Goal: Task Accomplishment & Management: Manage account settings

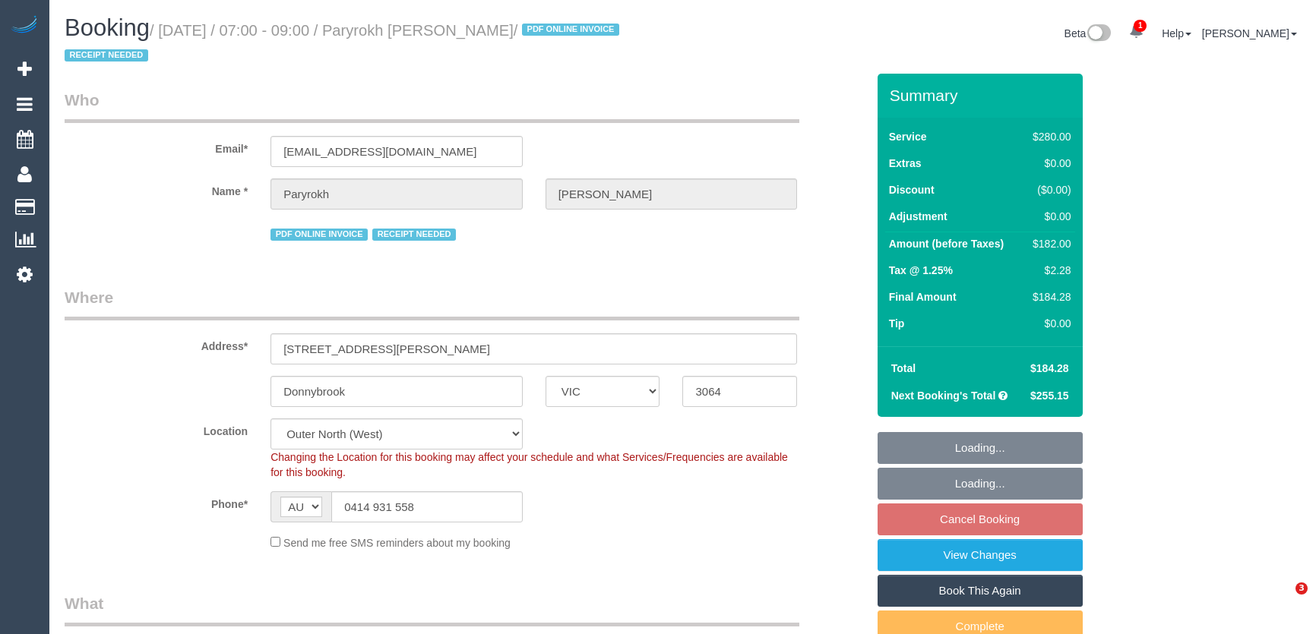
select select "VIC"
select select "number:29"
select select "number:14"
select select "number:19"
select select "number:22"
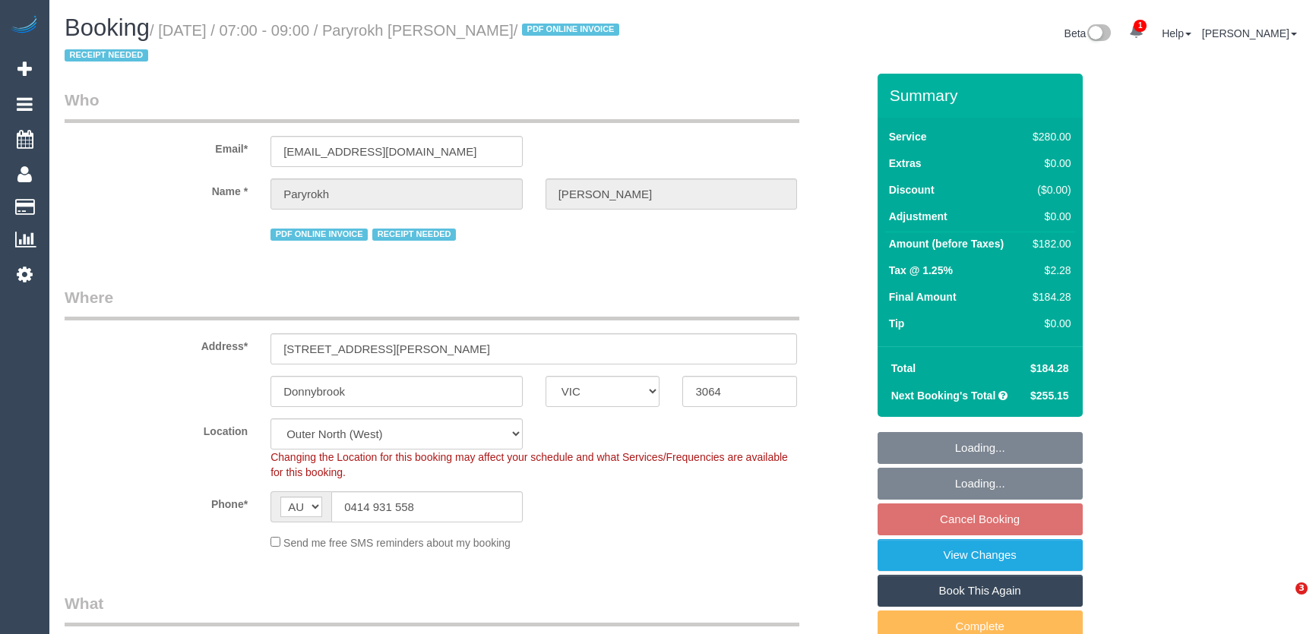
select select "number:34"
select select "240"
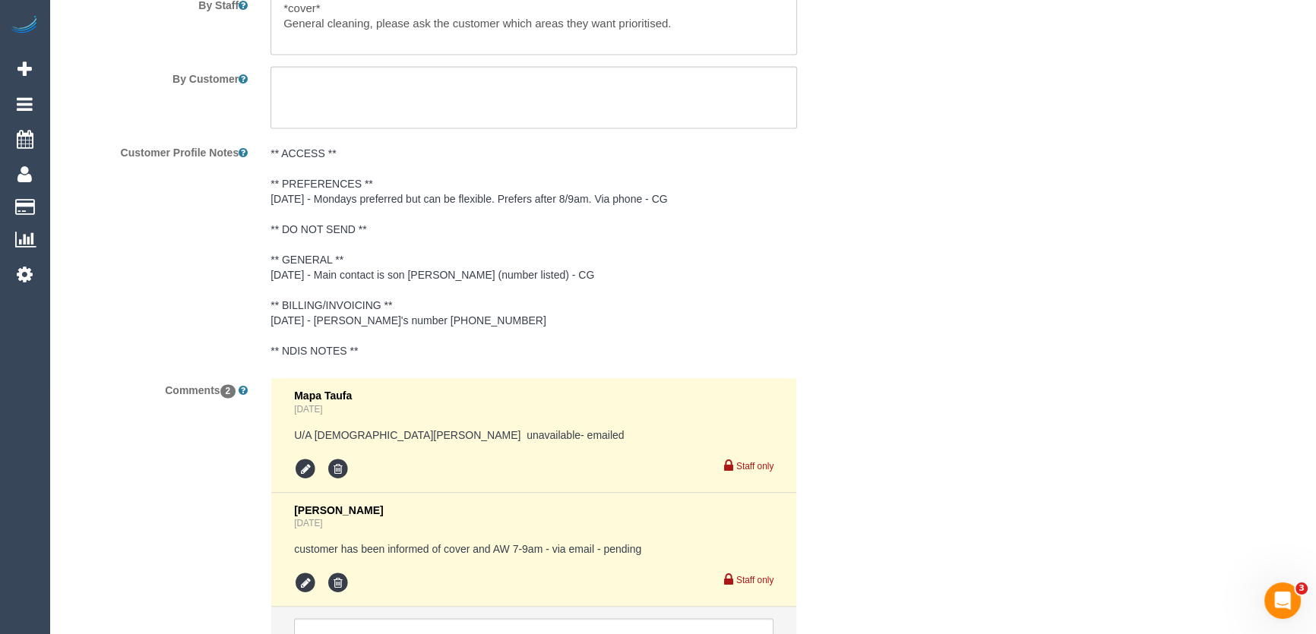
scroll to position [2823, 0]
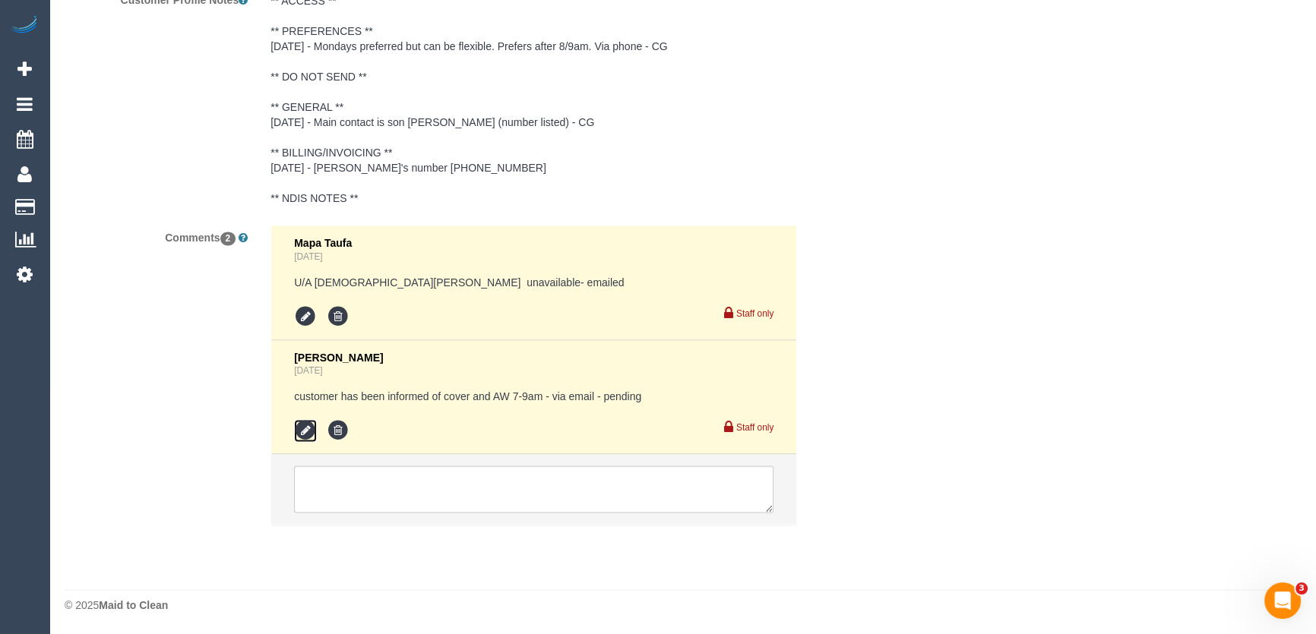
click at [304, 432] on icon at bounding box center [305, 430] width 23 height 23
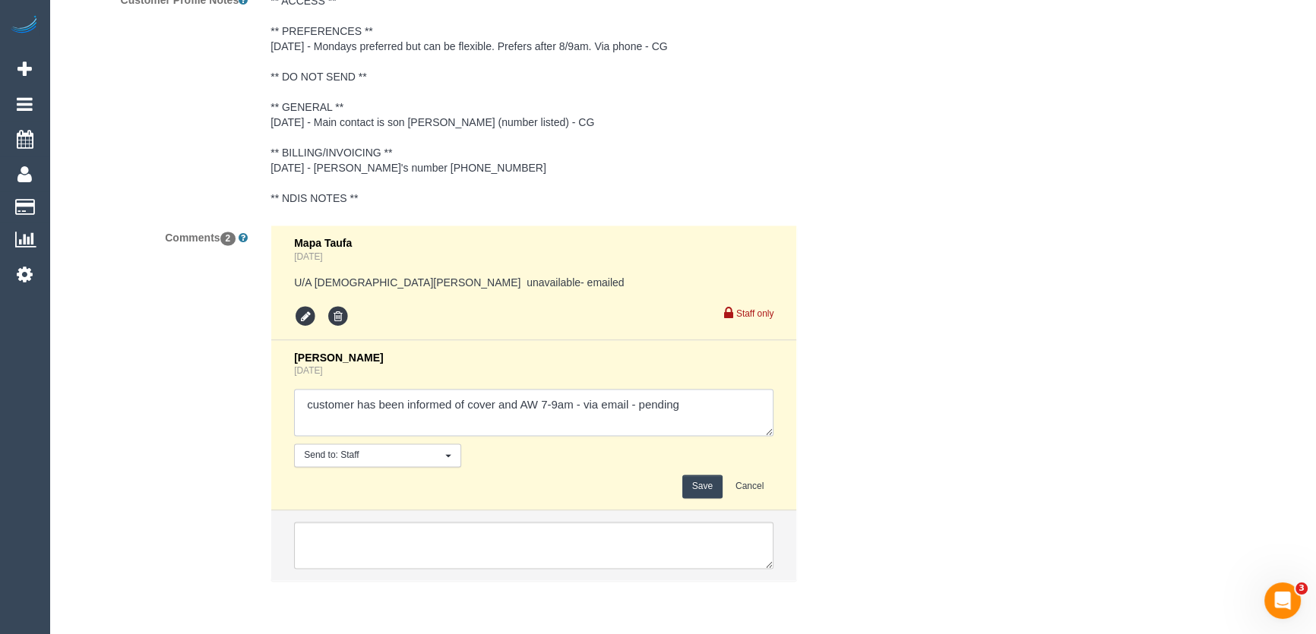
click at [693, 410] on textarea at bounding box center [533, 412] width 479 height 47
type textarea "customer has been informed of cover and AW 7-9am - via email - confirmed"
click at [714, 492] on button "Save" at bounding box center [702, 487] width 40 height 24
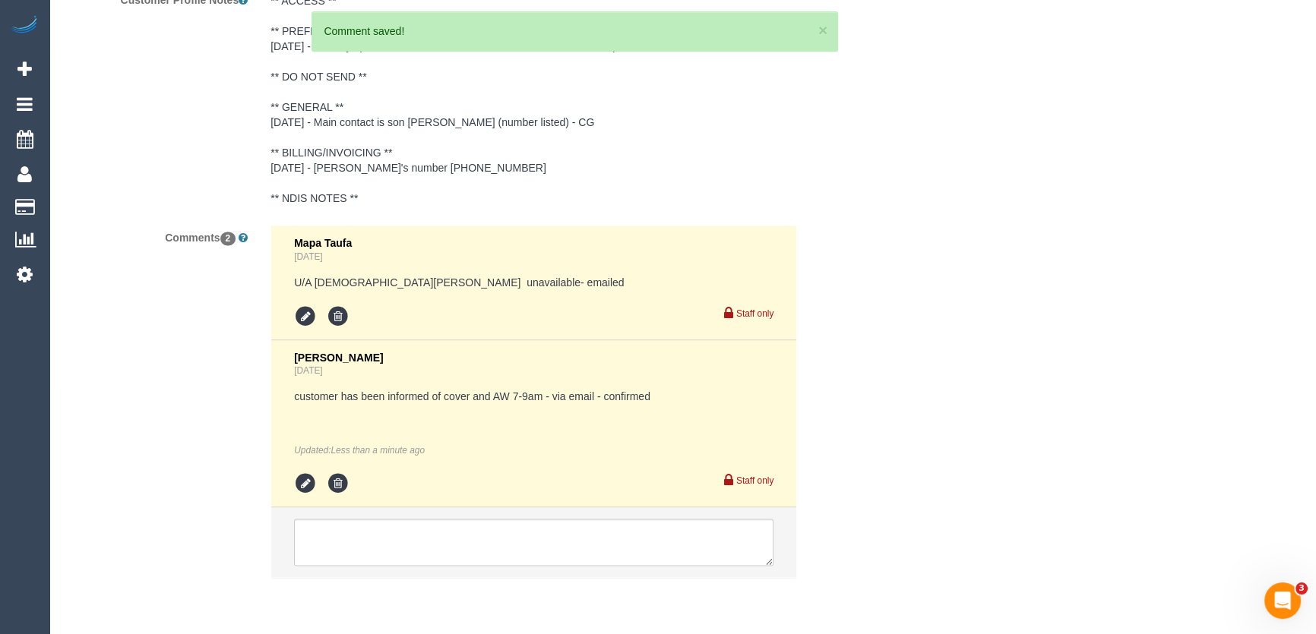
click at [602, 125] on pre "** ACCESS ** ** PREFERENCES ** 28/04/25 - Mondays preferred but can be flexible…" at bounding box center [533, 99] width 526 height 213
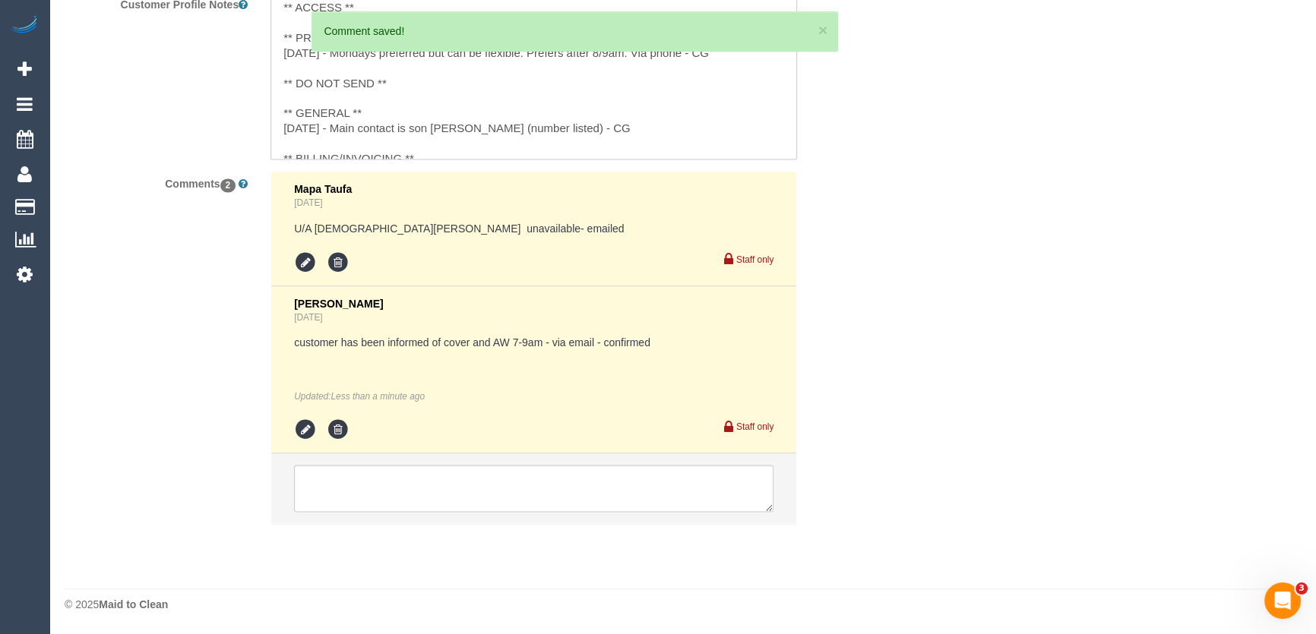
scroll to position [2818, 0]
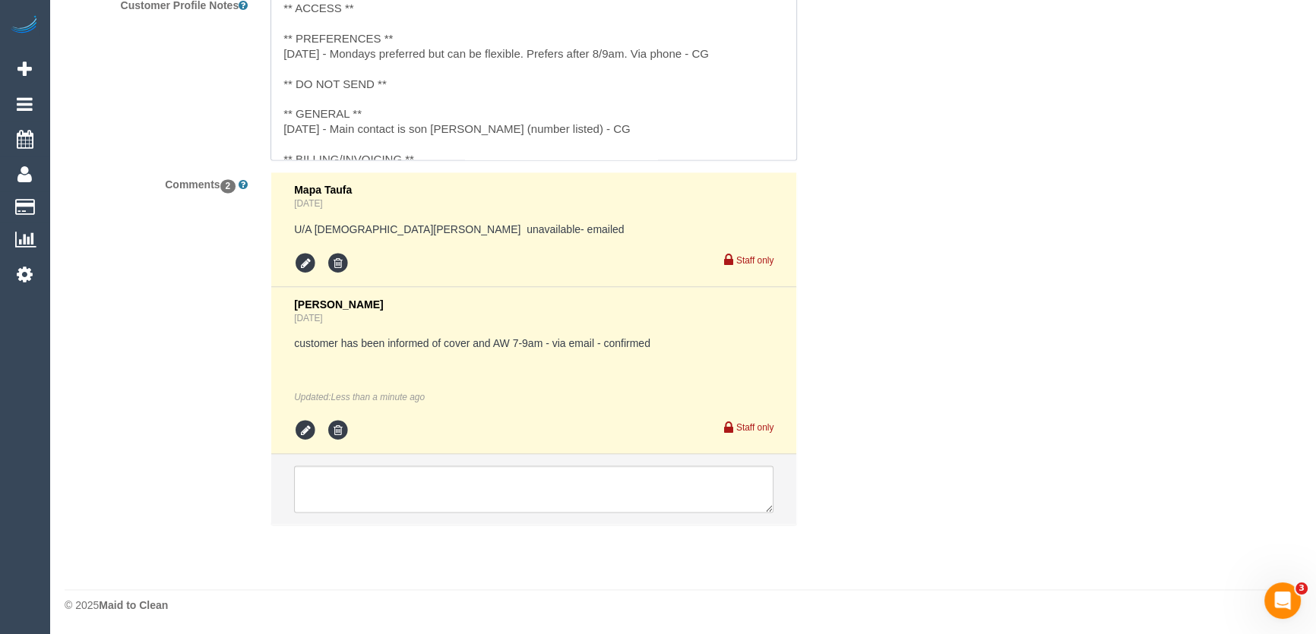
click at [478, 132] on textarea "** ACCESS ** ** PREFERENCES ** 28/04/25 - Mondays preferred but can be flexible…" at bounding box center [533, 76] width 526 height 168
type textarea "** ACCESS ** ** PREFERENCES ** 28/04/25 - Mondays preferred but can be flexible…"
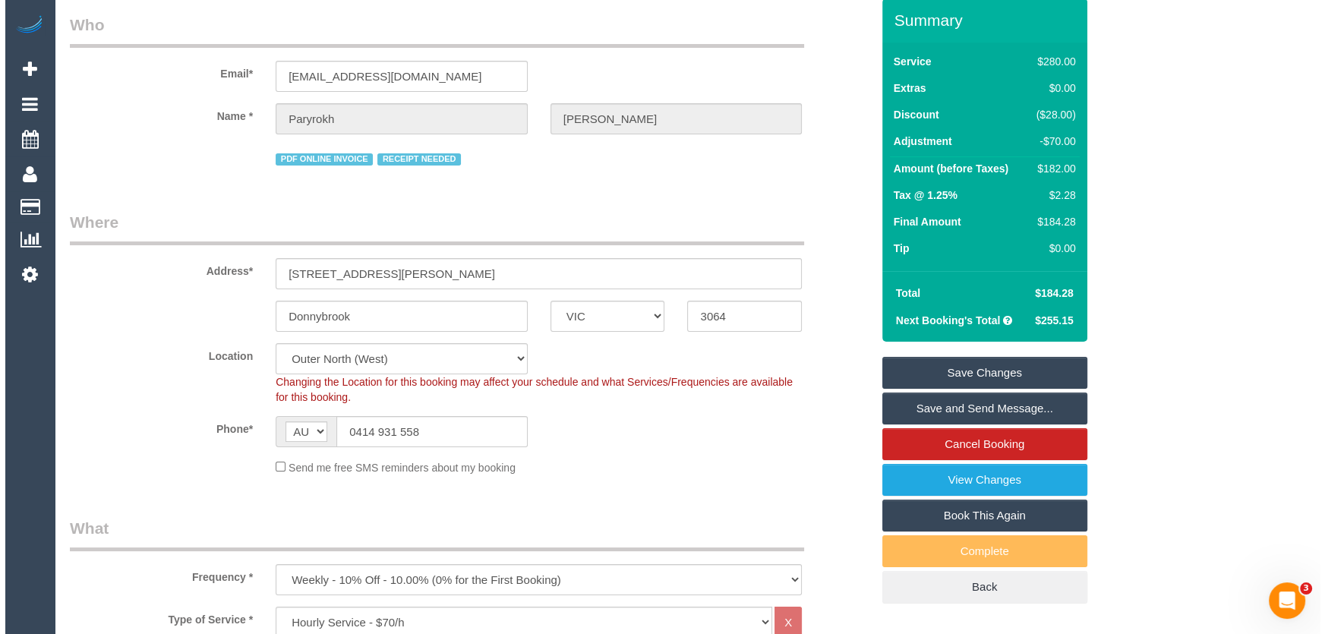
scroll to position [0, 0]
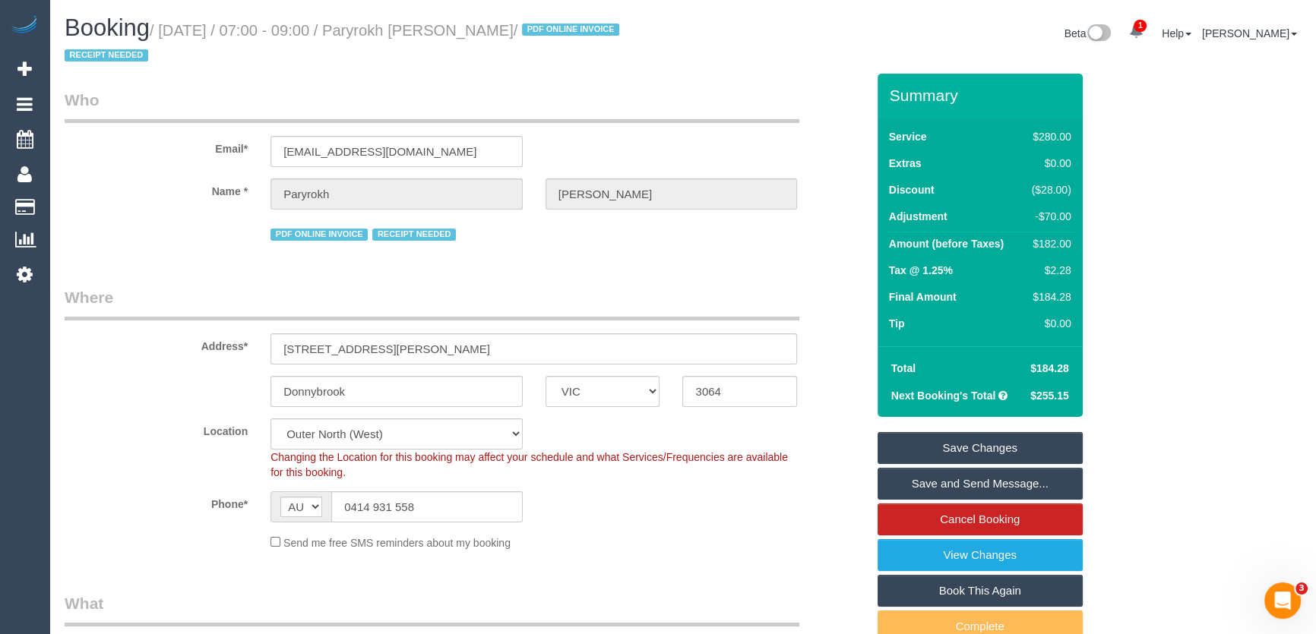
click at [959, 482] on link "Save and Send Message..." at bounding box center [979, 484] width 205 height 32
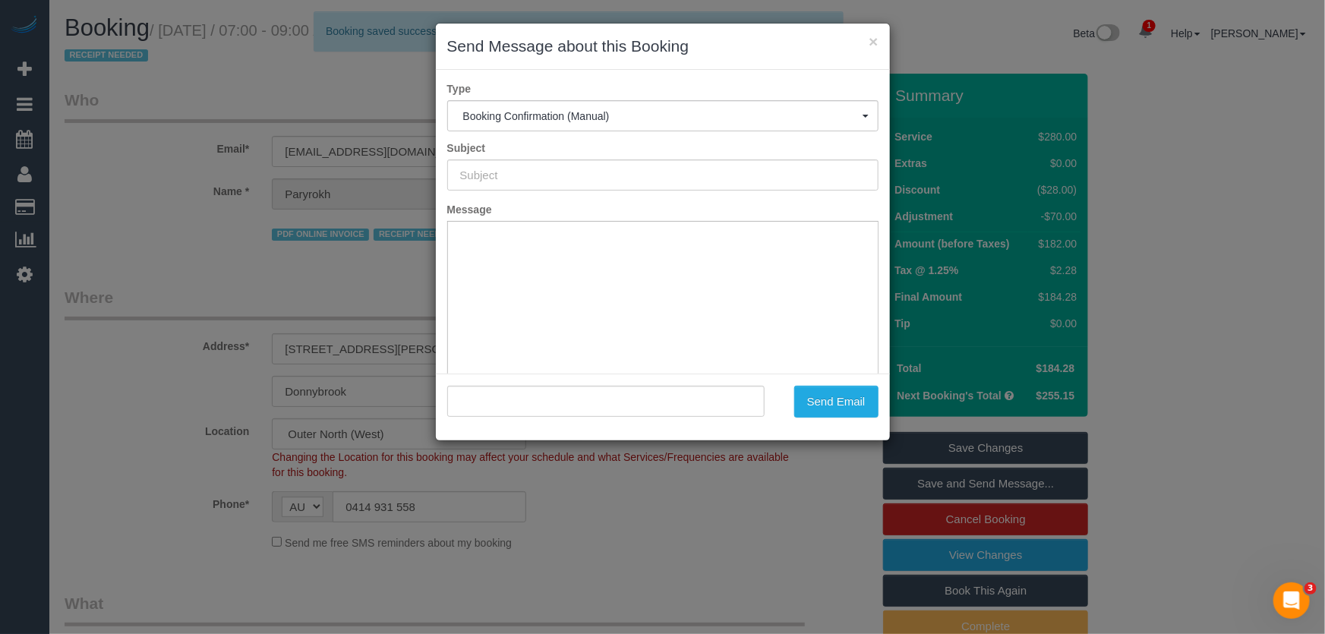
type input "Booking Confirmed"
type input ""Paryrokh Ghashghaee" <gramchandani27@gmail.com>"
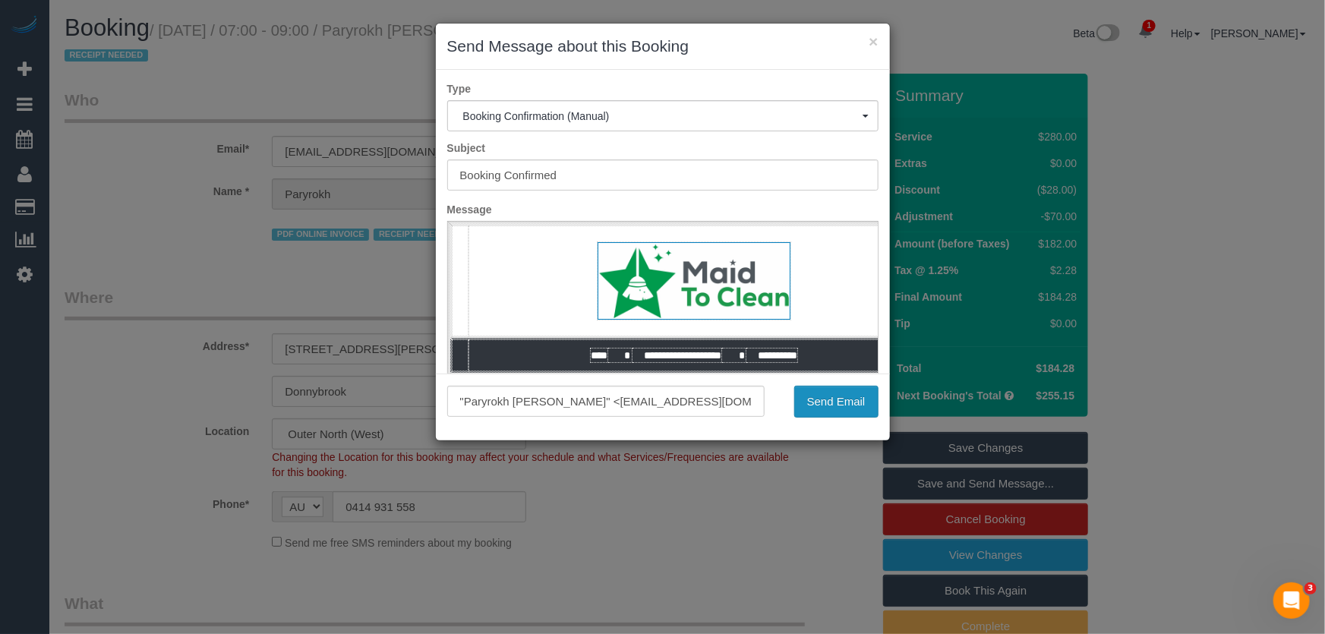
drag, startPoint x: 829, startPoint y: 406, endPoint x: 825, endPoint y: 412, distance: 8.2
click at [829, 406] on button "Send Email" at bounding box center [836, 402] width 84 height 32
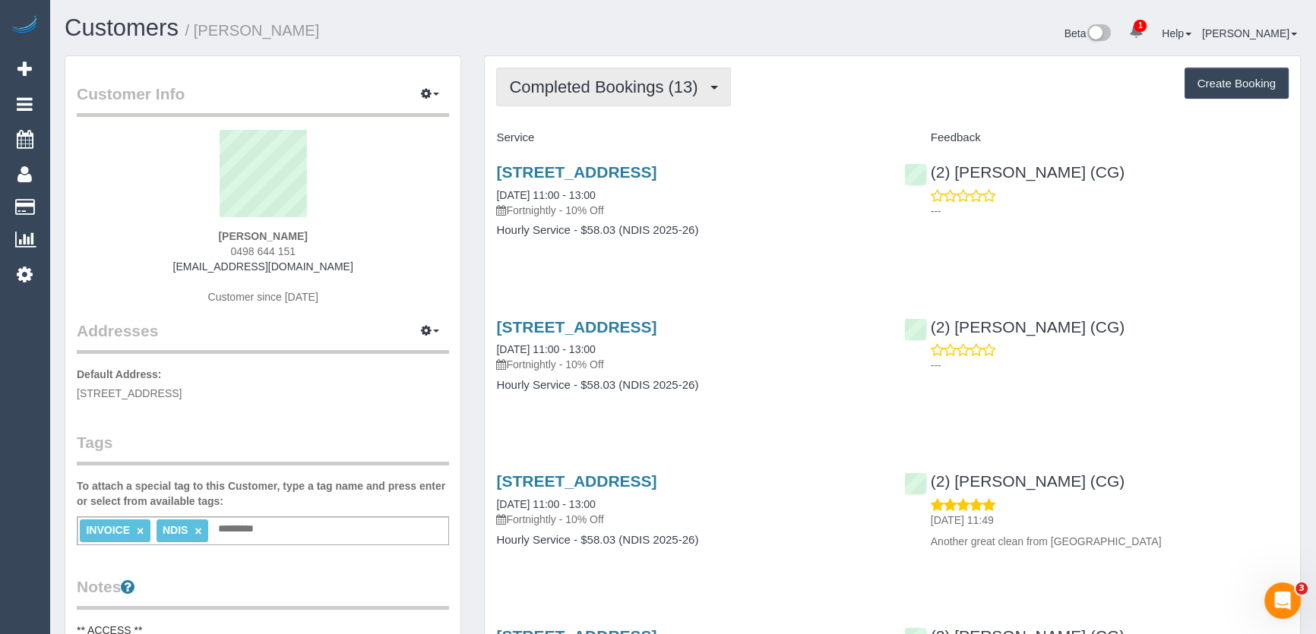
click at [616, 90] on span "Completed Bookings (13)" at bounding box center [607, 86] width 196 height 19
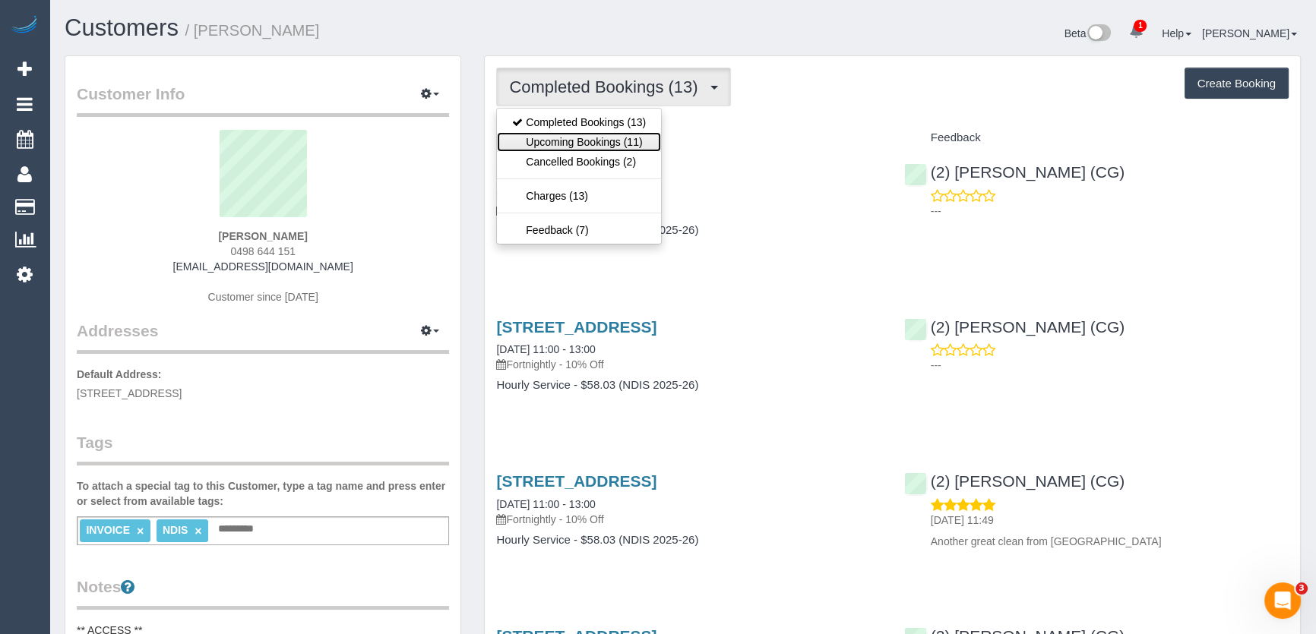
click at [614, 141] on link "Upcoming Bookings (11)" at bounding box center [579, 142] width 164 height 20
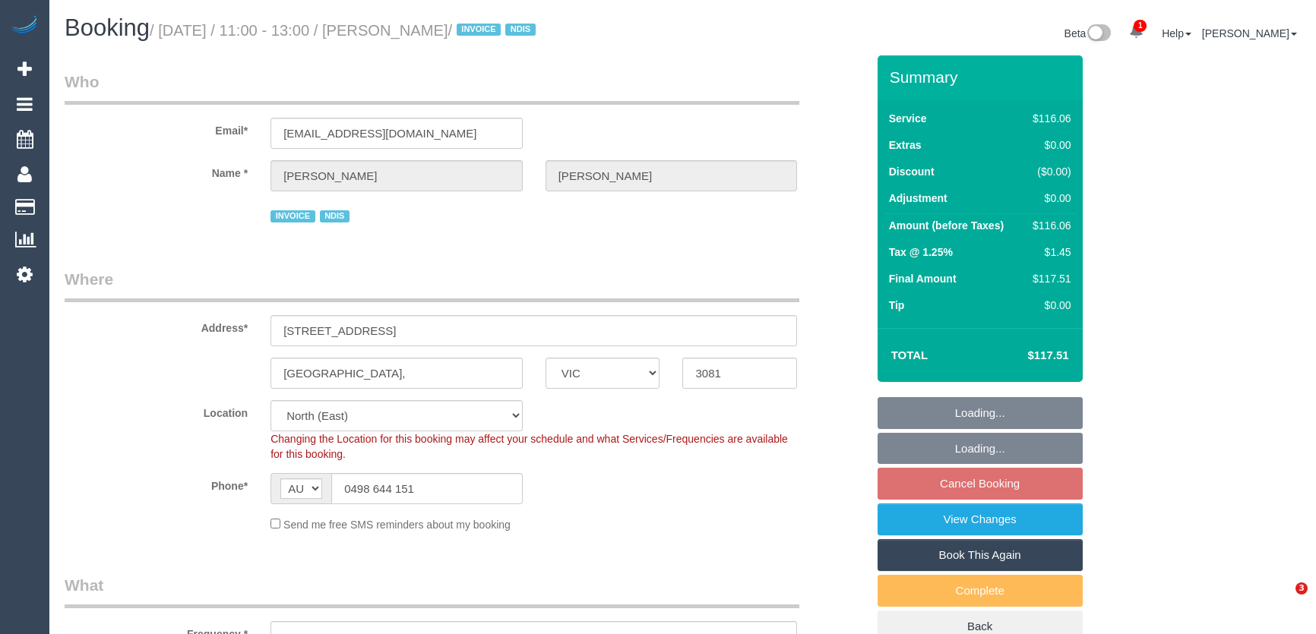
select select "VIC"
select select "number:27"
select select "number:14"
select select "number:19"
select select "number:36"
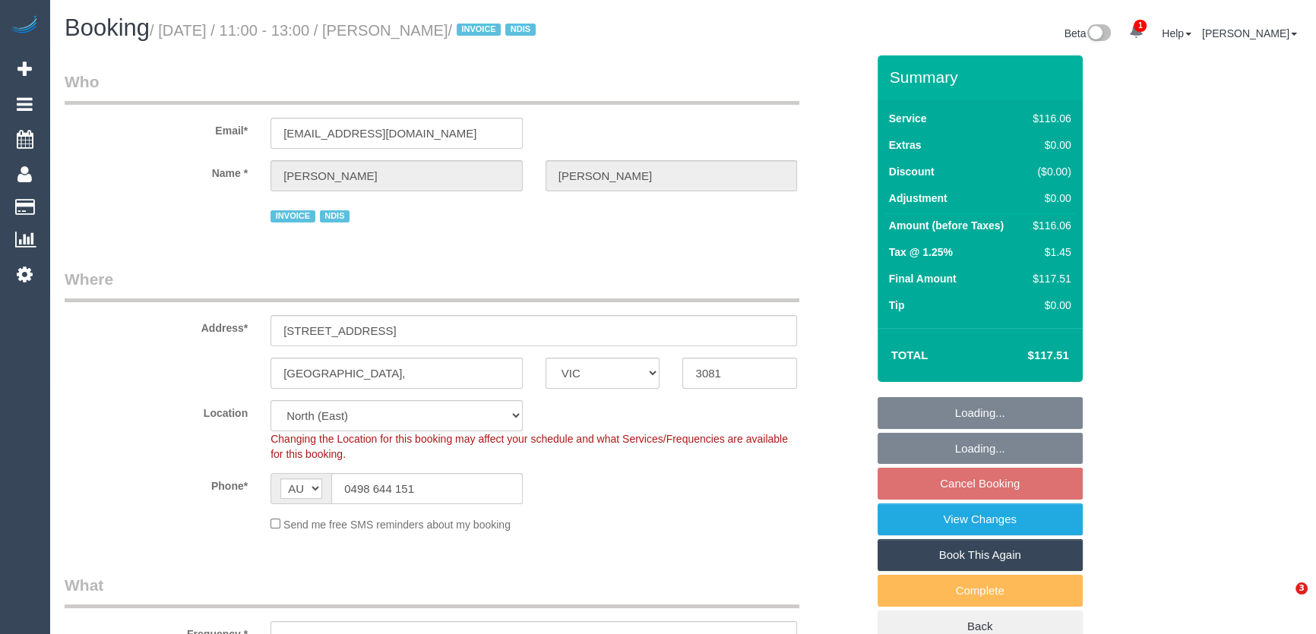
select select "number:35"
select select "object:1369"
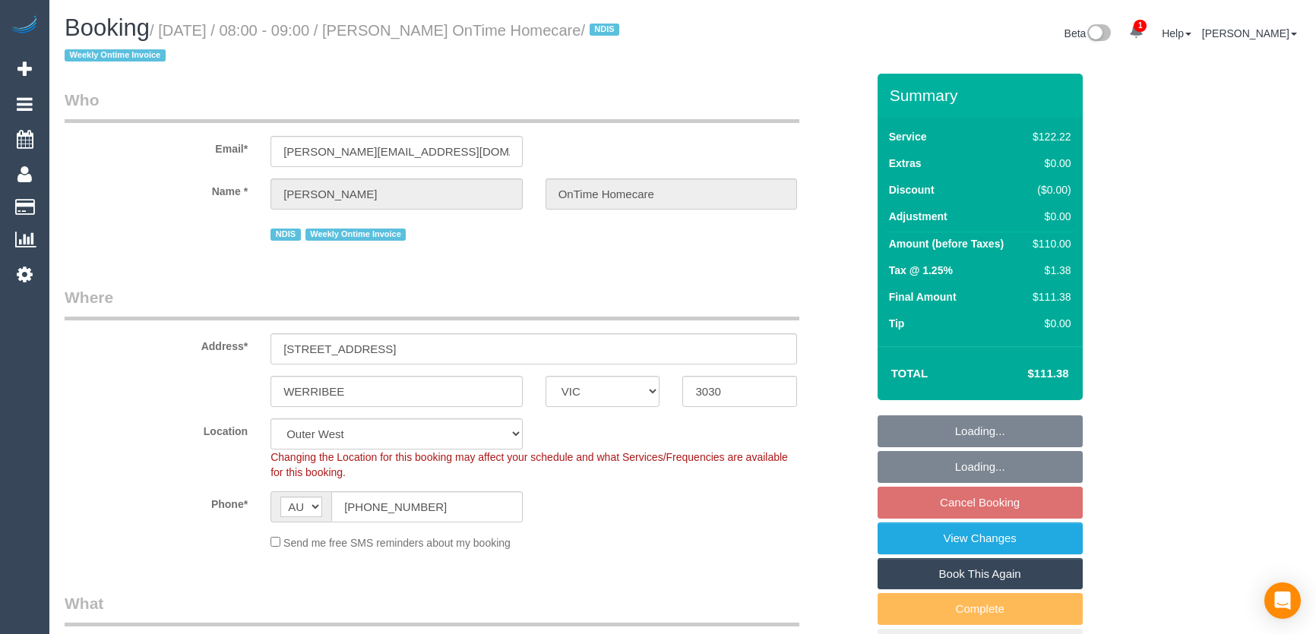
select select "VIC"
select select "number:28"
select select "number:14"
select select "number:19"
select select "number:36"
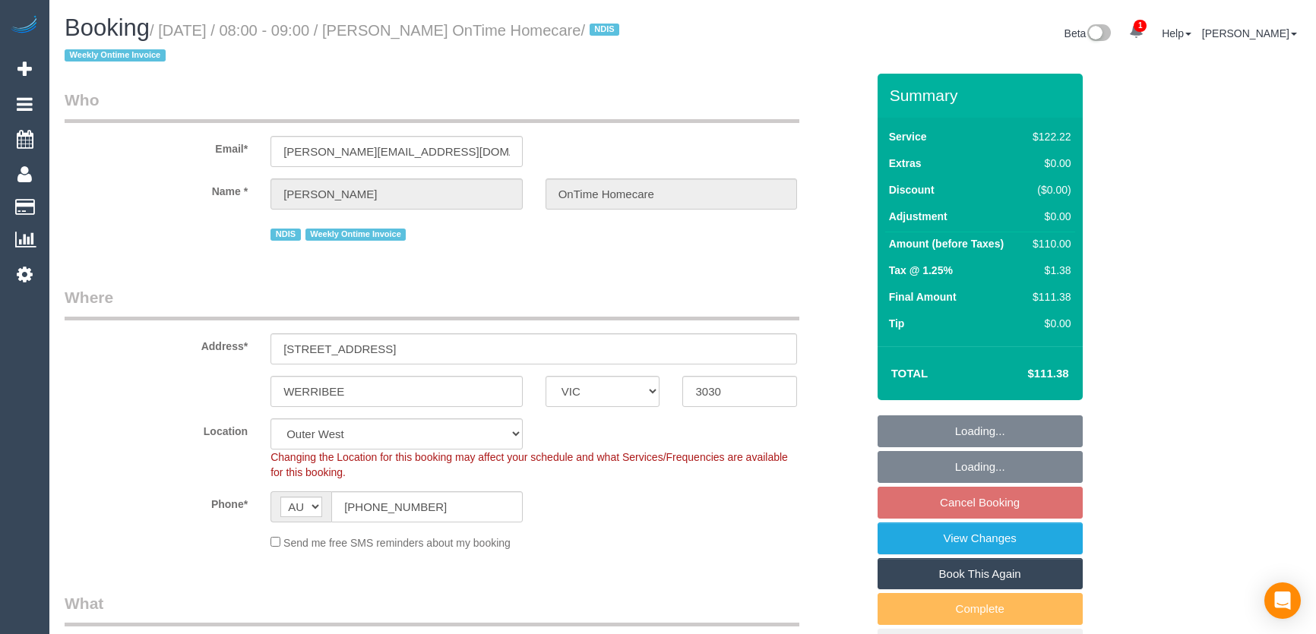
select select "number:35"
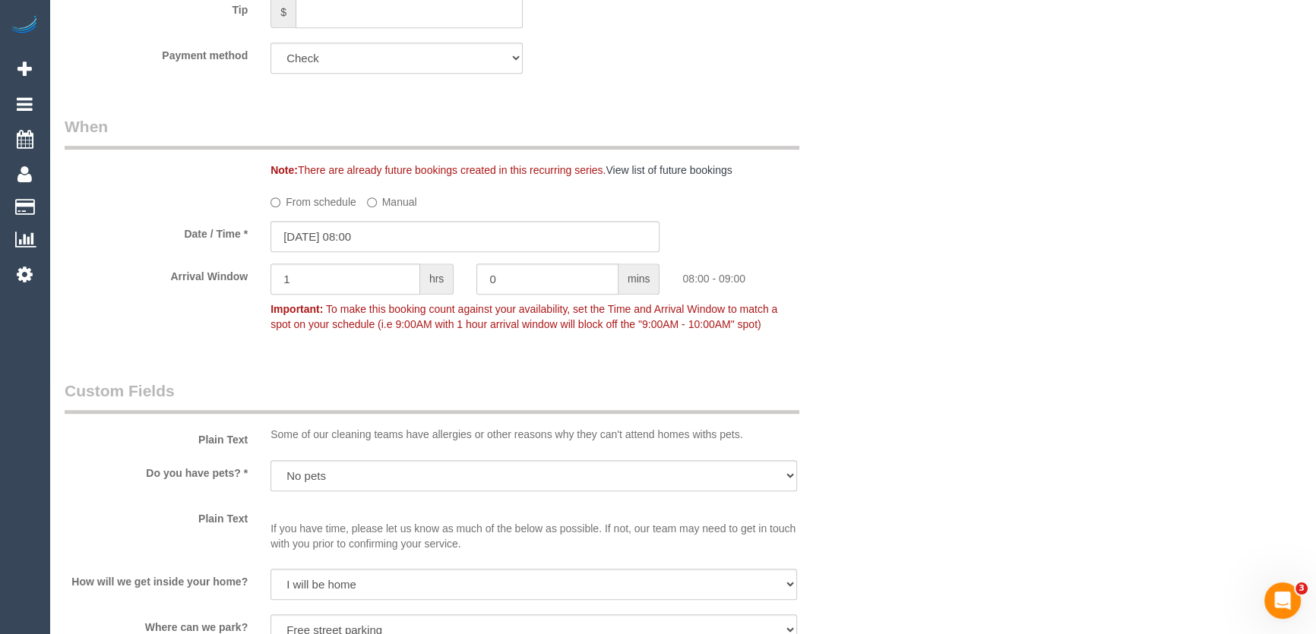
scroll to position [1104, 0]
click at [400, 228] on input "05/09/2025 08:00" at bounding box center [464, 233] width 389 height 31
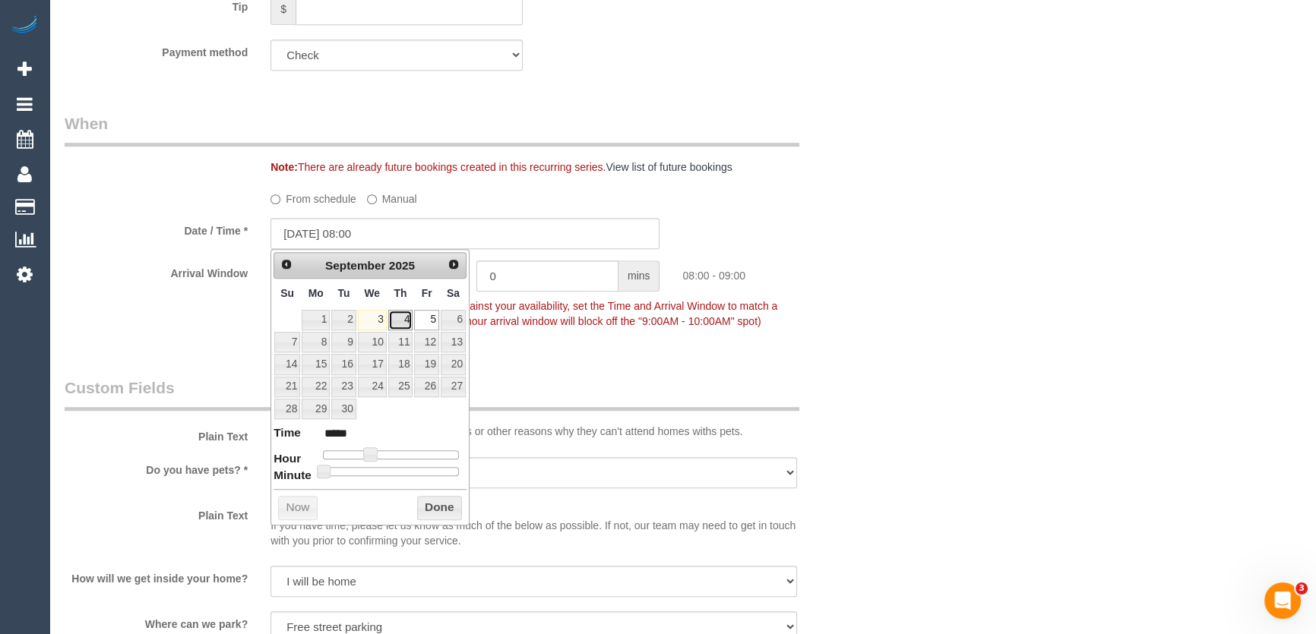
click at [396, 318] on link "4" at bounding box center [400, 320] width 25 height 21
type input "04/09/2025 09:00"
type input "*****"
type input "04/09/2025 10:00"
type input "*****"
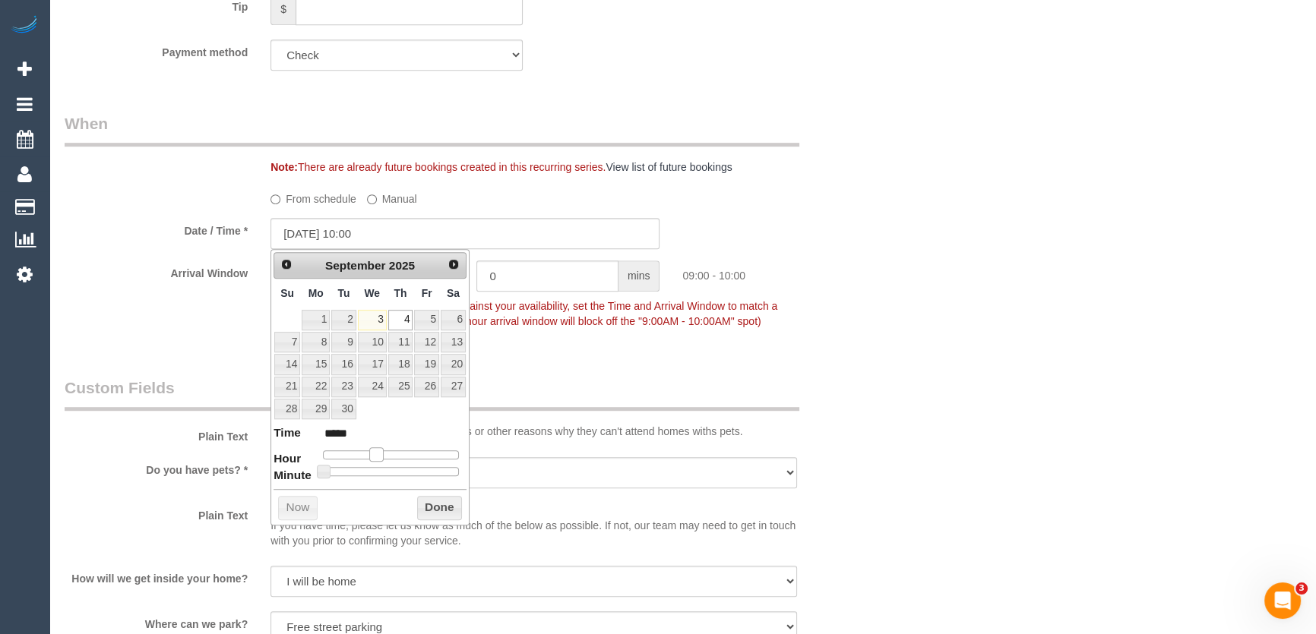
type input "04/09/2025 11:00"
type input "*****"
drag, startPoint x: 374, startPoint y: 451, endPoint x: 392, endPoint y: 452, distance: 18.2
click at [392, 452] on span at bounding box center [388, 454] width 14 height 14
click at [687, 342] on fieldset "When Note: There are already future bookings created in this recurring series. …" at bounding box center [465, 229] width 801 height 235
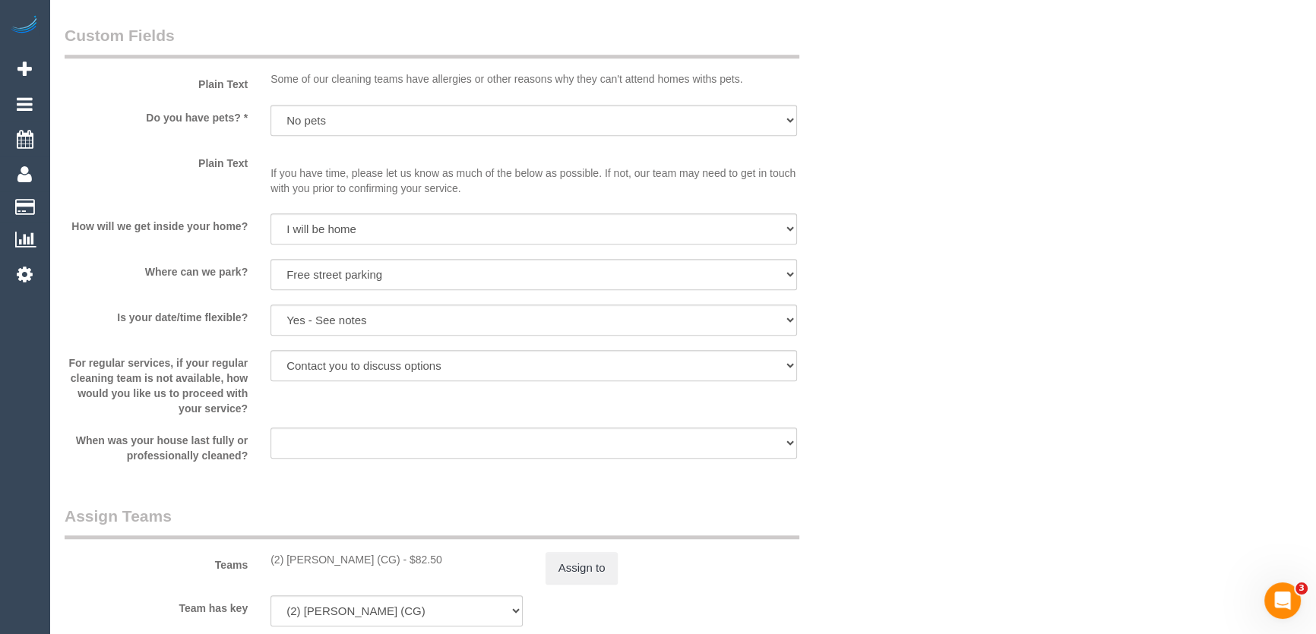
scroll to position [1581, 0]
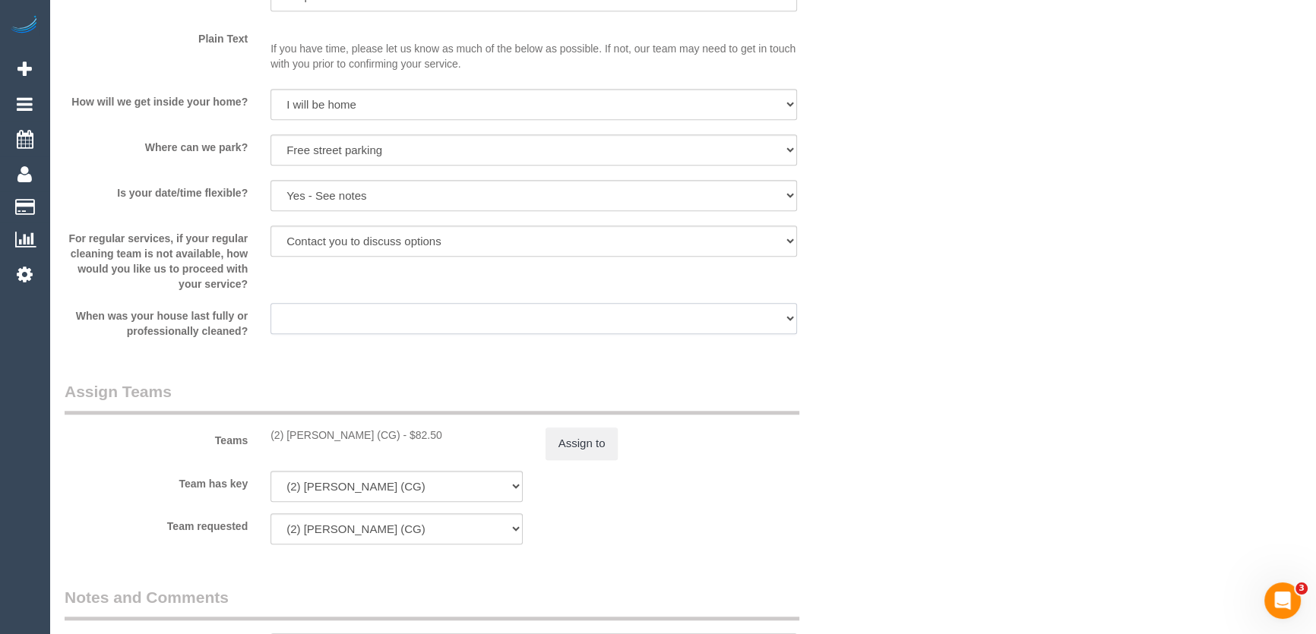
click at [580, 303] on select "Within 1-2 weeks Within 2-4 weeks Within 1-4 months Over 4 months ago" at bounding box center [533, 318] width 526 height 31
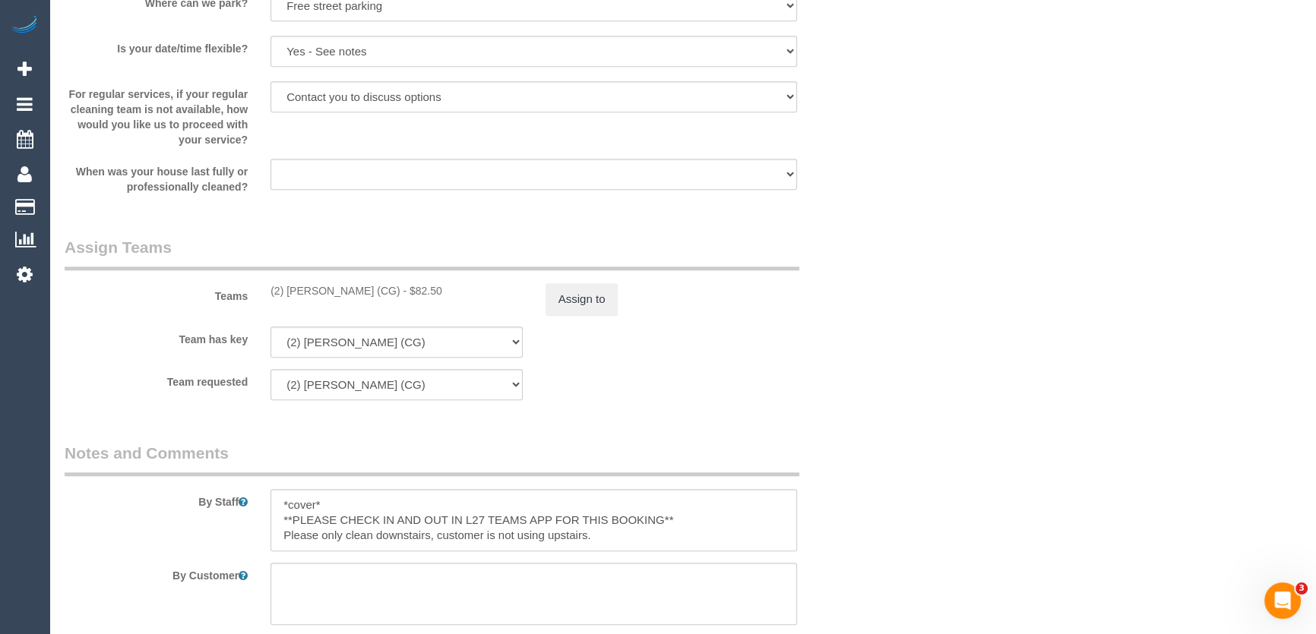
click at [660, 380] on div "Team requested (2) Andrew Wrobel (CG) (0) Office (1) Debbie Brodjanac (FT) (1) …" at bounding box center [465, 384] width 824 height 31
click at [570, 302] on button "Assign to" at bounding box center [581, 299] width 73 height 32
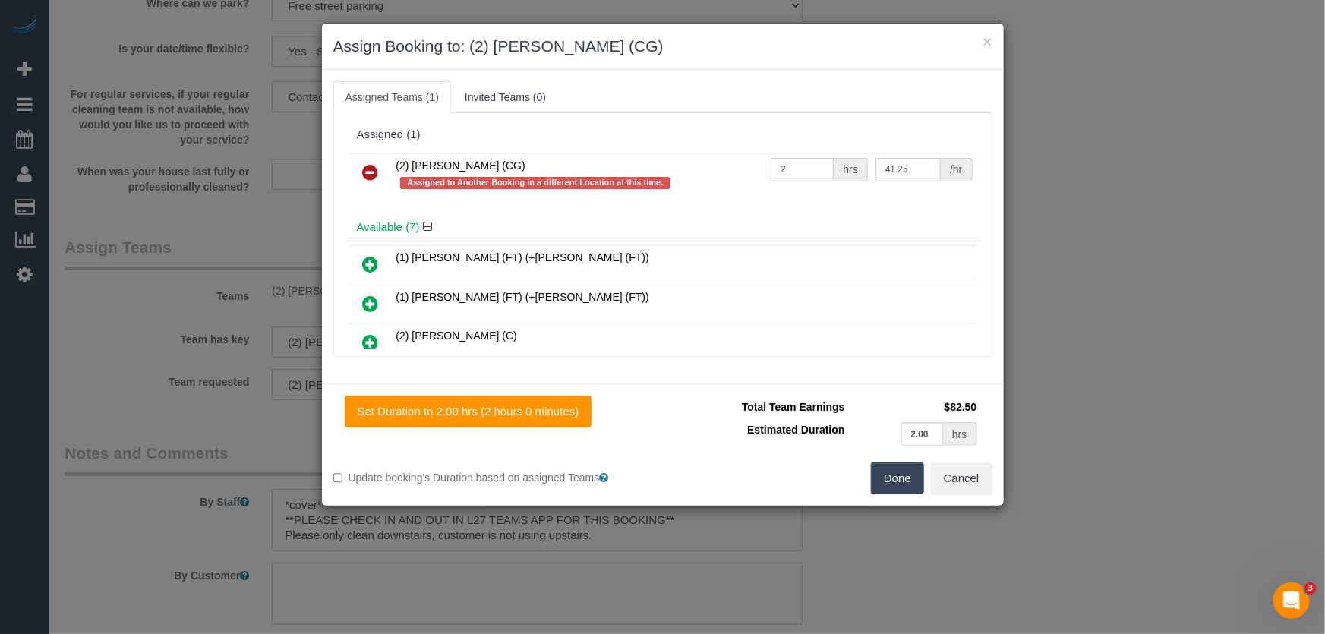
click at [368, 173] on icon at bounding box center [371, 172] width 16 height 18
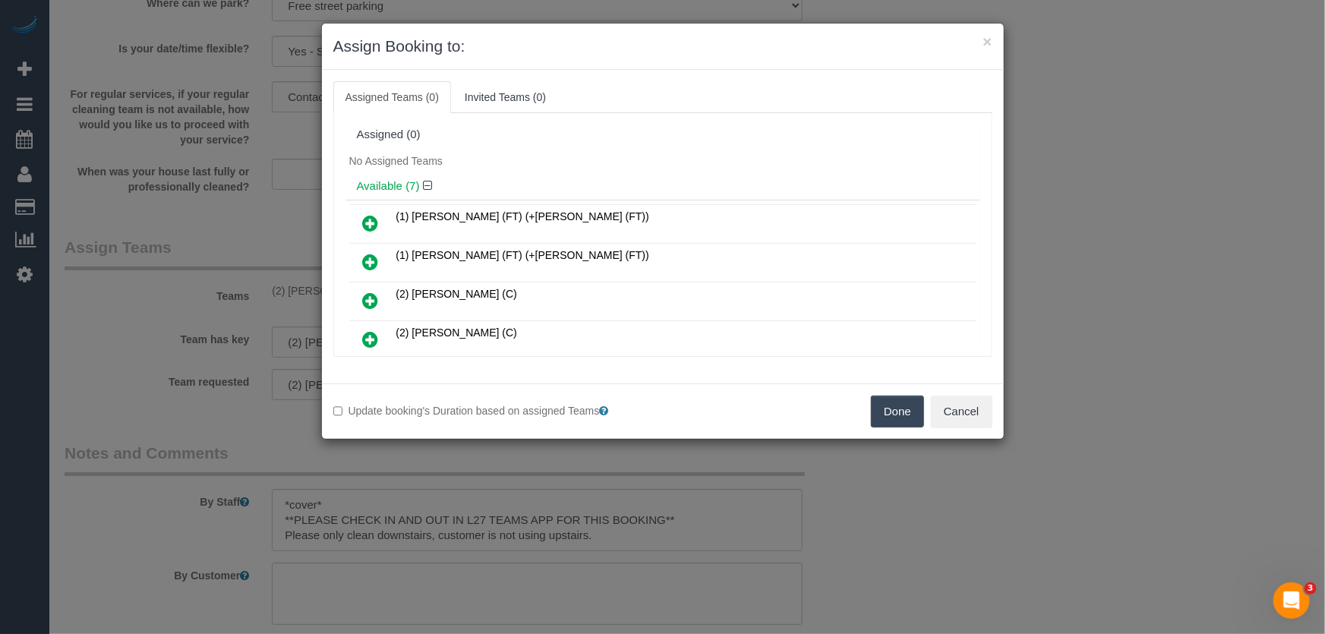
click at [371, 335] on icon at bounding box center [371, 339] width 16 height 18
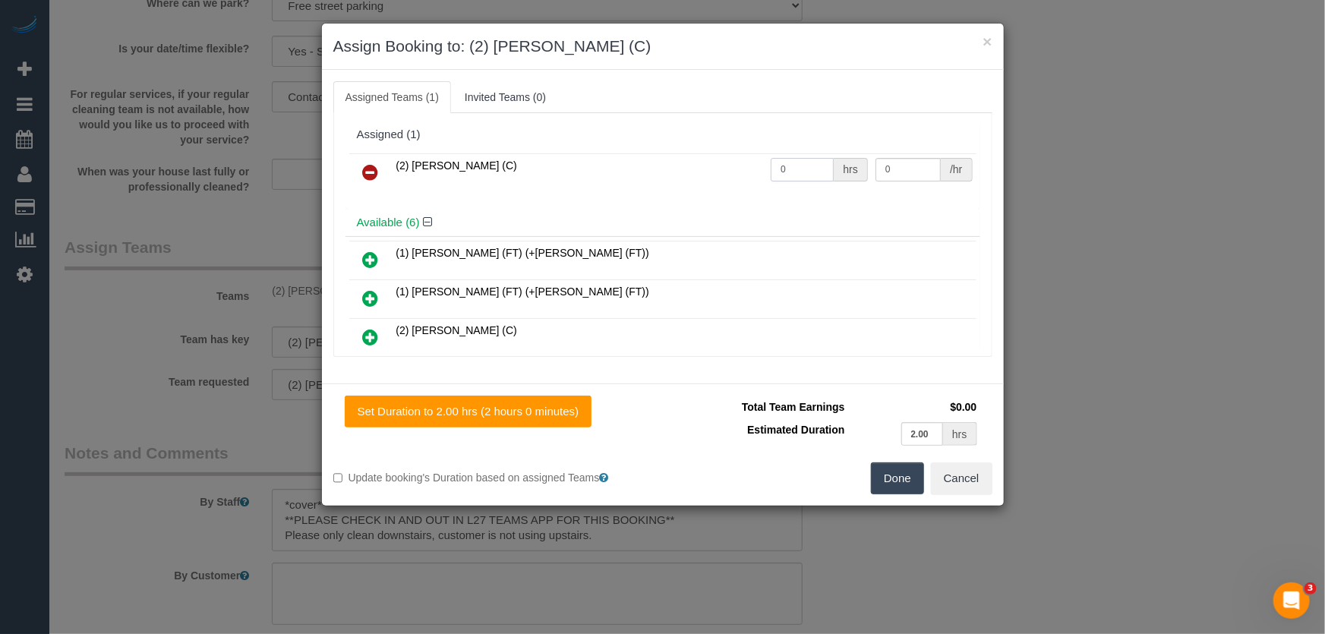
click at [798, 169] on input "0" at bounding box center [802, 170] width 63 height 24
type input "2"
type input "40"
click at [899, 483] on button "Done" at bounding box center [897, 479] width 53 height 32
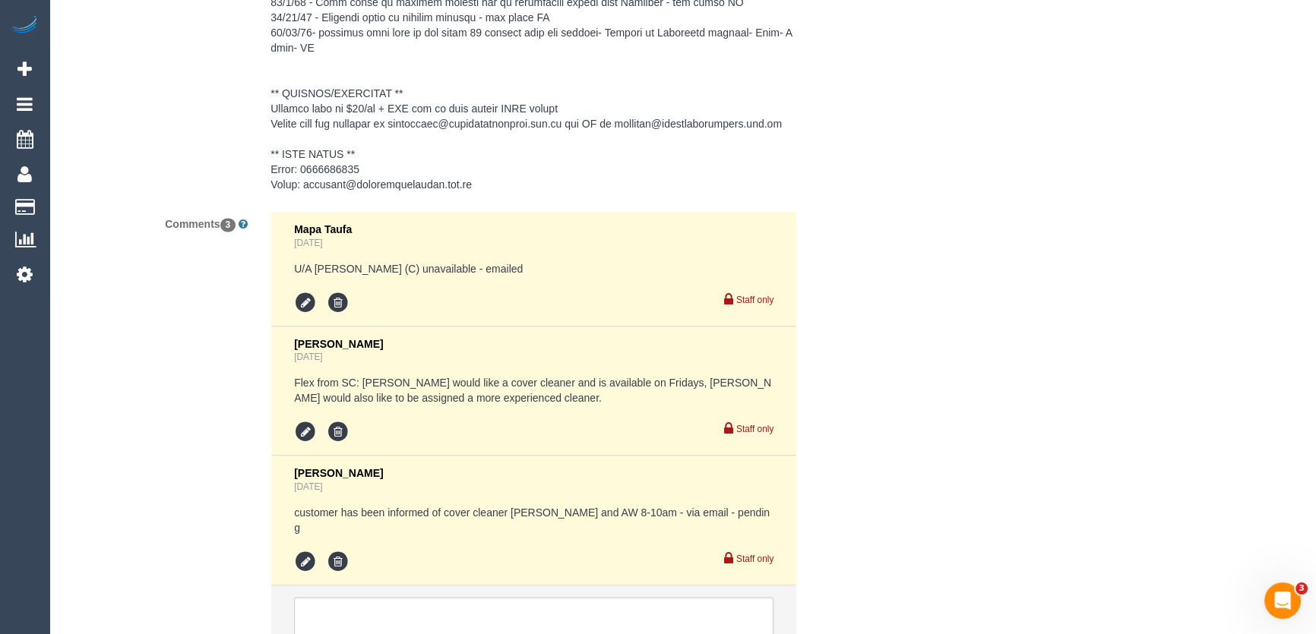
scroll to position [2821, 0]
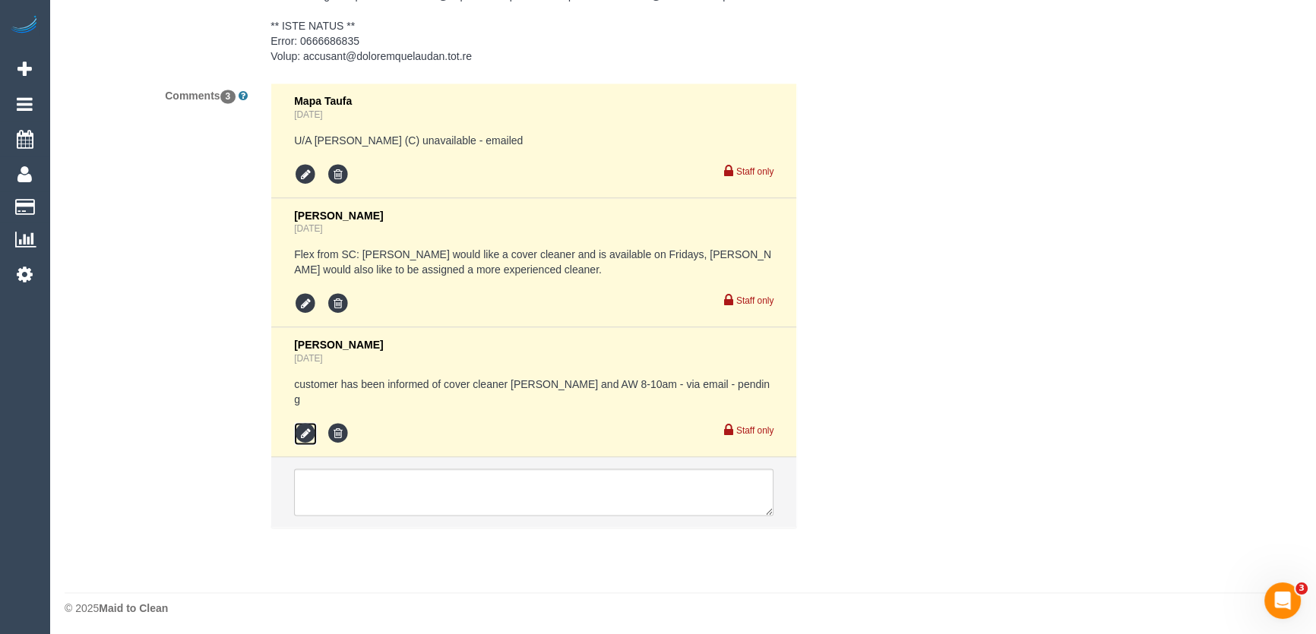
click at [308, 428] on icon at bounding box center [305, 433] width 23 height 23
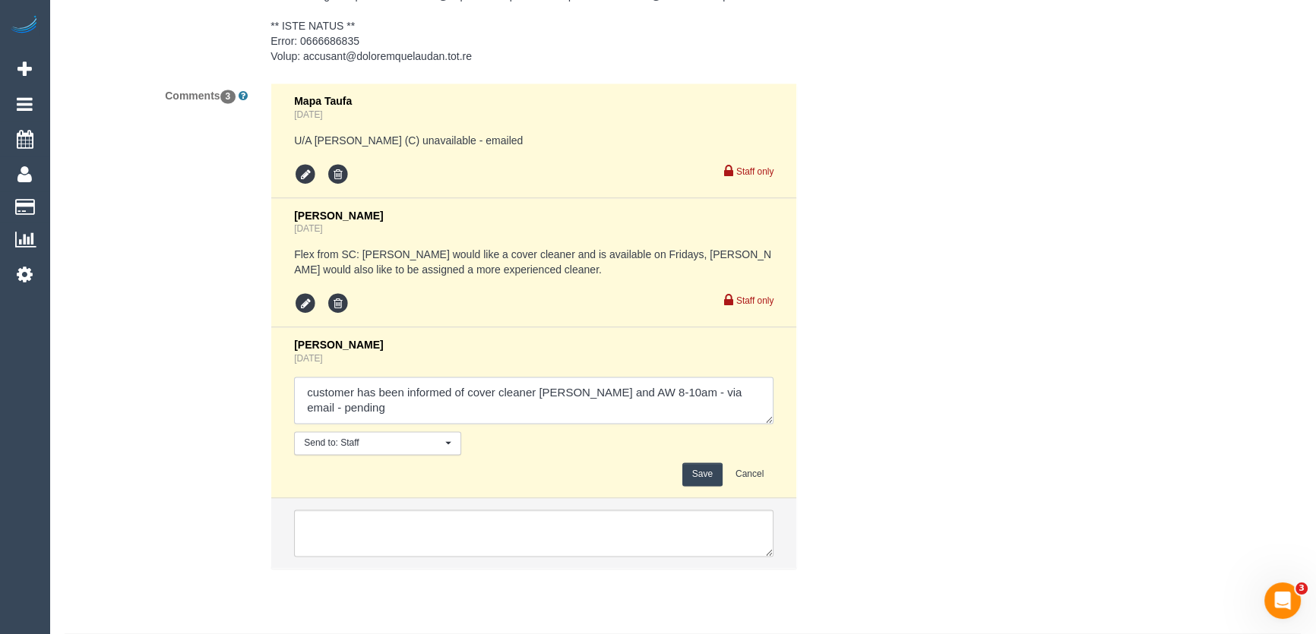
click at [406, 419] on textarea at bounding box center [533, 400] width 479 height 47
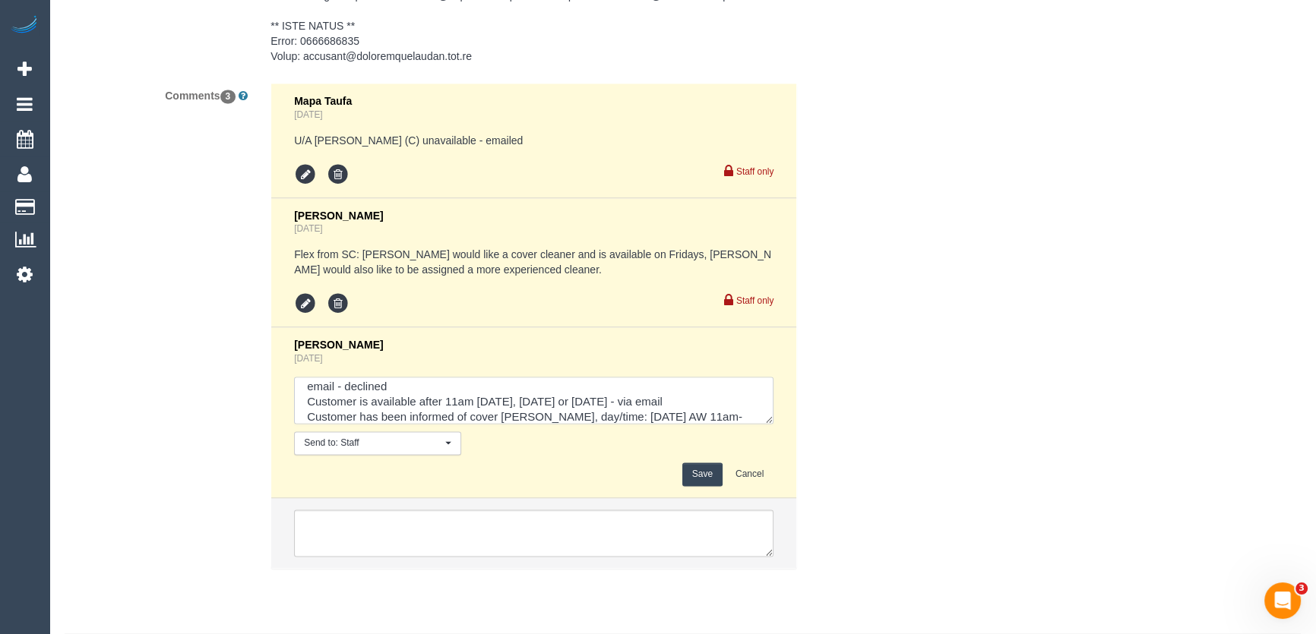
scroll to position [36, 0]
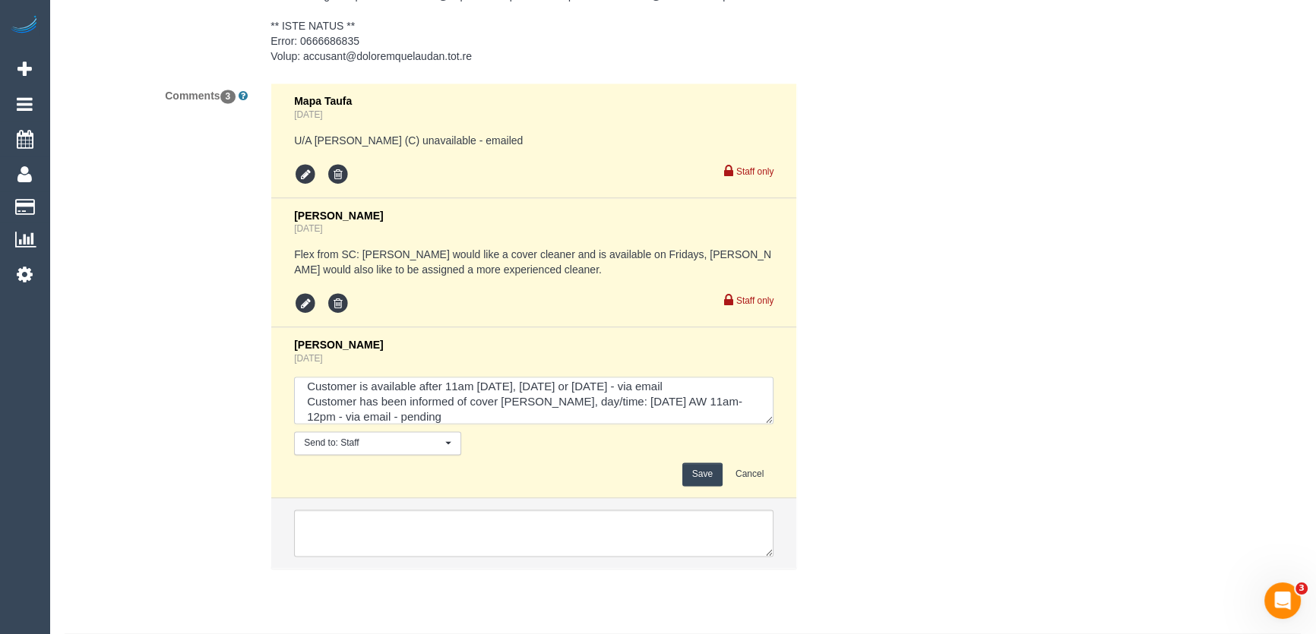
type textarea "customer has been informed of cover cleaner Andrew and AW 8-10am - via email - …"
click at [706, 481] on button "Save" at bounding box center [702, 475] width 40 height 24
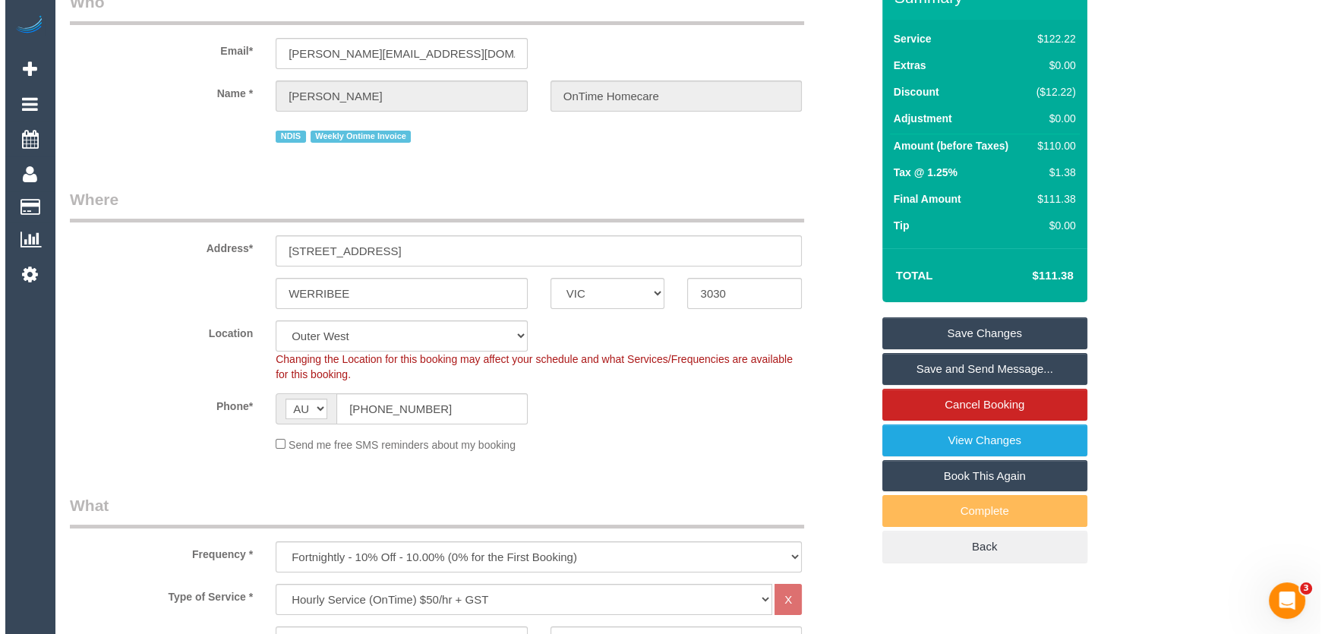
scroll to position [0, 0]
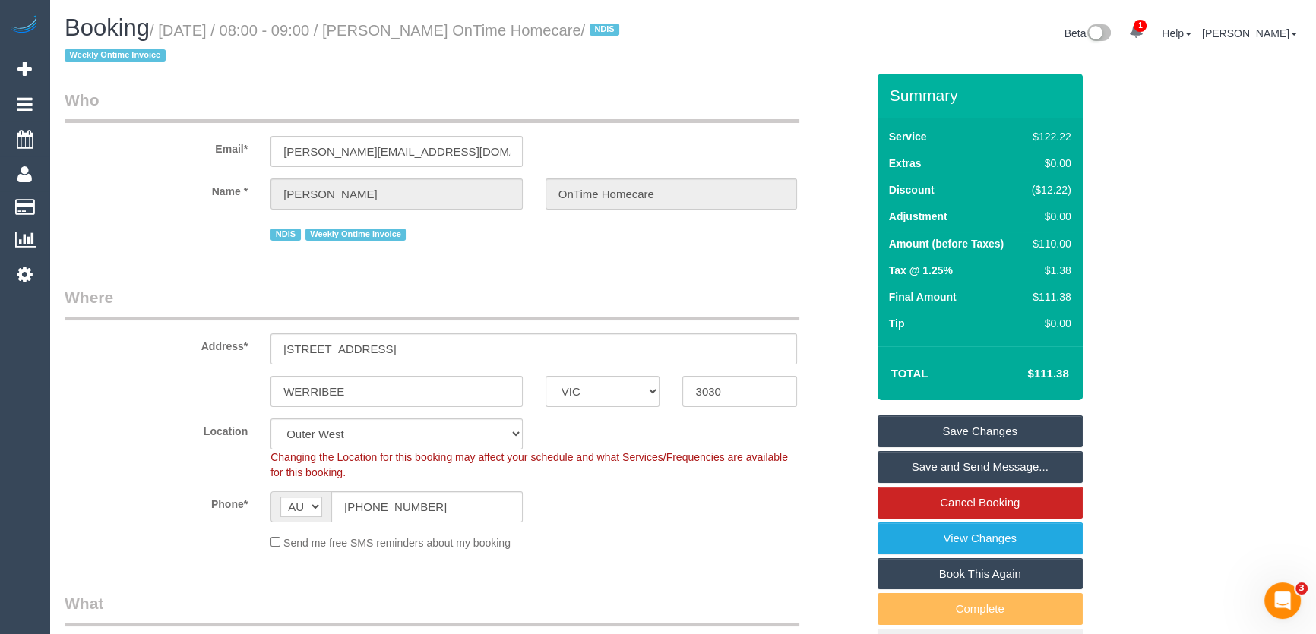
click at [419, 27] on small "/ September 05, 2025 / 08:00 - 09:00 / Petar Mitanovski OnTime Homecare / NDIS …" at bounding box center [344, 43] width 559 height 43
copy small "Petar Mitanovski OnTime Homecare"
drag, startPoint x: 966, startPoint y: 429, endPoint x: 622, endPoint y: 567, distance: 370.8
click at [966, 429] on link "Save Changes" at bounding box center [979, 431] width 205 height 32
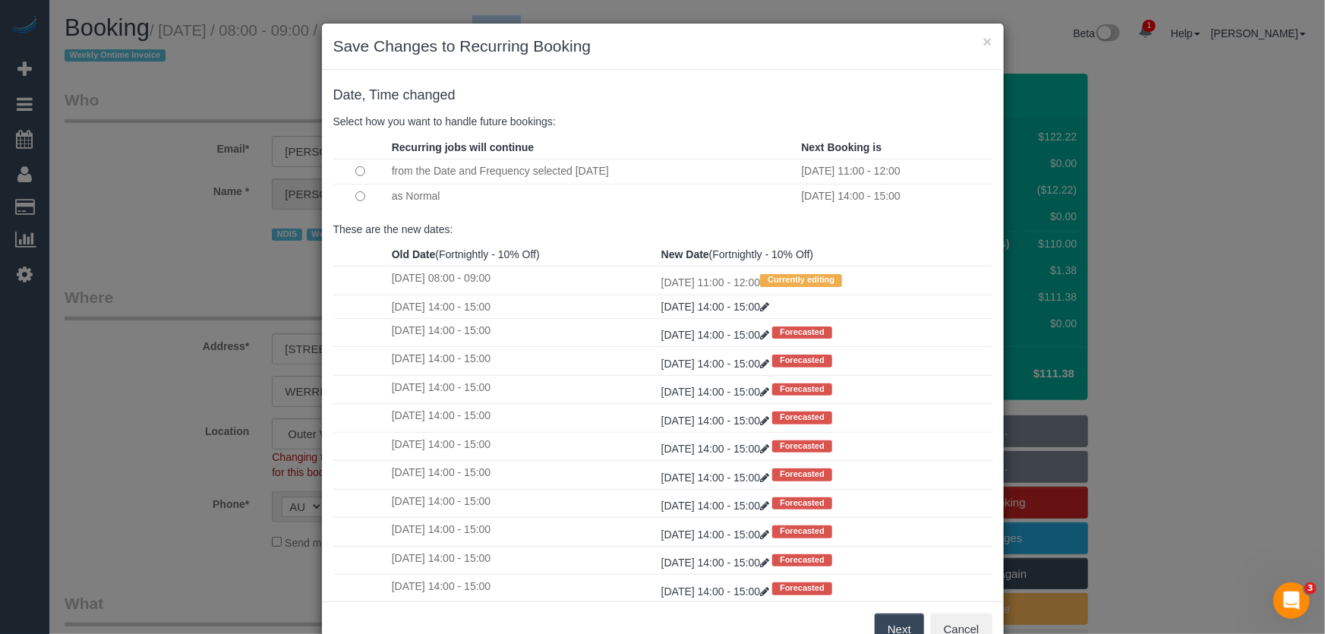
click at [891, 627] on button "Next" at bounding box center [899, 630] width 49 height 32
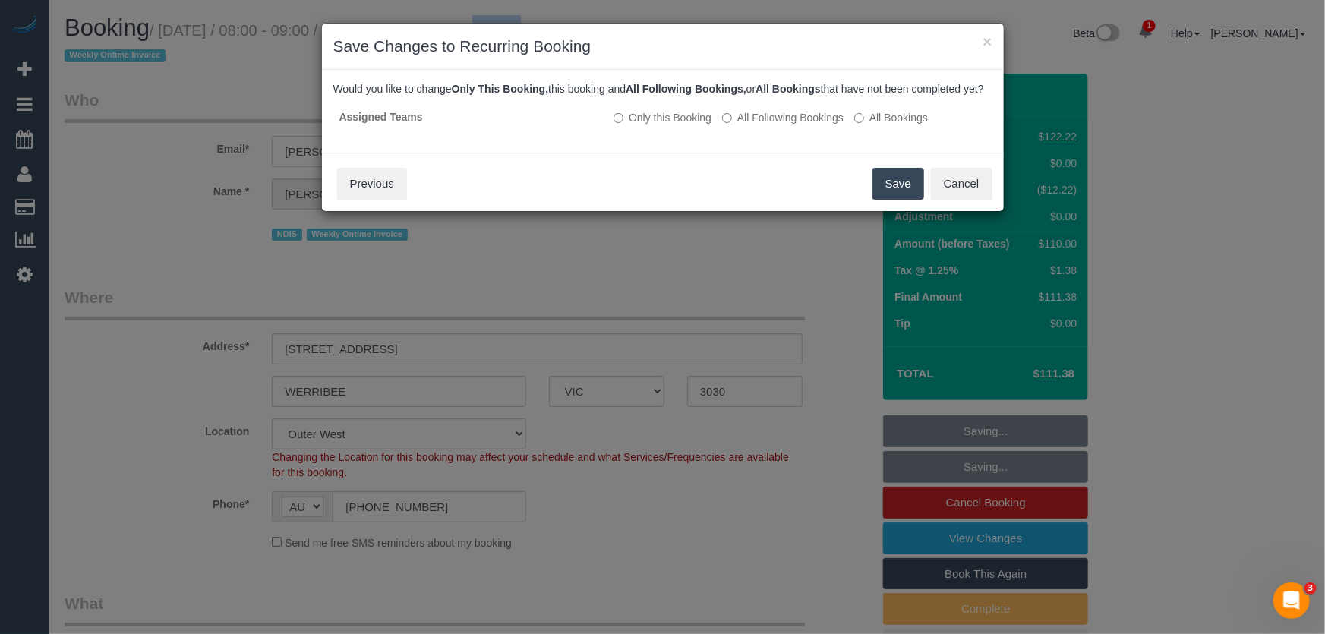
click at [899, 200] on button "Save" at bounding box center [899, 184] width 52 height 32
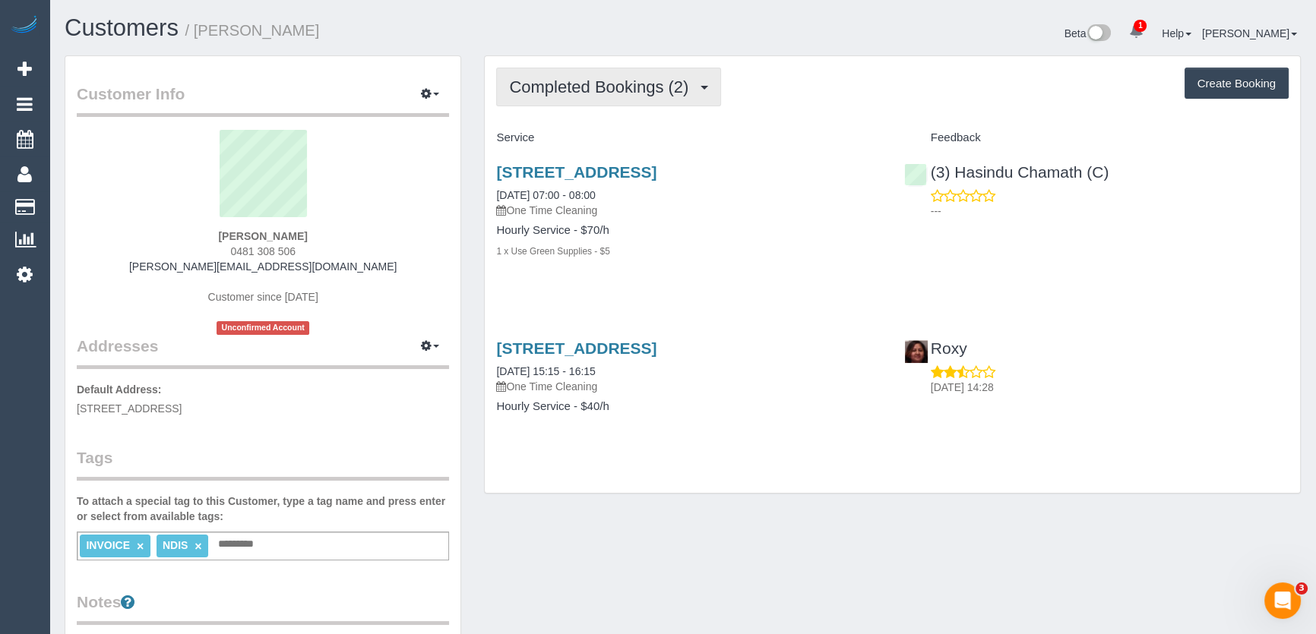
click at [672, 93] on span "Completed Bookings (2)" at bounding box center [602, 86] width 187 height 19
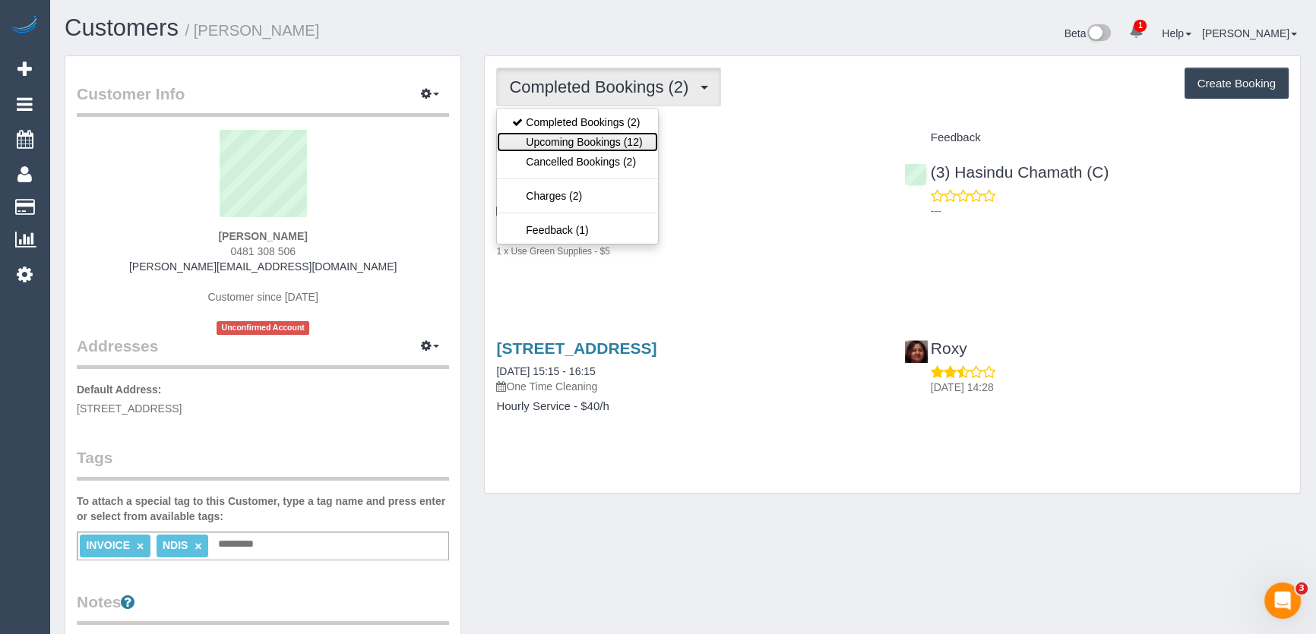
click at [637, 144] on link "Upcoming Bookings (12)" at bounding box center [577, 142] width 160 height 20
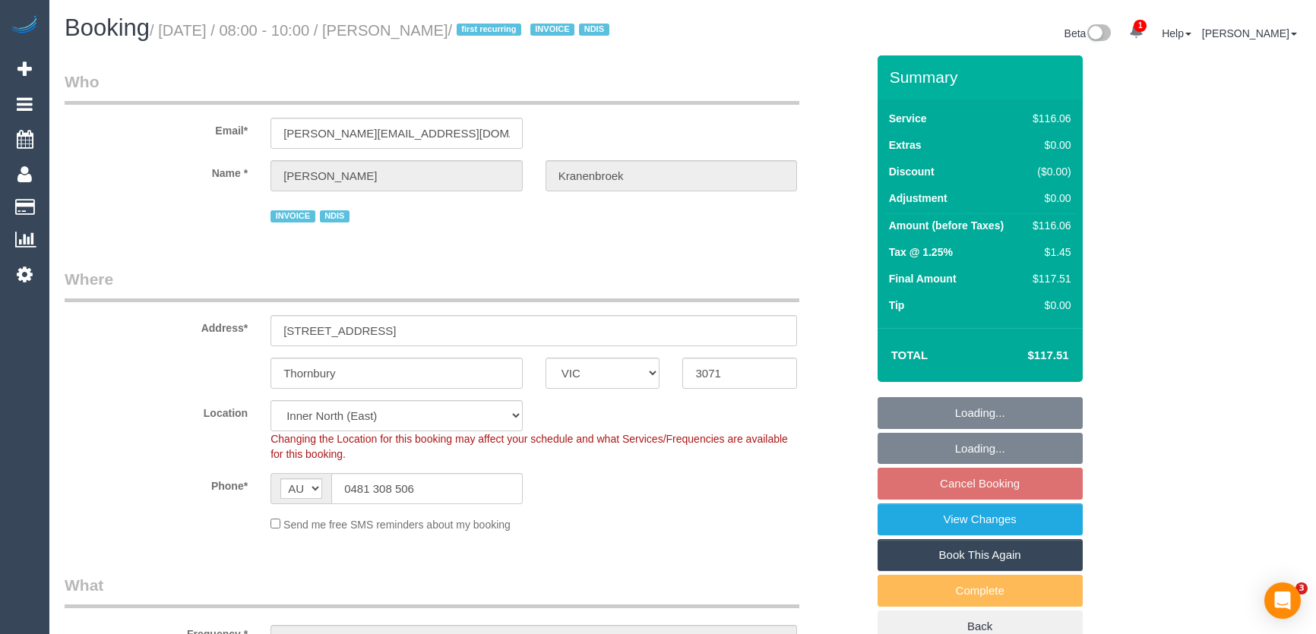
select select "VIC"
select select "object:1620"
select select "spot1"
select select "number:29"
select select "number:14"
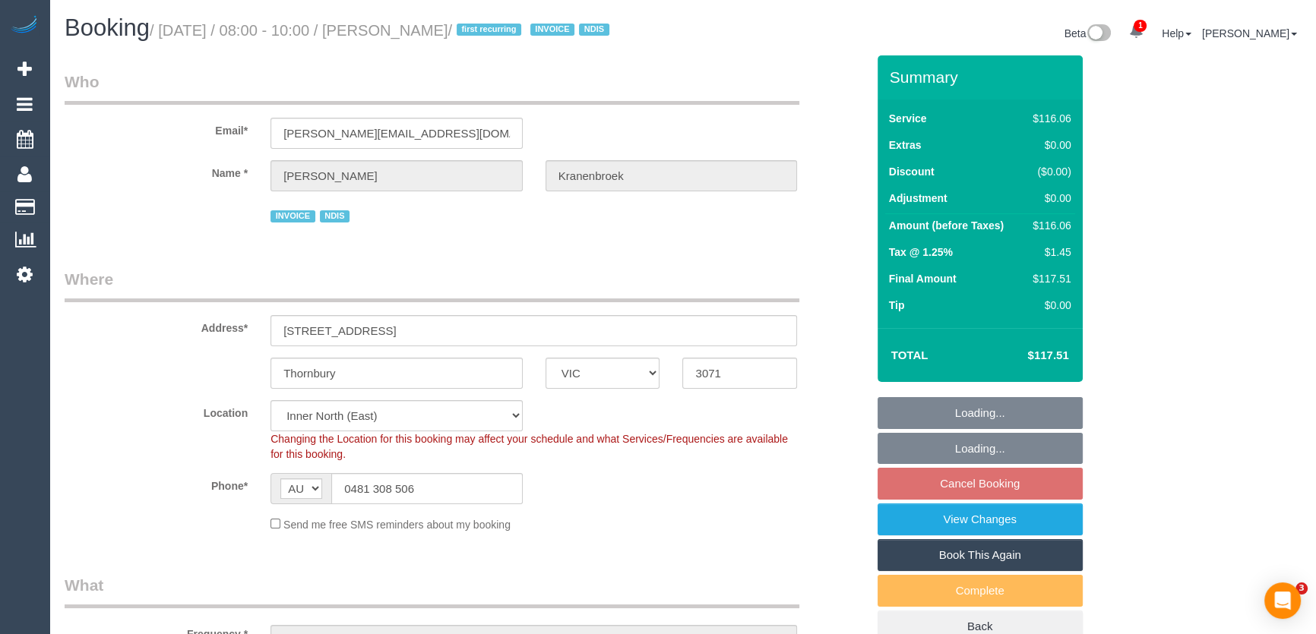
select select "number:19"
select select "number:23"
select select "number:34"
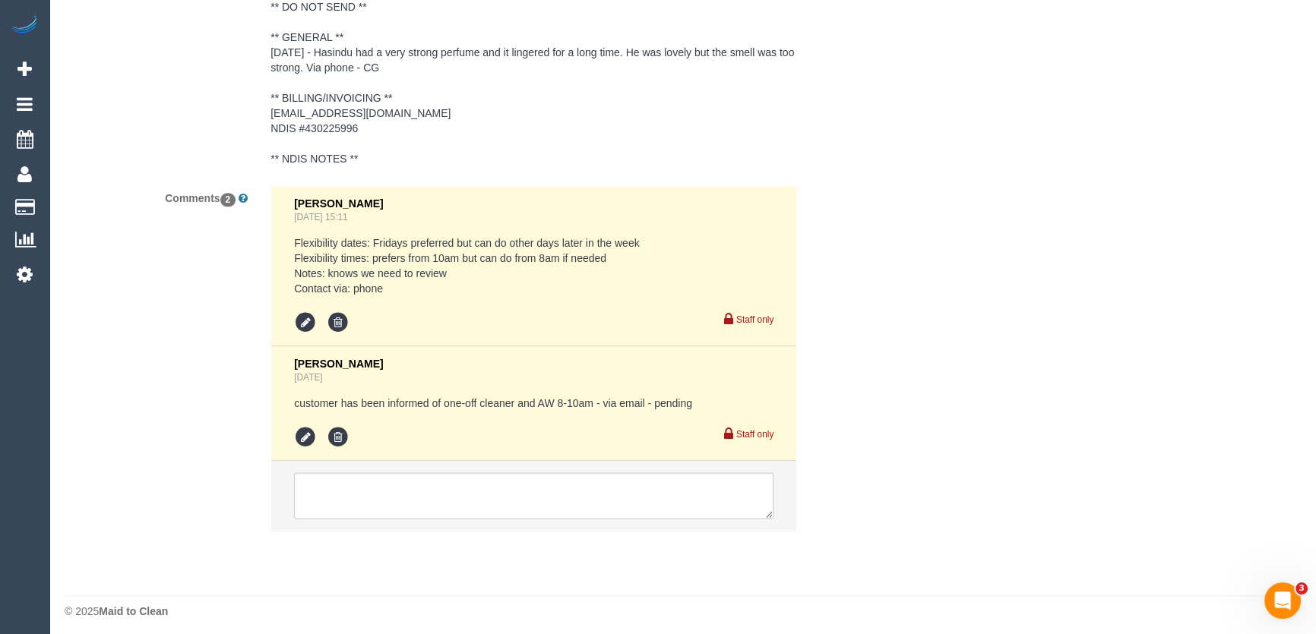
scroll to position [2415, 0]
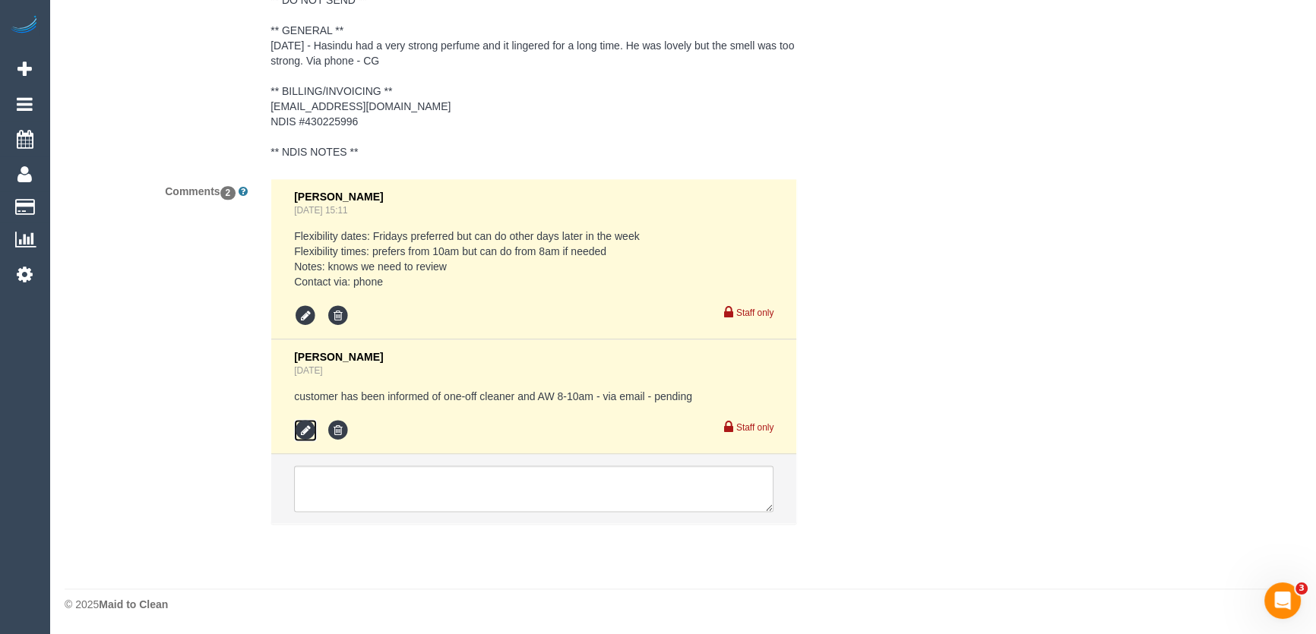
click at [299, 438] on icon at bounding box center [305, 430] width 23 height 23
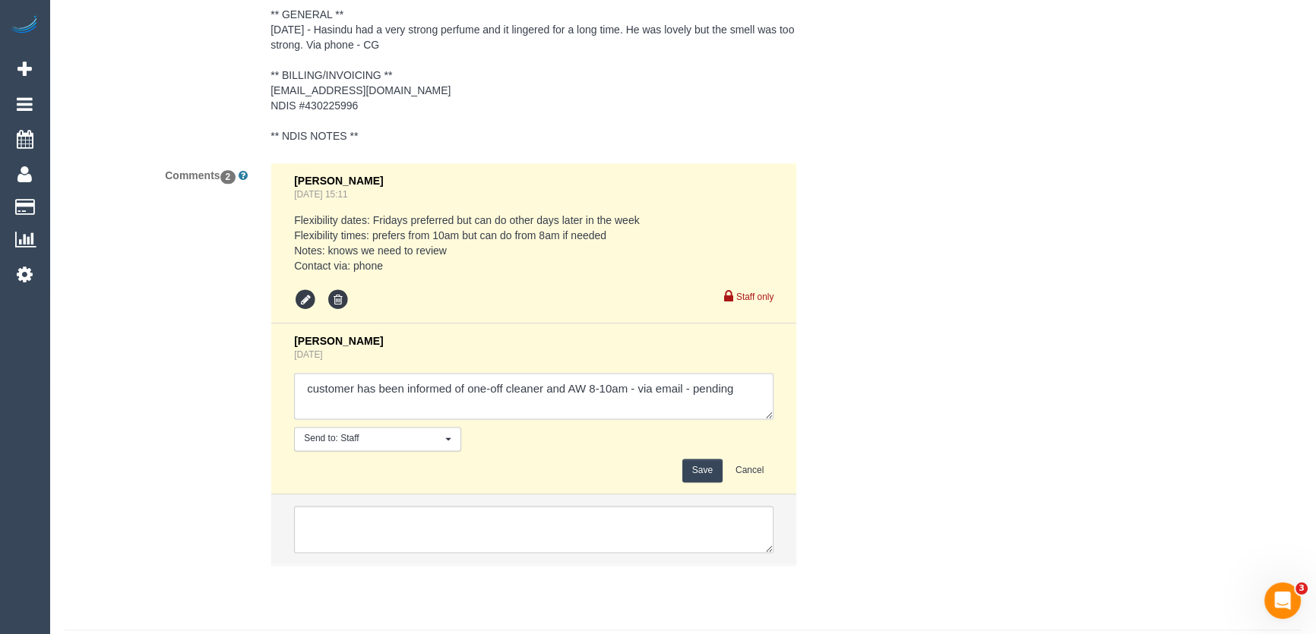
click at [541, 410] on textarea at bounding box center [533, 396] width 479 height 47
click at [388, 419] on textarea at bounding box center [533, 396] width 479 height 47
type textarea "customer has been informed of one-off cleaner Sarah and AW 8-10am - via email -…"
click at [706, 482] on button "Save" at bounding box center [702, 471] width 40 height 24
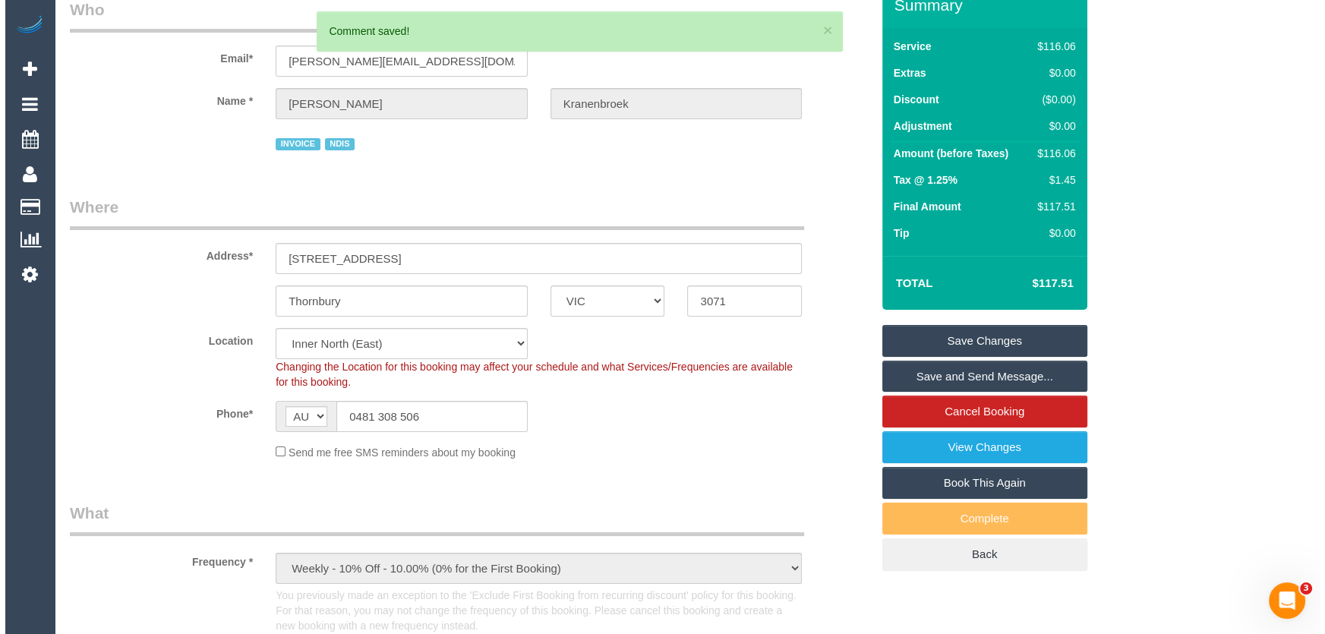
scroll to position [0, 0]
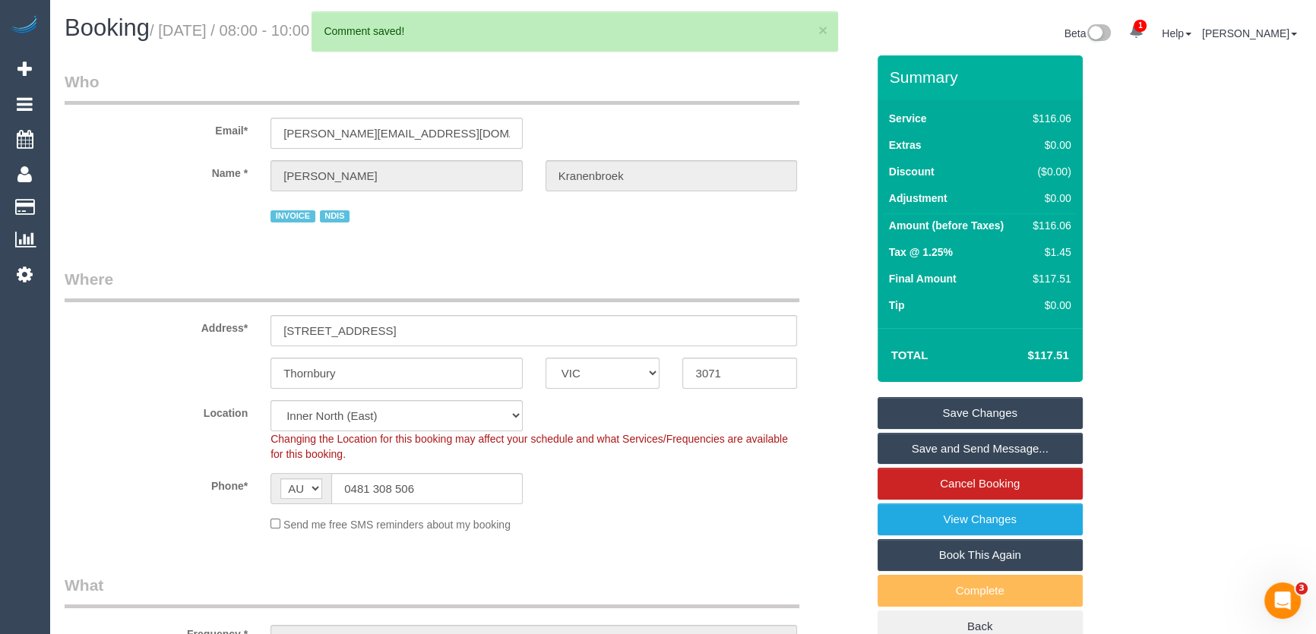
click at [973, 460] on link "Save and Send Message..." at bounding box center [979, 449] width 205 height 32
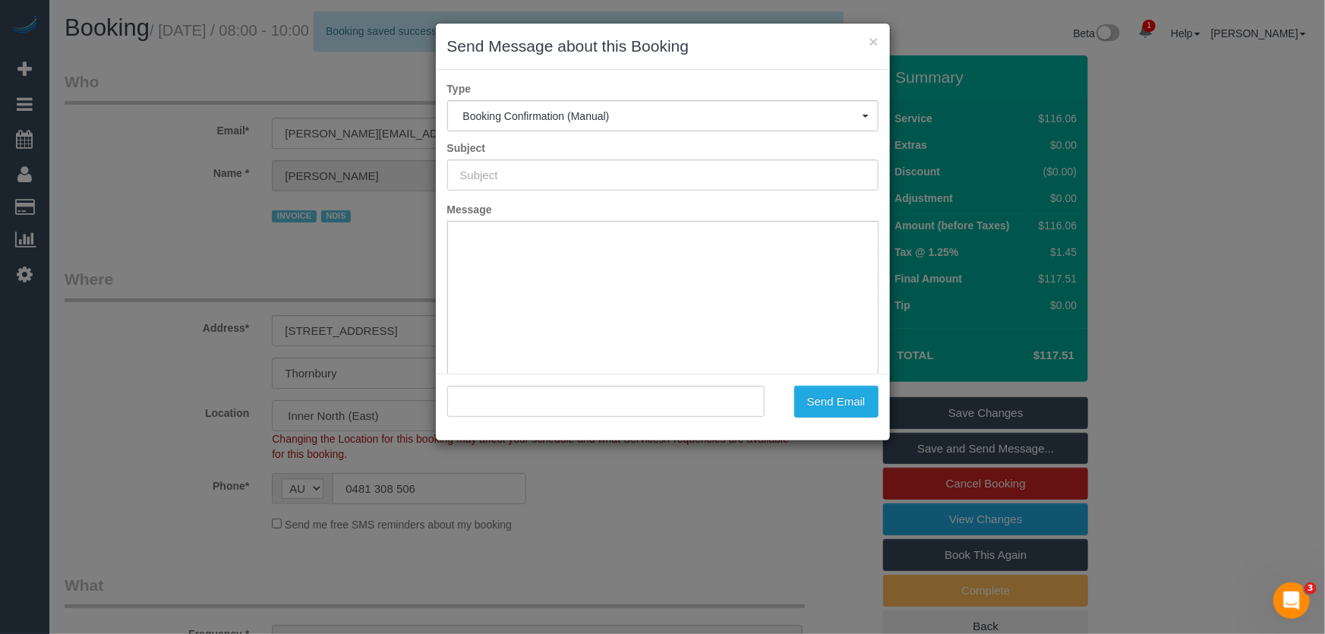
type input "Booking Confirmed"
type input ""Fiona Kranenbroek" <fiona.kranenbroek@yahoo.com.au>"
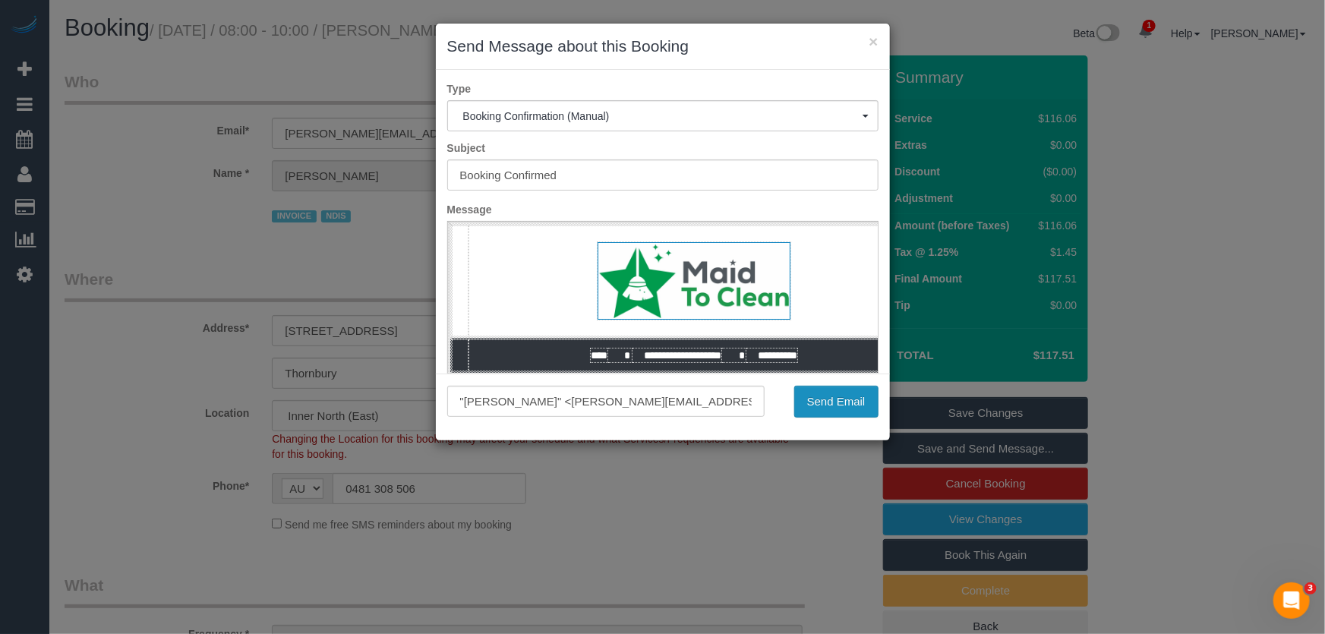
drag, startPoint x: 826, startPoint y: 409, endPoint x: 843, endPoint y: 406, distance: 16.9
click at [826, 409] on button "Send Email" at bounding box center [836, 402] width 84 height 32
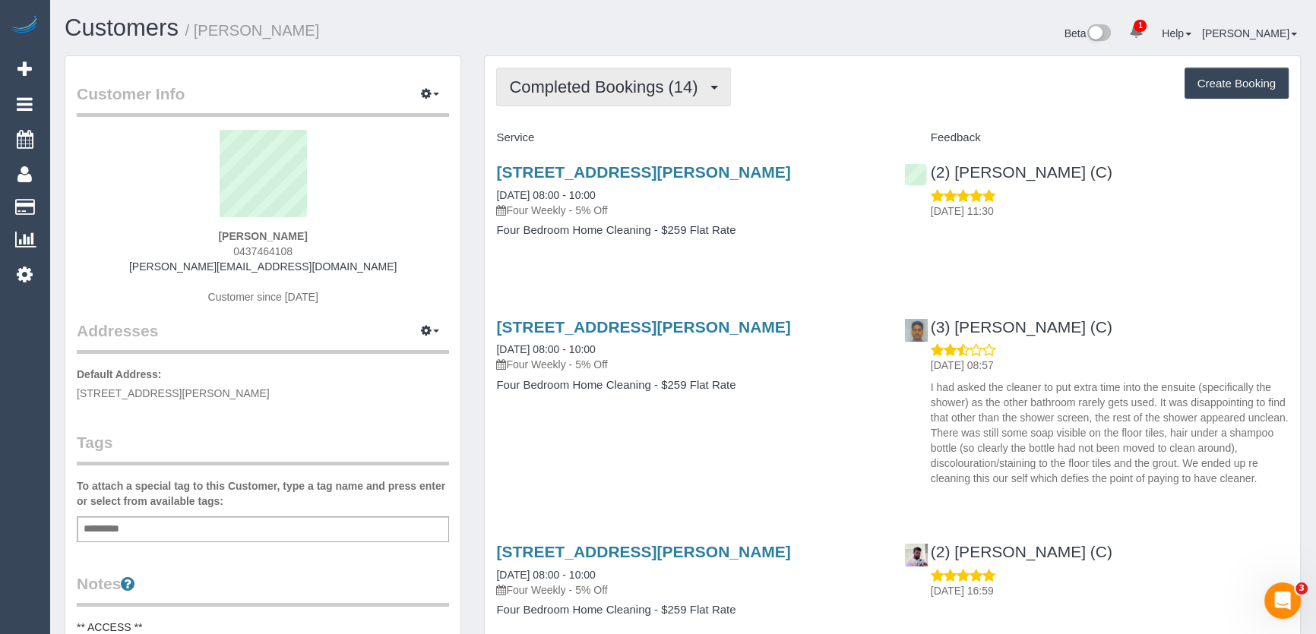
click at [636, 92] on span "Completed Bookings (14)" at bounding box center [607, 86] width 196 height 19
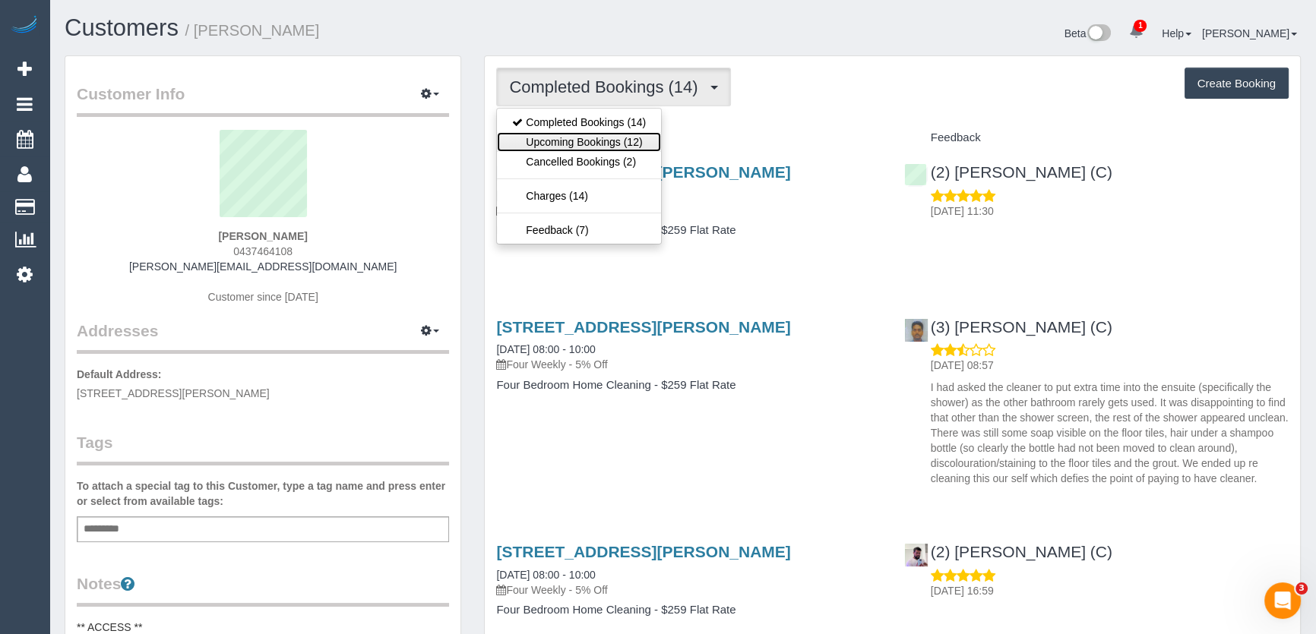
click at [629, 137] on link "Upcoming Bookings (12)" at bounding box center [579, 142] width 164 height 20
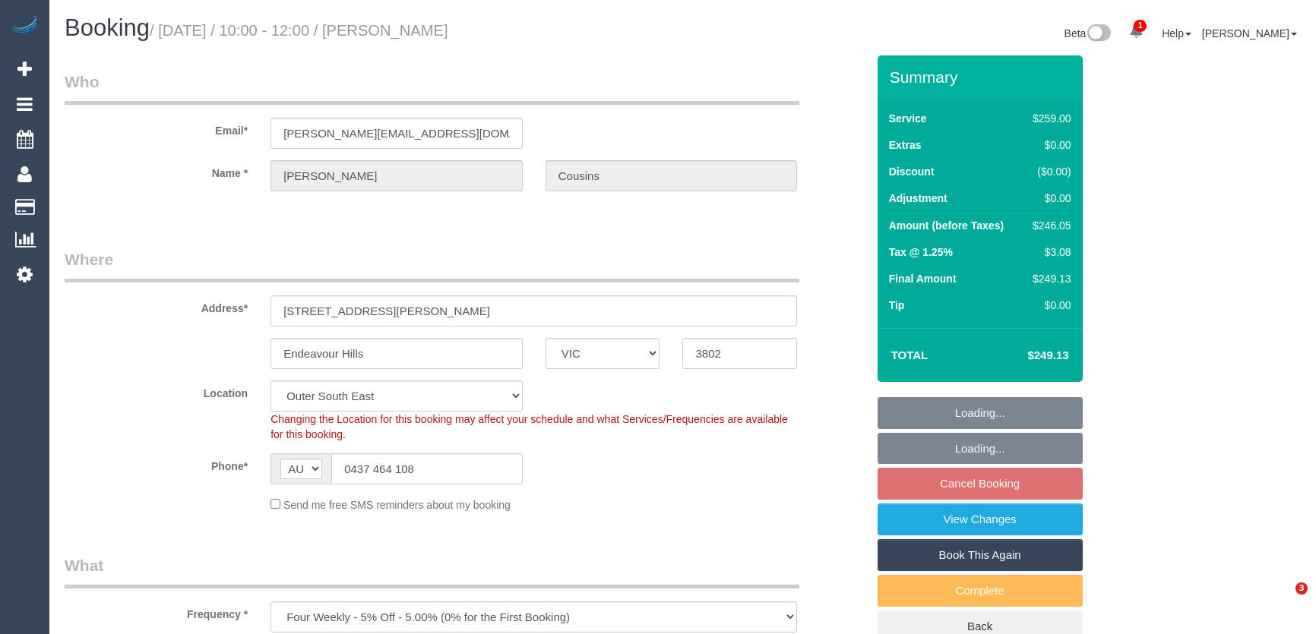
select select "VIC"
select select "object:863"
select select "number:27"
select select "number:14"
select select "number:18"
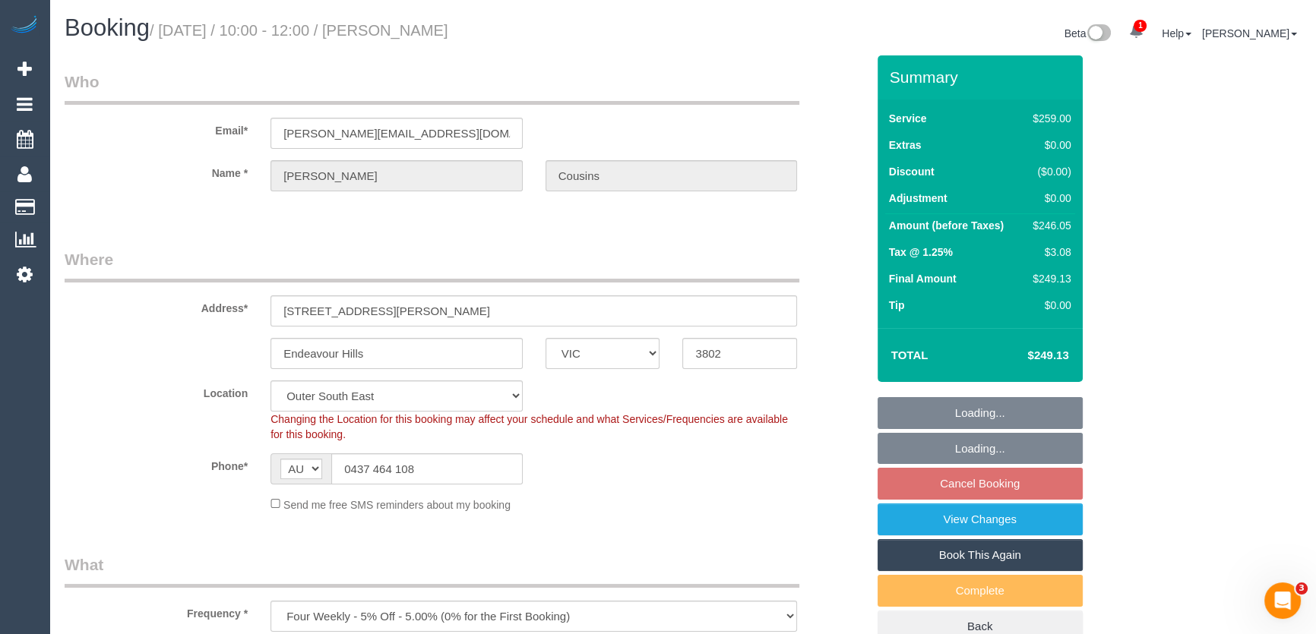
select select "number:24"
select select "number:34"
select select "number:12"
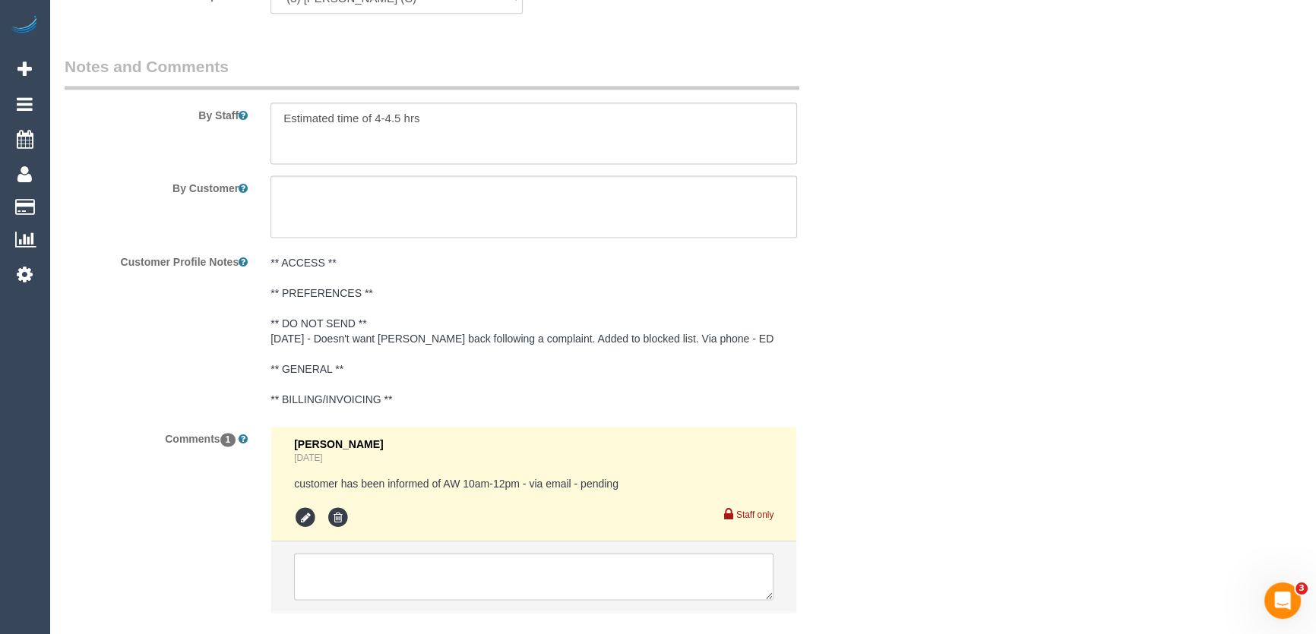
scroll to position [2652, 0]
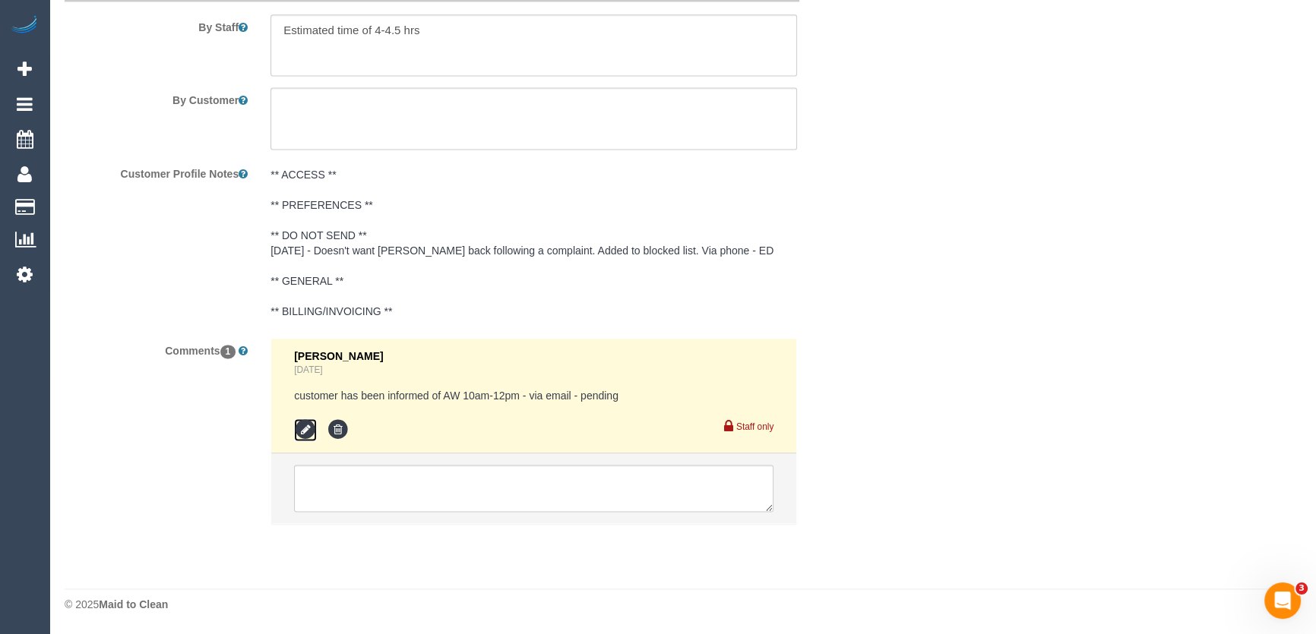
click at [311, 429] on icon at bounding box center [305, 430] width 23 height 23
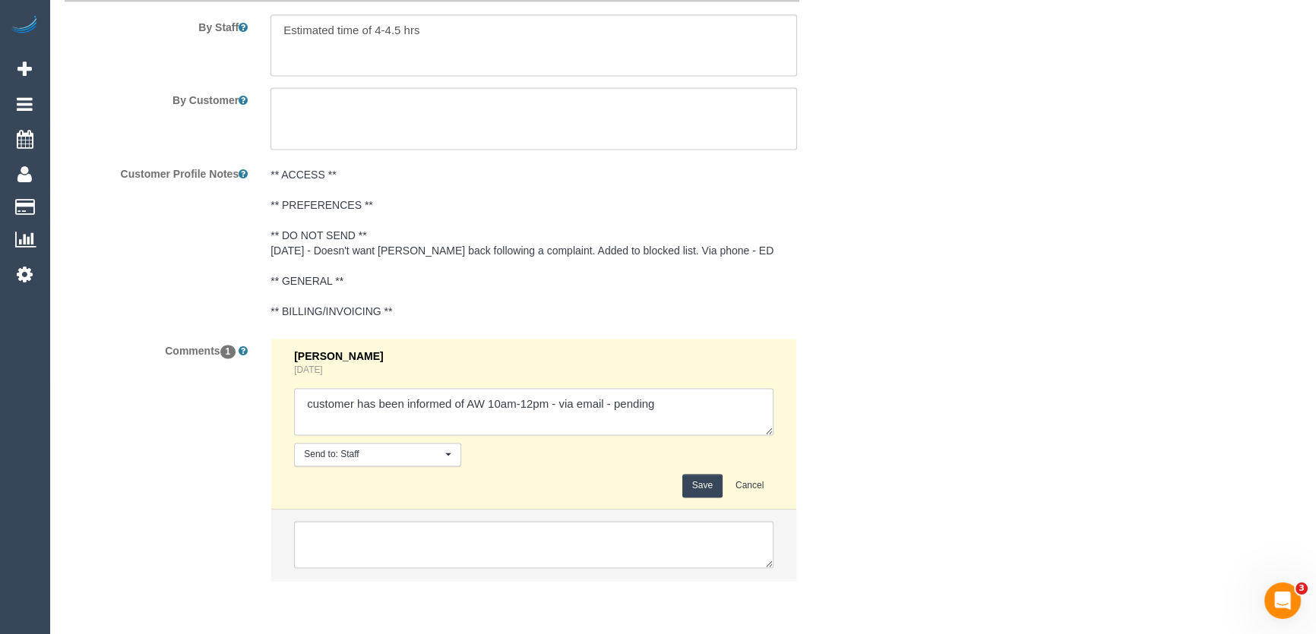
click at [695, 419] on textarea at bounding box center [533, 411] width 479 height 47
type textarea "customer has been informed of AW 10am-12pm - via email - confirmed"
click at [688, 493] on button "Save" at bounding box center [702, 486] width 40 height 24
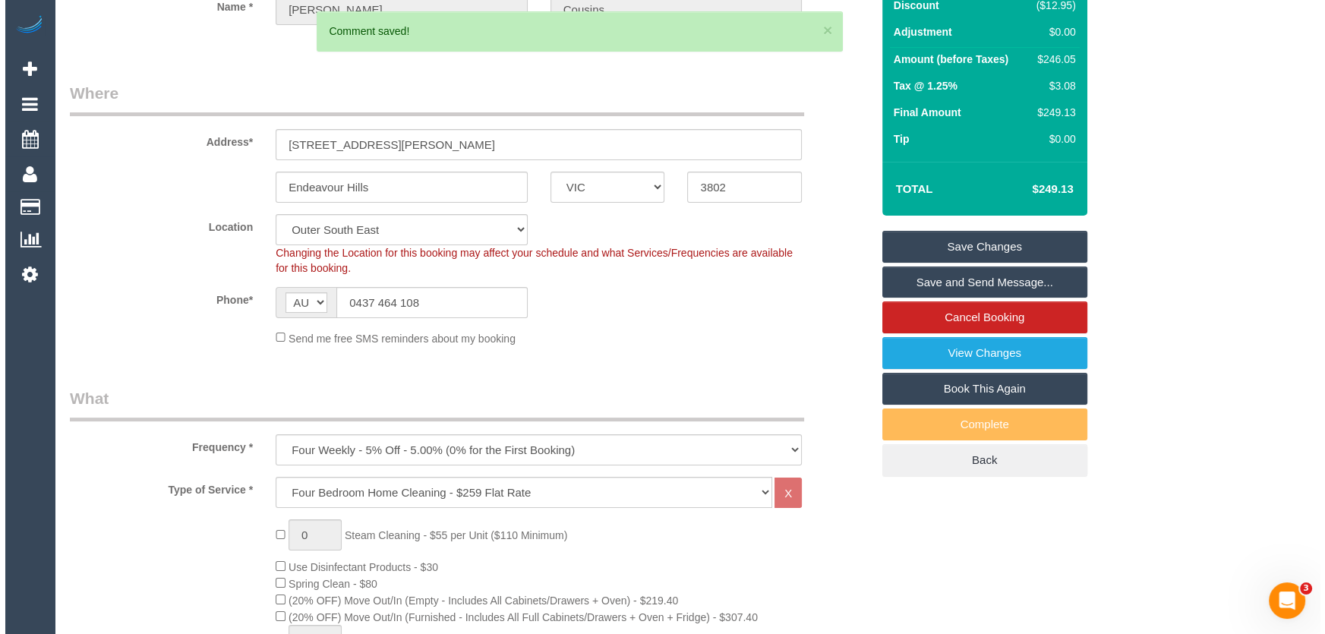
scroll to position [0, 0]
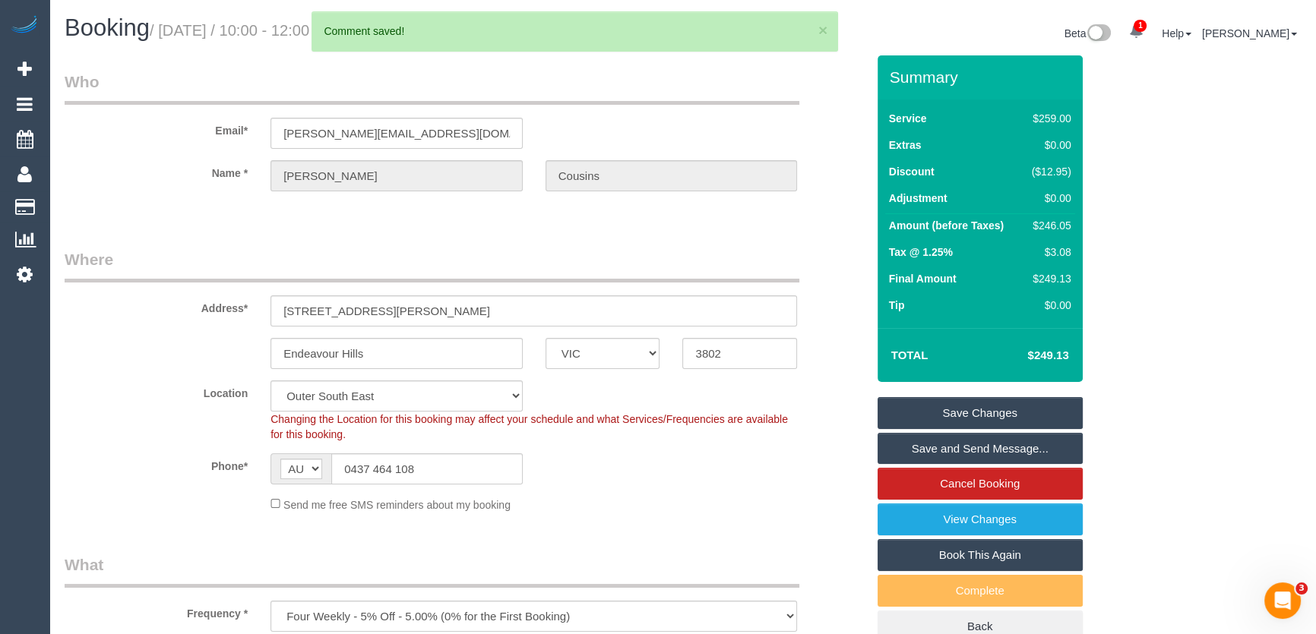
click at [950, 448] on link "Save and Send Message..." at bounding box center [979, 449] width 205 height 32
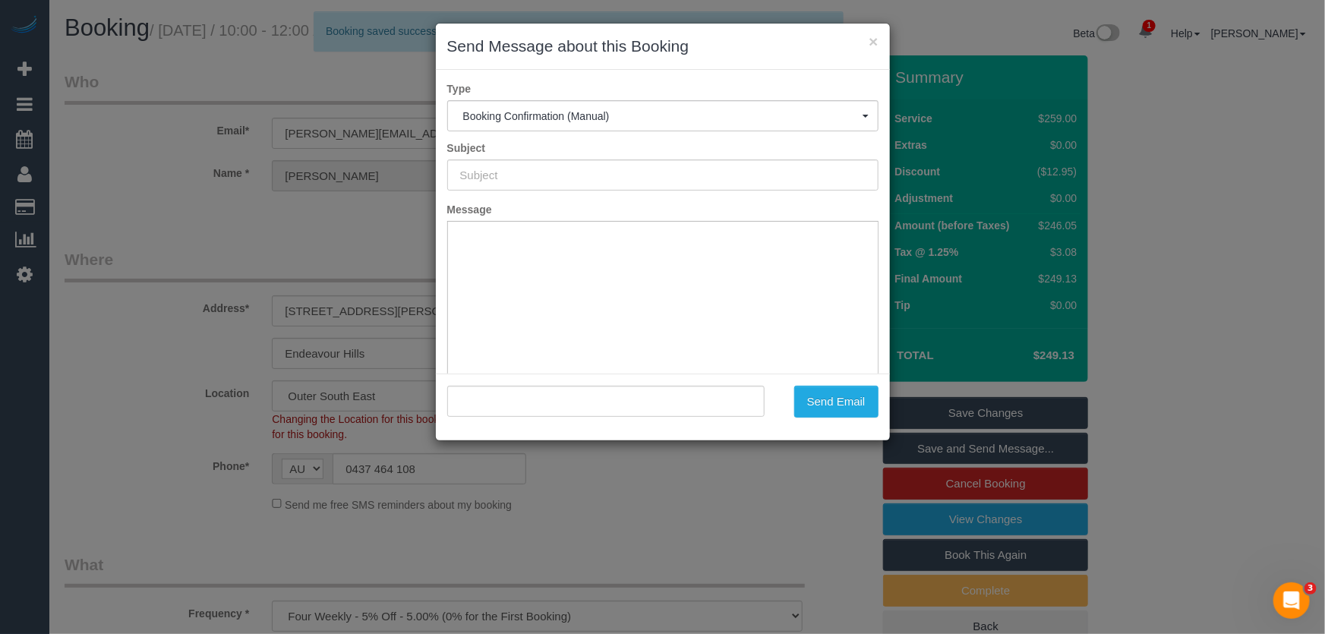
type input "Booking Confirmed"
type input ""Nicole Cousins" <nicole_cousins@yahoo.com.au>"
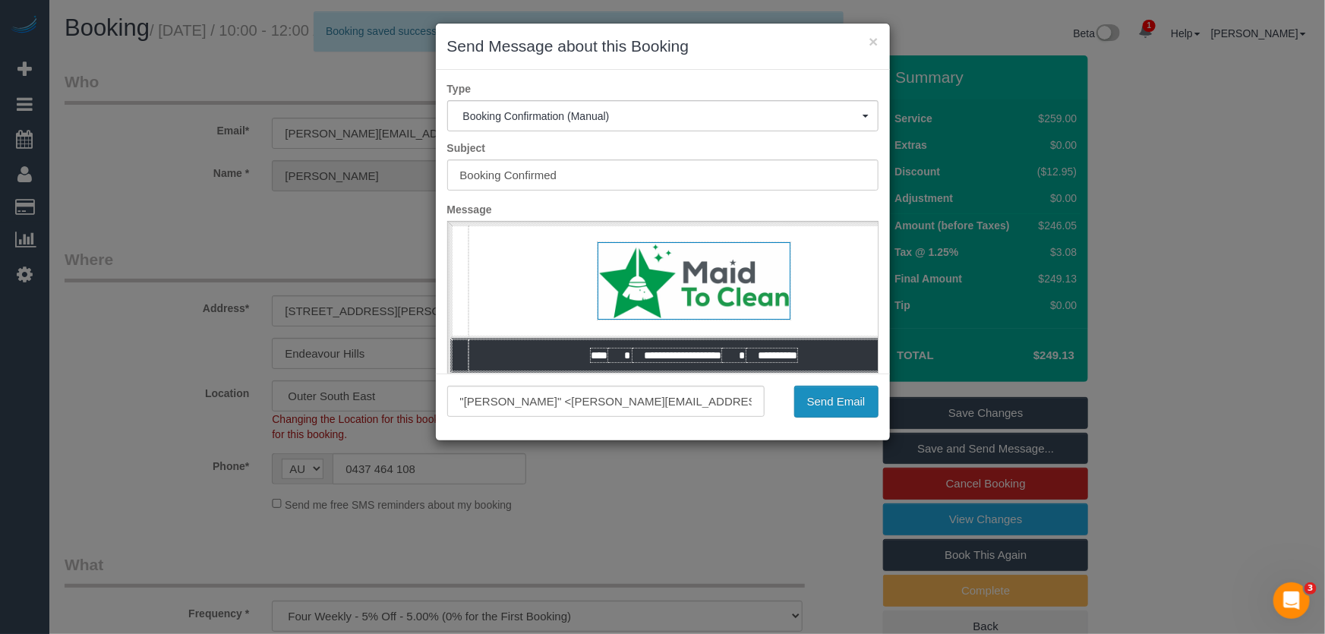
click at [846, 416] on button "Send Email" at bounding box center [836, 402] width 84 height 32
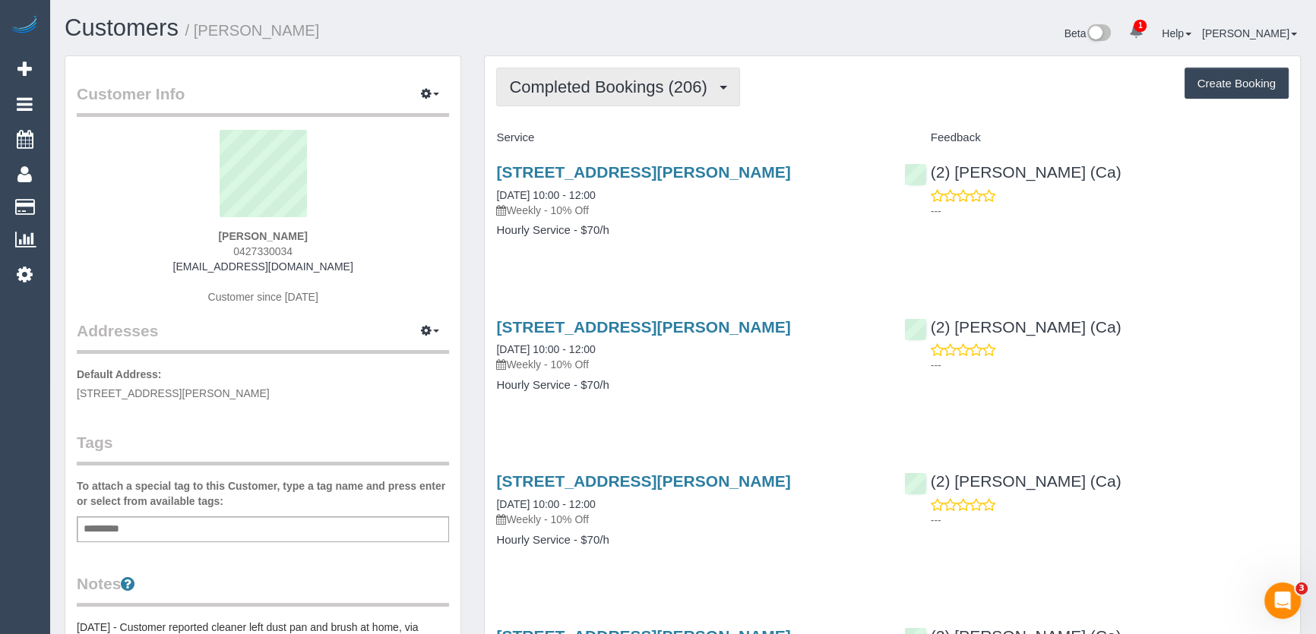
click at [653, 90] on span "Completed Bookings (206)" at bounding box center [611, 86] width 205 height 19
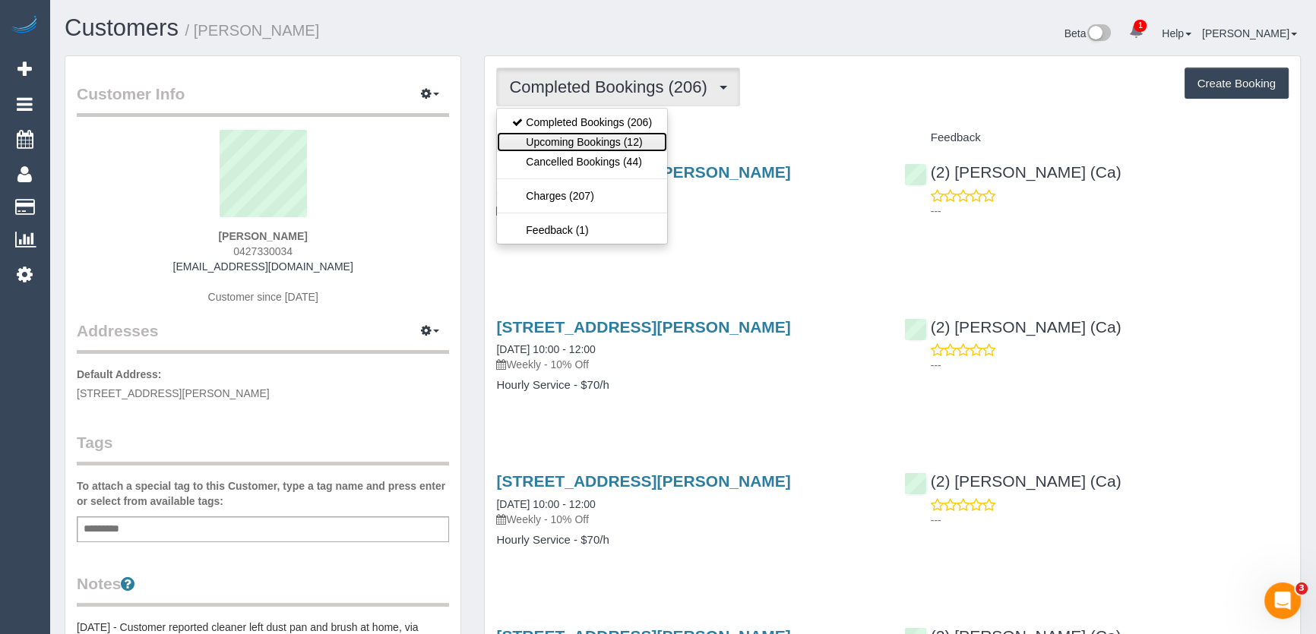
click at [627, 138] on link "Upcoming Bookings (12)" at bounding box center [582, 142] width 170 height 20
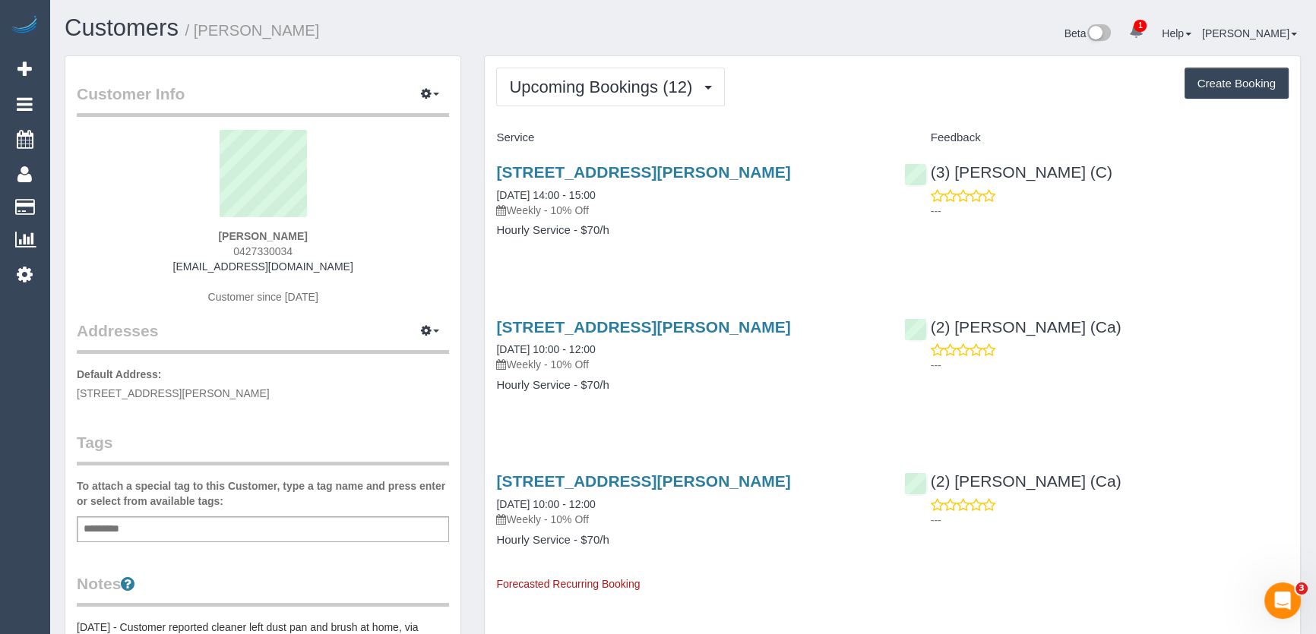
click at [308, 248] on div "Rebecca Grant 0427330034 rebeccajanegrant@gmail.com Customer since 2017" at bounding box center [263, 225] width 372 height 190
copy div "0427330034"
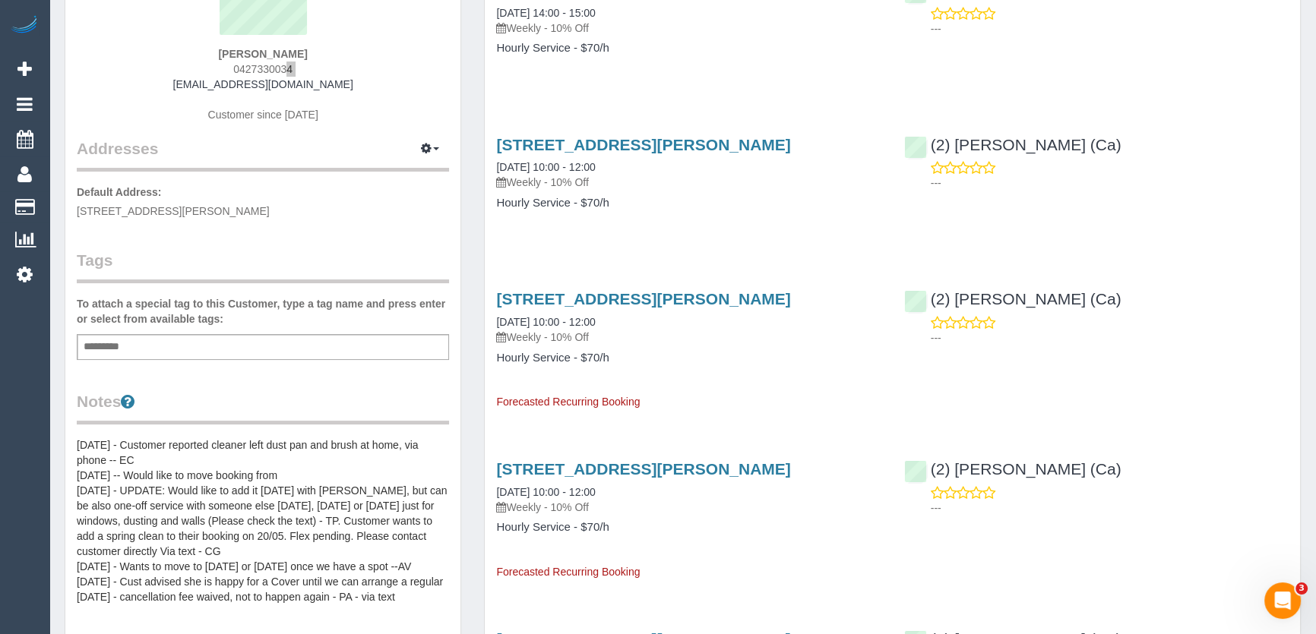
scroll to position [207, 0]
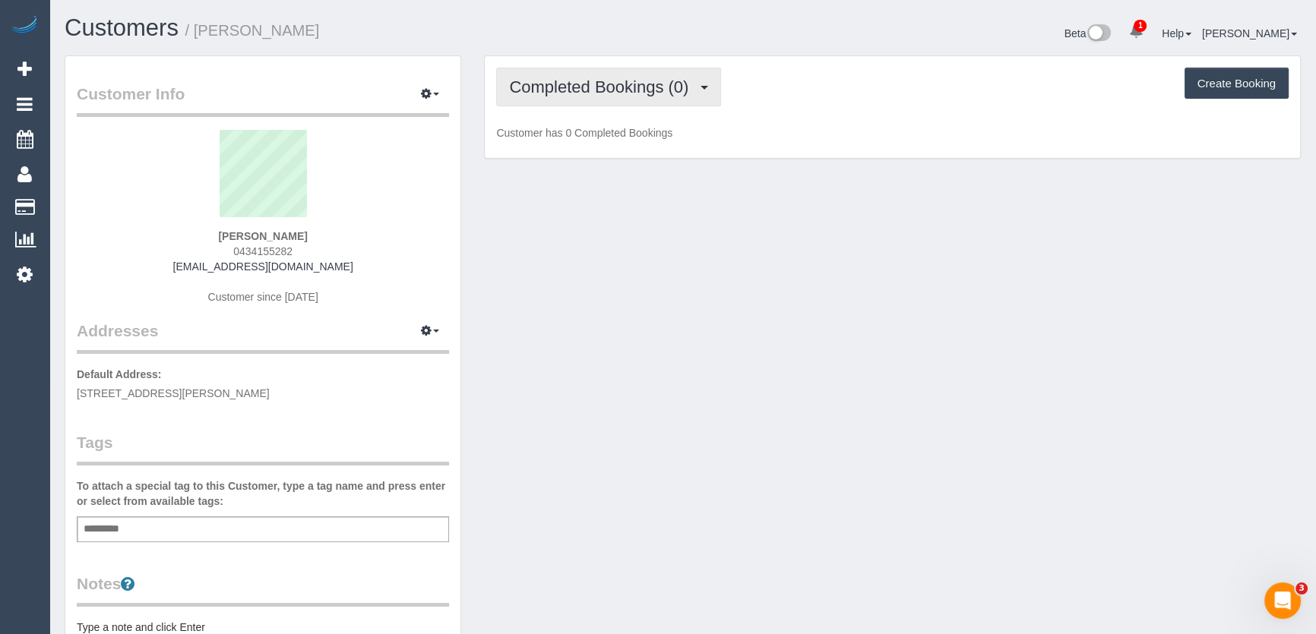
click at [647, 96] on button "Completed Bookings (0)" at bounding box center [608, 87] width 225 height 39
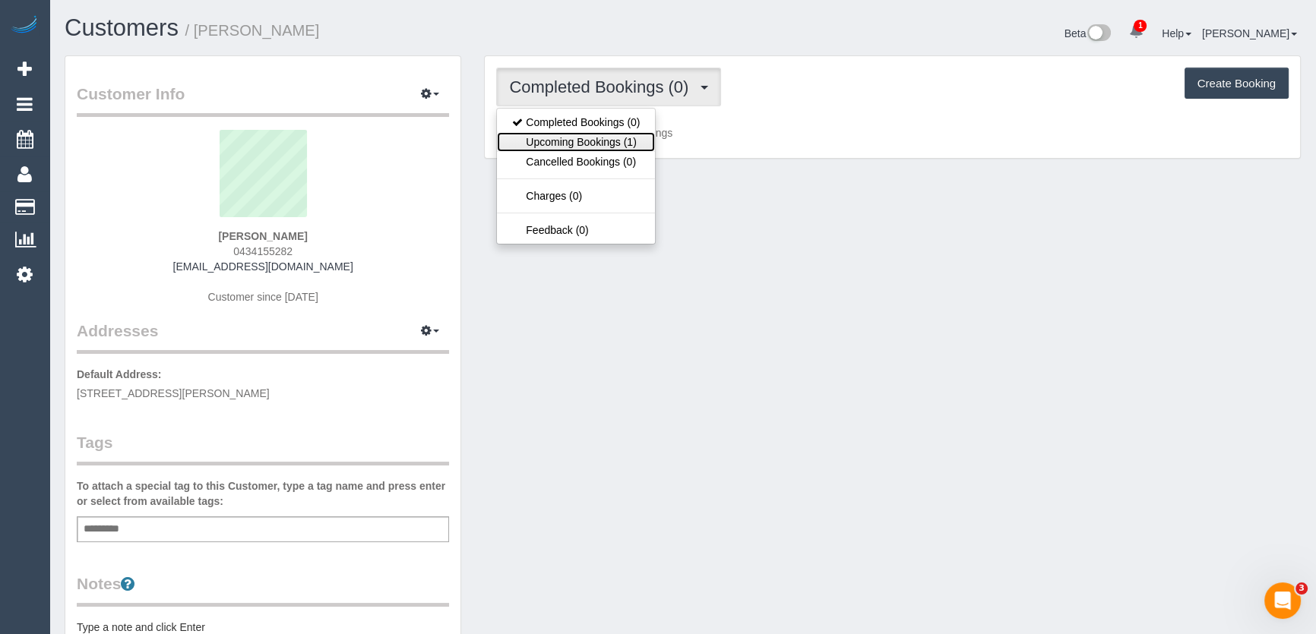
click at [634, 135] on link "Upcoming Bookings (1)" at bounding box center [576, 142] width 158 height 20
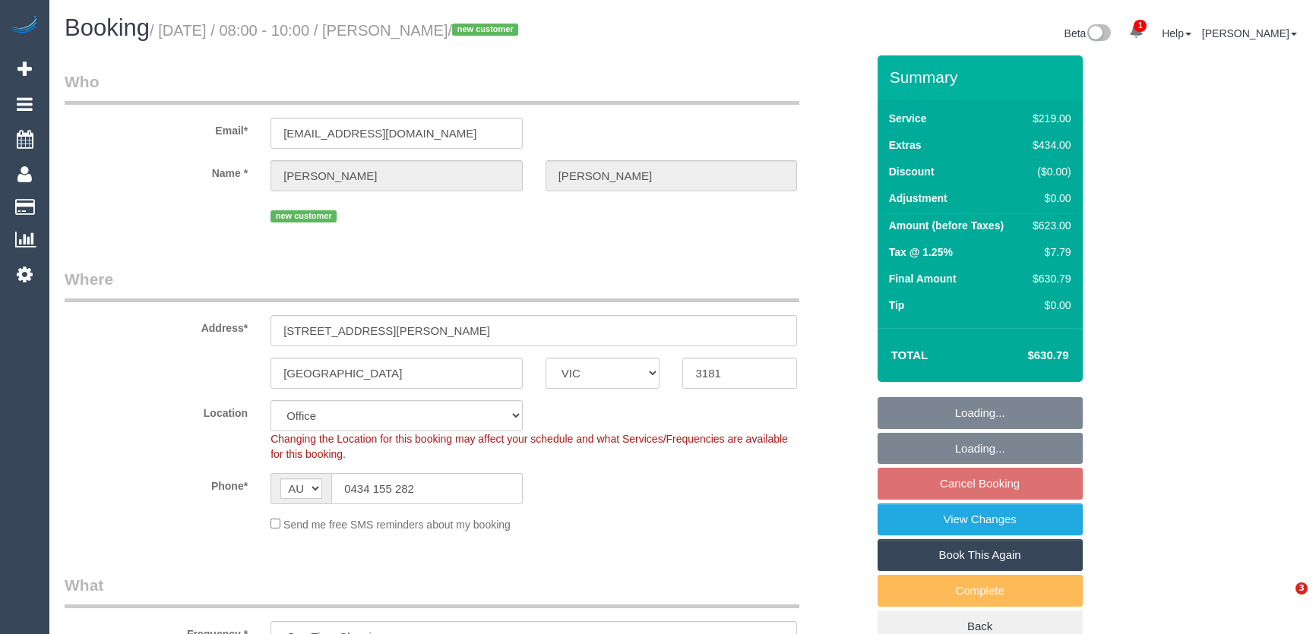
select select "VIC"
select select "number:27"
select select "number:14"
select select "number:19"
select select "number:24"
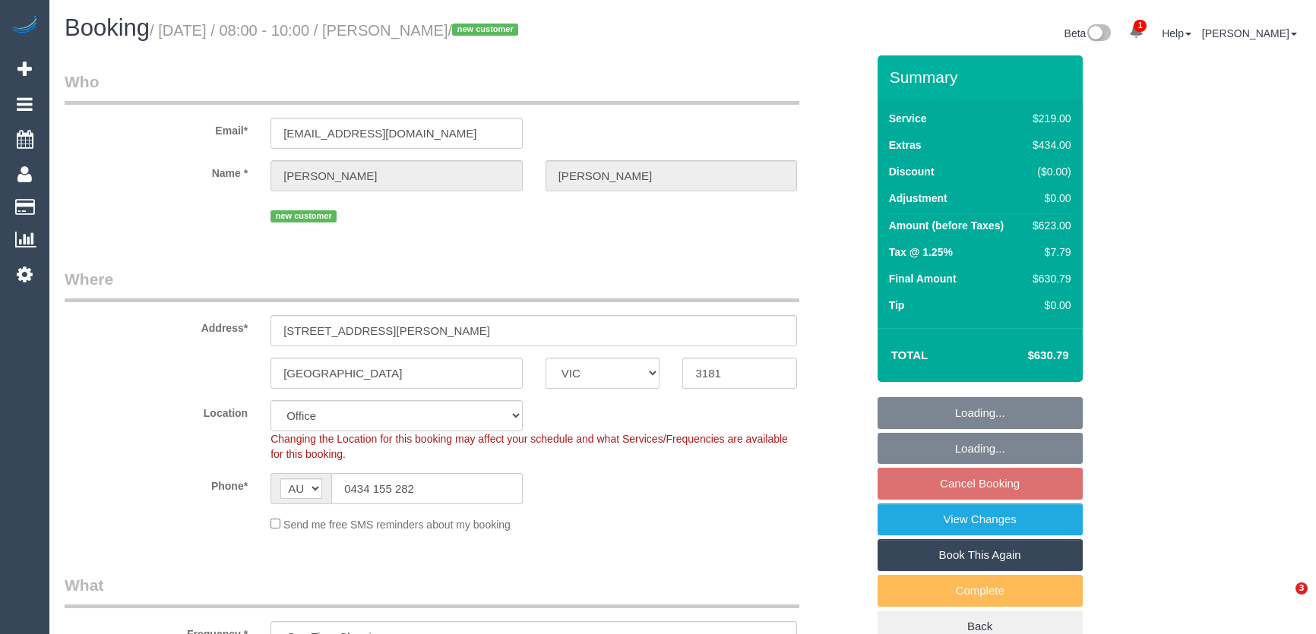
select select "number:13"
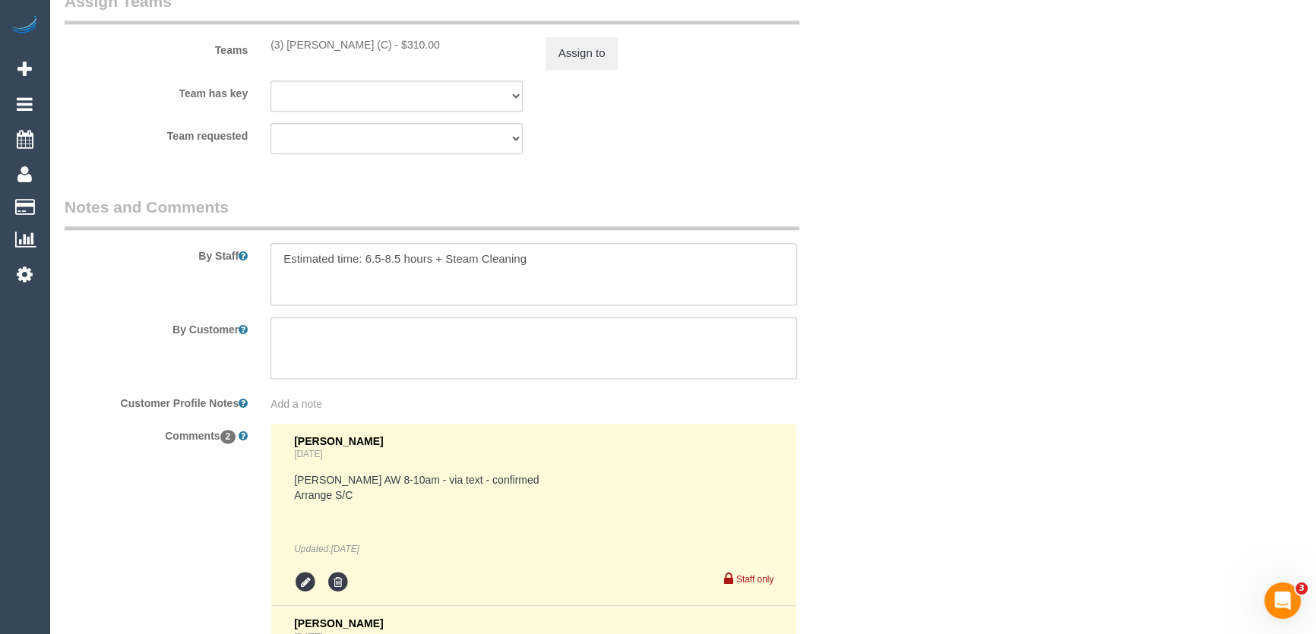
scroll to position [2683, 0]
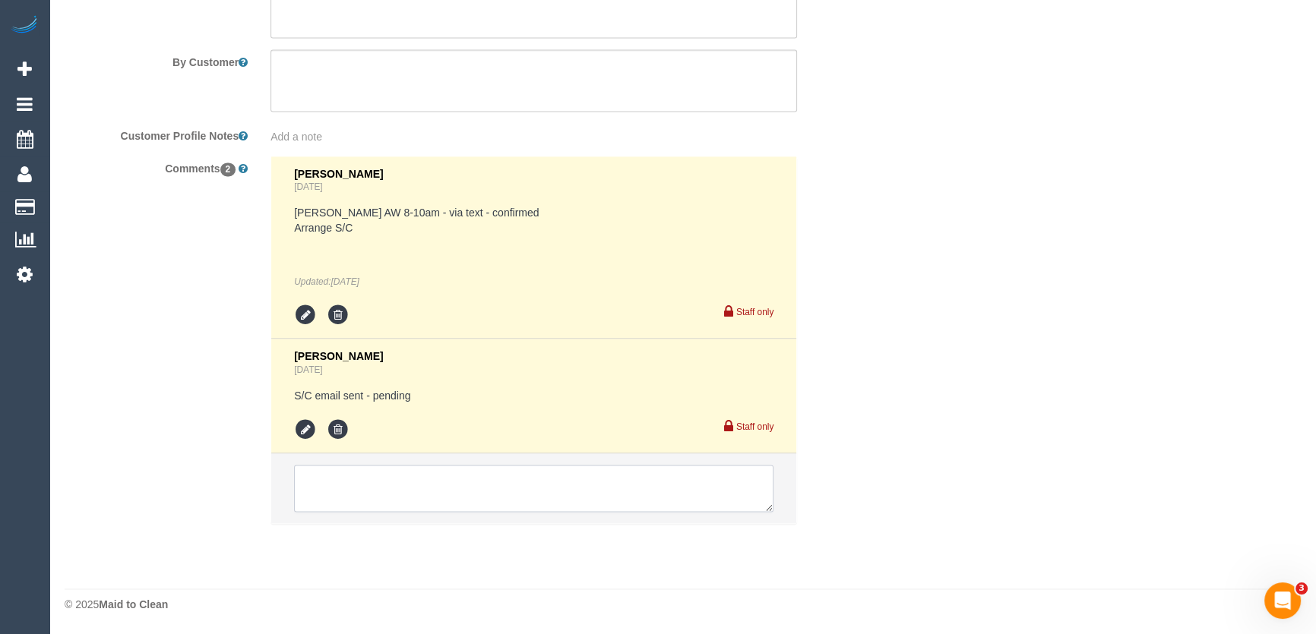
click at [434, 485] on textarea at bounding box center [533, 488] width 479 height 47
click at [418, 486] on textarea at bounding box center [533, 488] width 479 height 47
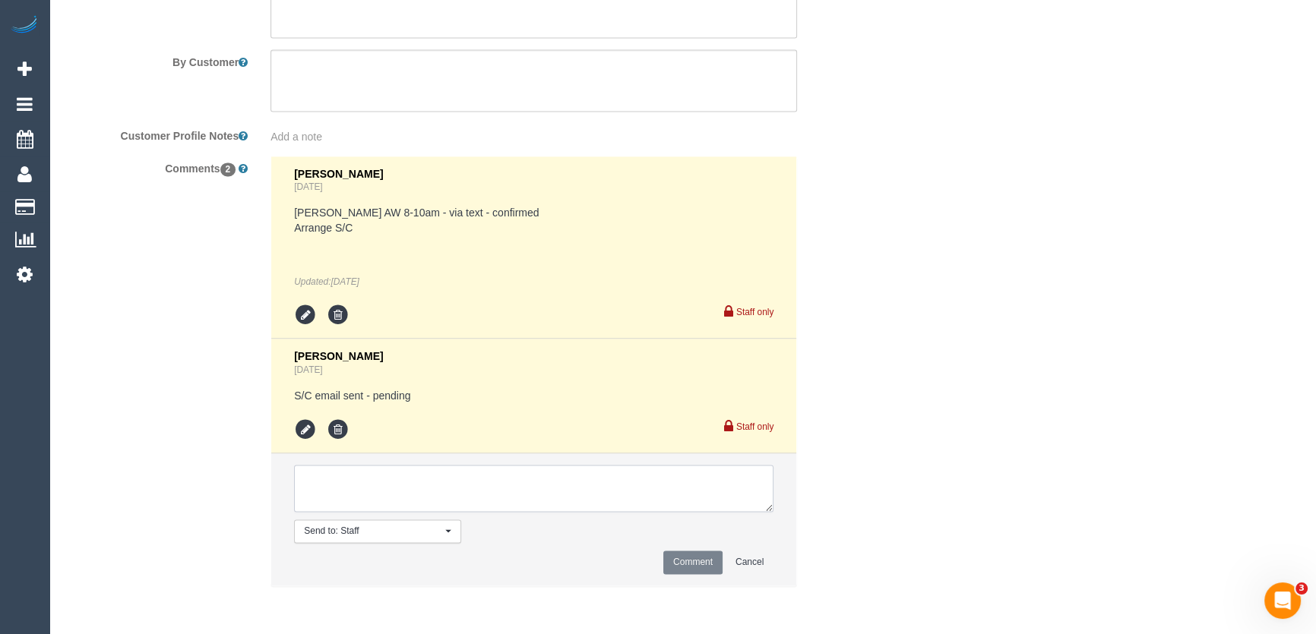
scroll to position [0, 0]
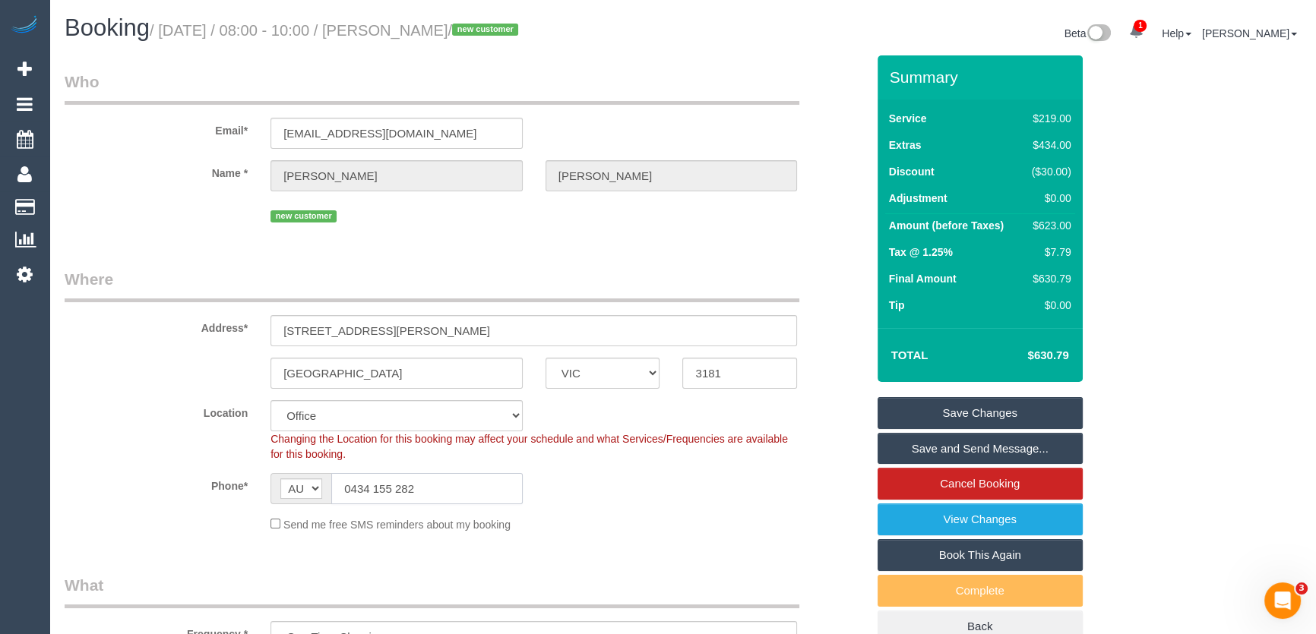
click at [413, 487] on input "0434 155 282" at bounding box center [426, 488] width 191 height 31
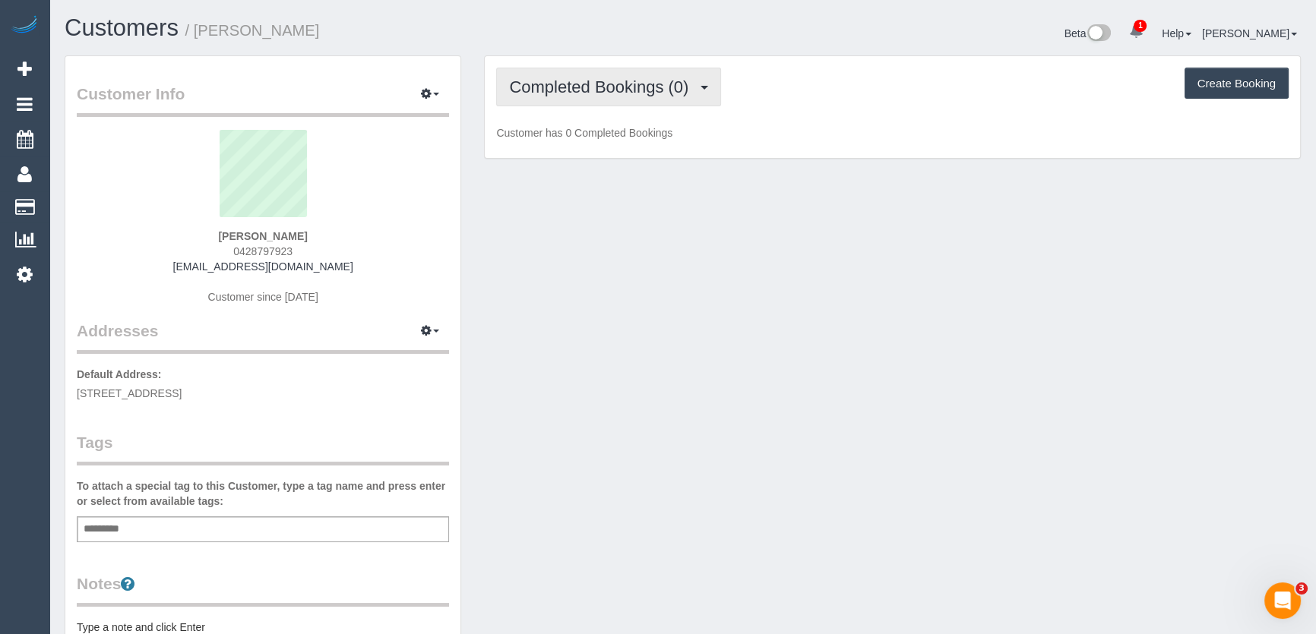
click at [621, 99] on button "Completed Bookings (0)" at bounding box center [608, 87] width 225 height 39
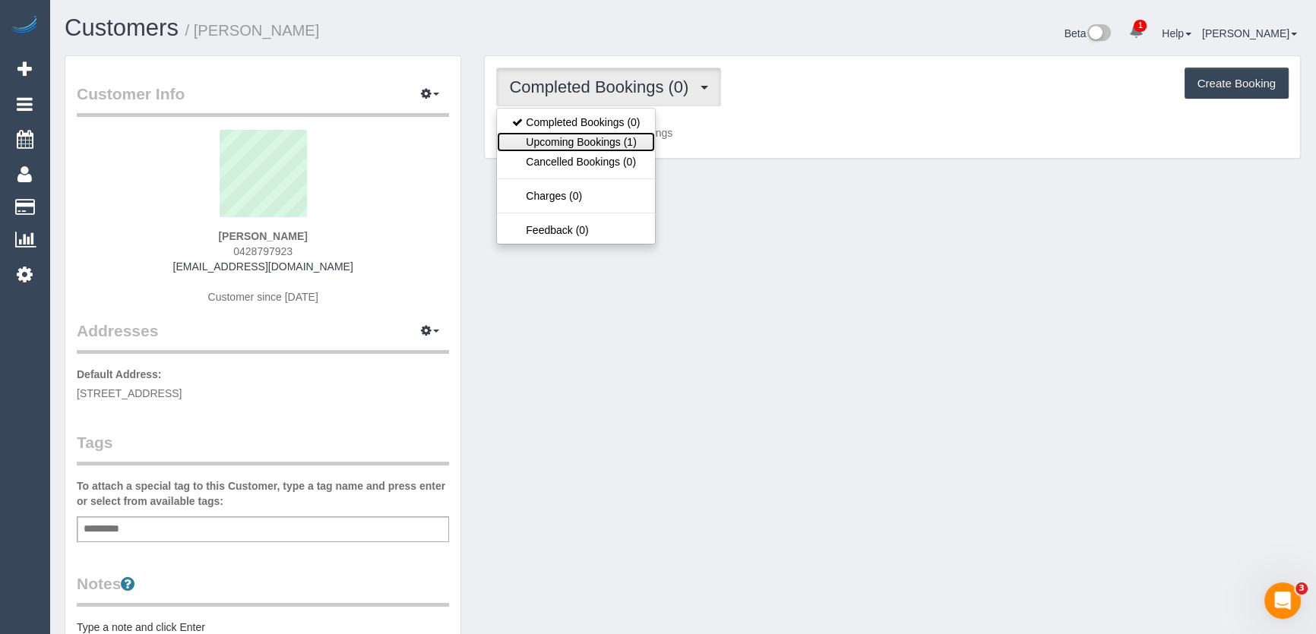
click at [614, 145] on link "Upcoming Bookings (1)" at bounding box center [576, 142] width 158 height 20
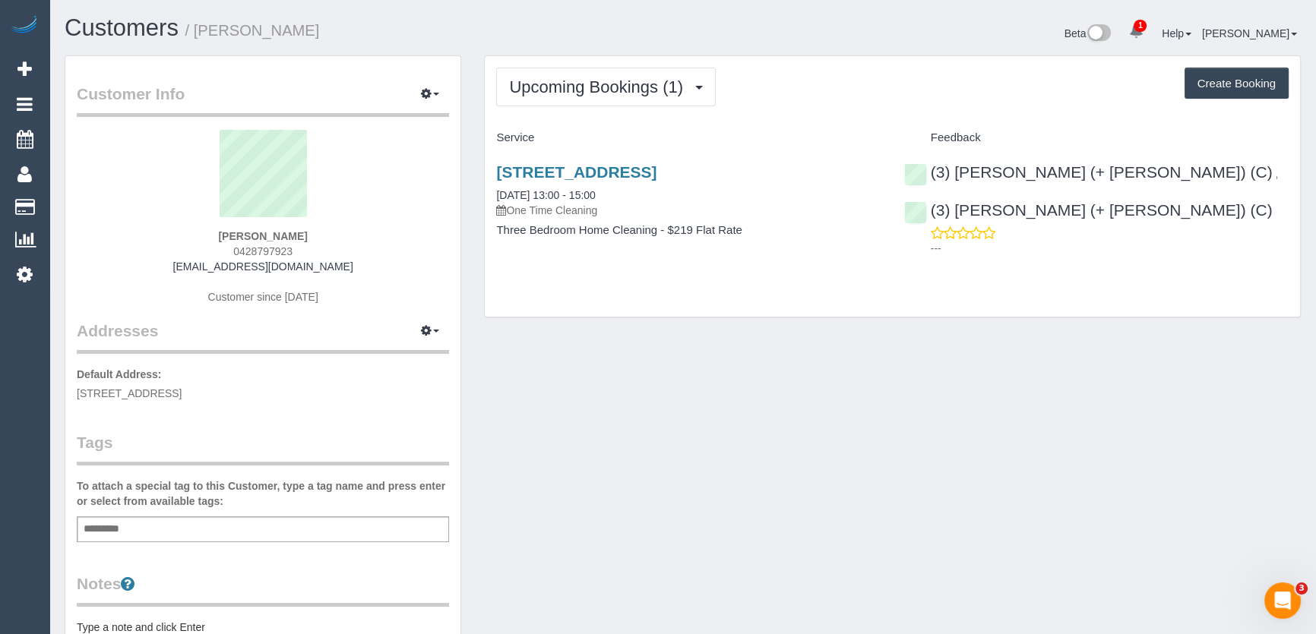
click at [298, 251] on div "Lilly Edwards 0428797923 lillymae@live.com.au Customer since 2025" at bounding box center [263, 225] width 372 height 190
click at [299, 251] on div "Lilly Edwards 0428797923 lillymae@live.com.au Customer since 2025" at bounding box center [263, 225] width 372 height 190
copy div "0428797923"
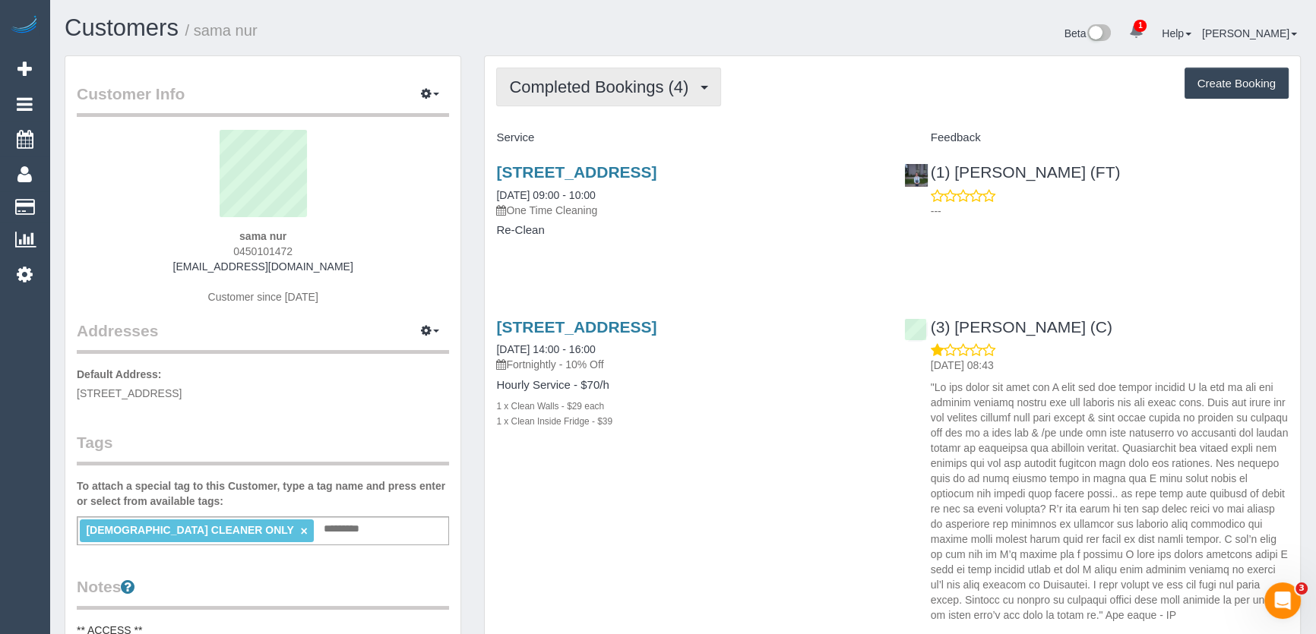
click at [622, 85] on span "Completed Bookings (4)" at bounding box center [602, 86] width 187 height 19
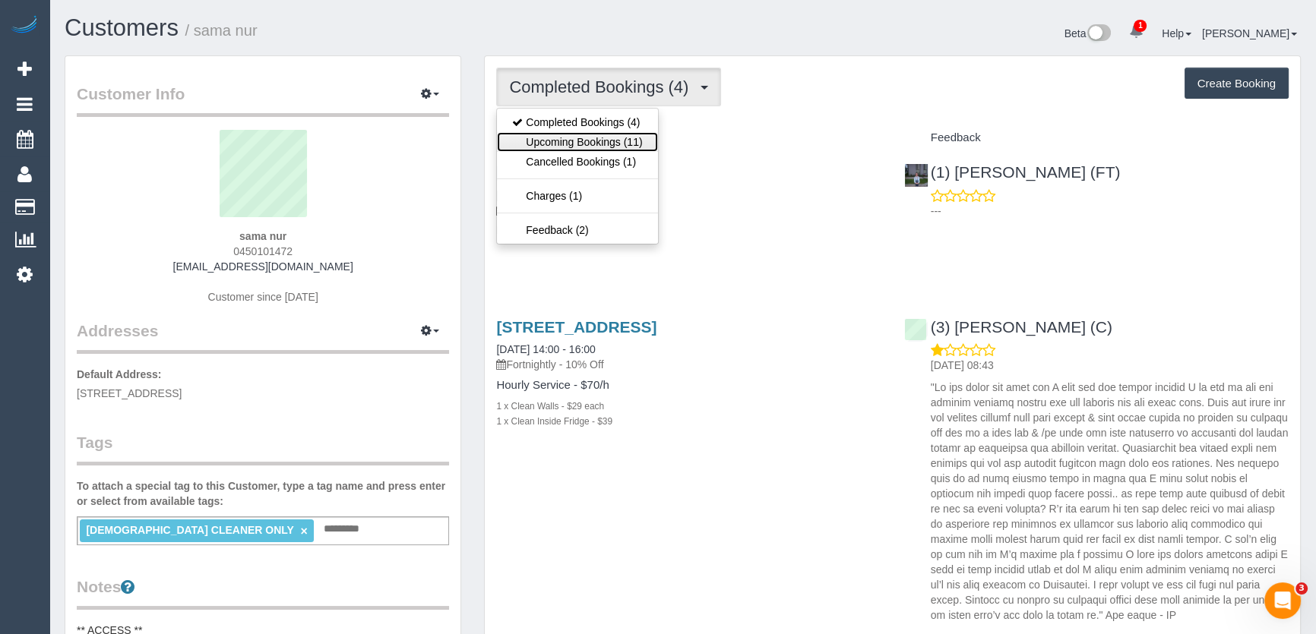
click at [610, 137] on link "Upcoming Bookings (11)" at bounding box center [577, 142] width 160 height 20
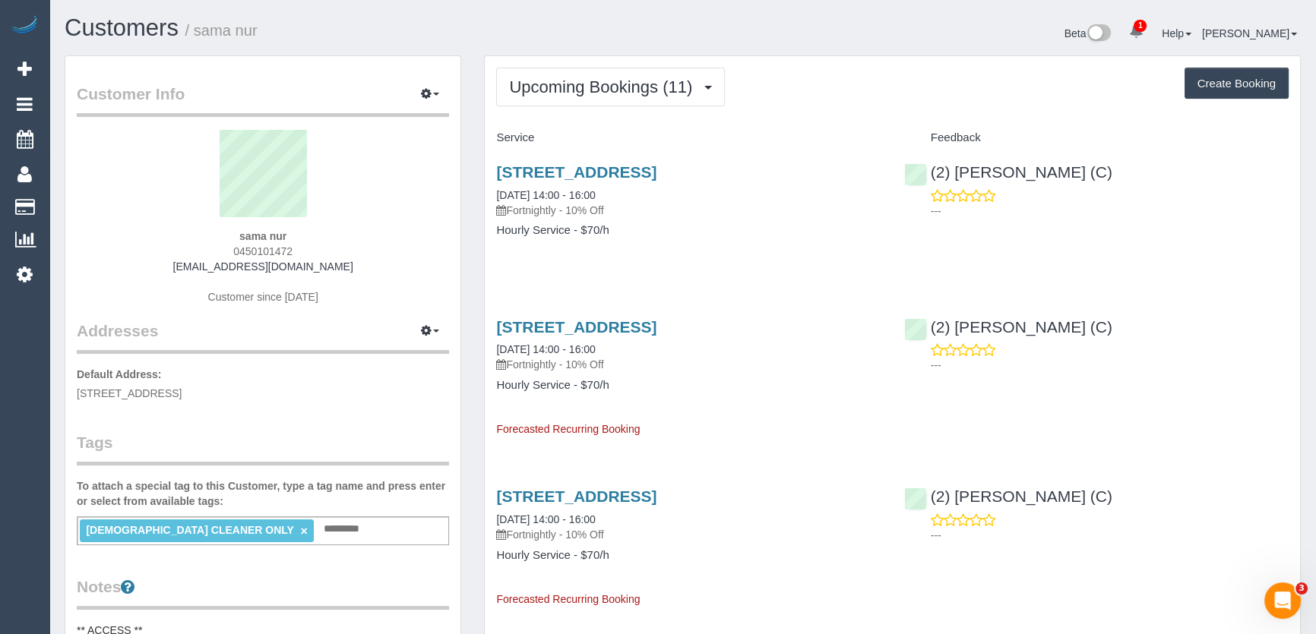
click at [298, 251] on div "sama nur 0450101472 [EMAIL_ADDRESS][DOMAIN_NAME] Customer since [DATE]" at bounding box center [263, 225] width 372 height 190
click at [299, 251] on div "sama nur 0450101472 sah.qalb@gmail.com Customer since 2023" at bounding box center [263, 225] width 372 height 190
copy div "0450101472"
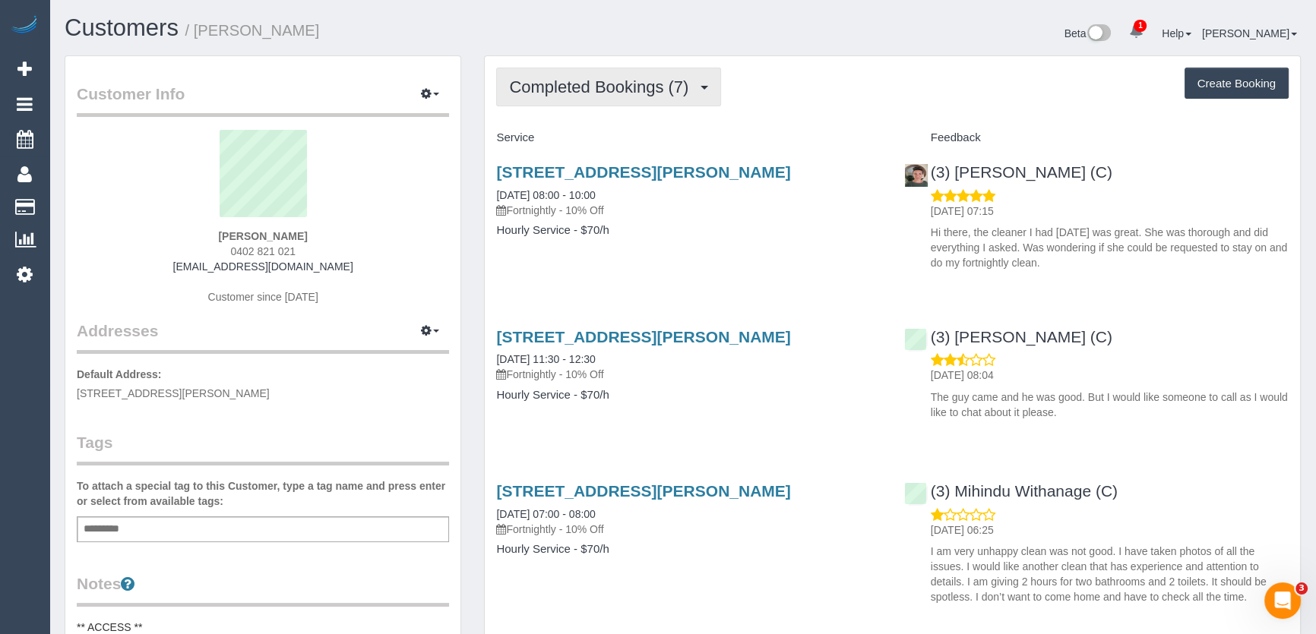
click at [627, 90] on span "Completed Bookings (7)" at bounding box center [602, 86] width 187 height 19
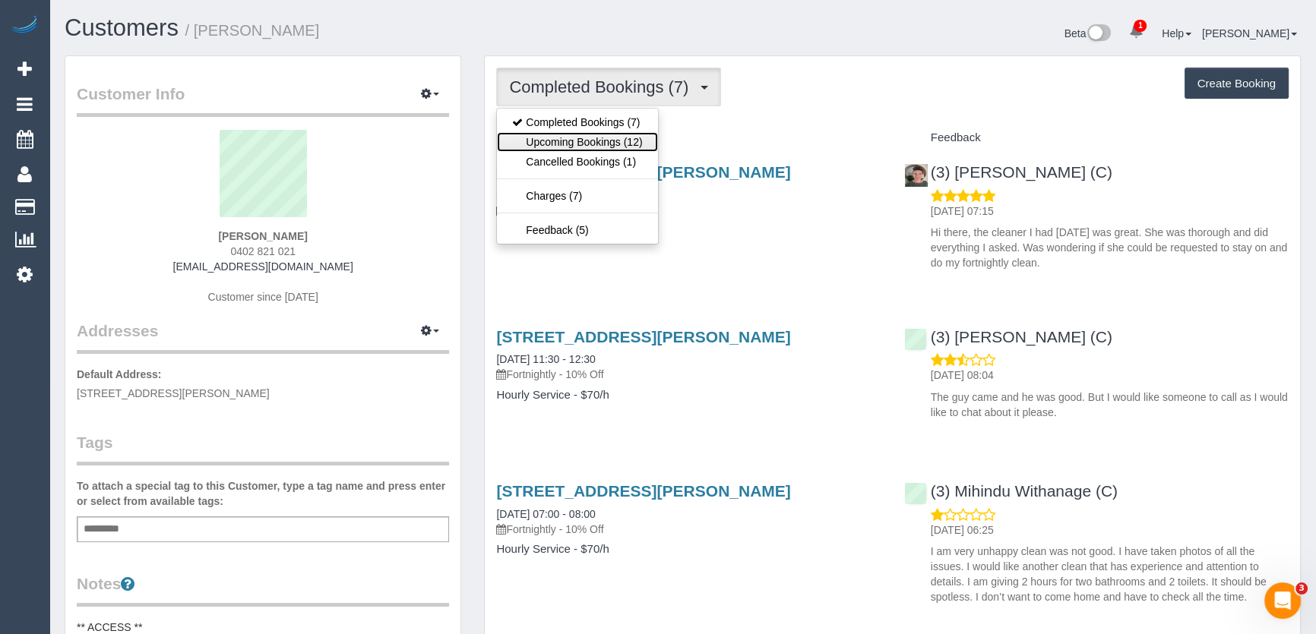
click at [617, 141] on link "Upcoming Bookings (12)" at bounding box center [577, 142] width 160 height 20
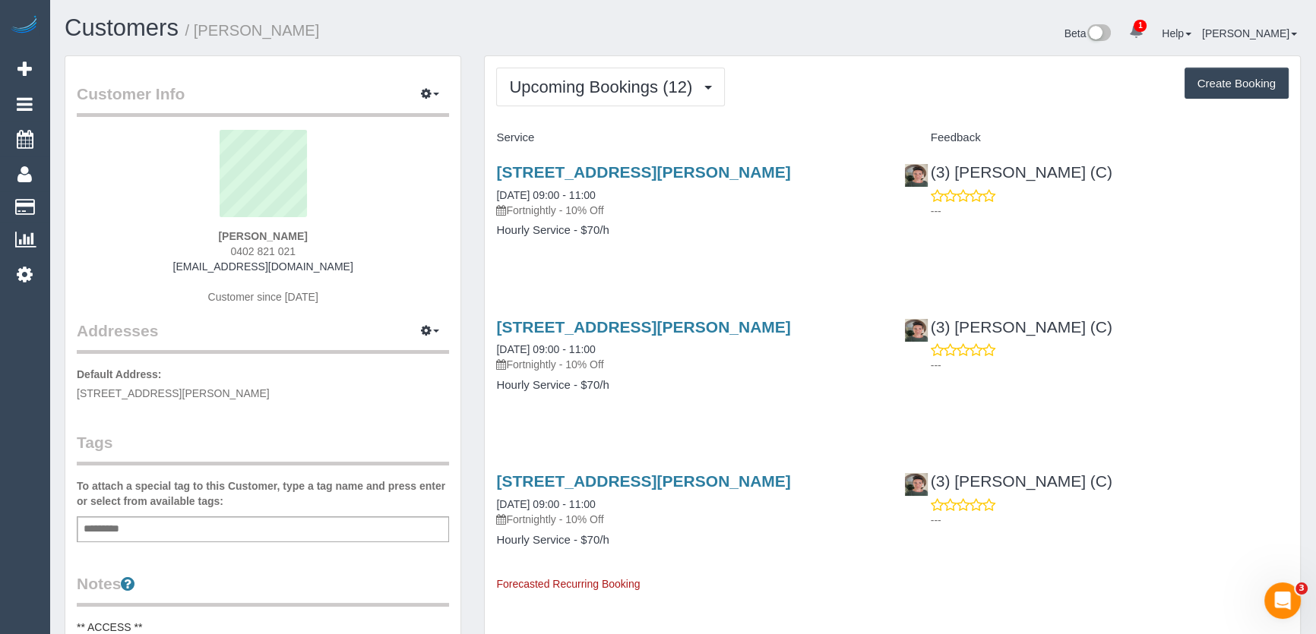
click at [311, 248] on div "Yvette Taylor 0402 821 021 vettys_75@yahoo.com Customer since 2025" at bounding box center [263, 225] width 372 height 190
copy div "0402 821 021"
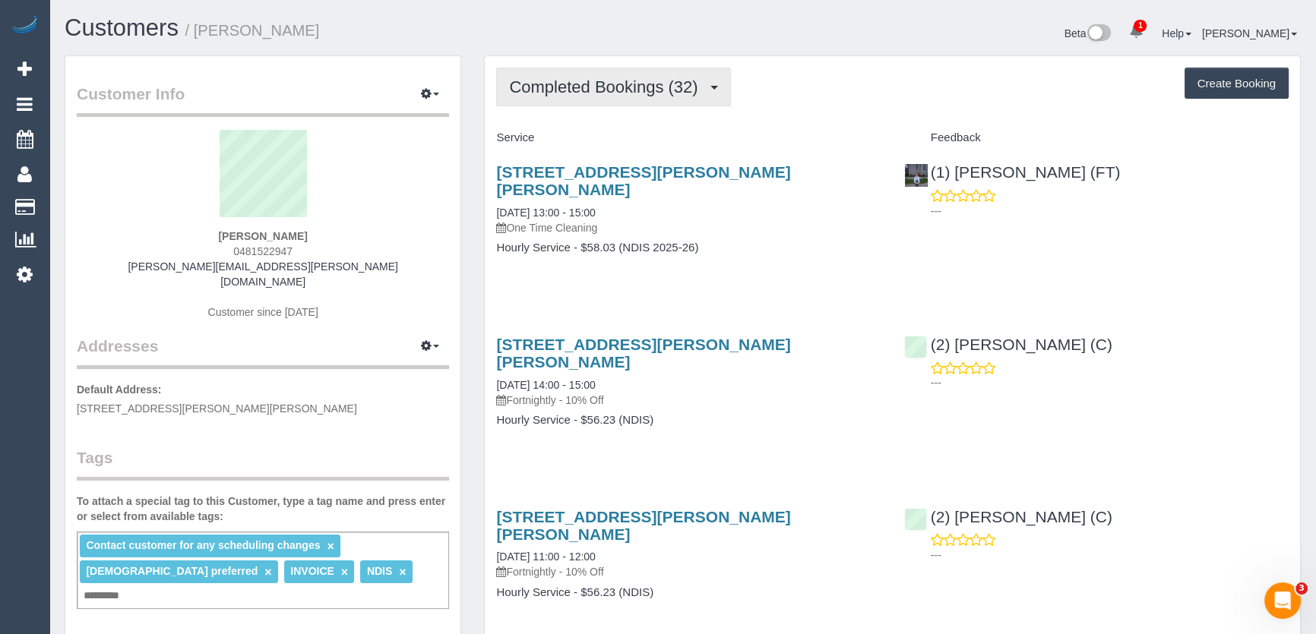
click at [650, 92] on span "Completed Bookings (32)" at bounding box center [607, 86] width 196 height 19
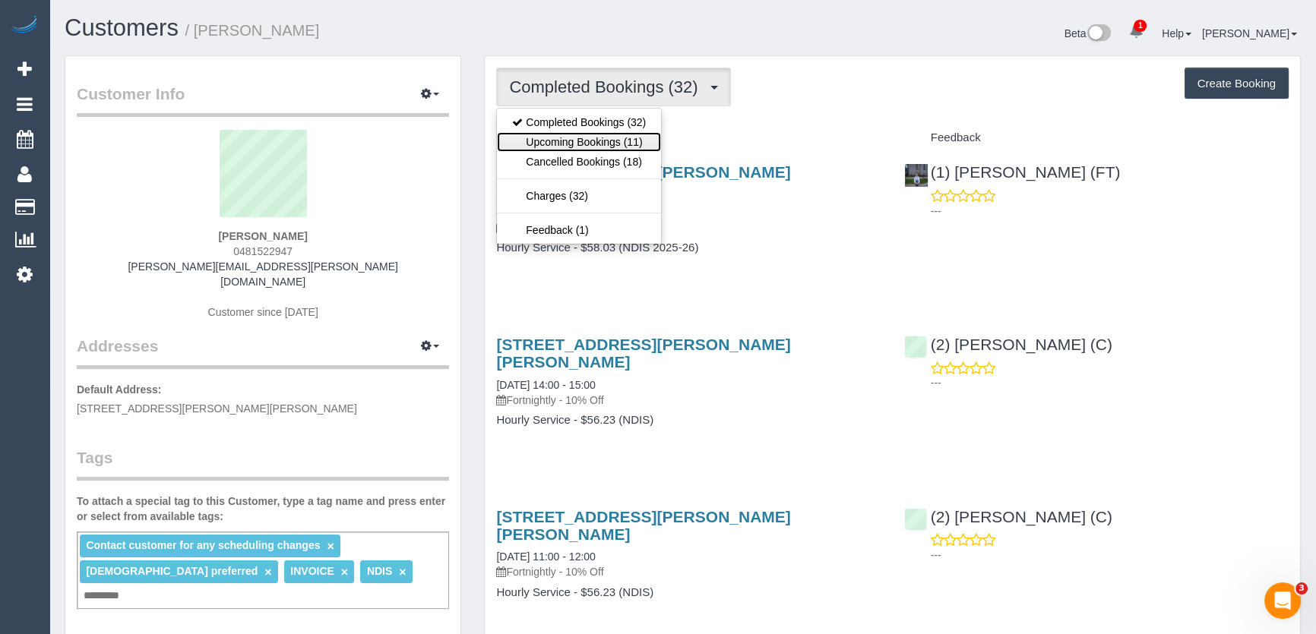
click at [638, 137] on link "Upcoming Bookings (11)" at bounding box center [579, 142] width 164 height 20
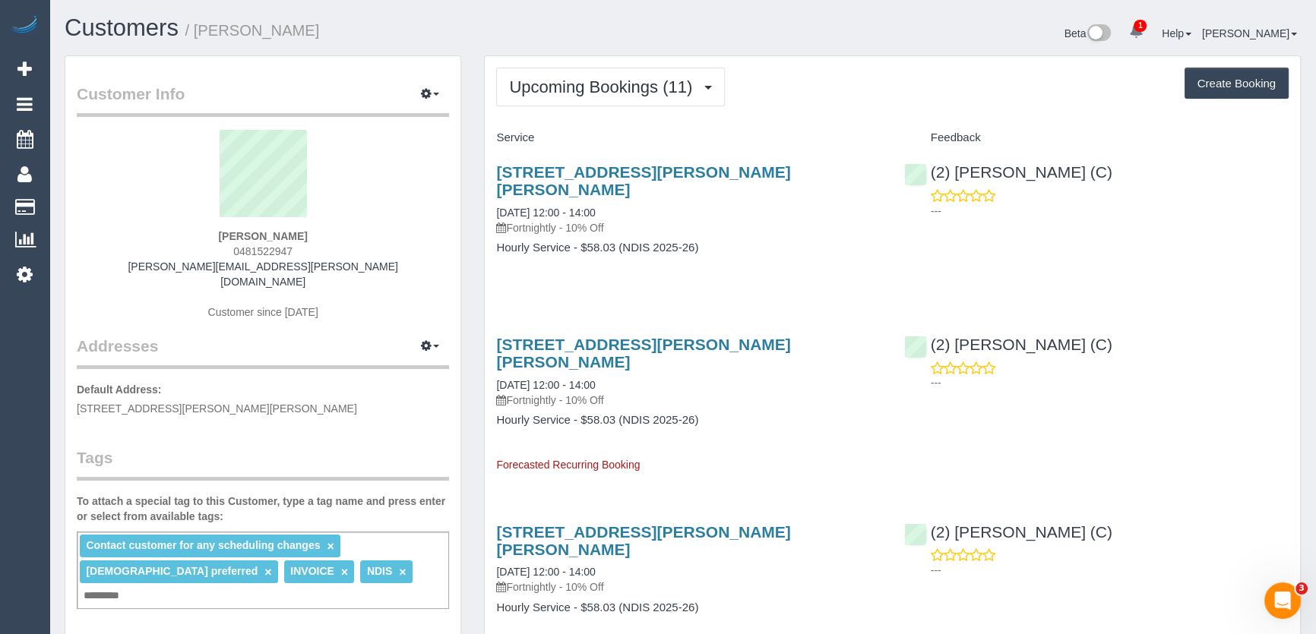
click at [294, 247] on div "[PERSON_NAME] 0481522947 [PERSON_NAME][EMAIL_ADDRESS][PERSON_NAME][DOMAIN_NAME]…" at bounding box center [263, 232] width 372 height 205
click at [294, 247] on div "Alicia Klahm 0481522947 alicia.klahm@gmail.com Customer since 2024" at bounding box center [263, 232] width 372 height 205
copy div "0481522947"
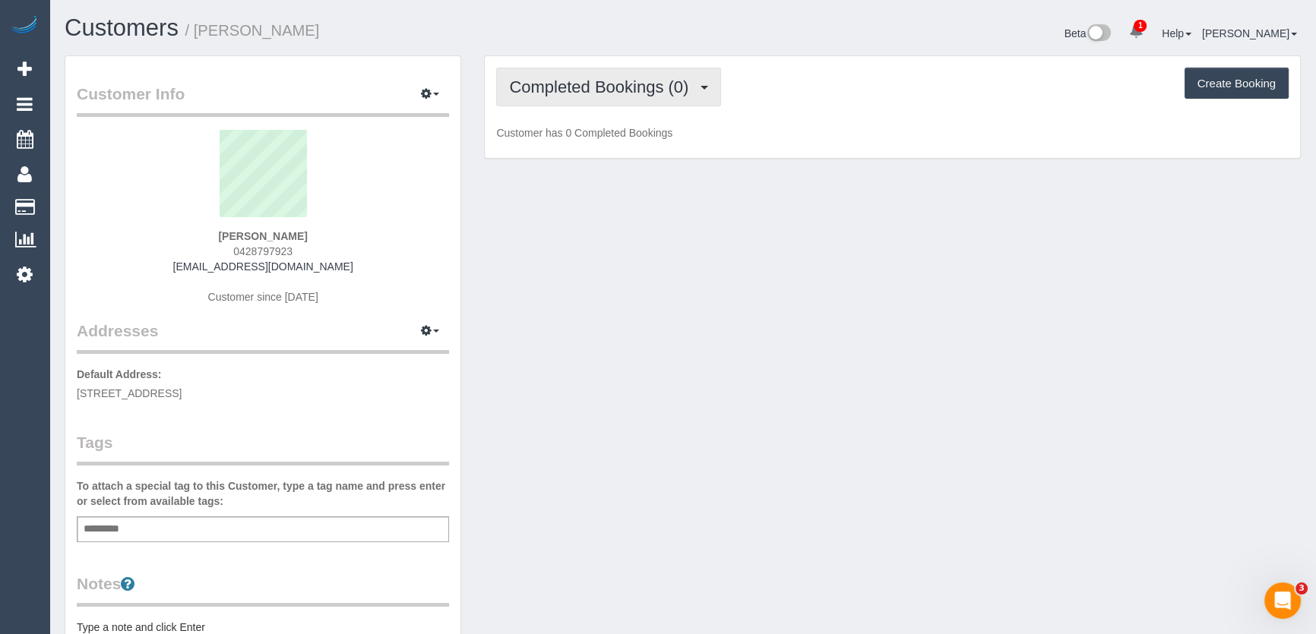
click at [635, 85] on span "Completed Bookings (0)" at bounding box center [602, 86] width 187 height 19
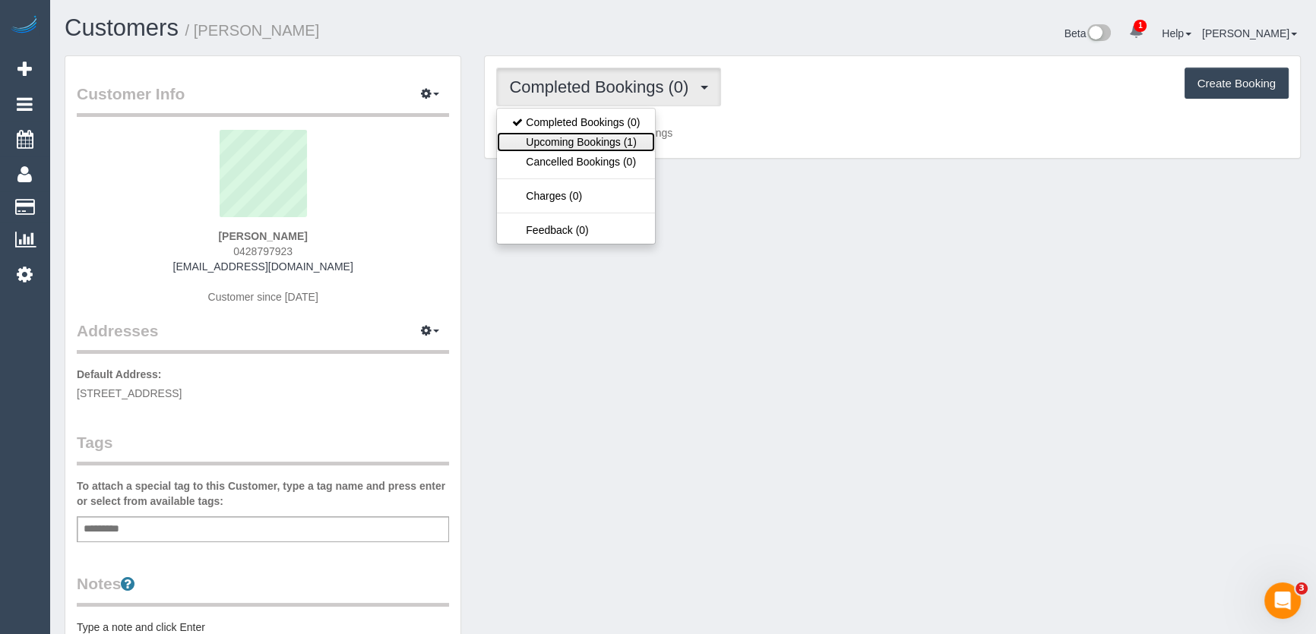
click at [619, 144] on link "Upcoming Bookings (1)" at bounding box center [576, 142] width 158 height 20
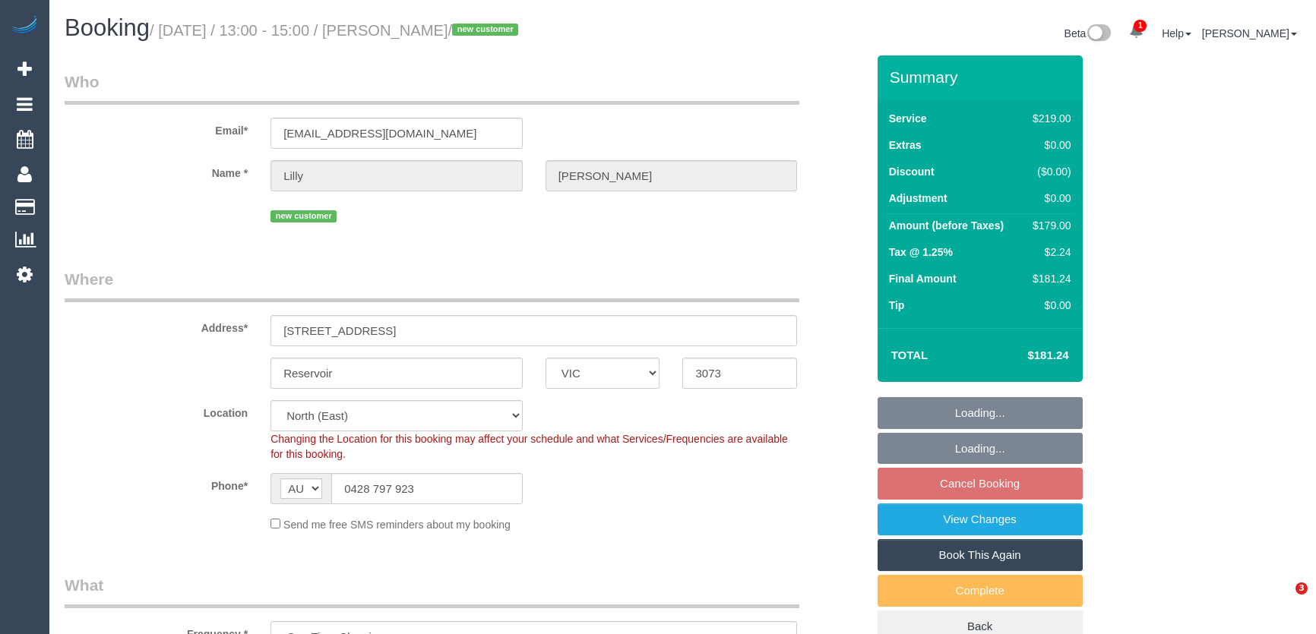
select select "VIC"
select select "number:27"
select select "number:15"
select select "number:18"
select select "number:24"
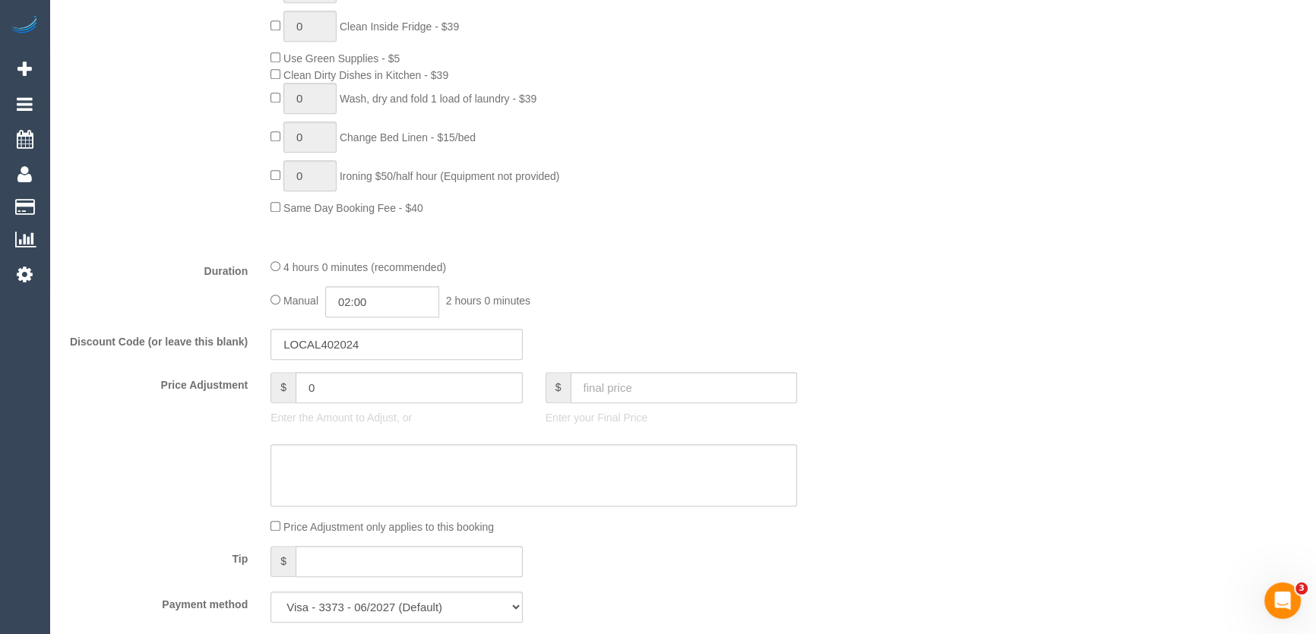
scroll to position [2501, 0]
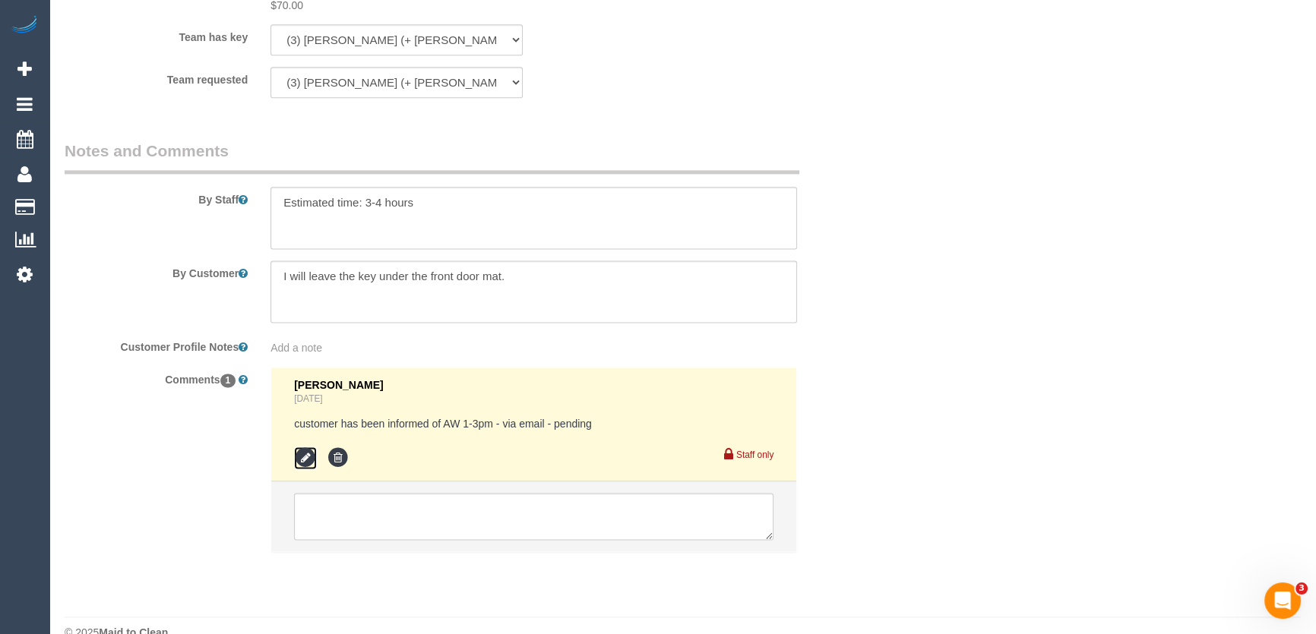
click at [303, 447] on icon at bounding box center [305, 458] width 23 height 23
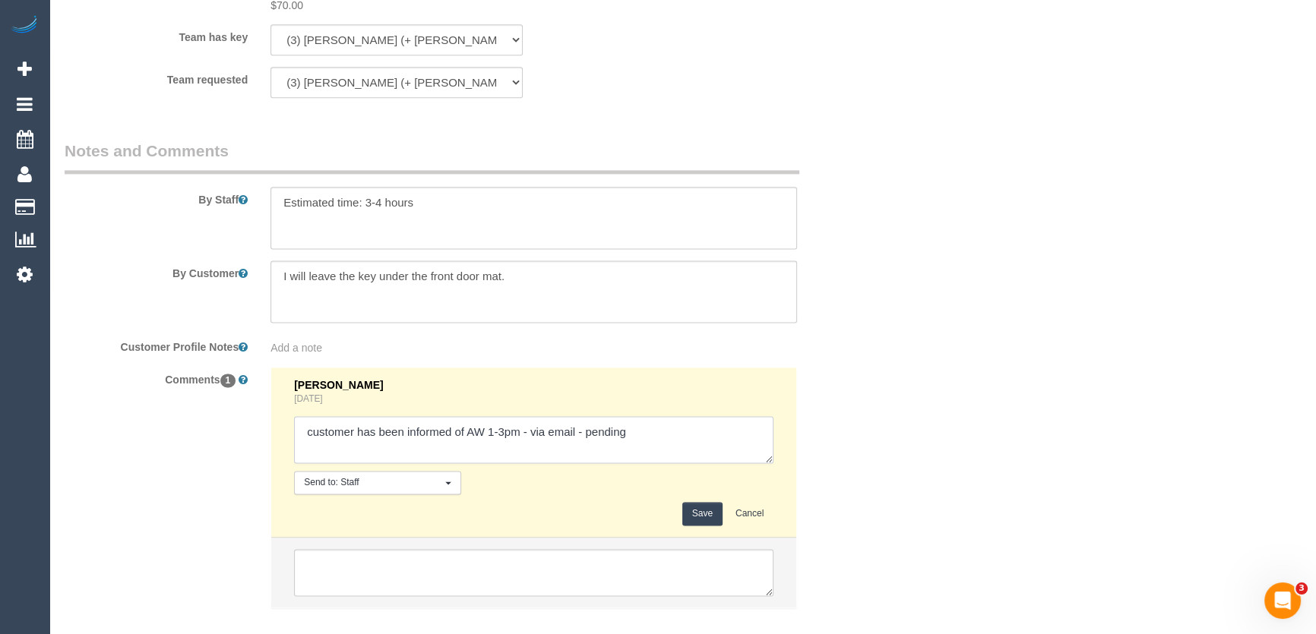
click at [576, 416] on textarea at bounding box center [533, 439] width 479 height 47
click at [680, 416] on textarea at bounding box center [533, 439] width 479 height 47
type textarea "customer has been informed of AW 1-3pm - via email/text - confirmed"
click at [694, 502] on button "Save" at bounding box center [702, 514] width 40 height 24
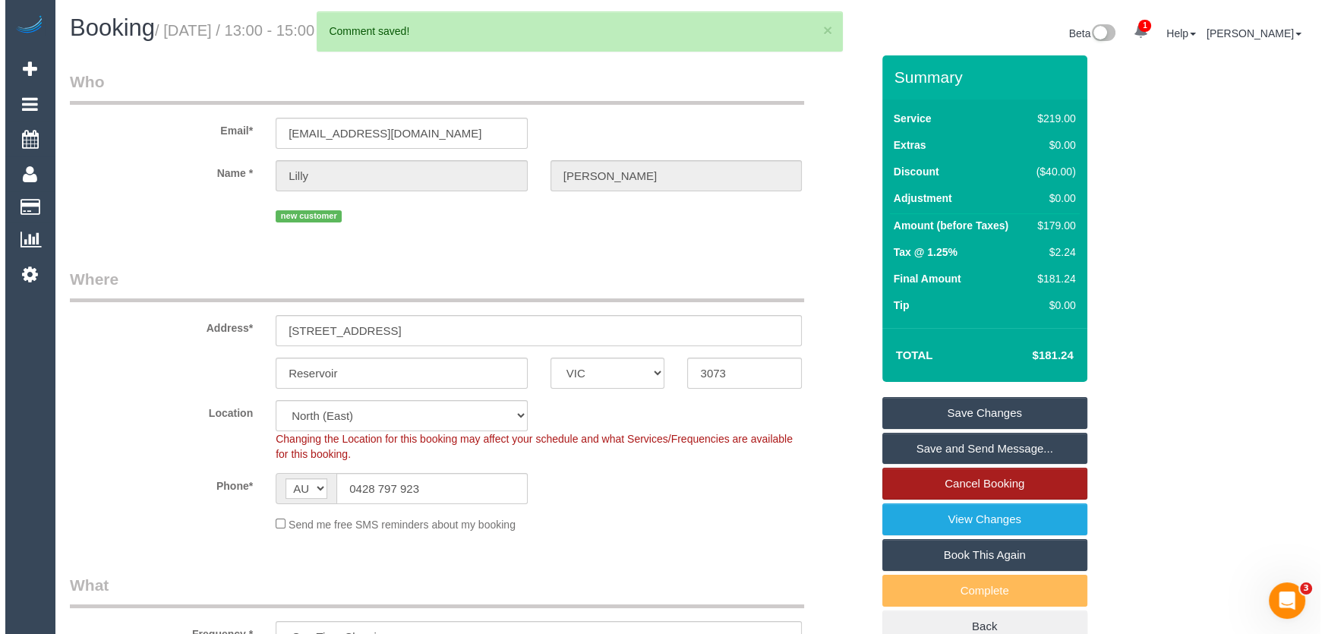
scroll to position [0, 0]
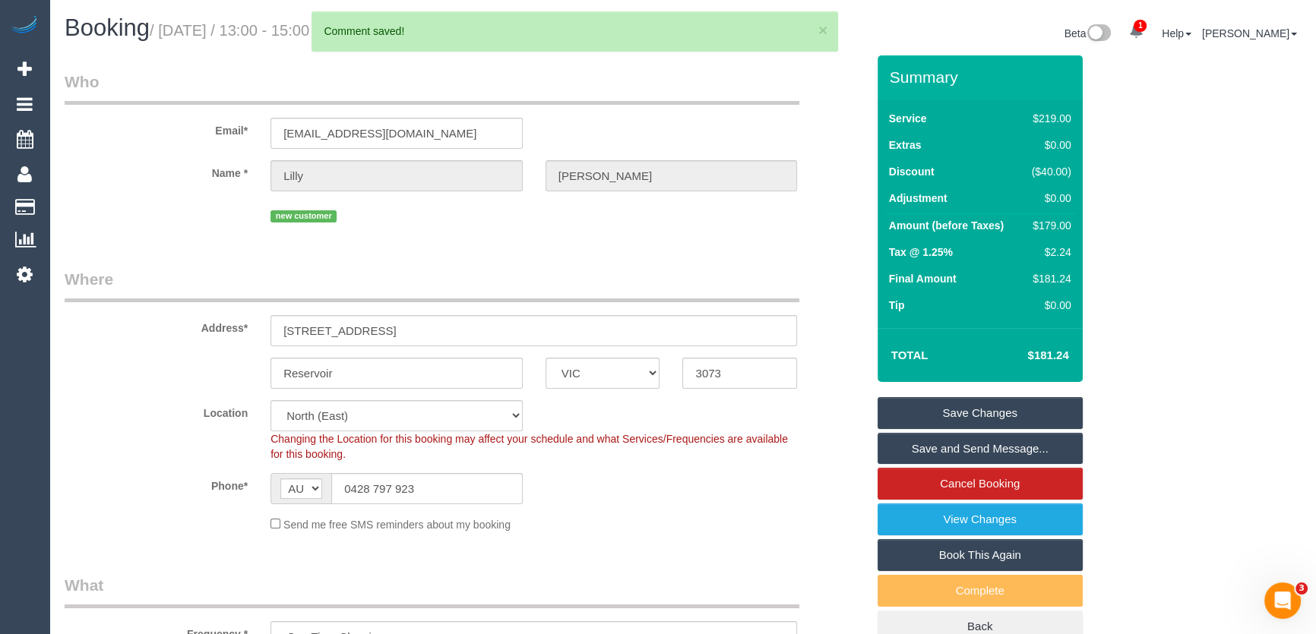
click at [1014, 448] on link "Save and Send Message..." at bounding box center [979, 449] width 205 height 32
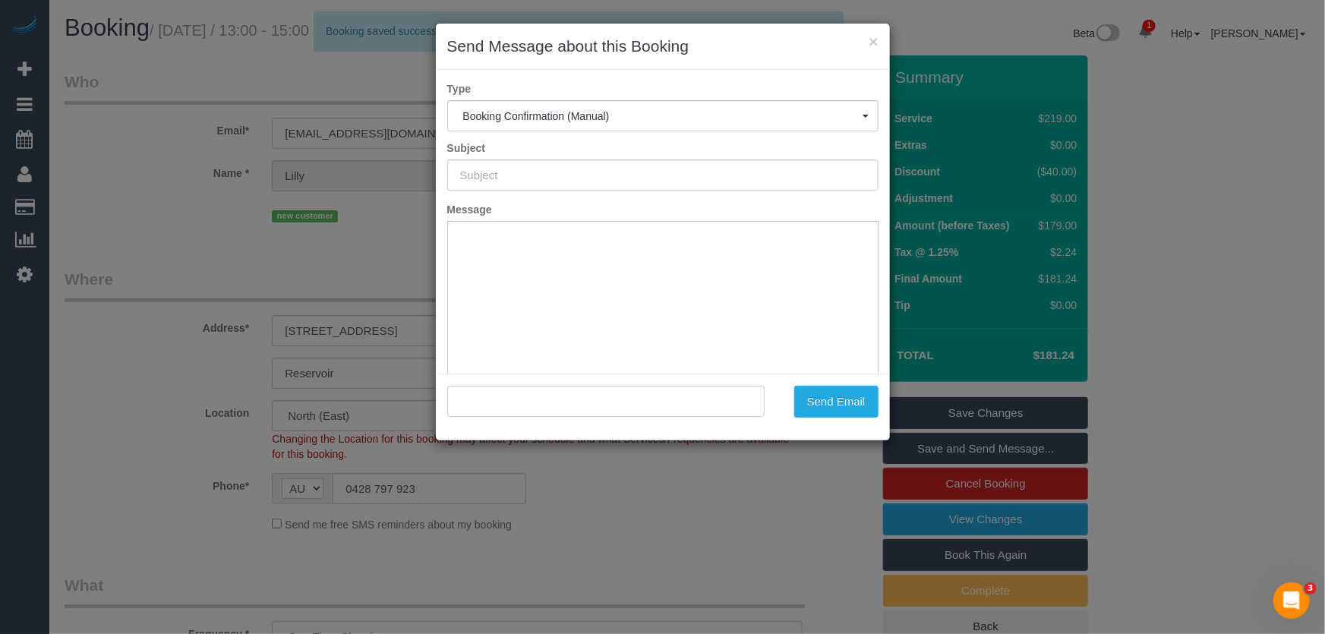
type input "Booking Confirmed"
type input ""Lilly Edwards" <lillymae@live.com.au>"
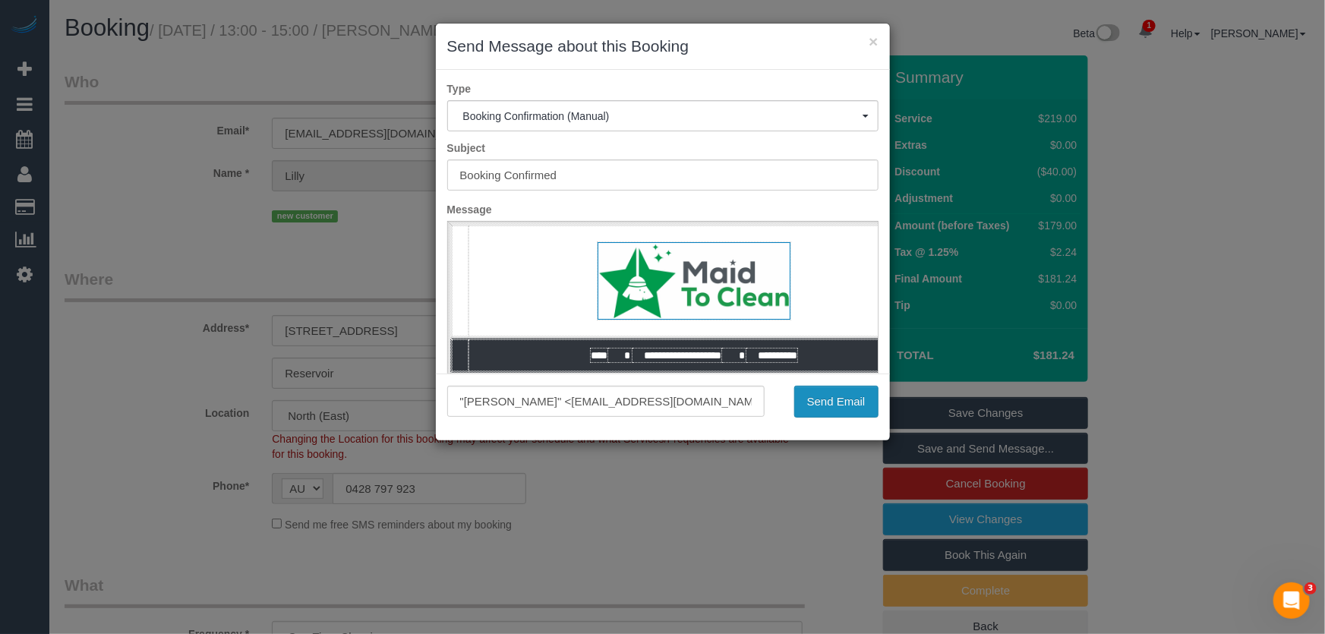
click at [843, 407] on button "Send Email" at bounding box center [836, 402] width 84 height 32
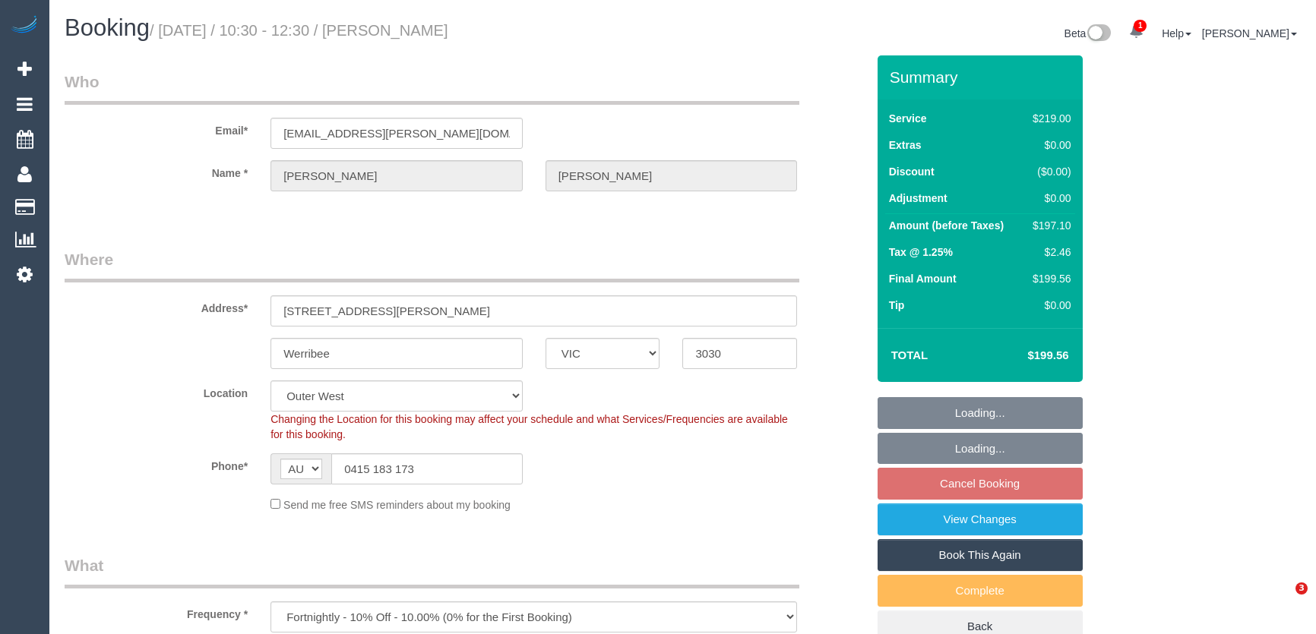
select select "VIC"
select select "string:stripe-pm_1P5xPu2GScqysDRVZKkhYD5n"
select select "number:30"
select select "number:14"
select select "number:18"
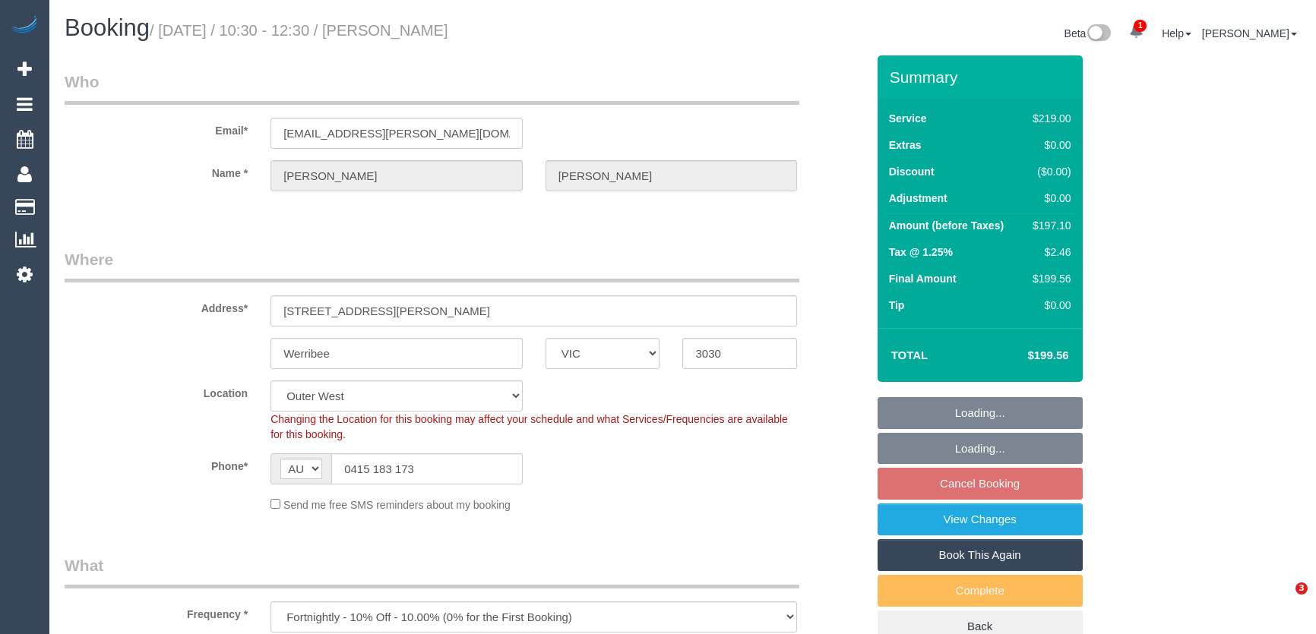
select select "number:36"
select select "number:35"
select select "number:12"
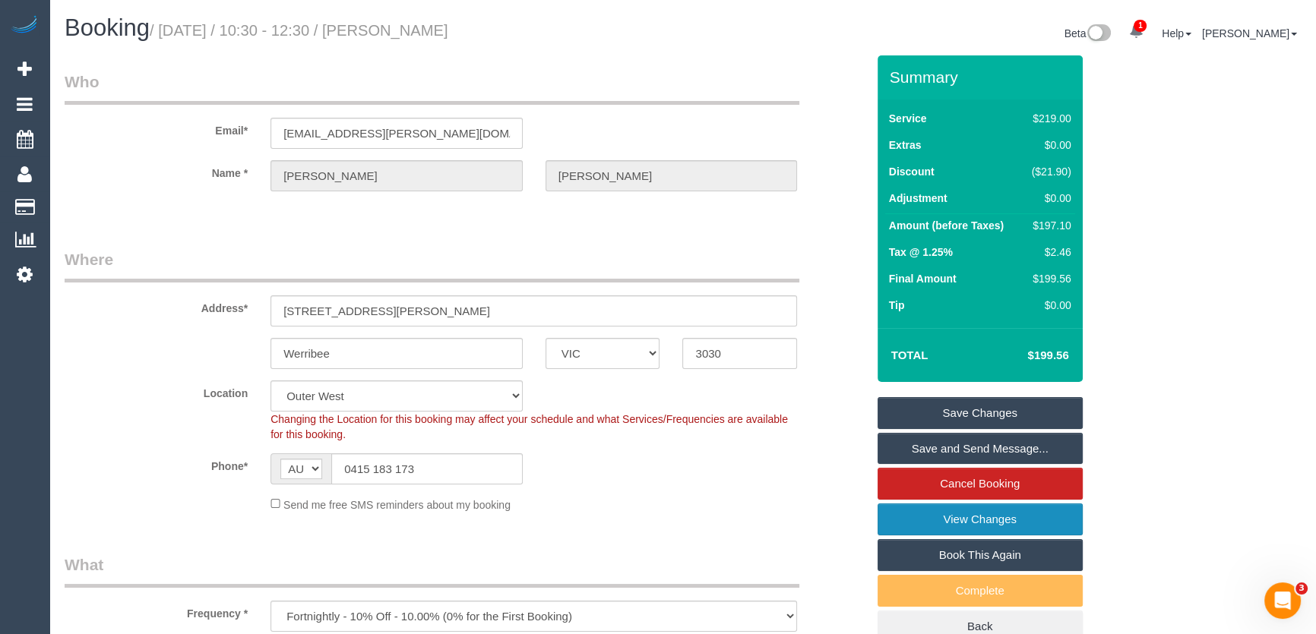
click at [929, 525] on link "View Changes" at bounding box center [979, 520] width 205 height 32
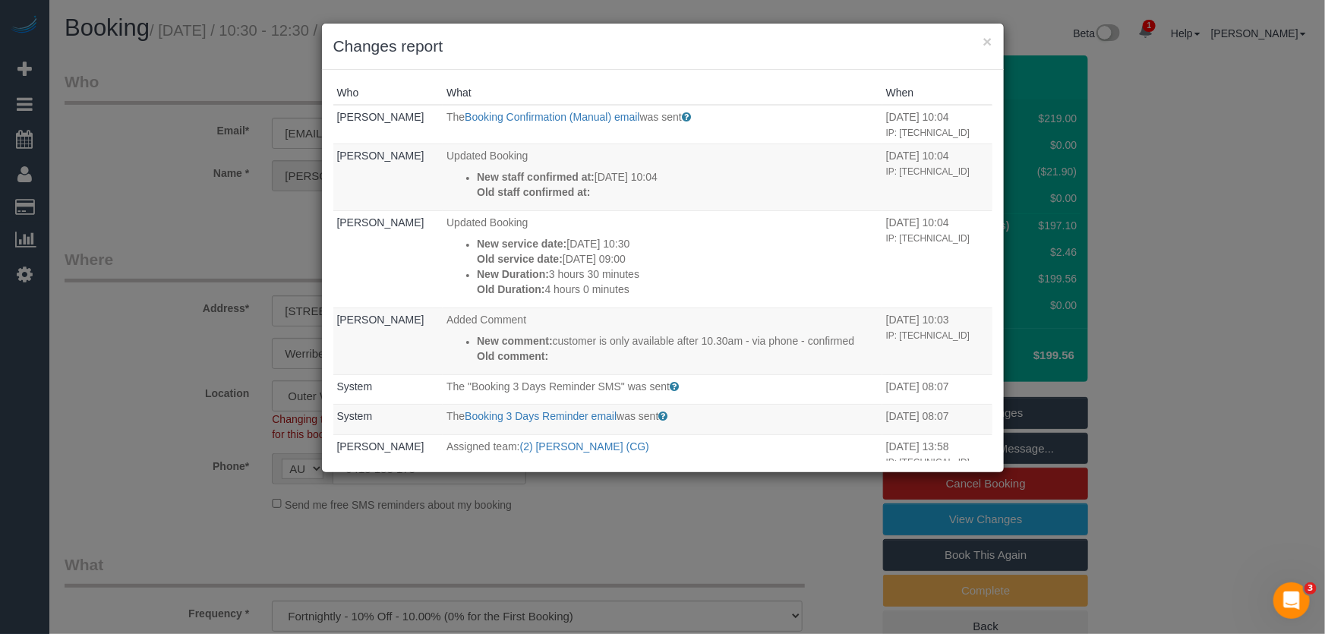
click at [744, 539] on div "× Changes report Who What When Jessica Trentin The Booking Confirmation (Manual…" at bounding box center [662, 317] width 1325 height 634
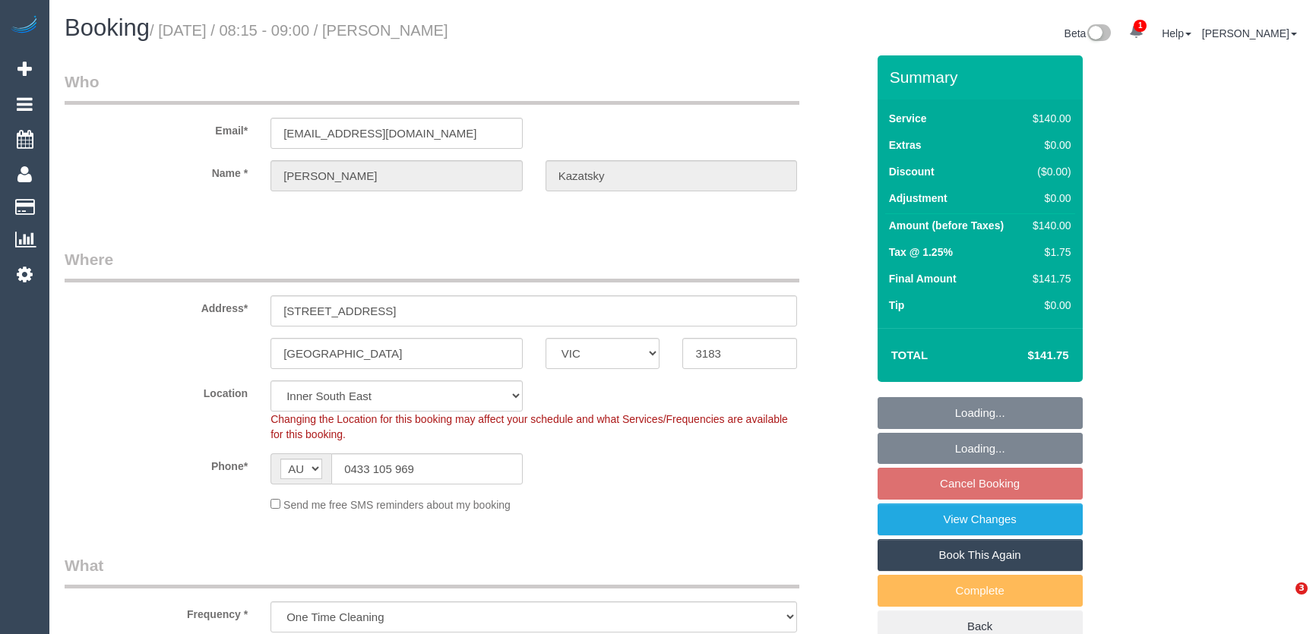
select select "VIC"
select select "object:746"
select select "string:stripe-pm_1RmTZ52GScqysDRVn76uxN18"
select select "number:28"
select select "number:14"
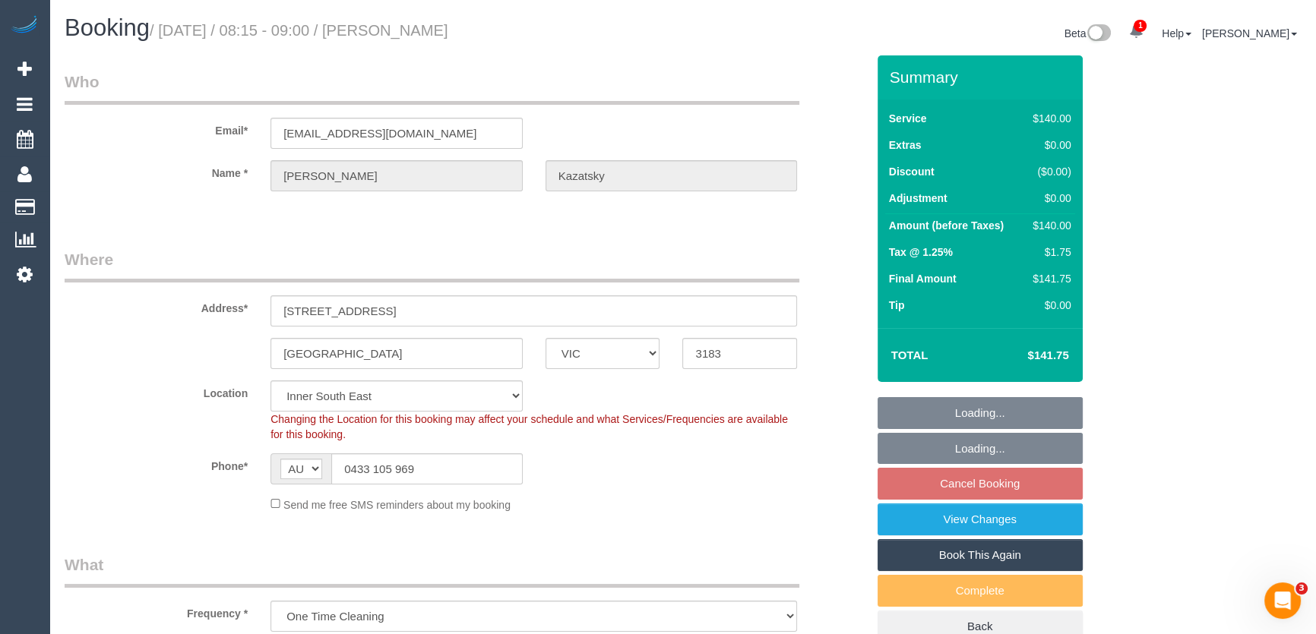
select select "number:19"
select select "number:25"
select select "number:13"
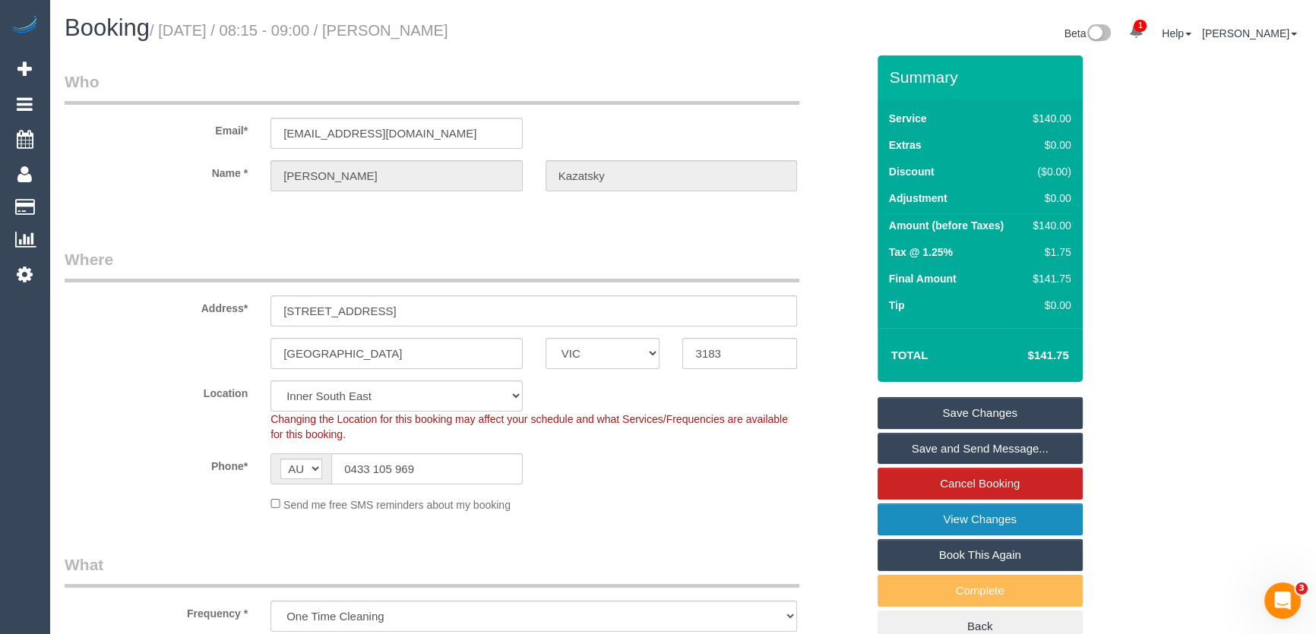
click at [894, 523] on link "View Changes" at bounding box center [979, 520] width 205 height 32
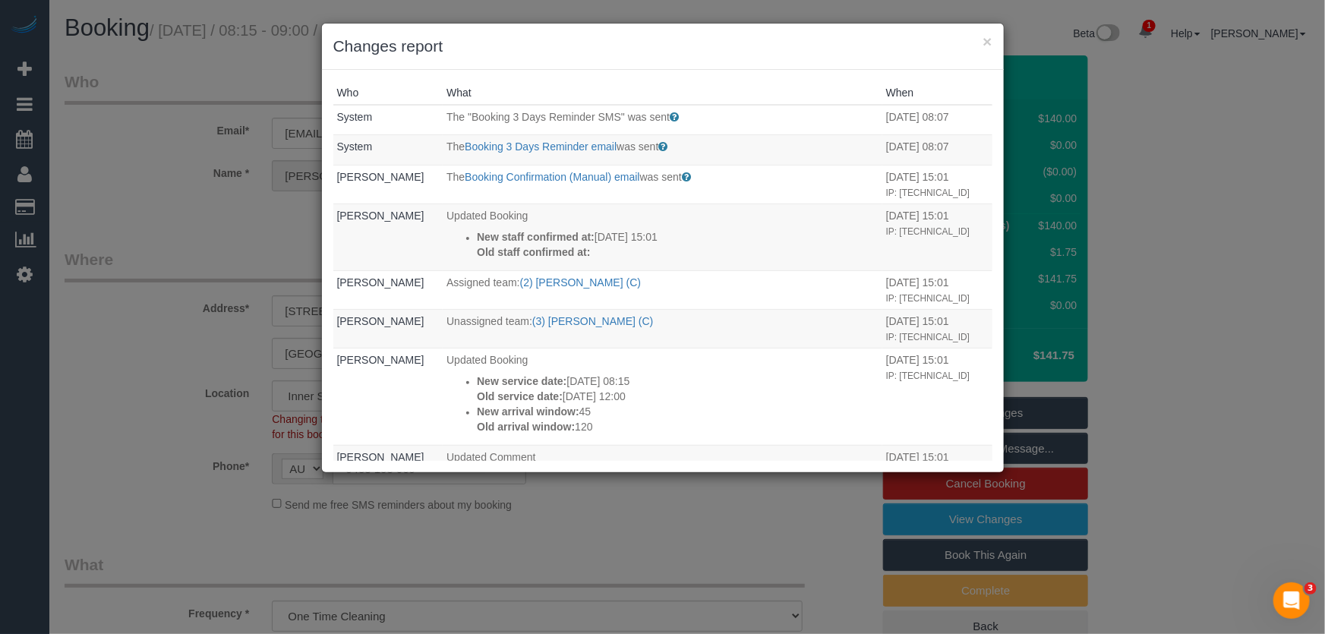
click at [772, 562] on div "× Changes report Who What When System The "Booking 3 Days Reminder SMS" was sen…" at bounding box center [662, 317] width 1325 height 634
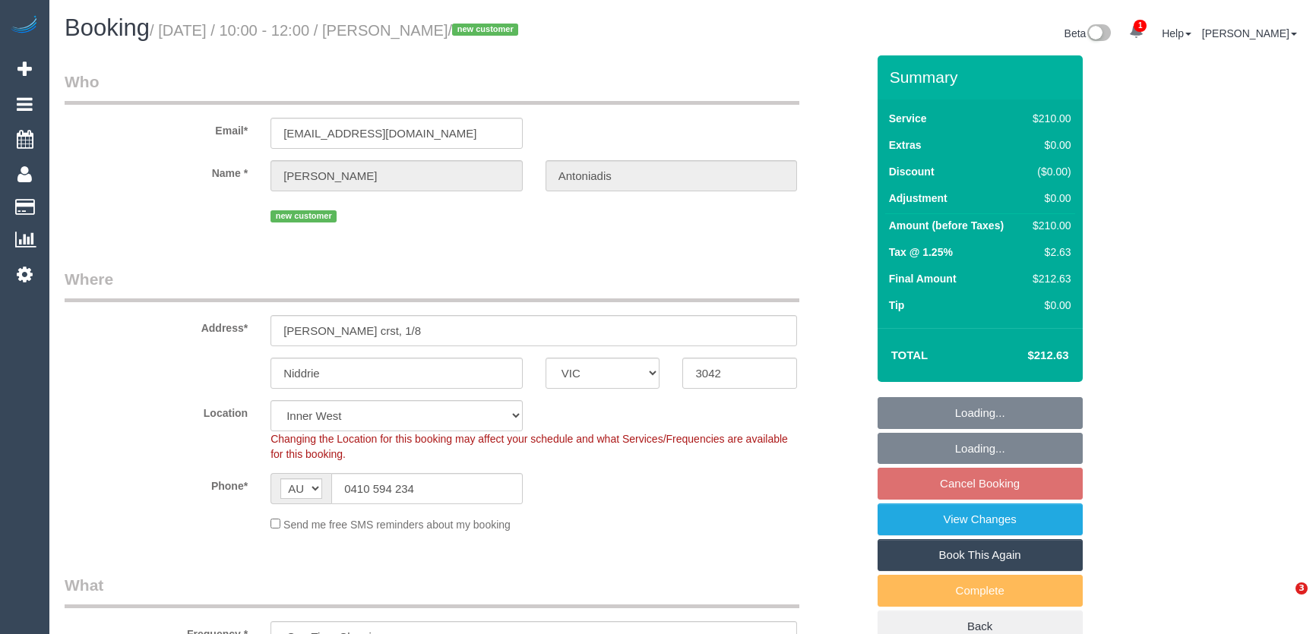
select select "VIC"
select select "180"
select select "number:27"
select select "number:14"
select select "number:18"
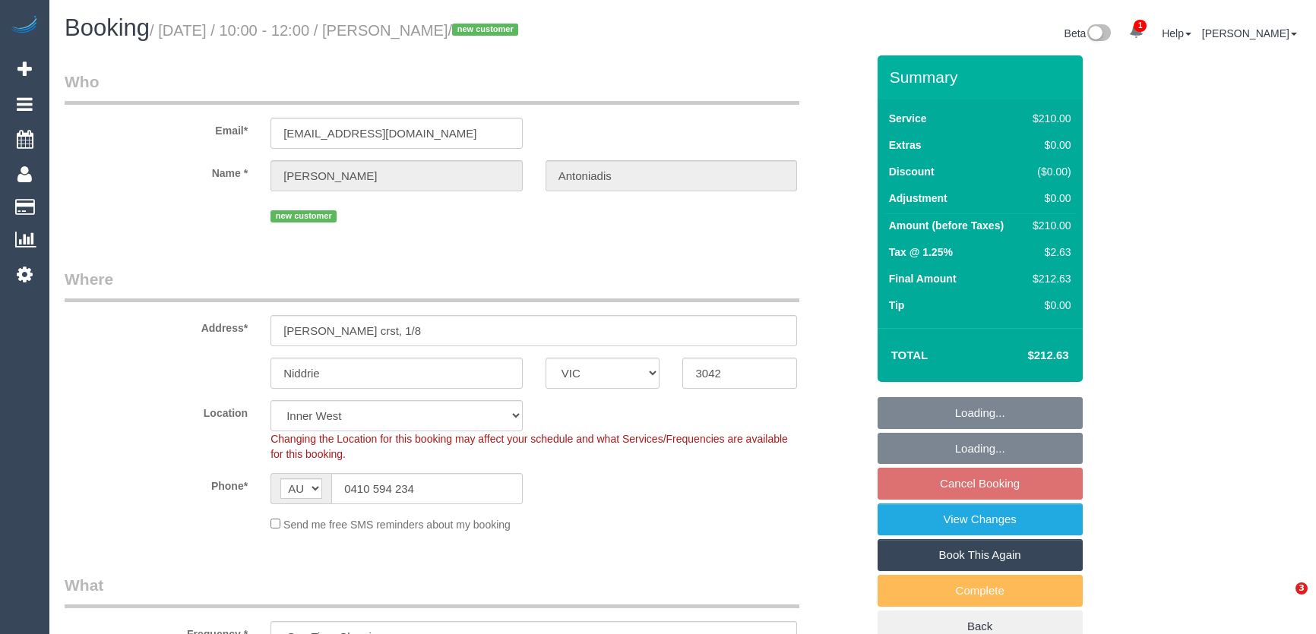
select select "number:25"
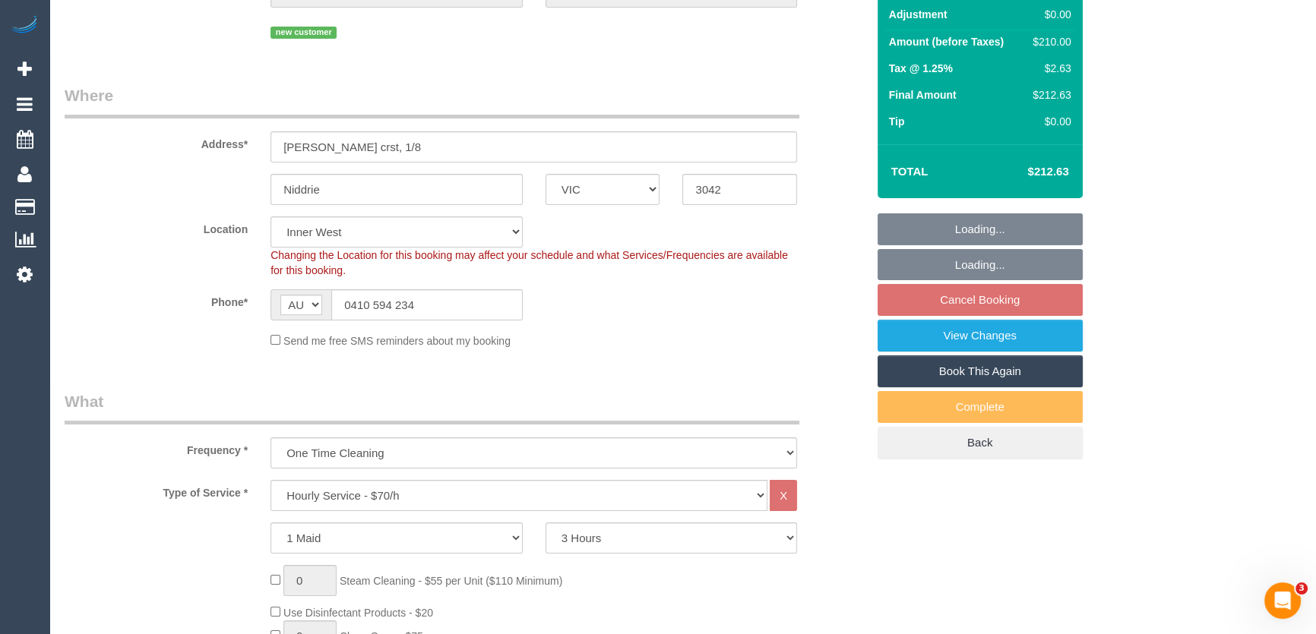
select select "spot1"
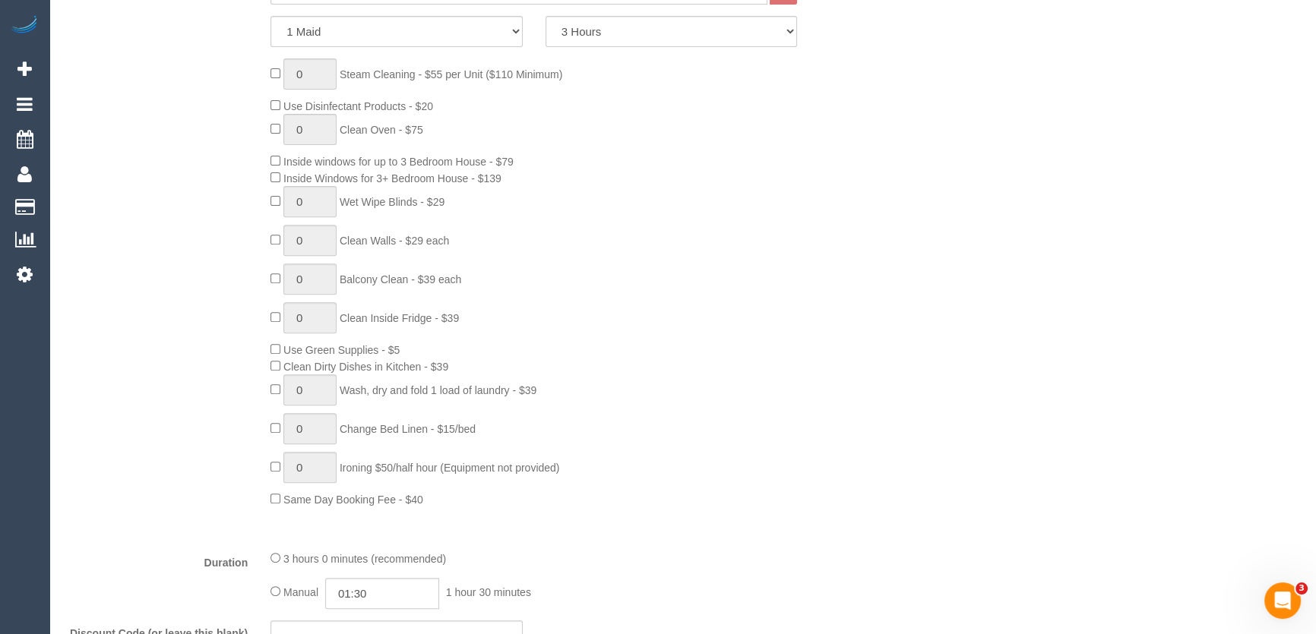
scroll to position [715, 0]
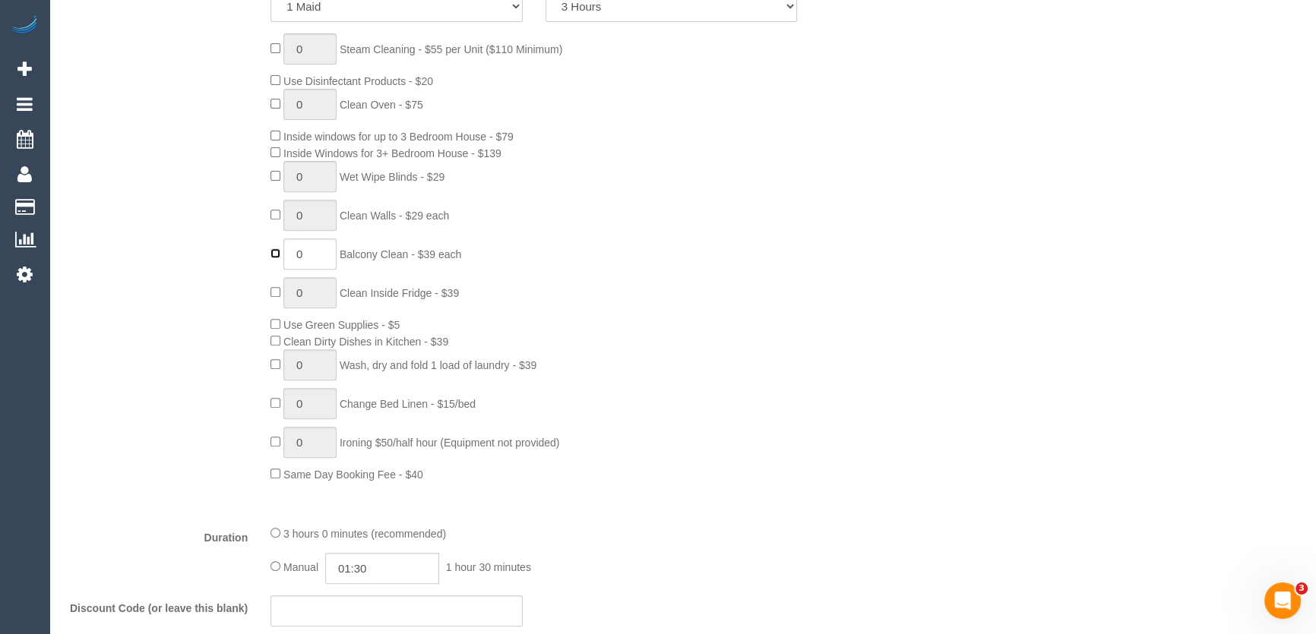
type input "1"
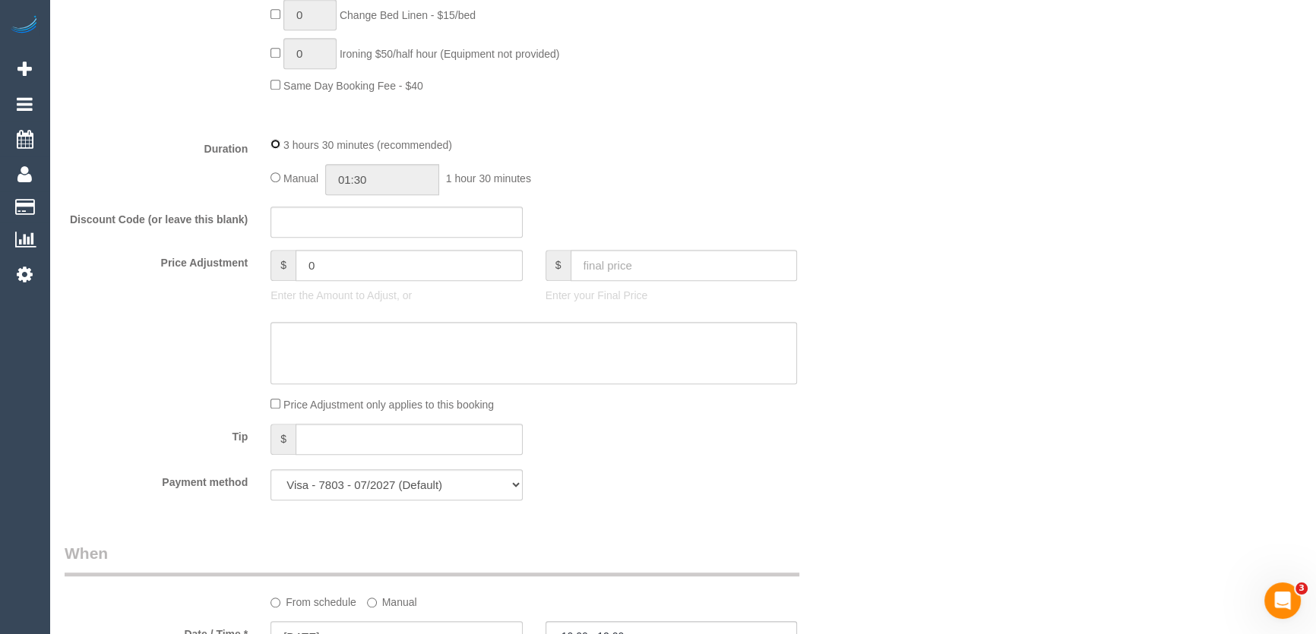
select select "spot15"
type input "03:30"
select select "spot29"
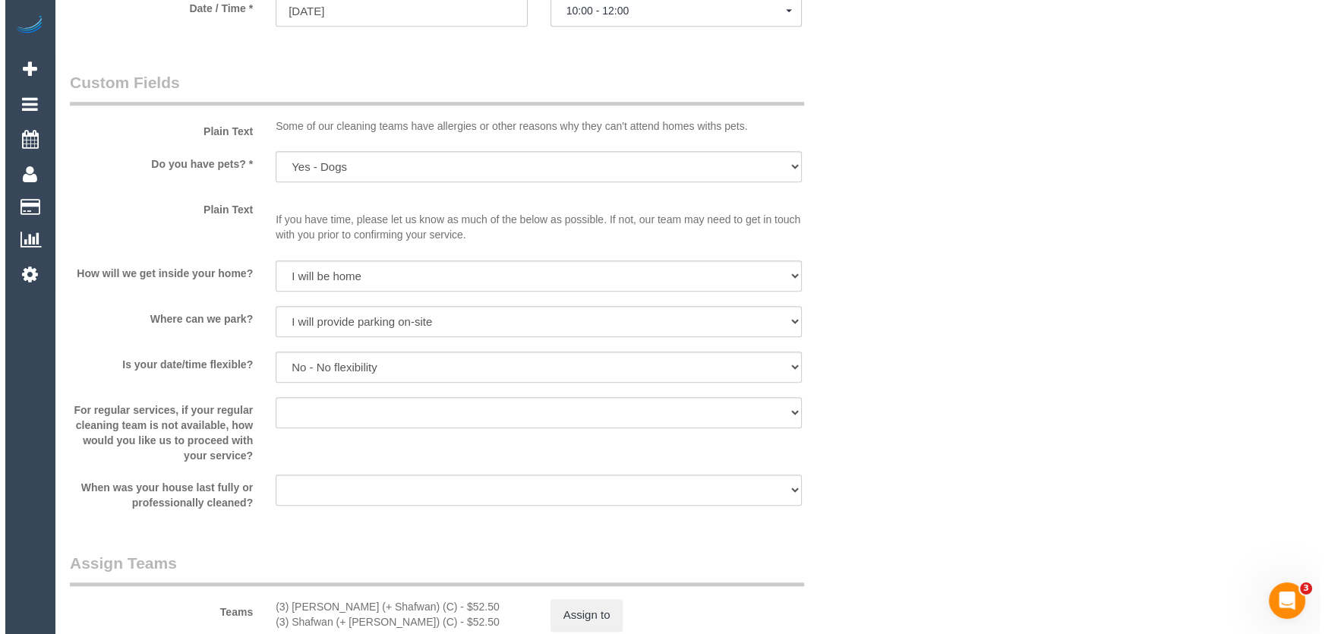
scroll to position [1933, 0]
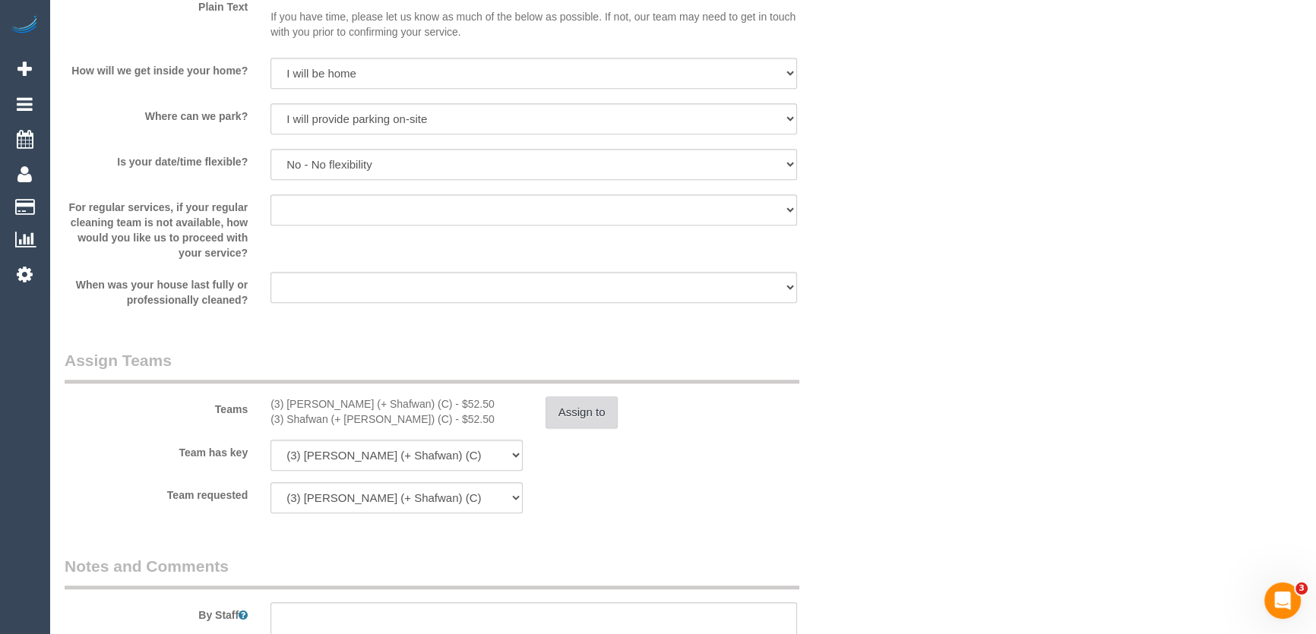
click at [582, 409] on button "Assign to" at bounding box center [581, 412] width 73 height 32
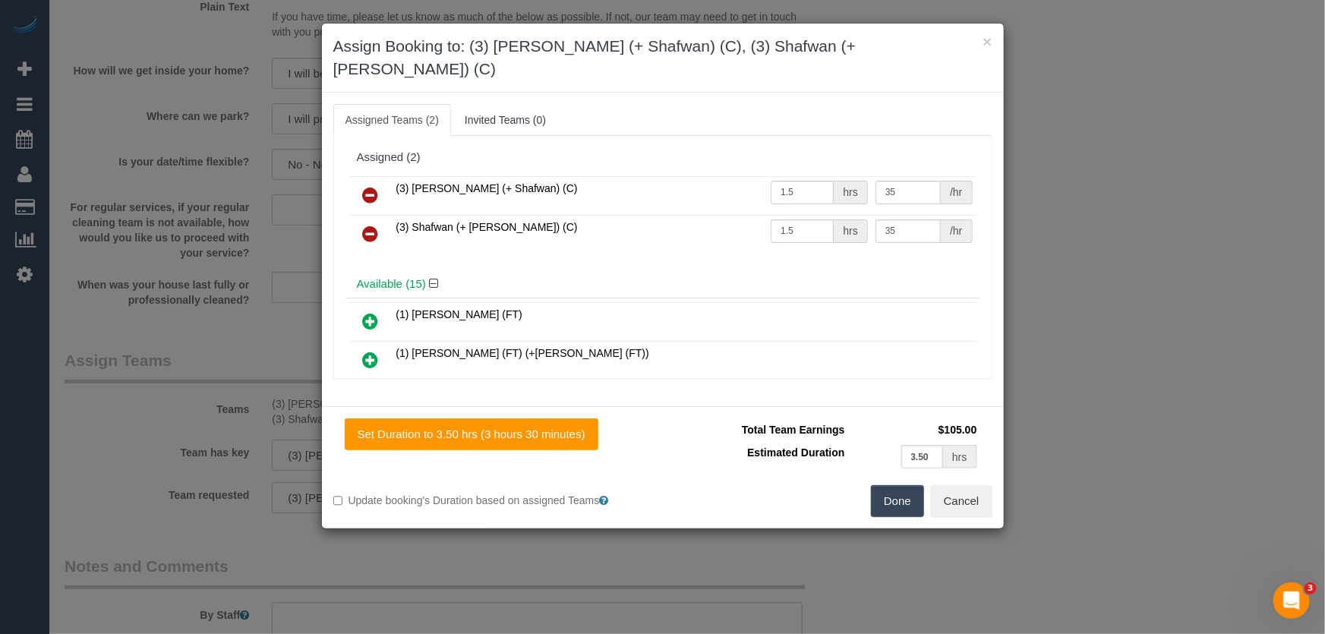
click at [369, 186] on icon at bounding box center [371, 195] width 16 height 18
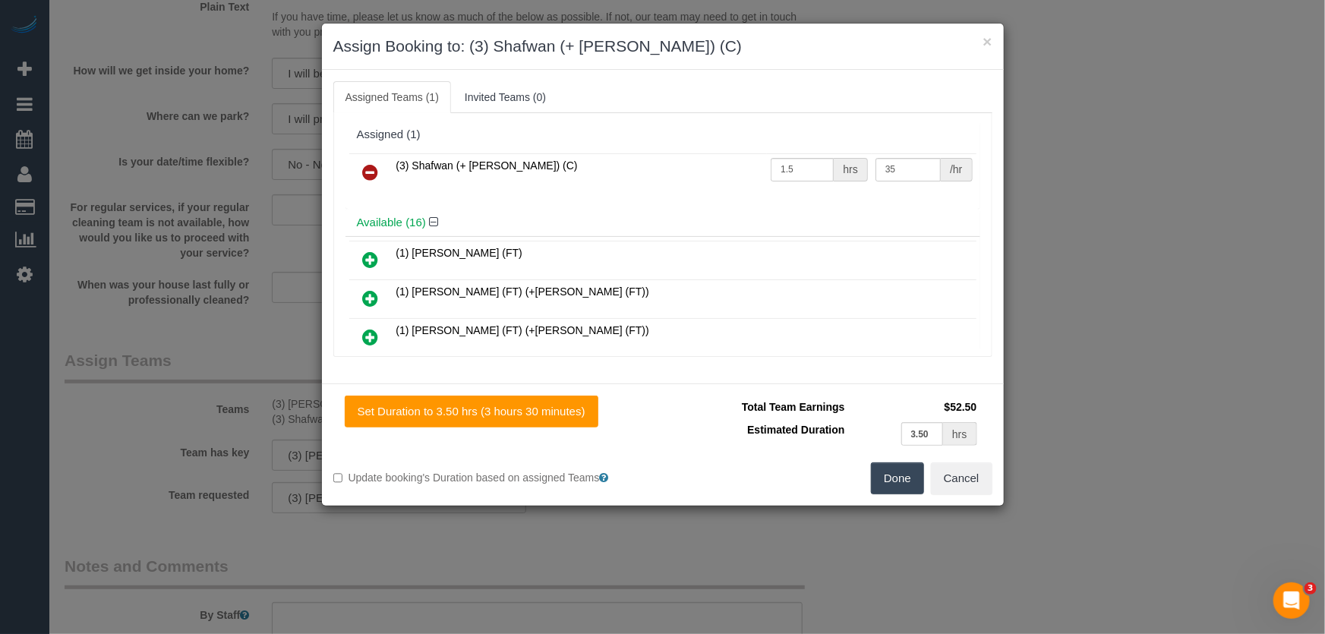
click at [369, 165] on icon at bounding box center [371, 172] width 16 height 18
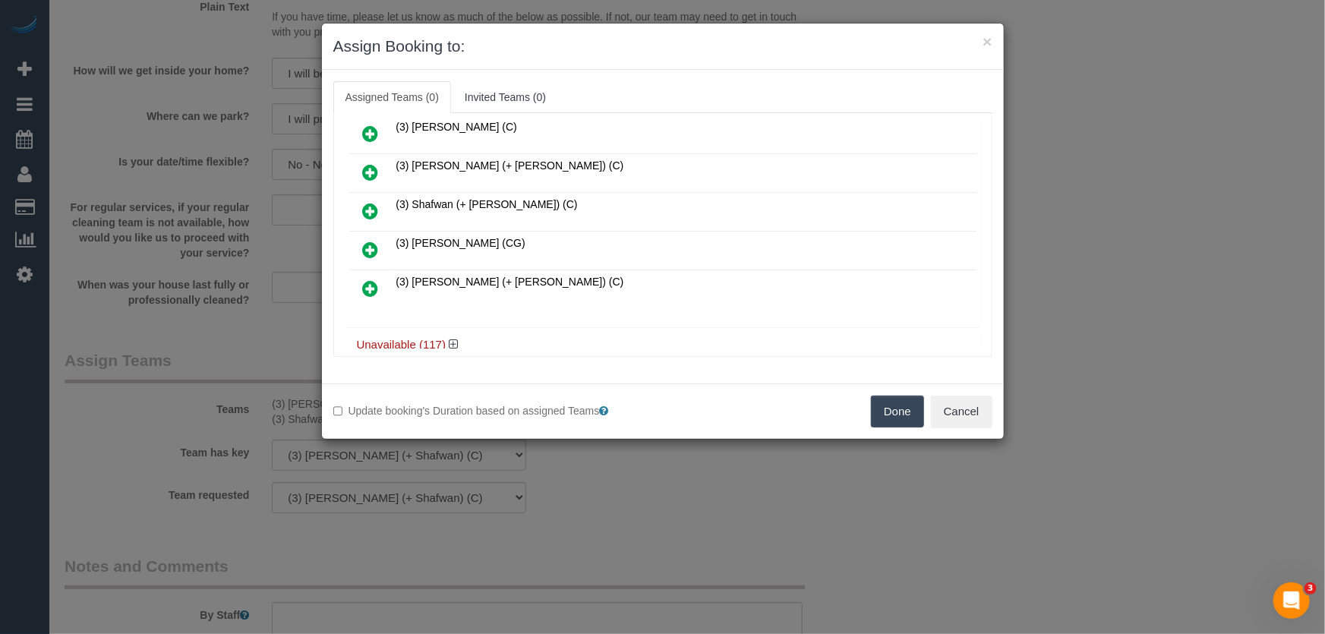
scroll to position [567, 0]
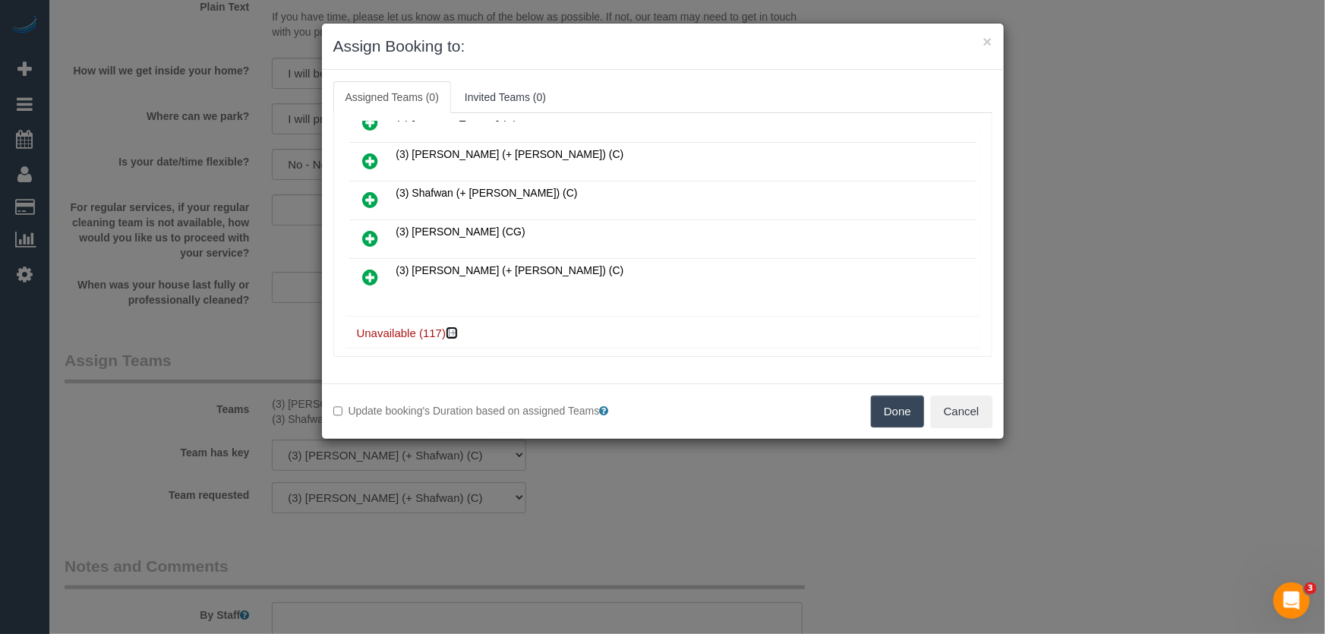
click at [454, 327] on icon at bounding box center [453, 332] width 9 height 11
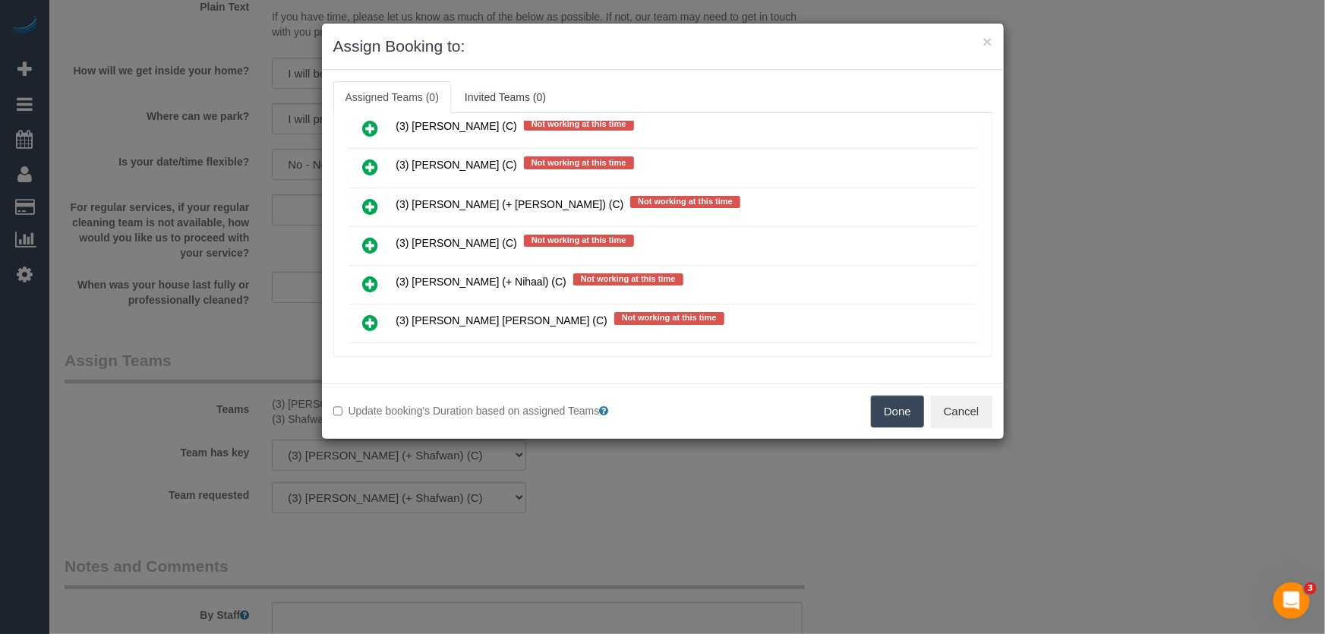
scroll to position [4945, 0]
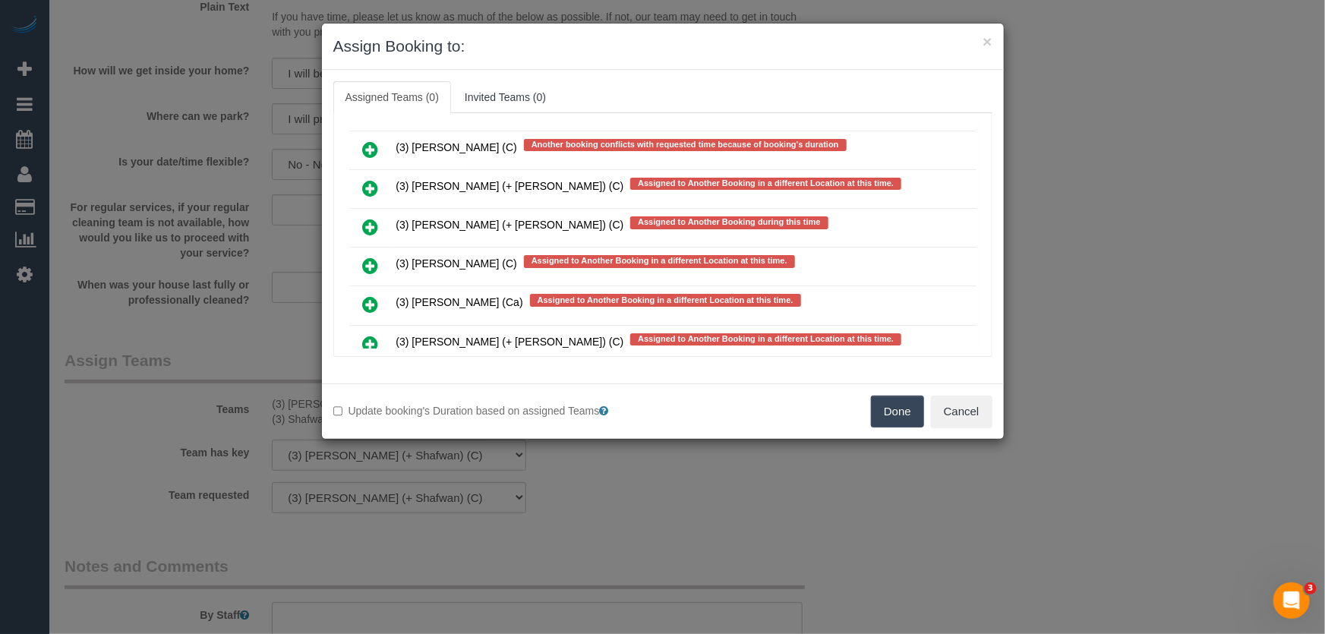
click at [365, 335] on icon at bounding box center [371, 344] width 16 height 18
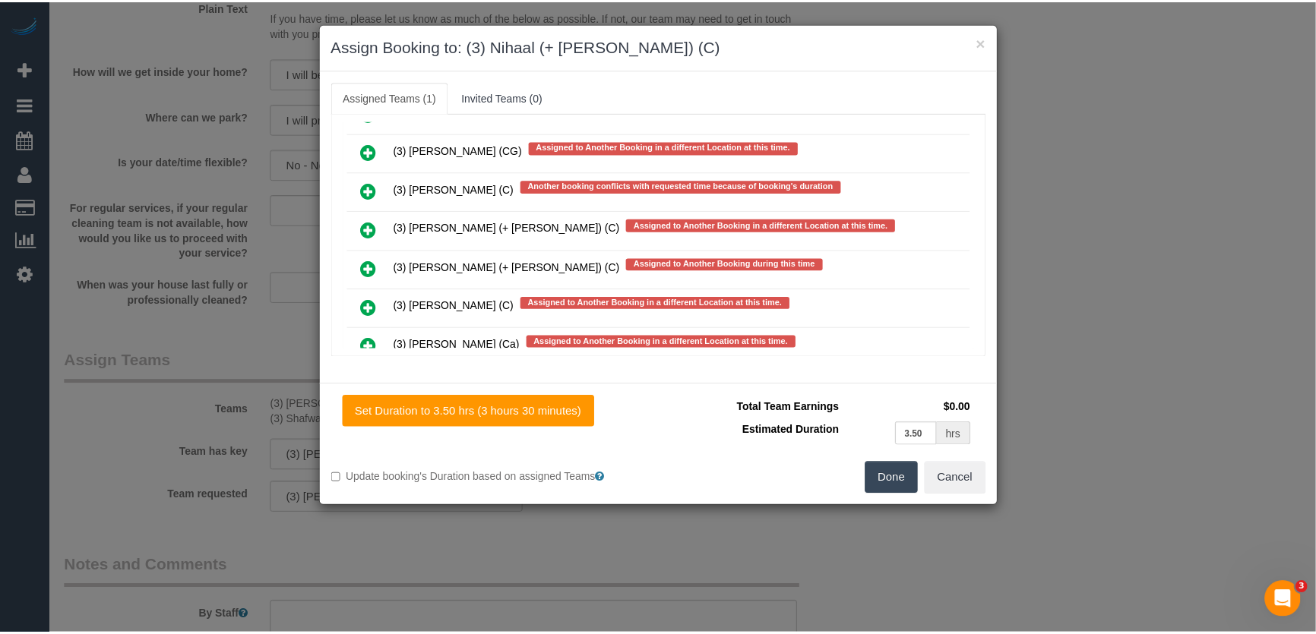
scroll to position [4986, 0]
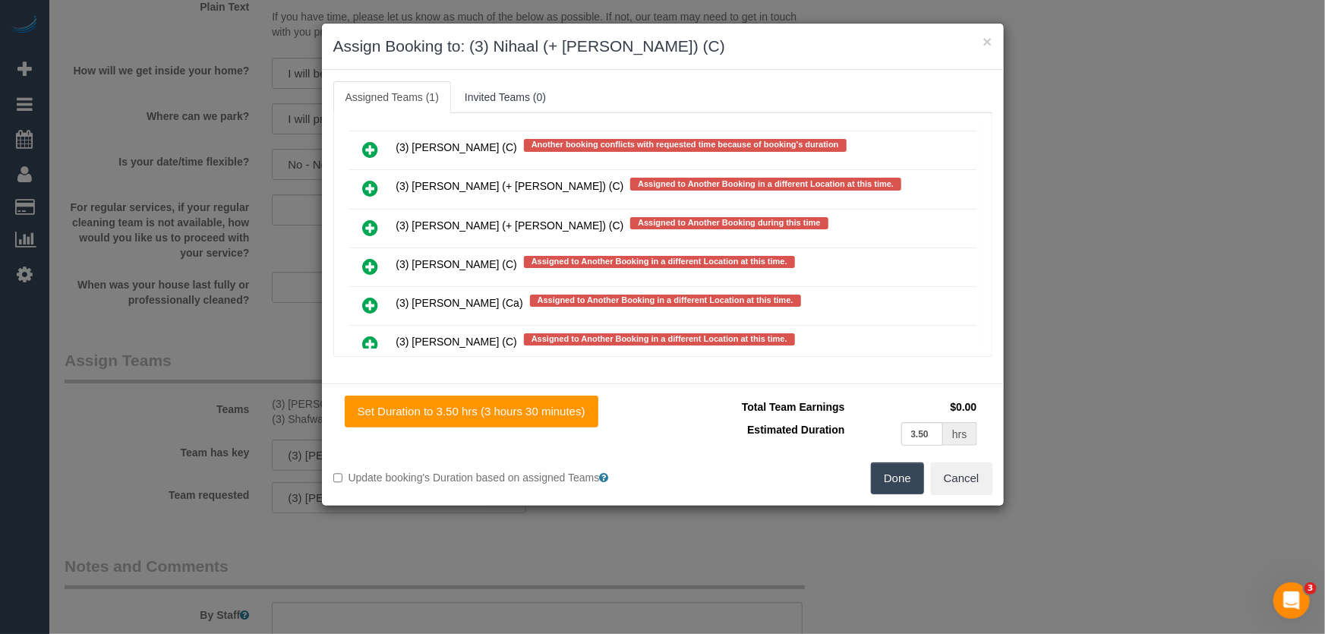
click at [893, 471] on button "Done" at bounding box center [897, 479] width 53 height 32
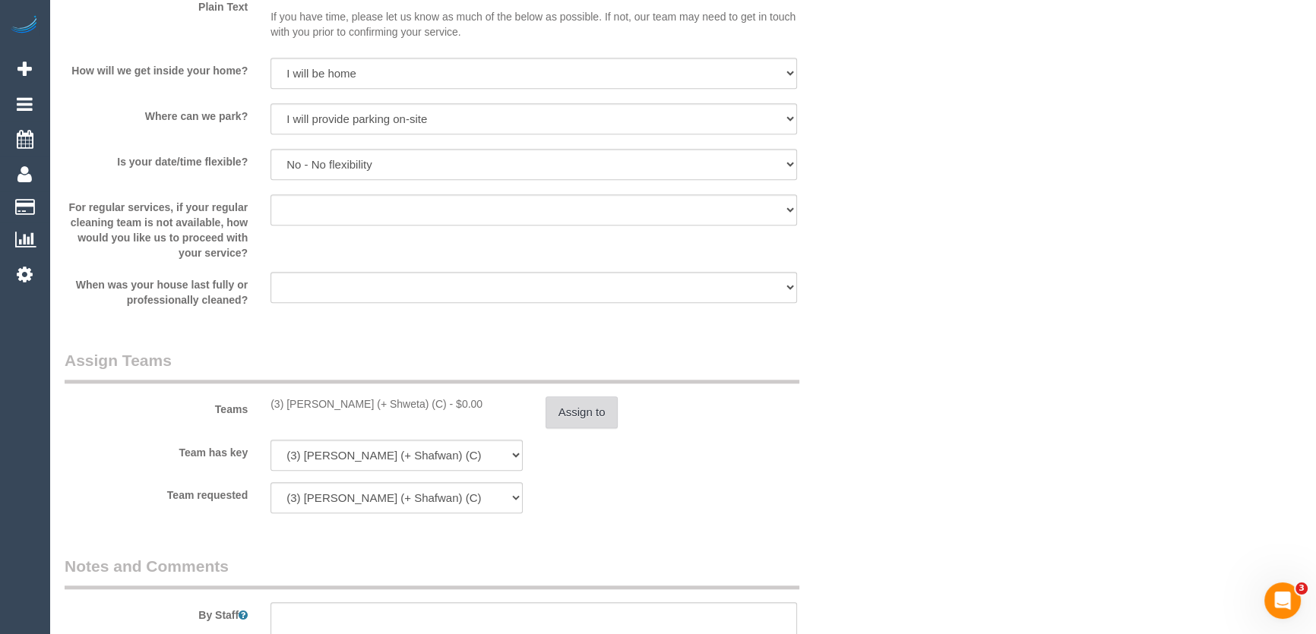
click at [592, 406] on button "Assign to" at bounding box center [581, 412] width 73 height 32
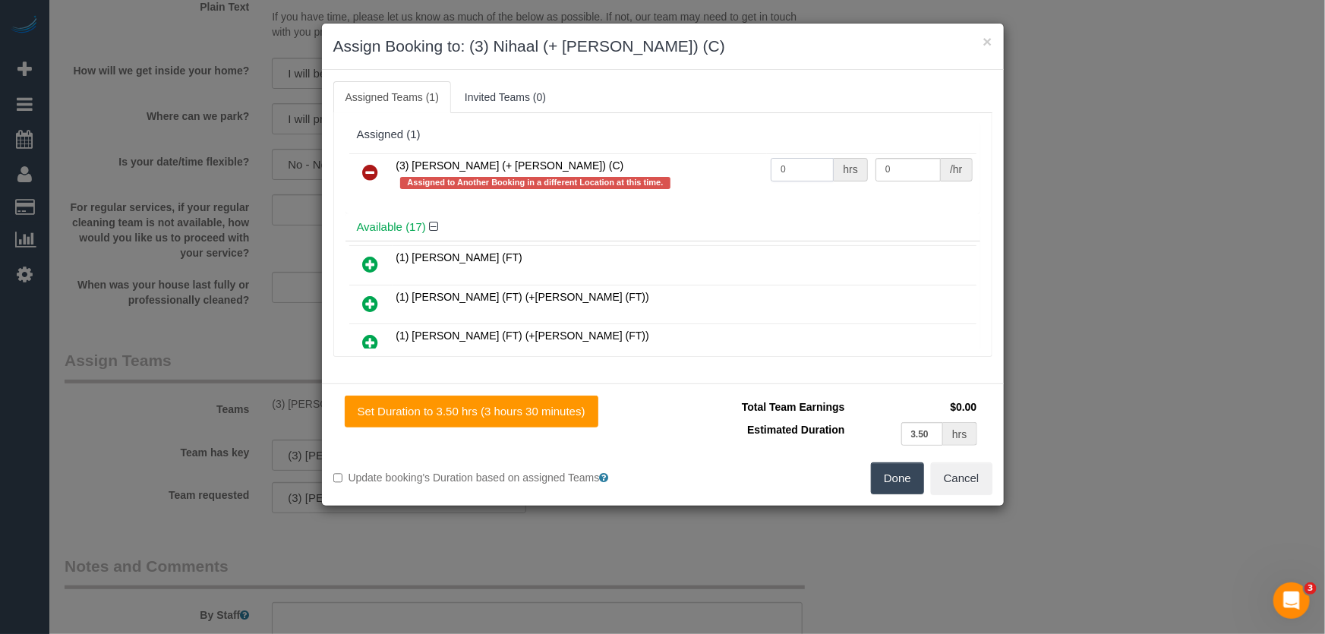
click at [809, 170] on input "0" at bounding box center [802, 170] width 63 height 24
type input "3.5"
type input "35"
click at [904, 472] on button "Done" at bounding box center [897, 479] width 53 height 32
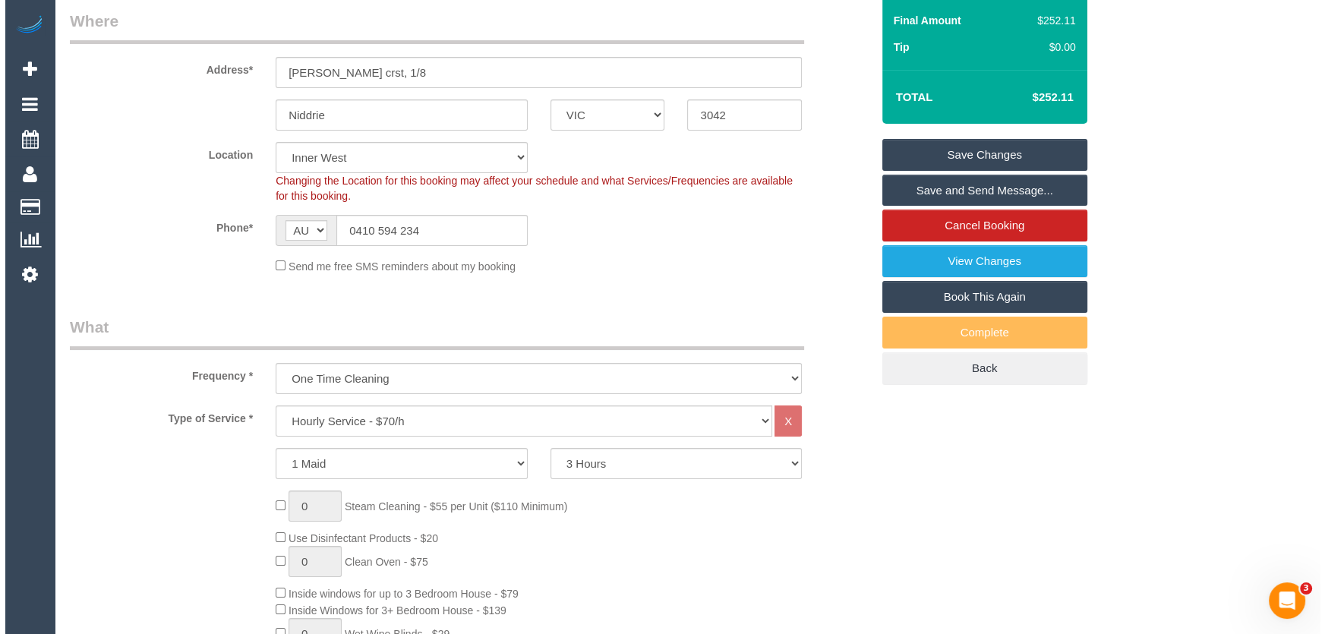
scroll to position [0, 0]
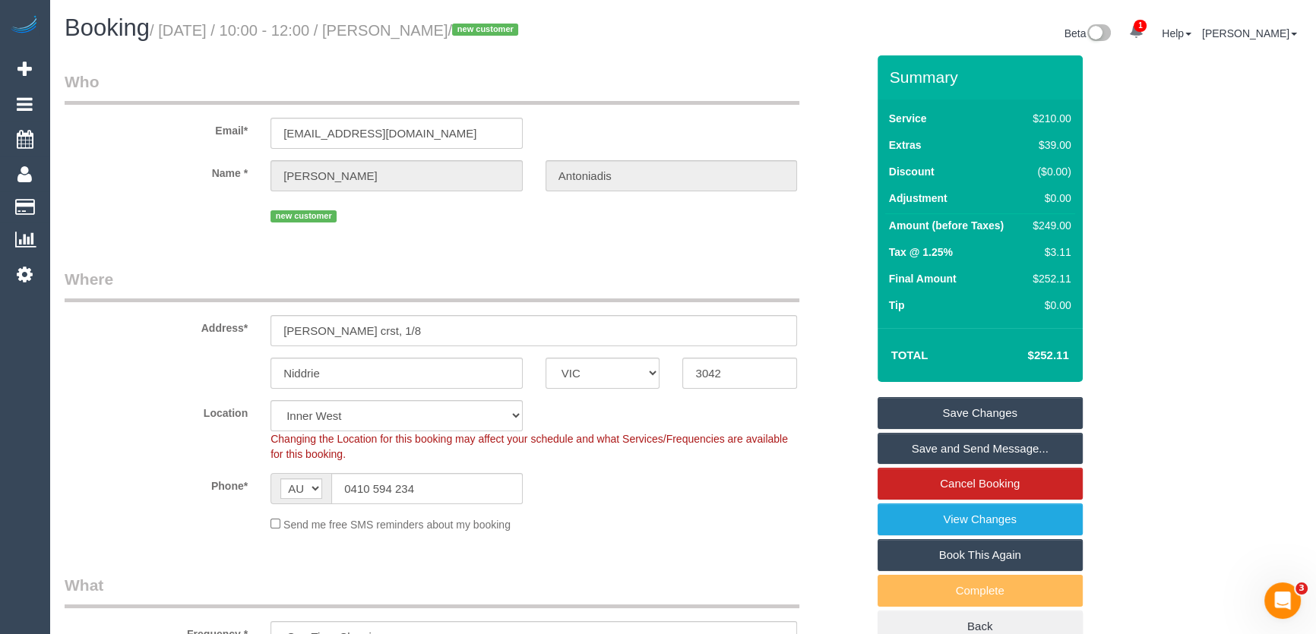
click at [425, 25] on small "/ September 05, 2025 / 10:00 - 12:00 / Nick Antoniadis / new customer" at bounding box center [336, 30] width 373 height 17
copy small "Nick Antoniadis"
click at [941, 415] on link "Save Changes" at bounding box center [979, 413] width 205 height 32
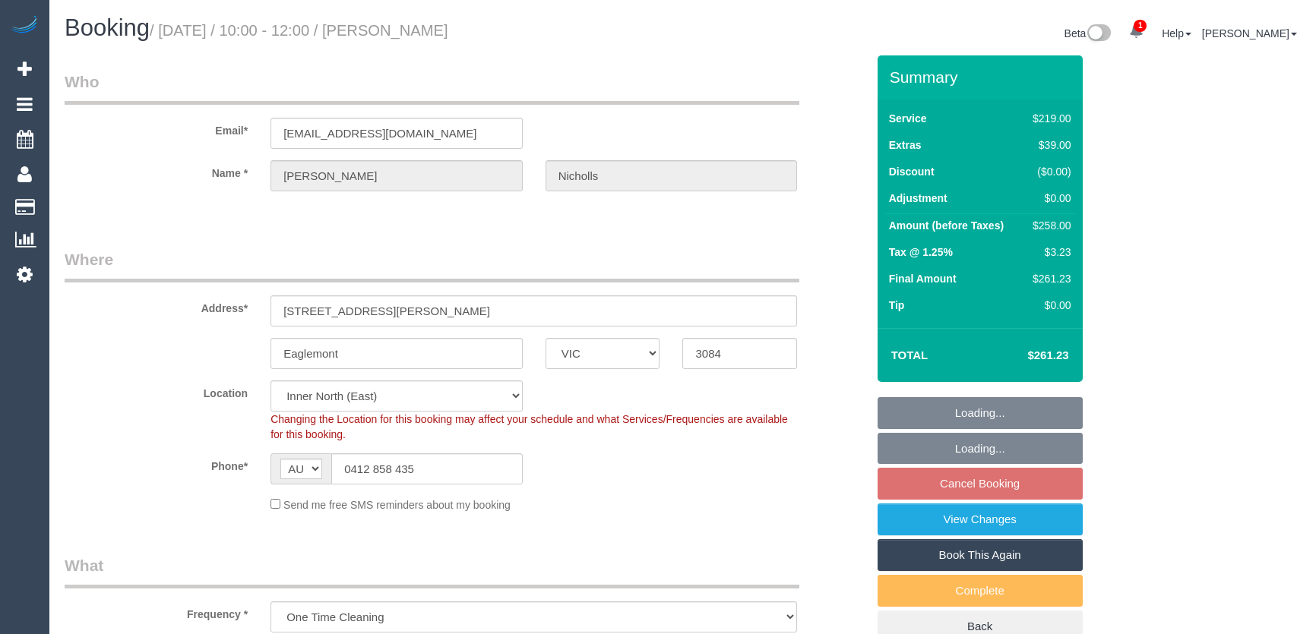
select select "VIC"
select select "string:stripe-pm_1R1kFz2GScqysDRVkN30l9E4"
select select "spot1"
select select "number:27"
select select "number:14"
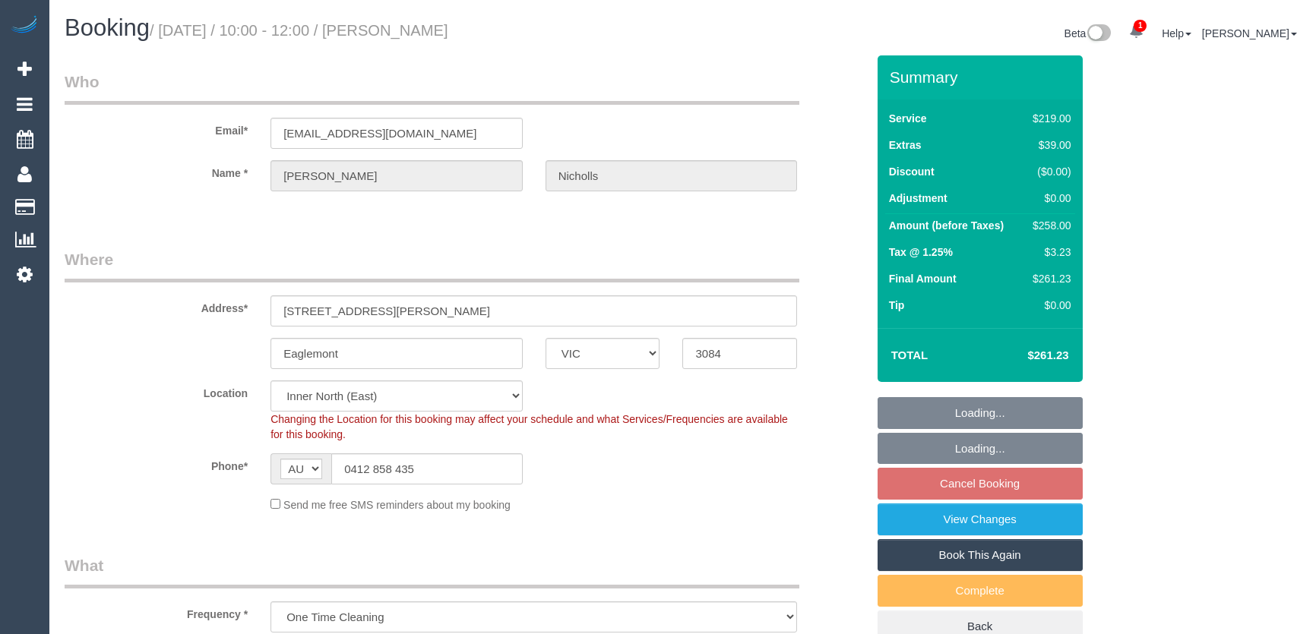
select select "number:18"
select select "number:24"
select select "number:12"
select select "spot15"
select select "object:1612"
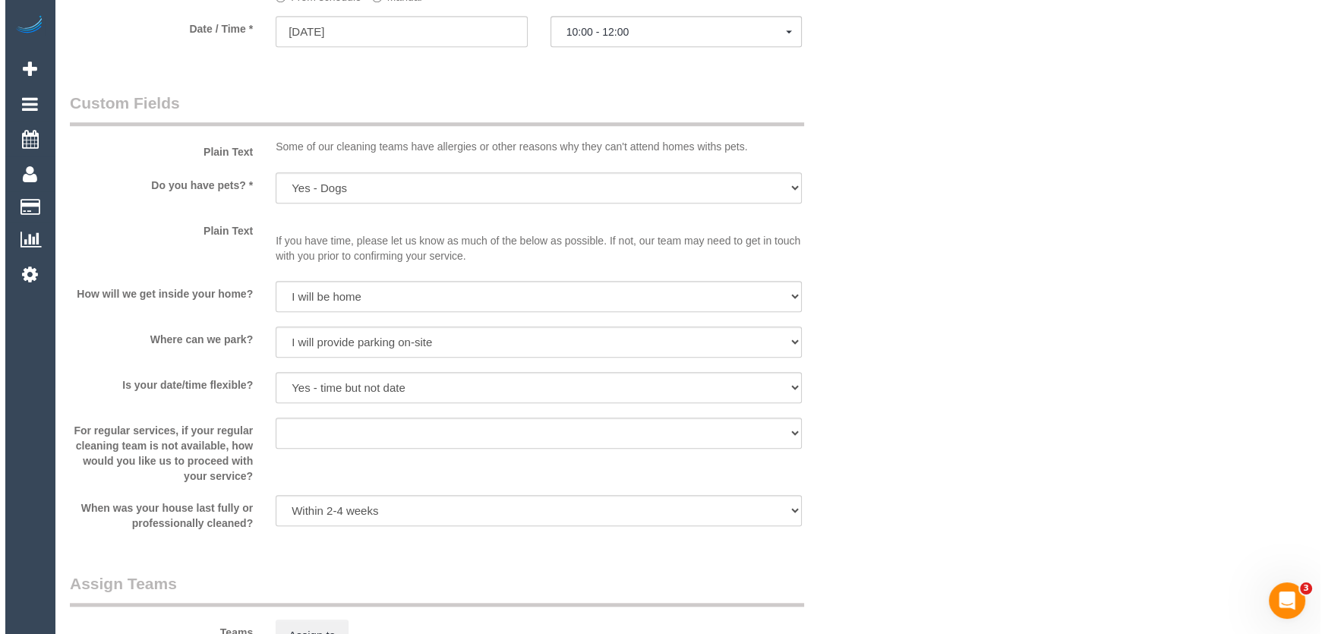
scroll to position [1933, 0]
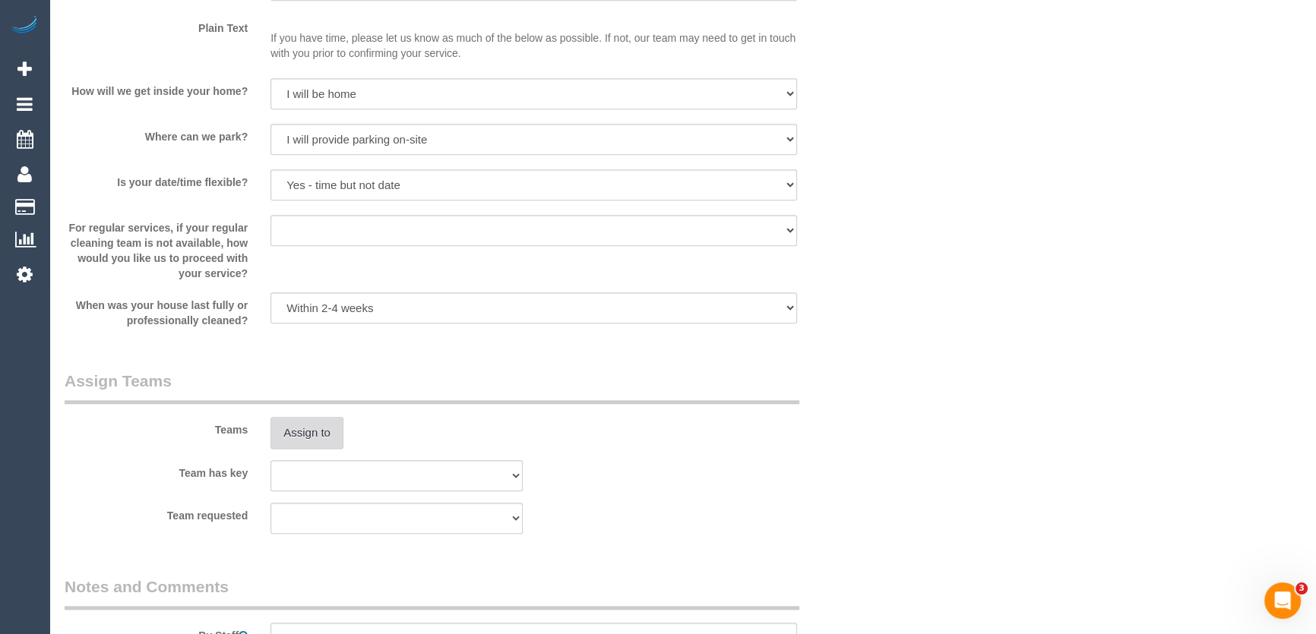
click at [289, 437] on button "Assign to" at bounding box center [306, 433] width 73 height 32
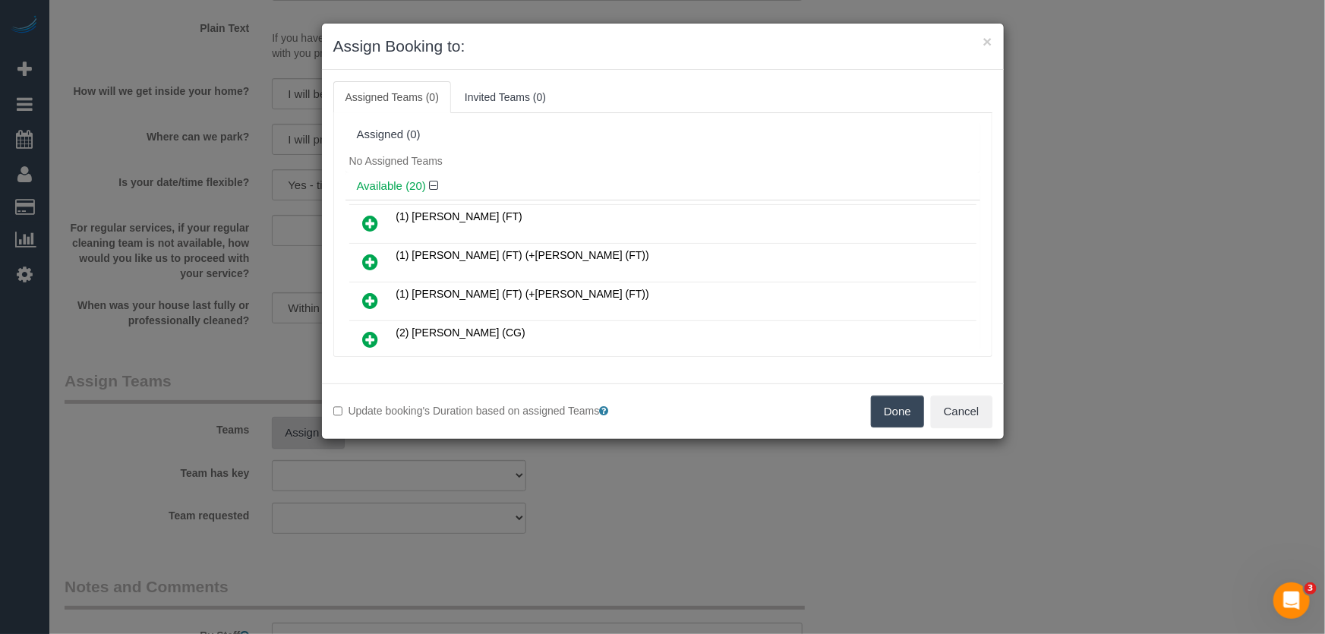
scroll to position [475, 0]
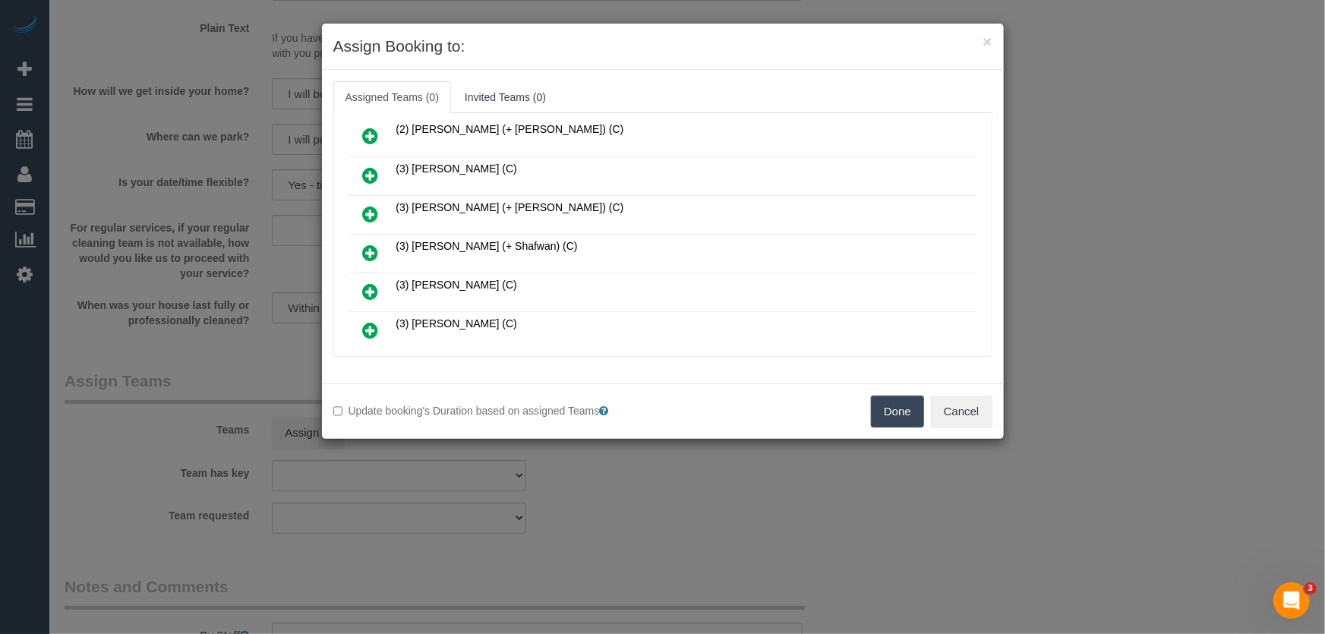
click at [366, 244] on icon at bounding box center [371, 253] width 16 height 18
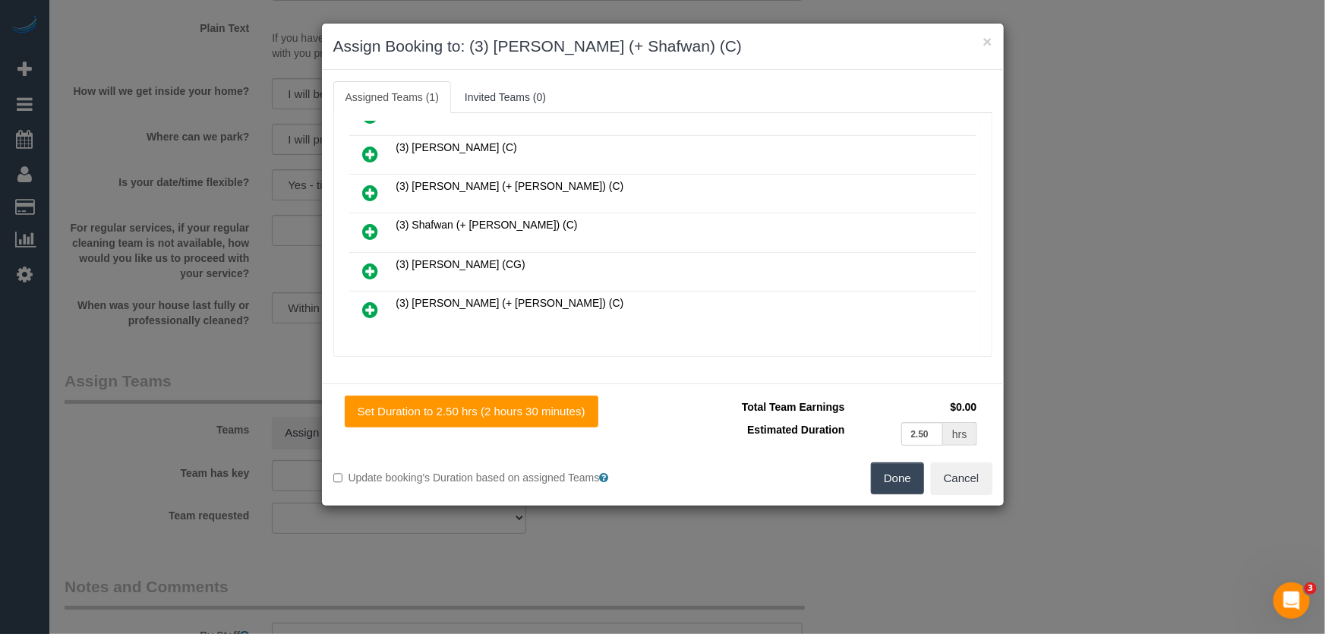
click at [373, 223] on icon at bounding box center [371, 232] width 16 height 18
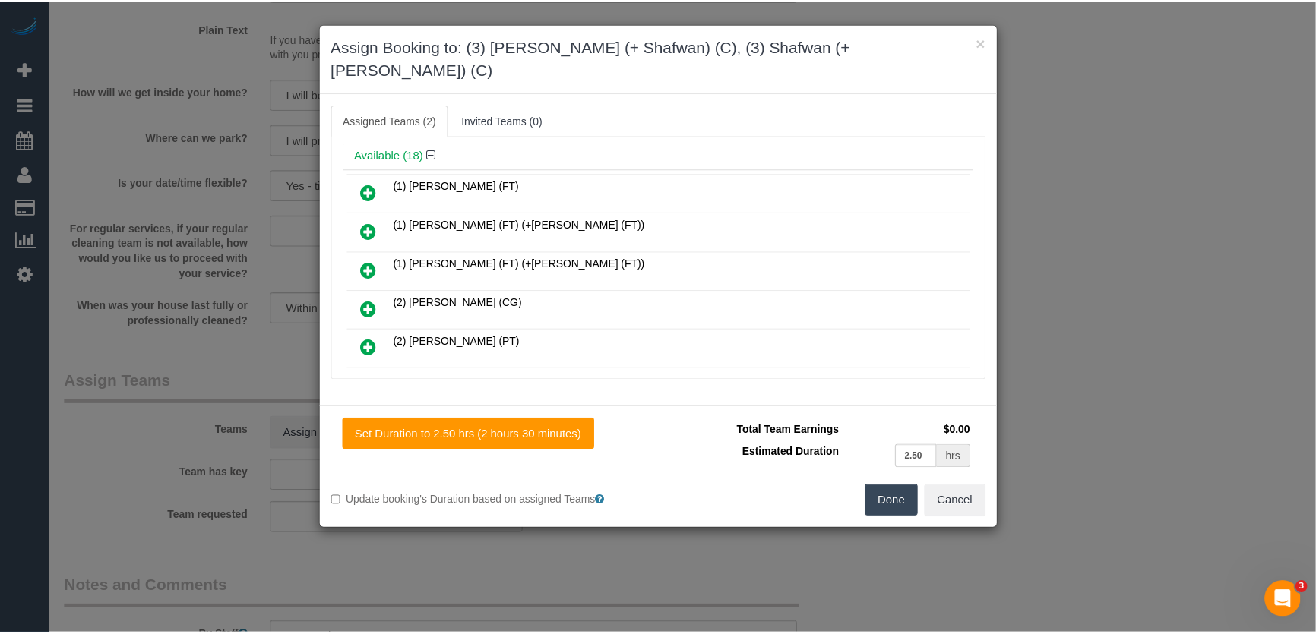
scroll to position [0, 0]
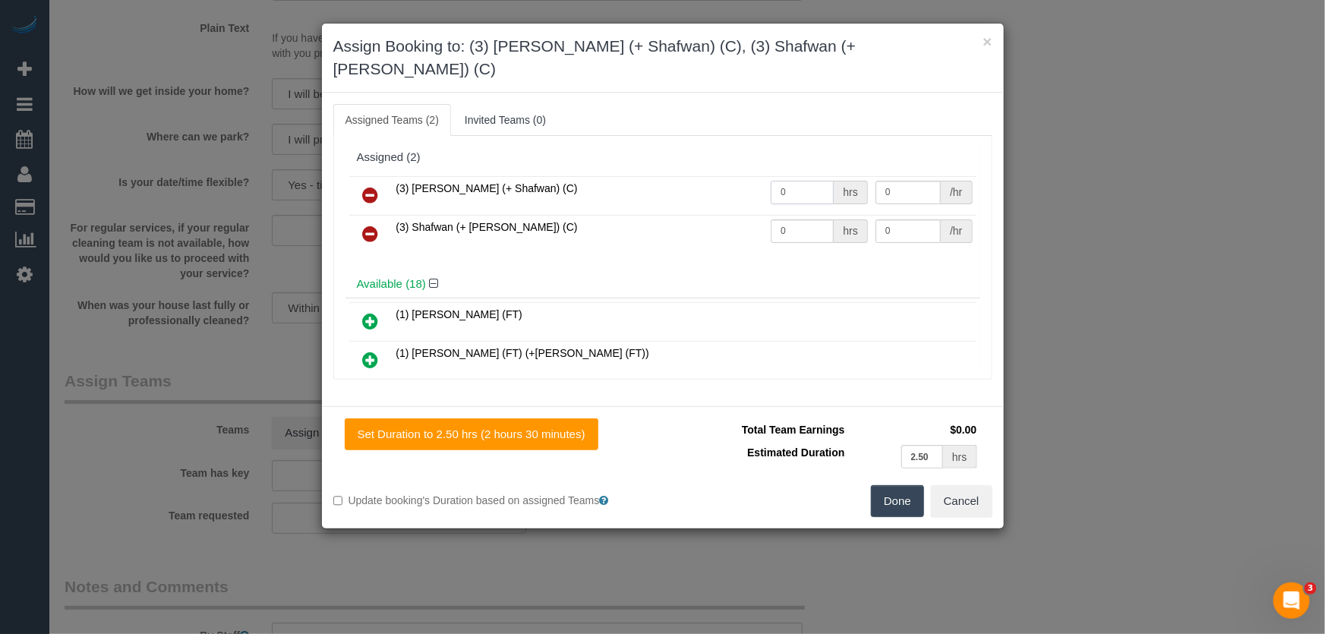
click at [804, 181] on input "0" at bounding box center [802, 193] width 63 height 24
type input "1"
click at [795, 220] on input "0" at bounding box center [802, 232] width 63 height 24
type input "82.5"
type input "1"
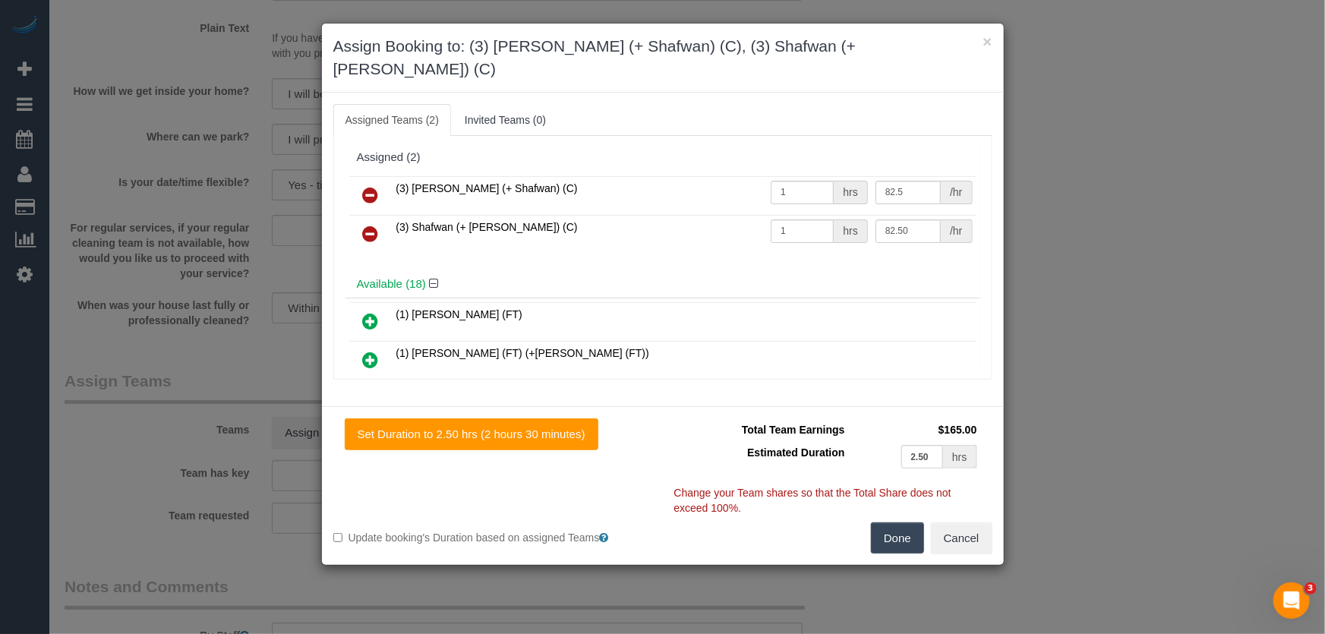
click at [900, 523] on button "Done" at bounding box center [897, 539] width 53 height 32
type input "82.5"
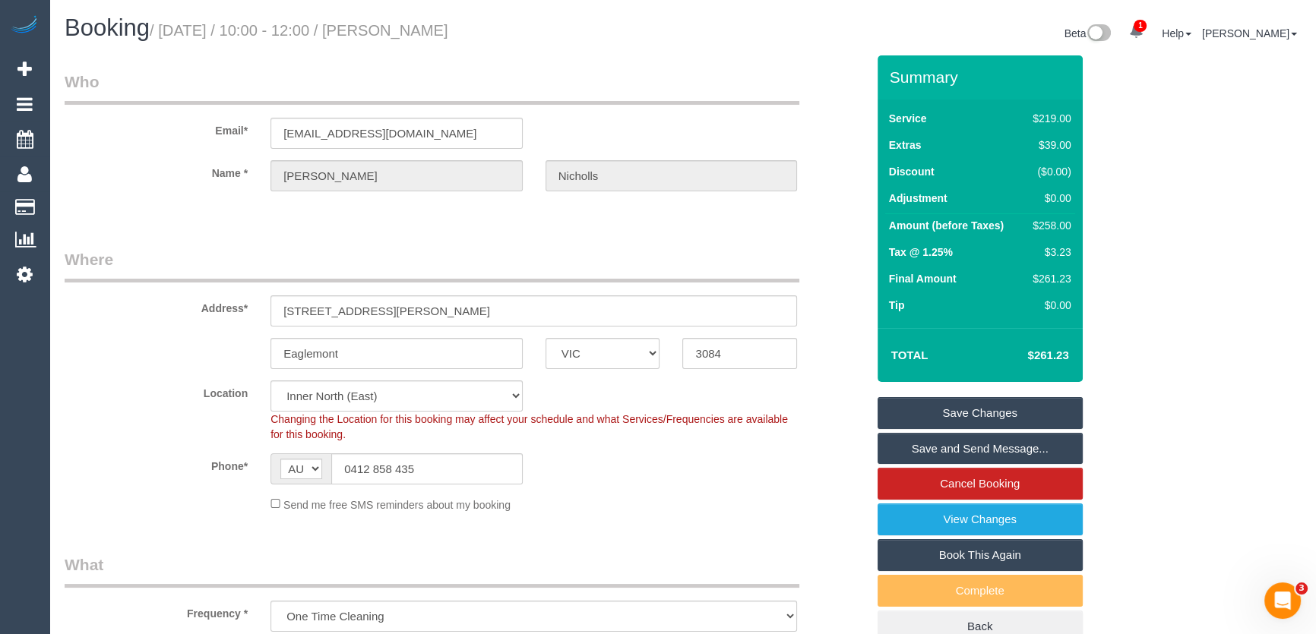
click at [433, 27] on small "/ September 05, 2025 / 10:00 - 12:00 / Fiona Nicholls" at bounding box center [299, 30] width 299 height 17
click at [441, 33] on small "/ September 05, 2025 / 10:00 - 12:00 / Fiona Nicholls" at bounding box center [299, 30] width 299 height 17
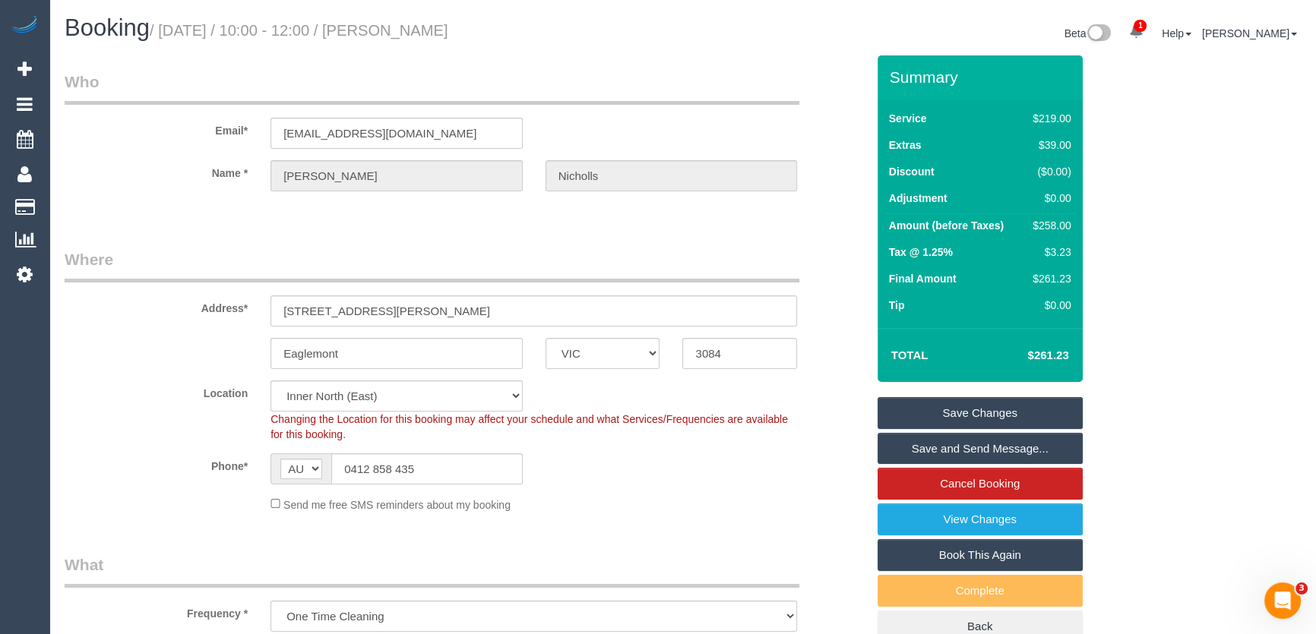
click at [441, 33] on small "/ September 05, 2025 / 10:00 - 12:00 / Fiona Nicholls" at bounding box center [299, 30] width 299 height 17
copy small "Fiona Nicholls"
click at [968, 410] on link "Save Changes" at bounding box center [979, 413] width 205 height 32
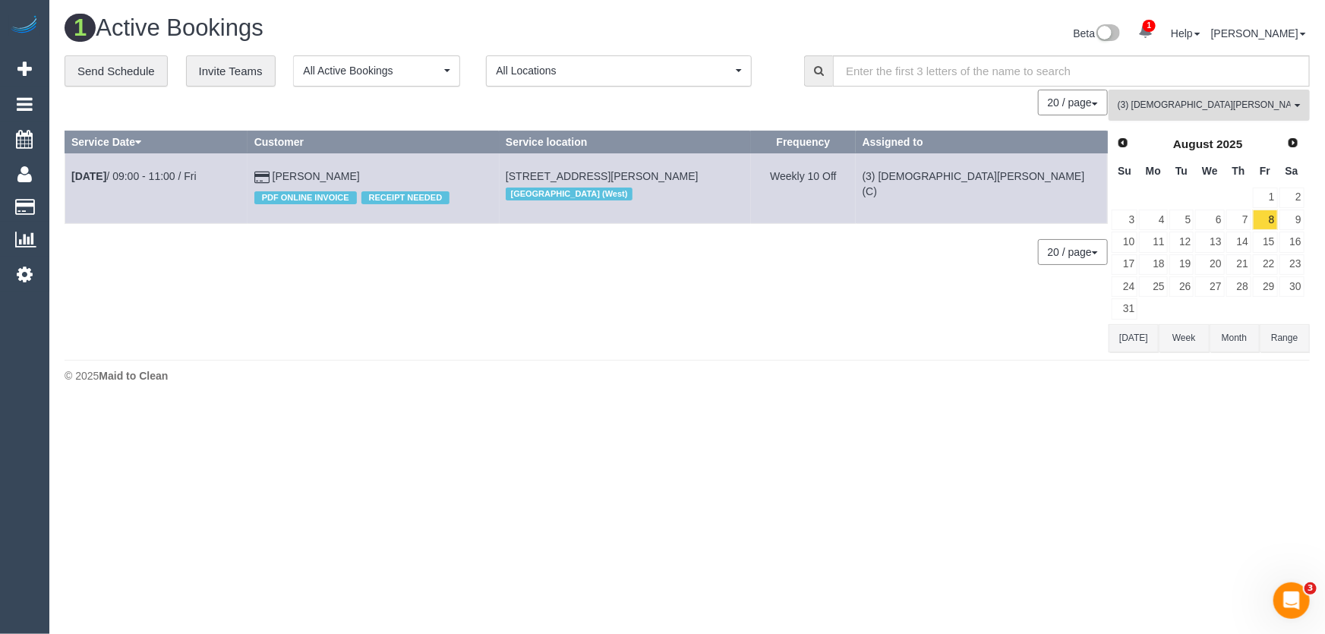
click at [1162, 108] on span "(3) [DEMOGRAPHIC_DATA][PERSON_NAME] (C)" at bounding box center [1204, 105] width 173 height 13
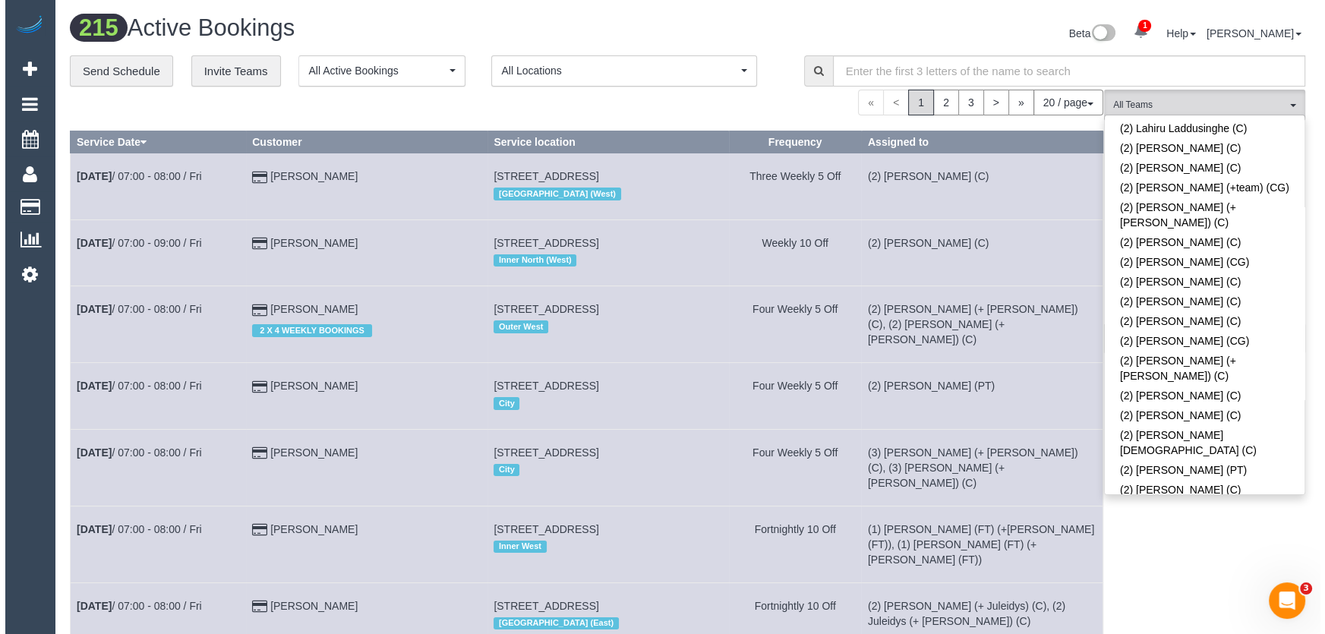
scroll to position [1122, 0]
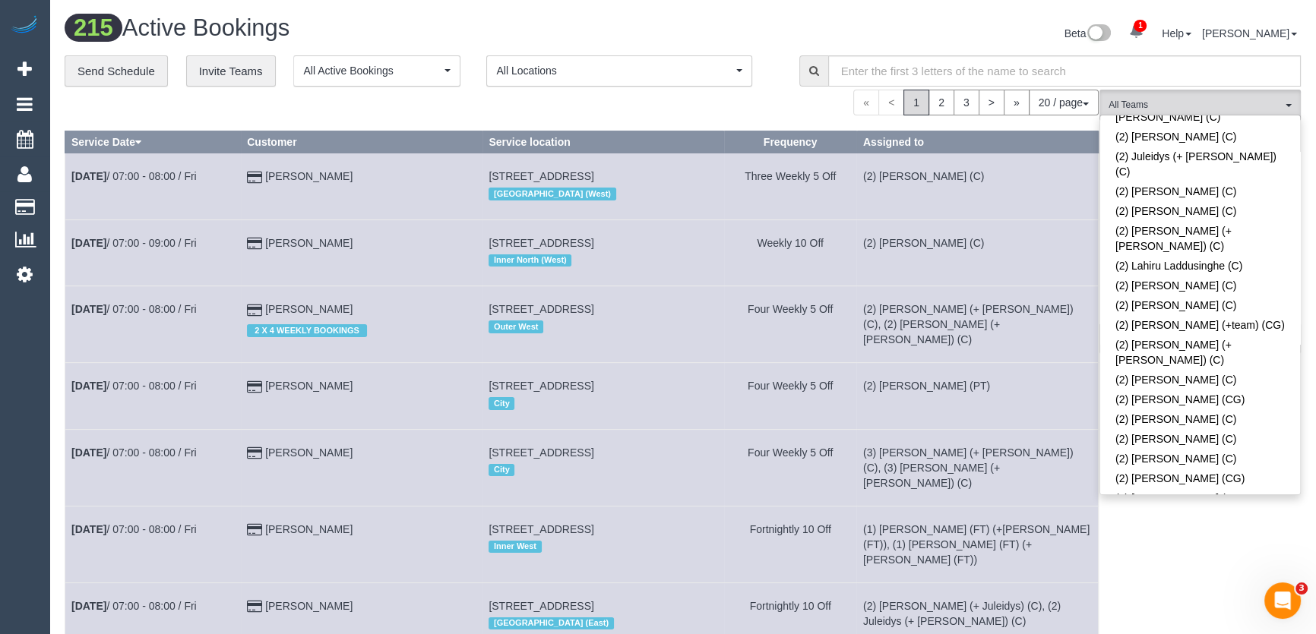
click at [1170, 523] on link "(2) Priyanshi Patel (C)" at bounding box center [1200, 533] width 200 height 20
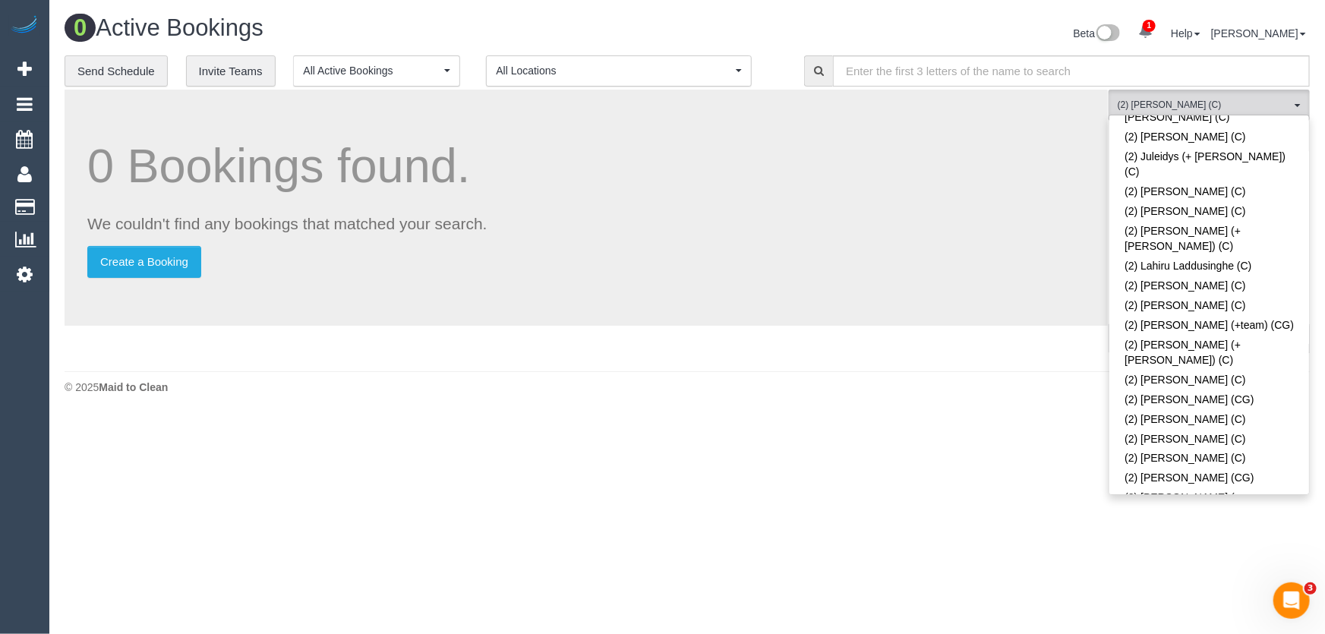
click at [826, 30] on div "Beta 1 Your Notifications You have 0 alerts × You have 2 to charge for 03/09/20…" at bounding box center [1004, 35] width 634 height 40
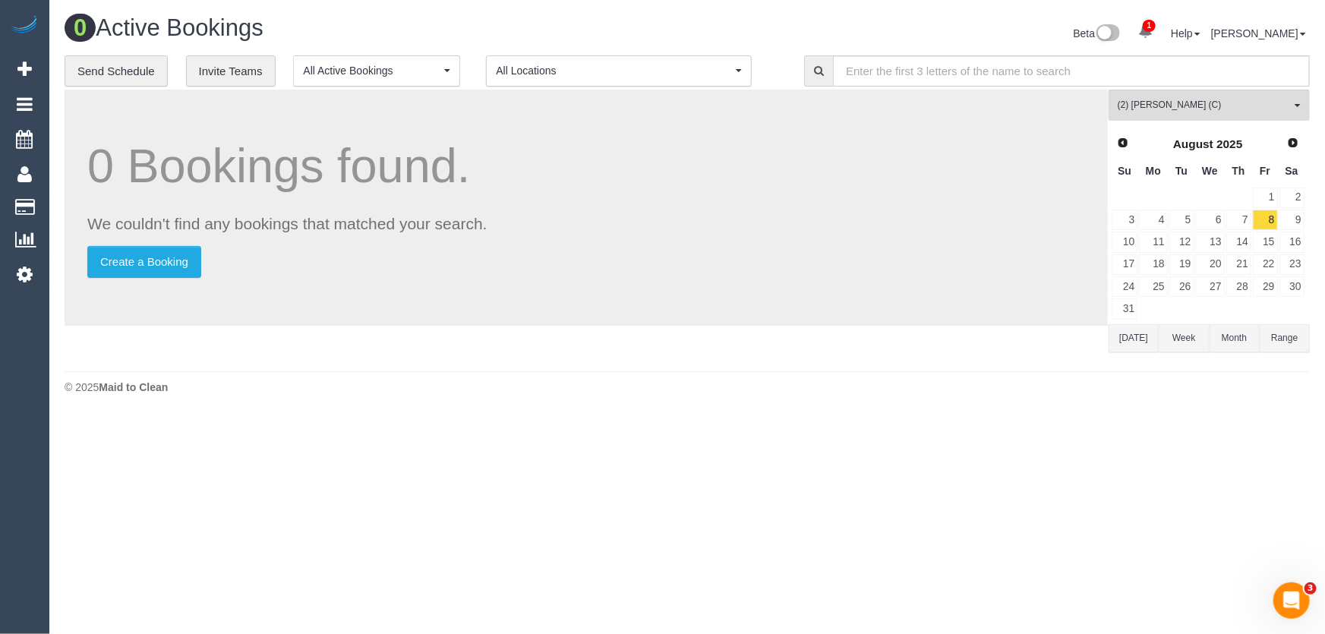
click at [1290, 147] on span "Next" at bounding box center [1293, 143] width 12 height 12
click at [1246, 216] on link "11" at bounding box center [1239, 220] width 25 height 21
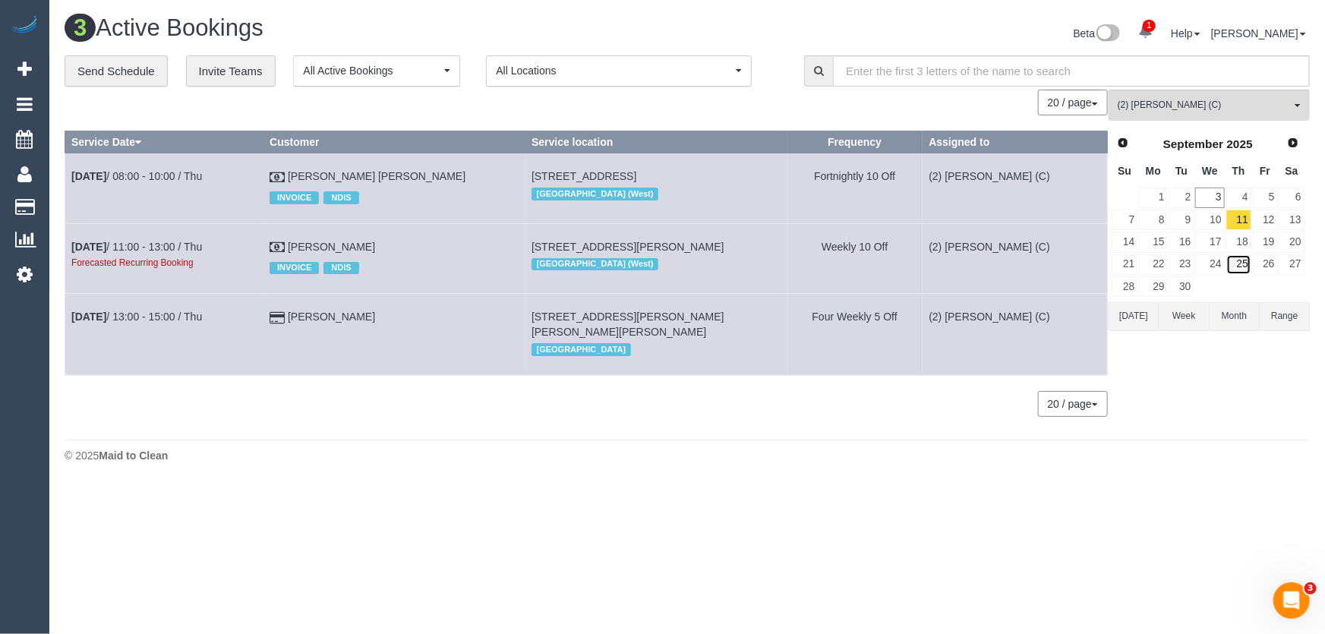
click at [1241, 259] on link "25" at bounding box center [1239, 264] width 25 height 21
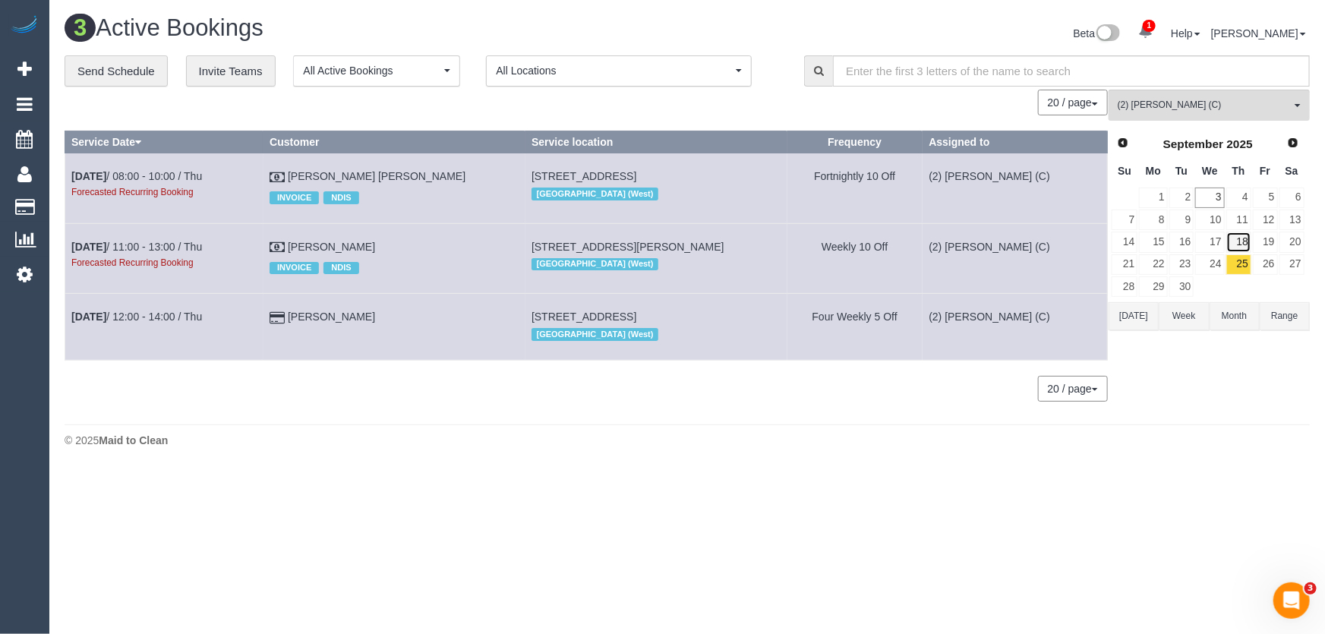
click at [1244, 234] on link "18" at bounding box center [1239, 242] width 25 height 21
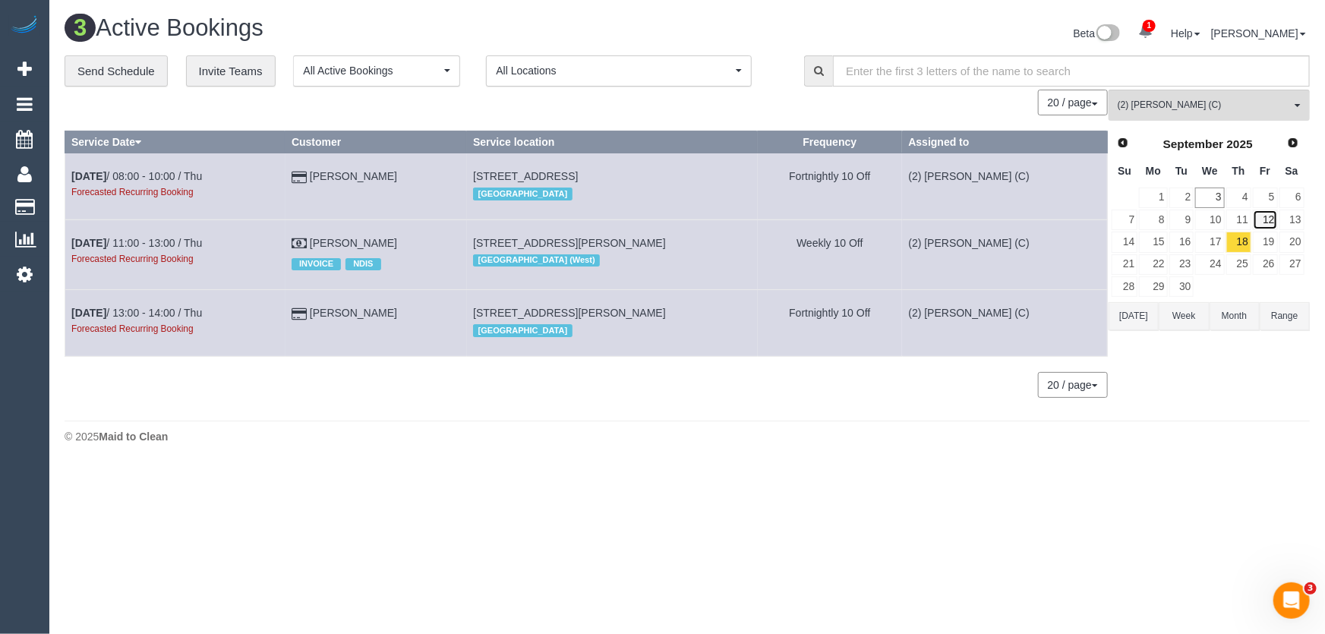
click at [1275, 226] on link "12" at bounding box center [1265, 220] width 25 height 21
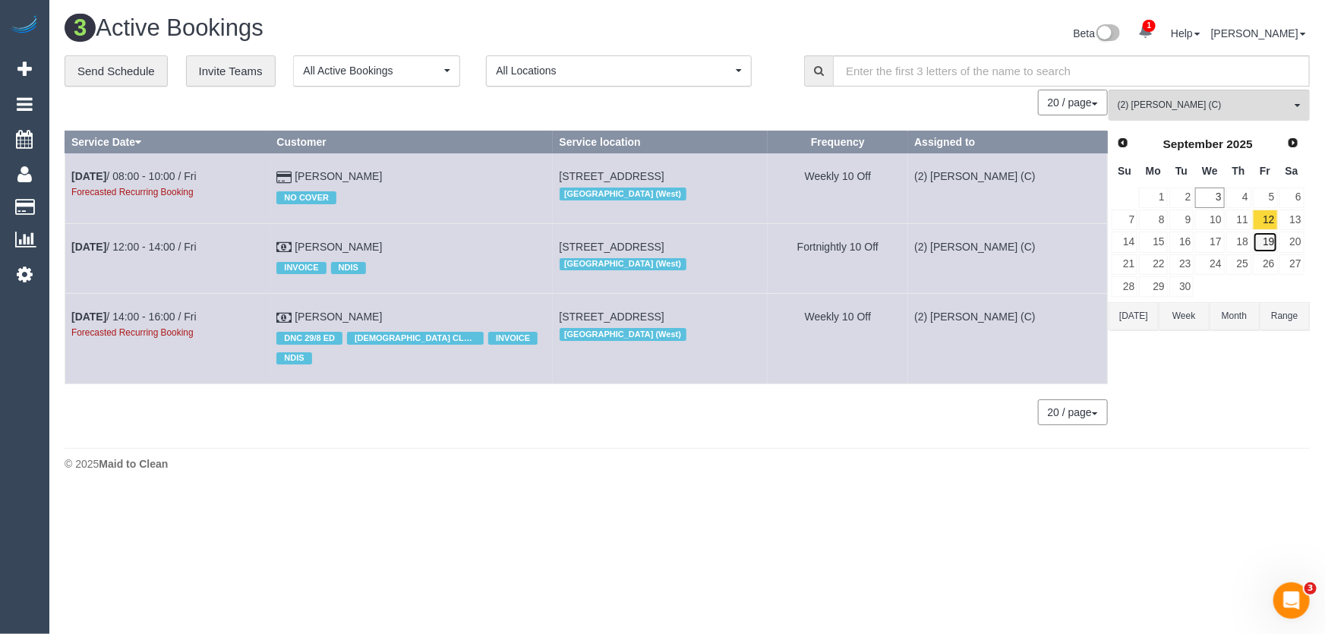
click at [1271, 240] on link "19" at bounding box center [1265, 242] width 25 height 21
click at [1267, 264] on link "26" at bounding box center [1265, 264] width 25 height 21
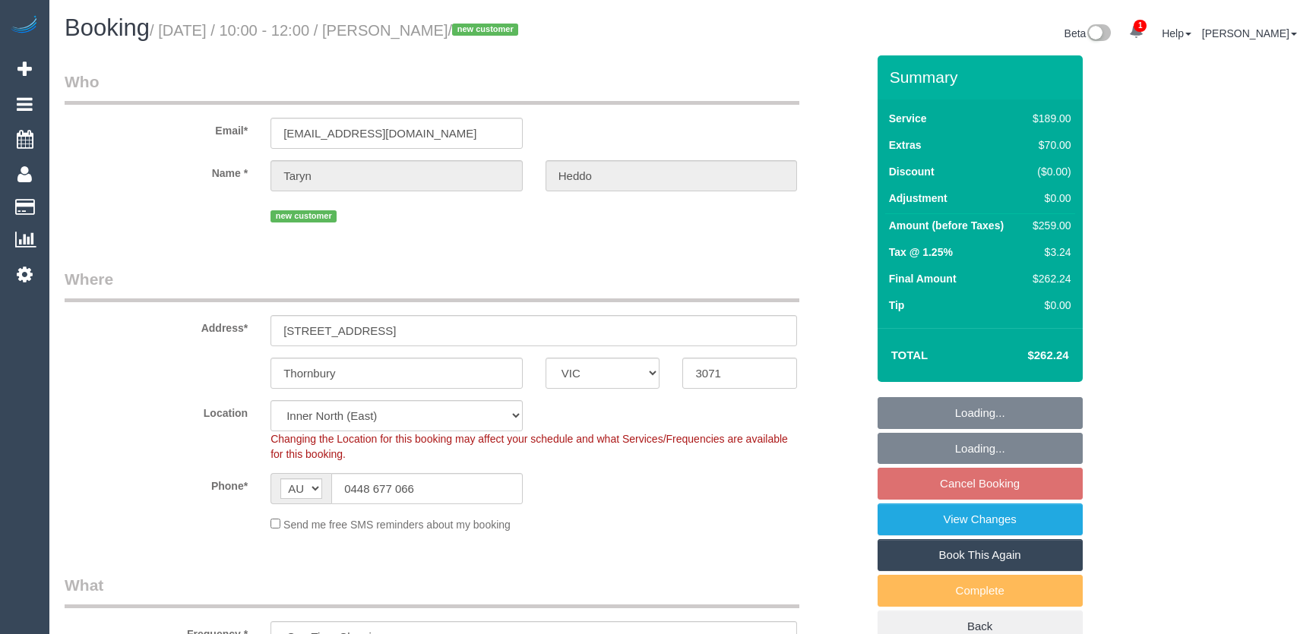
select select "VIC"
select select "spot1"
select select "number:28"
select select "number:14"
select select "number:19"
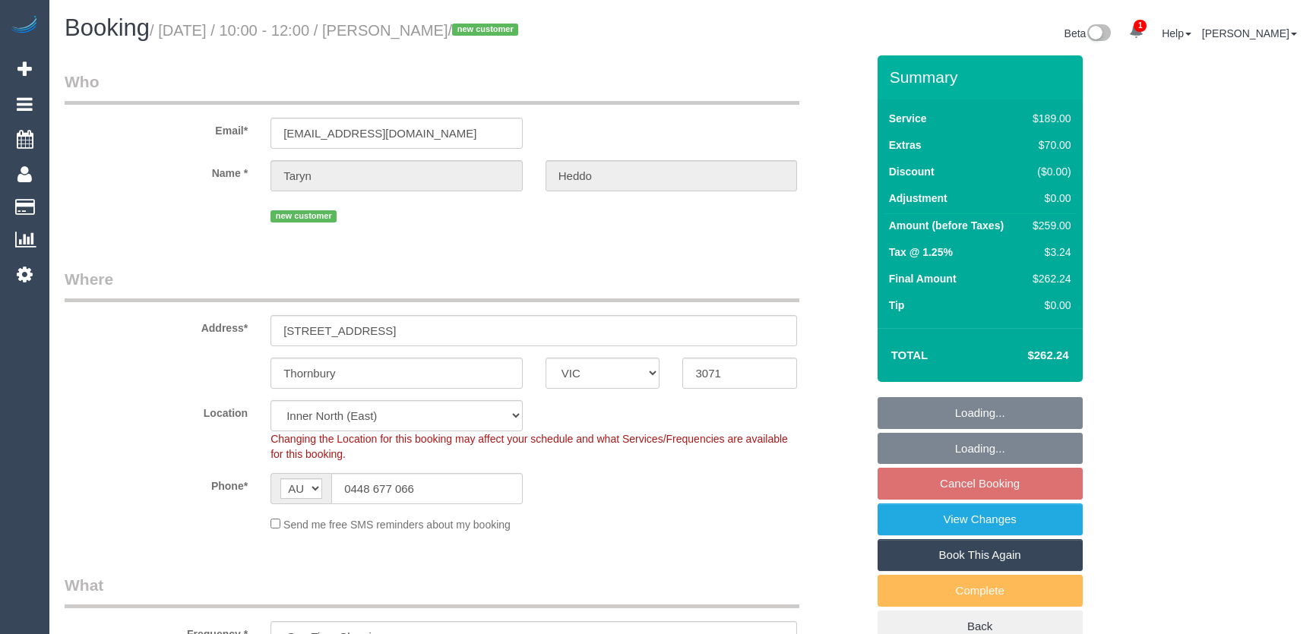
select select "number:24"
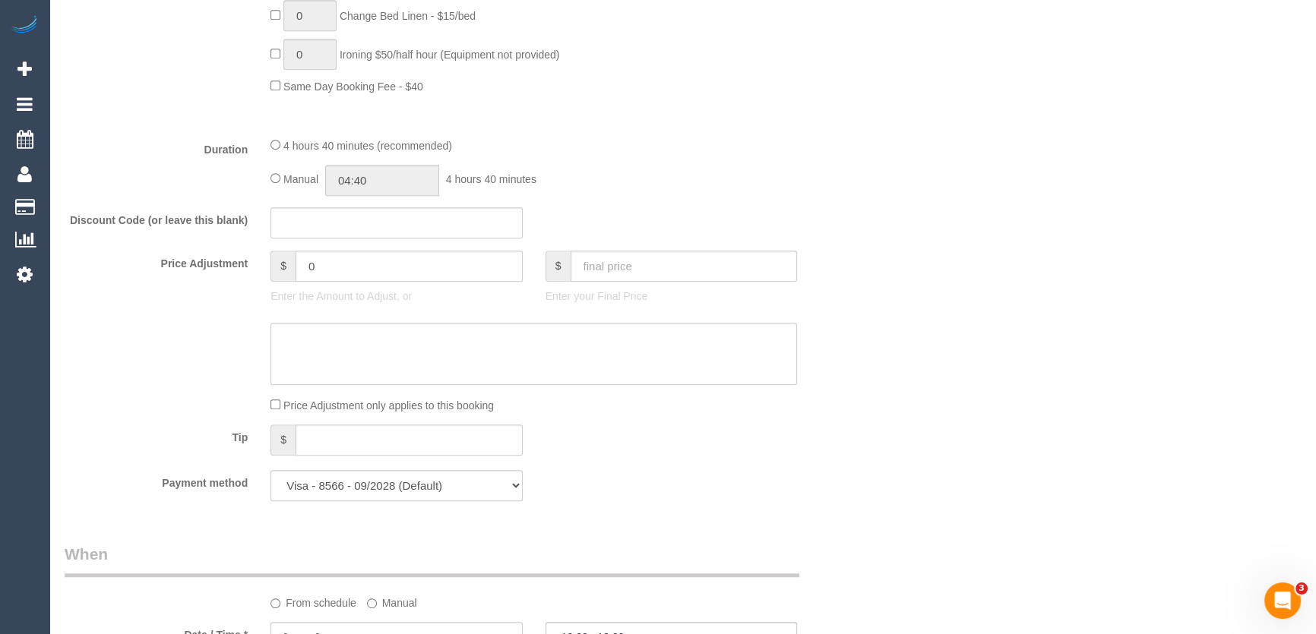
scroll to position [1243, 0]
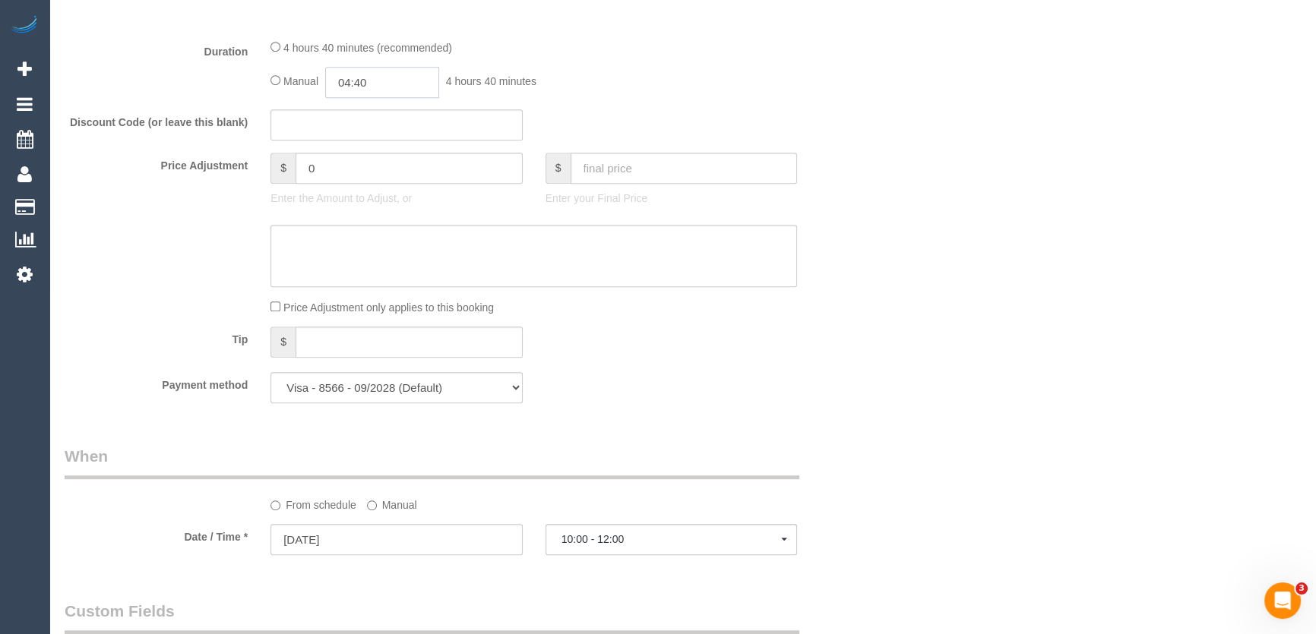
click at [419, 87] on input "04:40" at bounding box center [382, 82] width 114 height 31
click at [362, 209] on li "02:30" at bounding box center [366, 211] width 68 height 20
type input "02:30"
click at [727, 129] on div "Discount Code (or leave this blank)" at bounding box center [465, 125] width 824 height 32
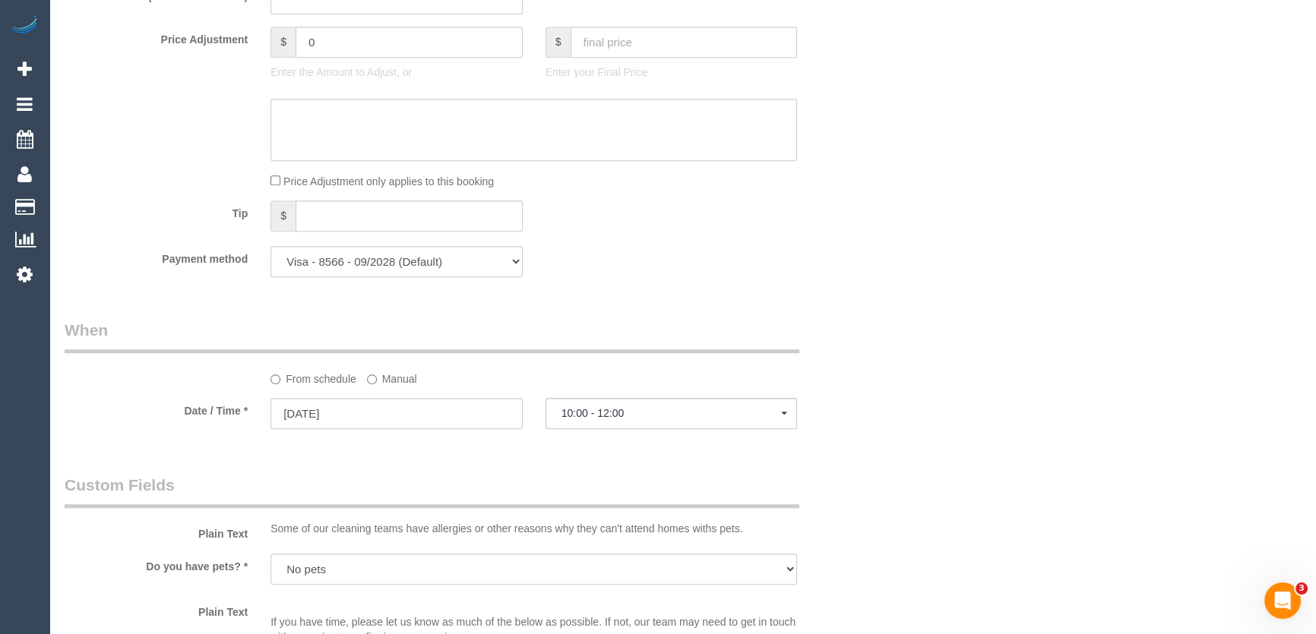
scroll to position [1519, 0]
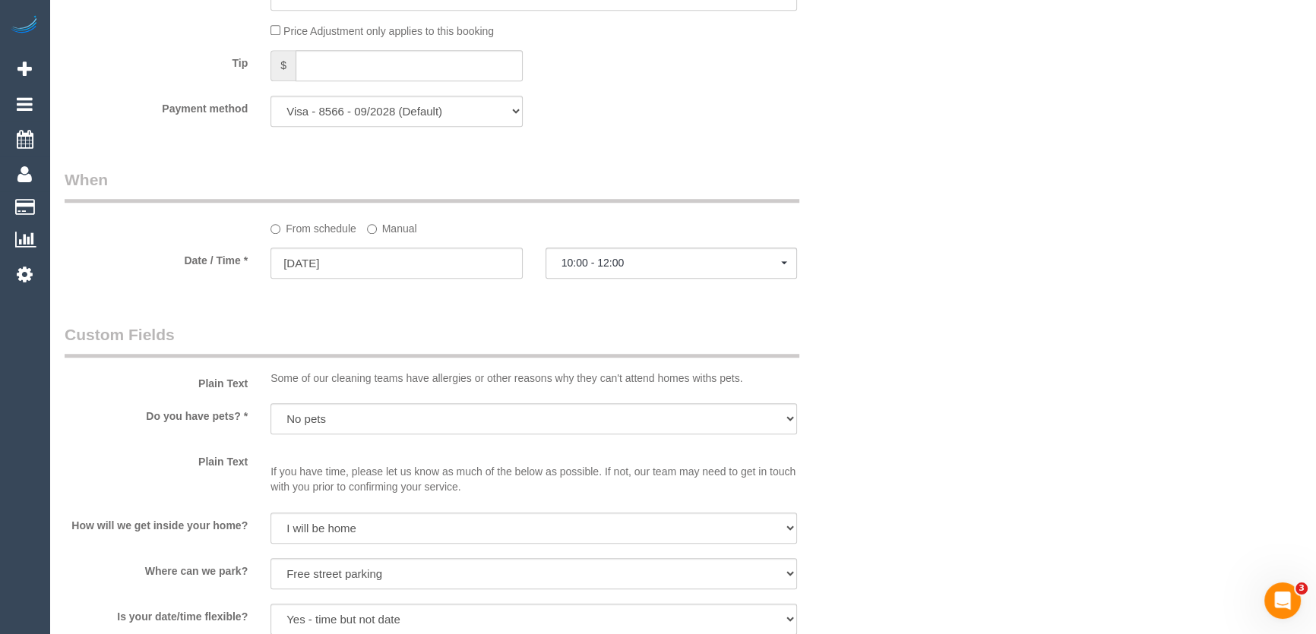
select select "spot15"
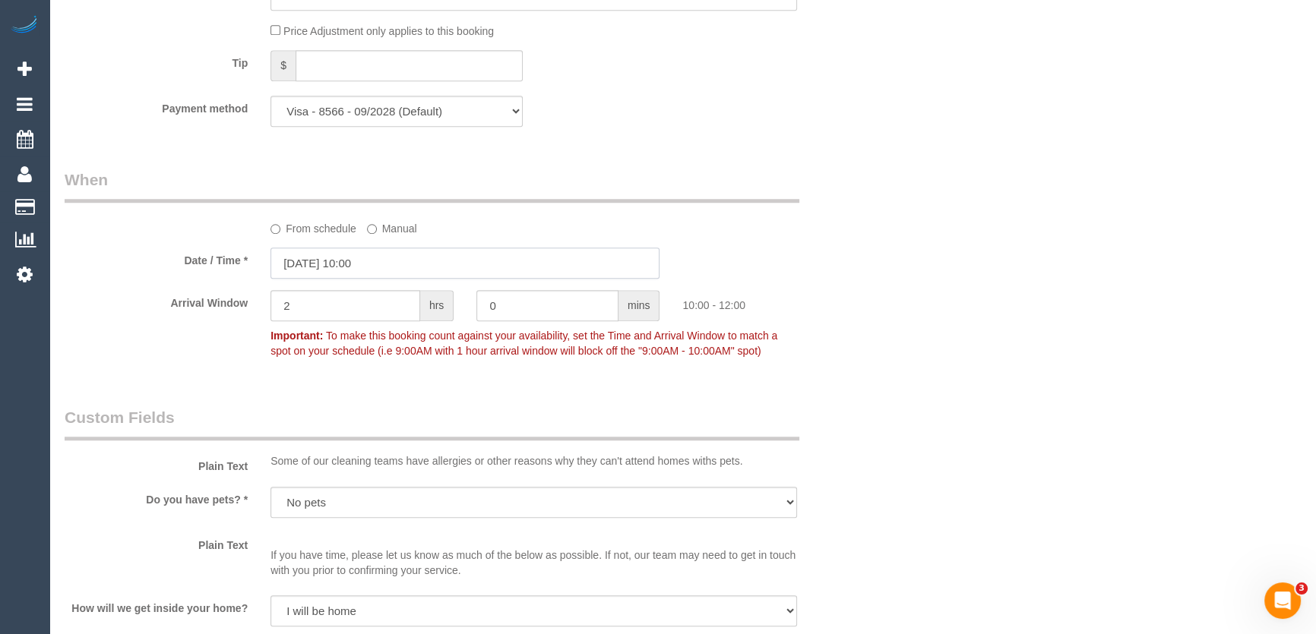
click at [395, 266] on input "05/09/2025 10:00" at bounding box center [464, 263] width 389 height 31
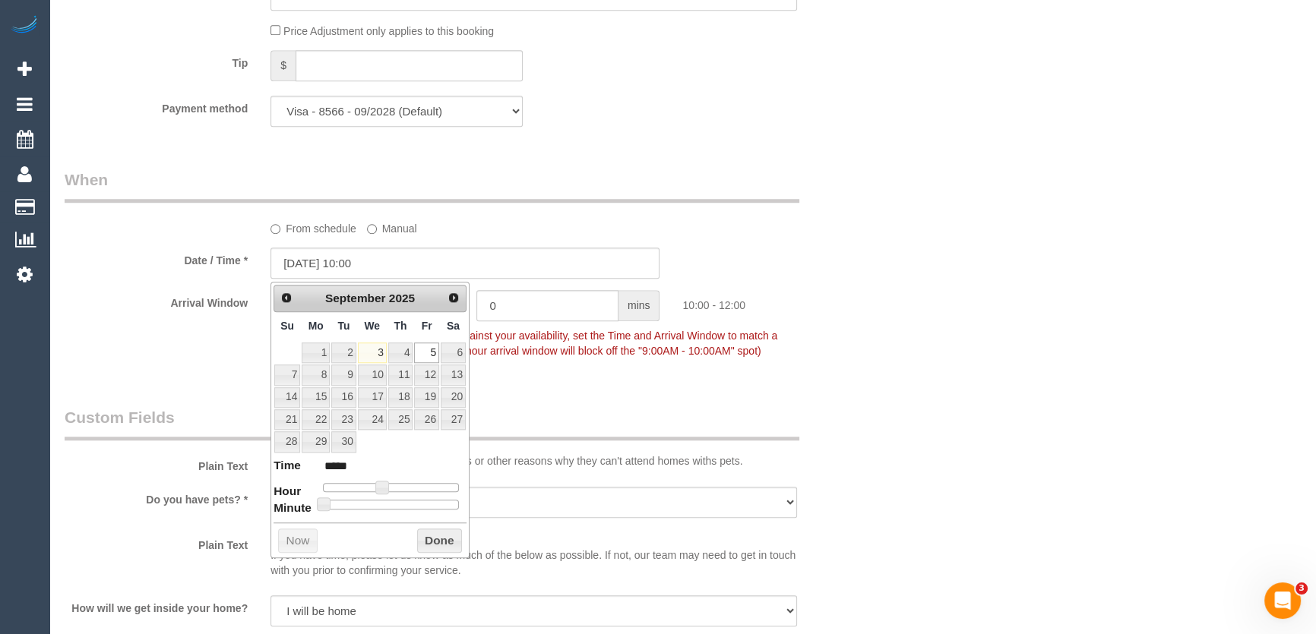
click at [389, 486] on span at bounding box center [382, 488] width 14 height 14
type input "05/09/2025 12:00"
type input "*****"
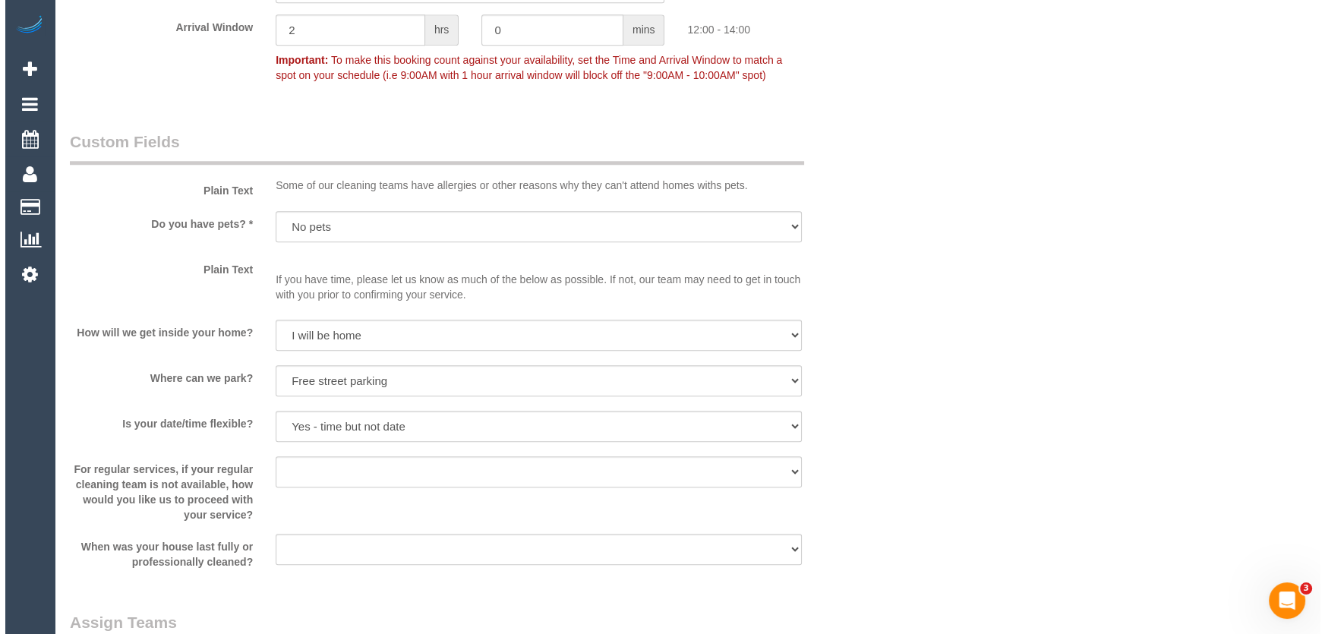
scroll to position [2071, 0]
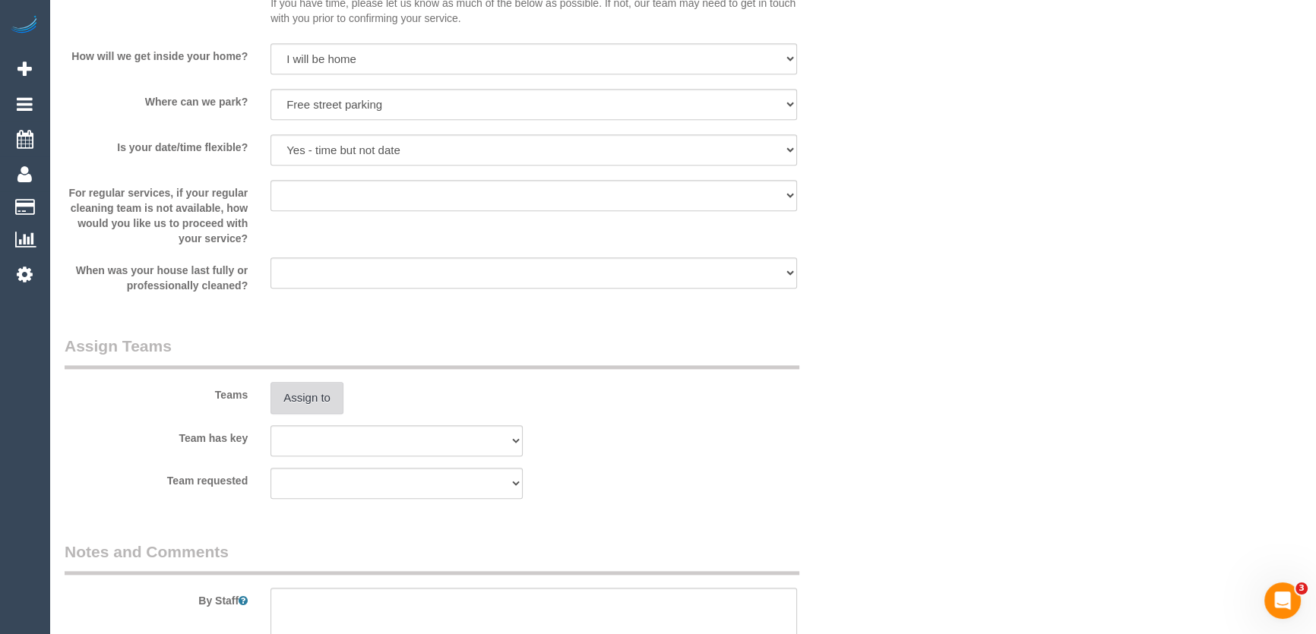
click at [302, 401] on button "Assign to" at bounding box center [306, 398] width 73 height 32
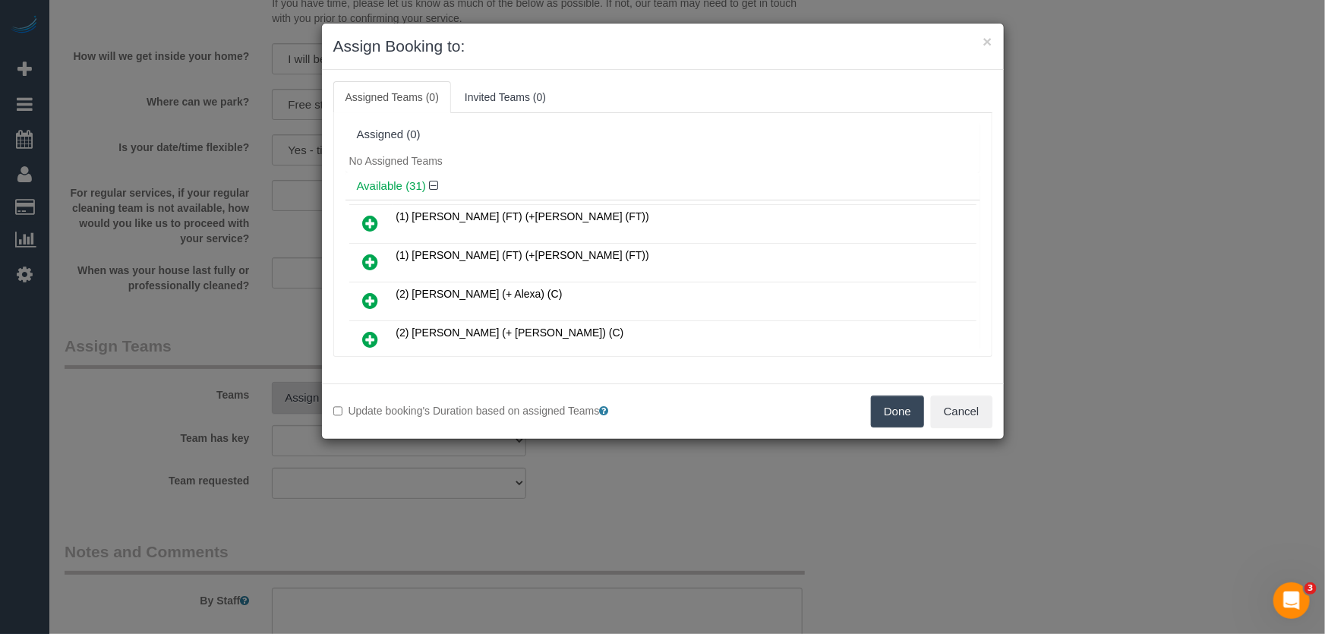
scroll to position [589, 0]
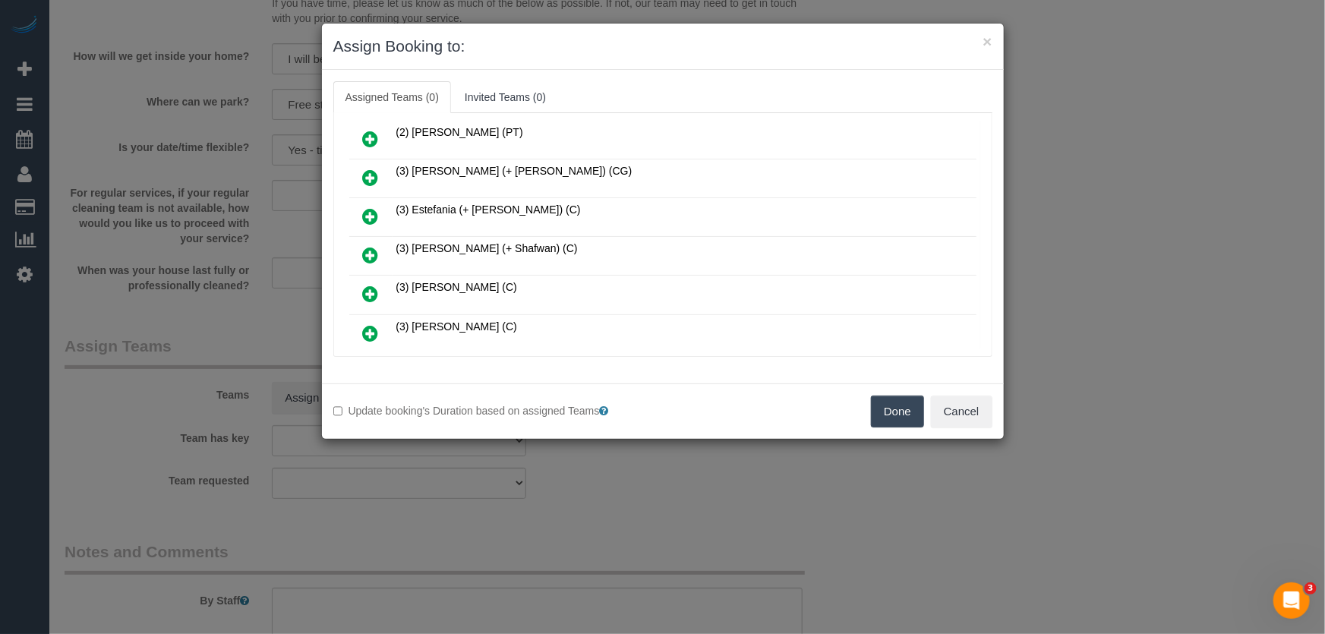
click at [370, 246] on icon at bounding box center [371, 255] width 16 height 18
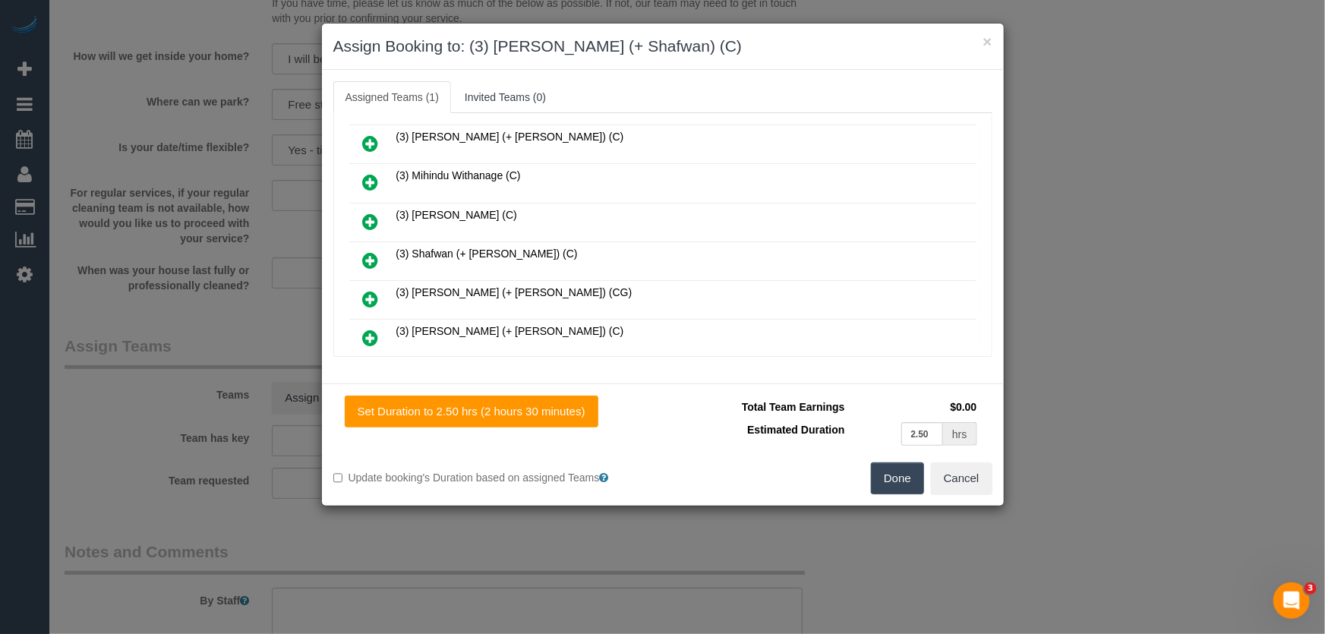
click at [371, 251] on icon at bounding box center [371, 260] width 16 height 18
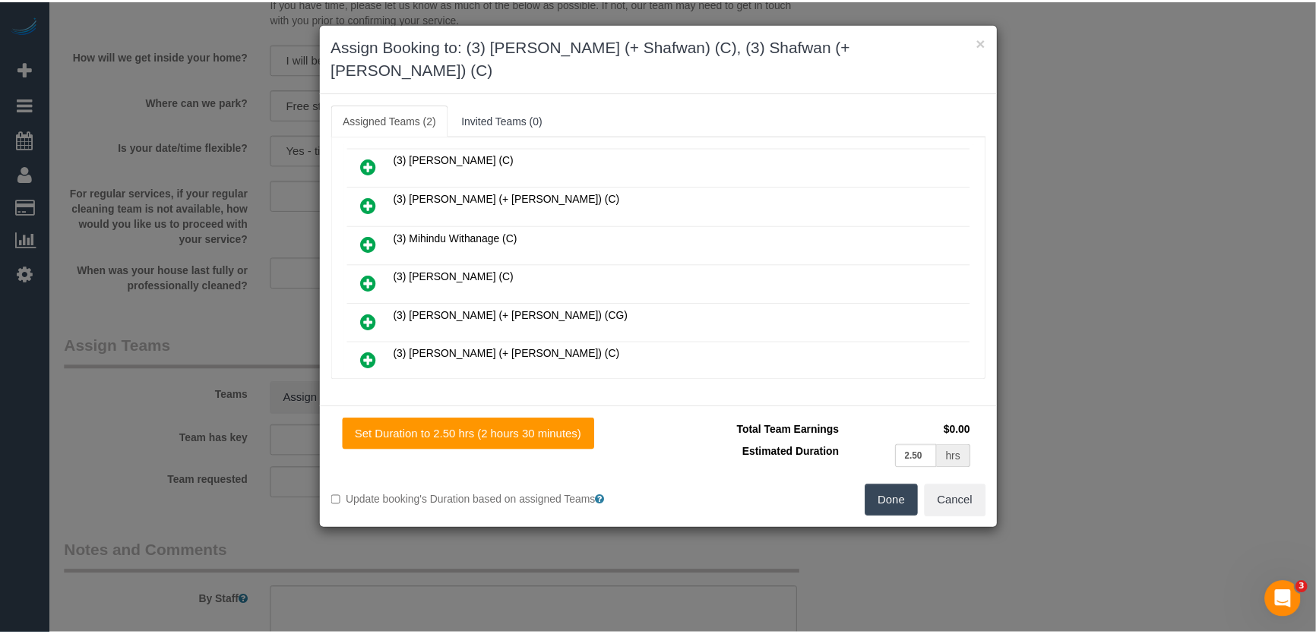
scroll to position [1009, 0]
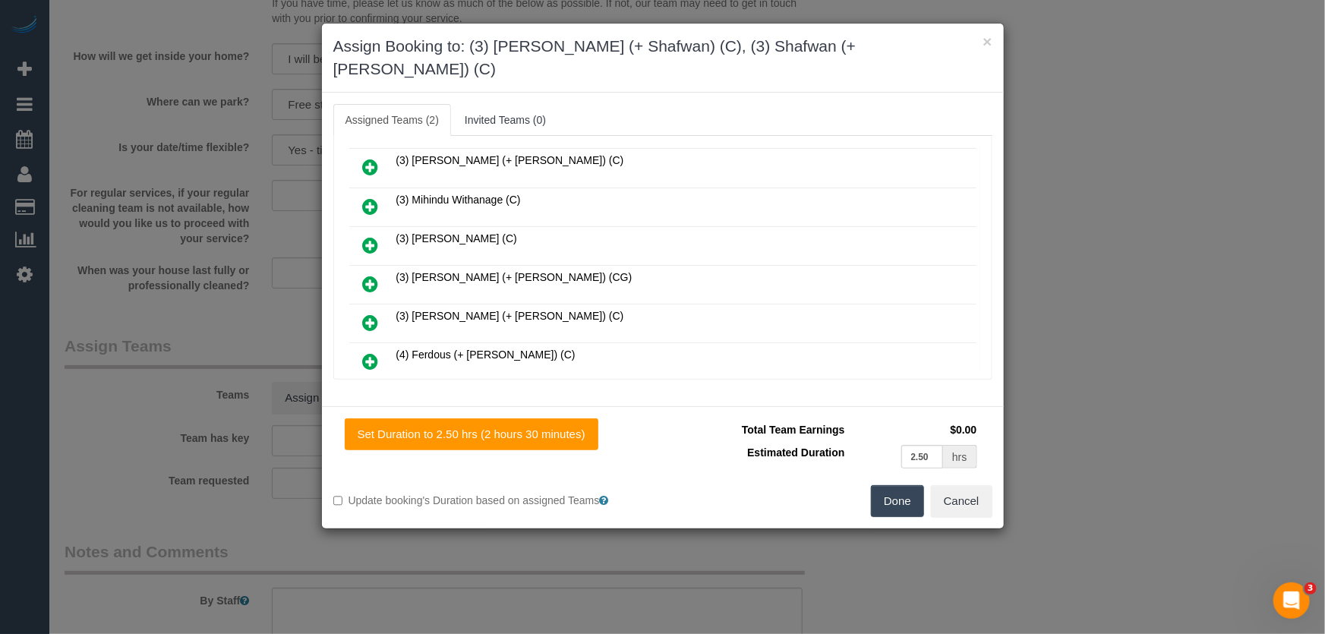
click at [901, 485] on button "Done" at bounding box center [897, 501] width 53 height 32
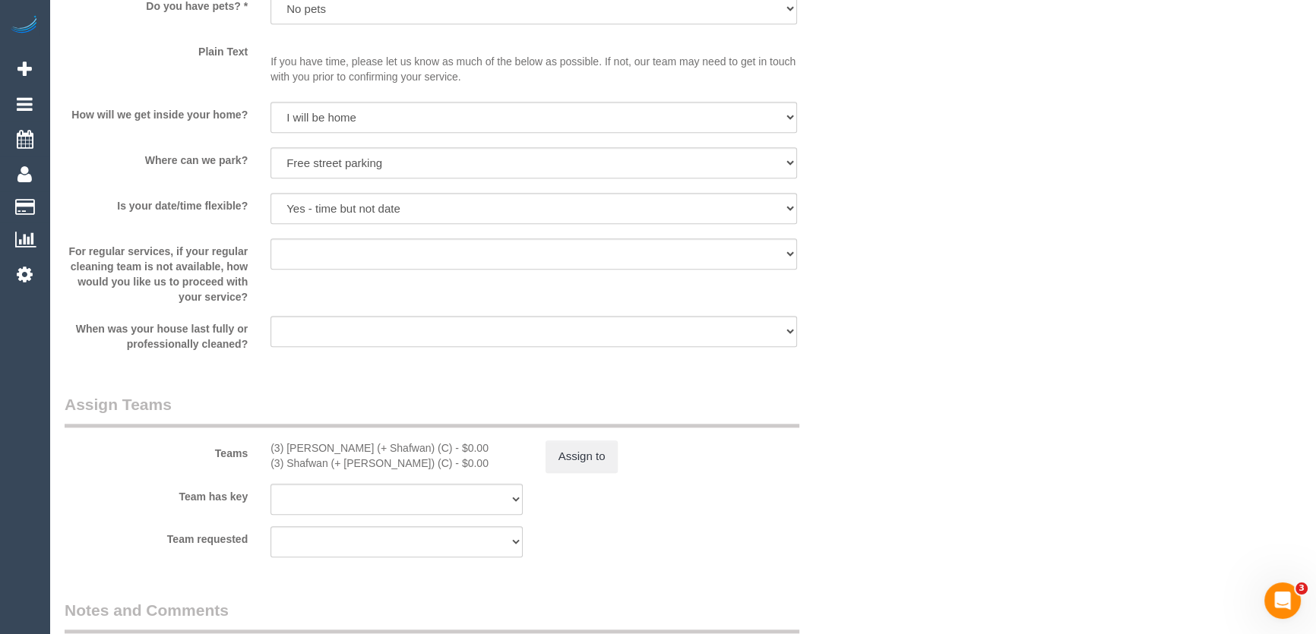
scroll to position [2071, 0]
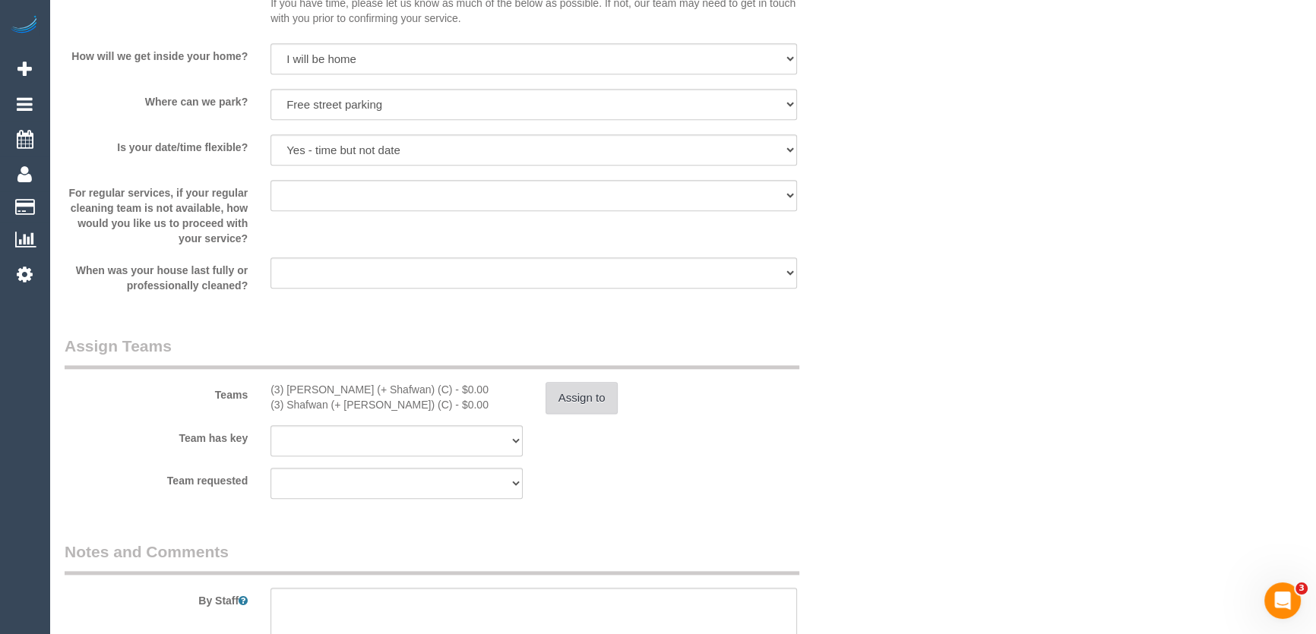
click at [572, 407] on button "Assign to" at bounding box center [581, 398] width 73 height 32
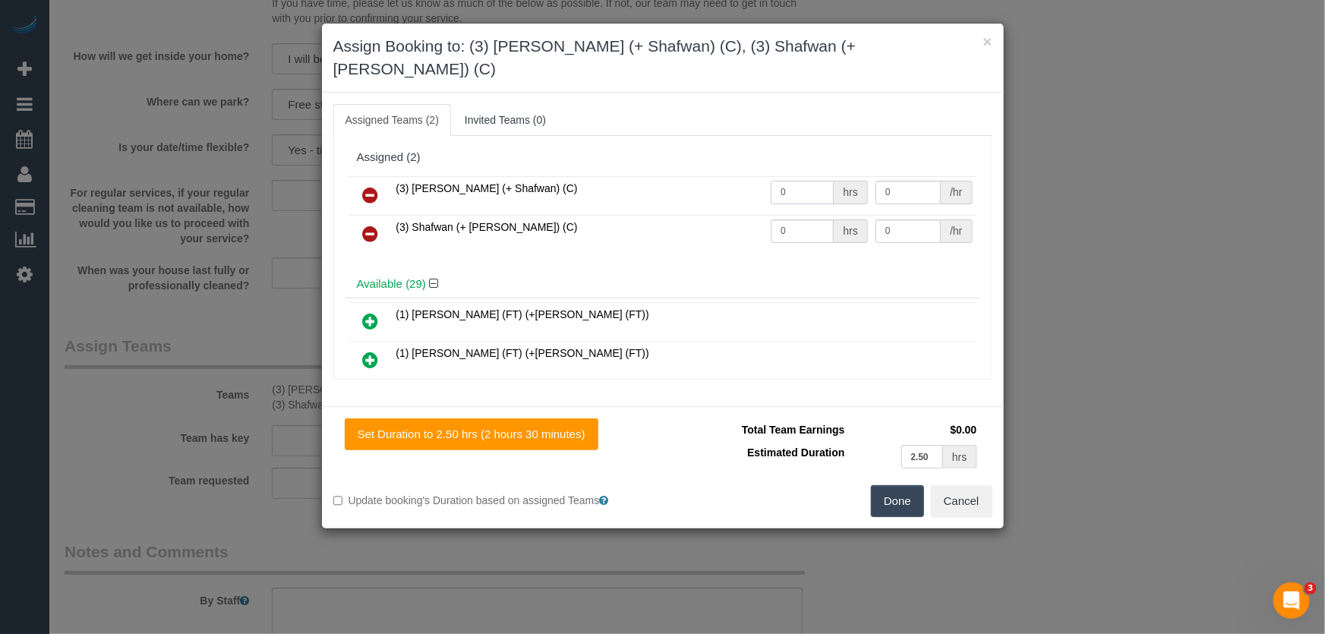
click at [794, 181] on input "0" at bounding box center [802, 193] width 63 height 24
type input "1"
click at [796, 220] on input "0" at bounding box center [802, 232] width 63 height 24
type input "82.5"
type input "1"
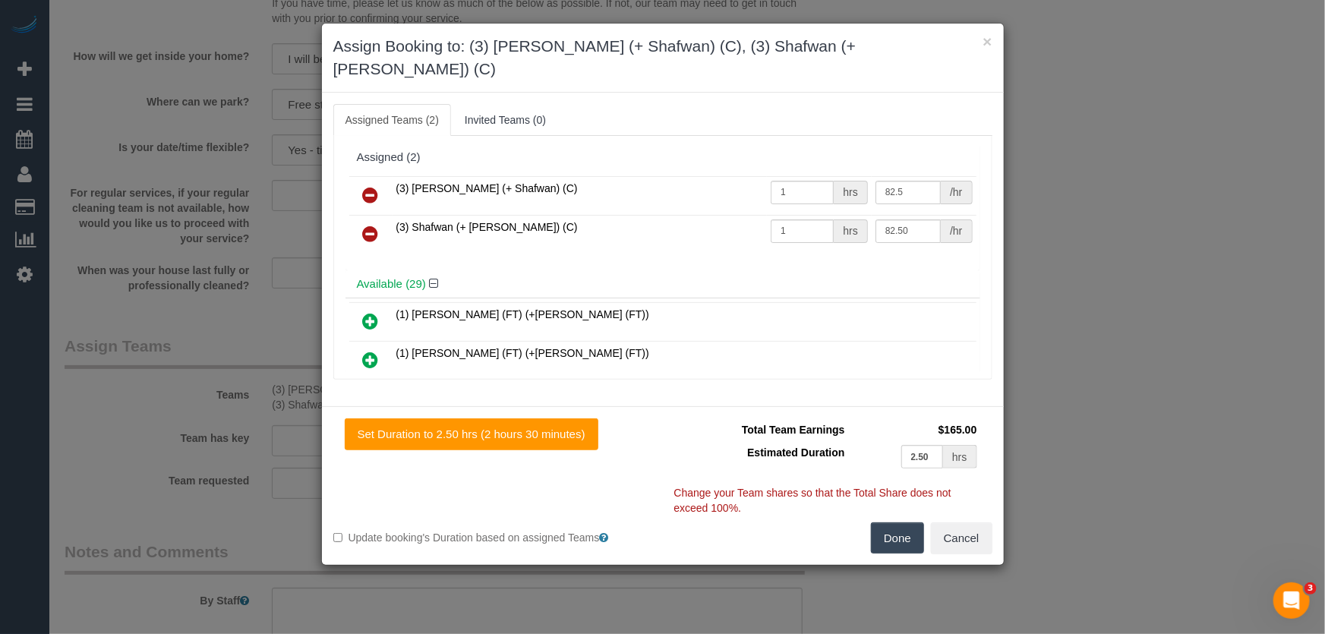
click at [887, 523] on button "Done" at bounding box center [897, 539] width 53 height 32
type input "82.5"
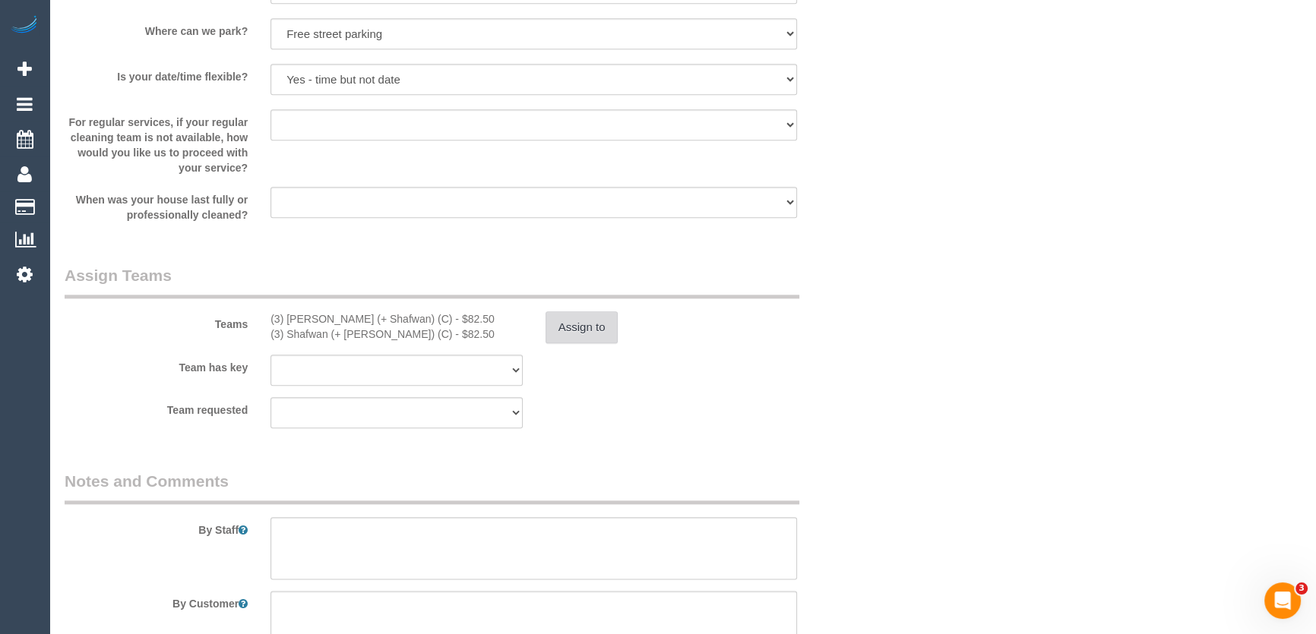
scroll to position [2279, 0]
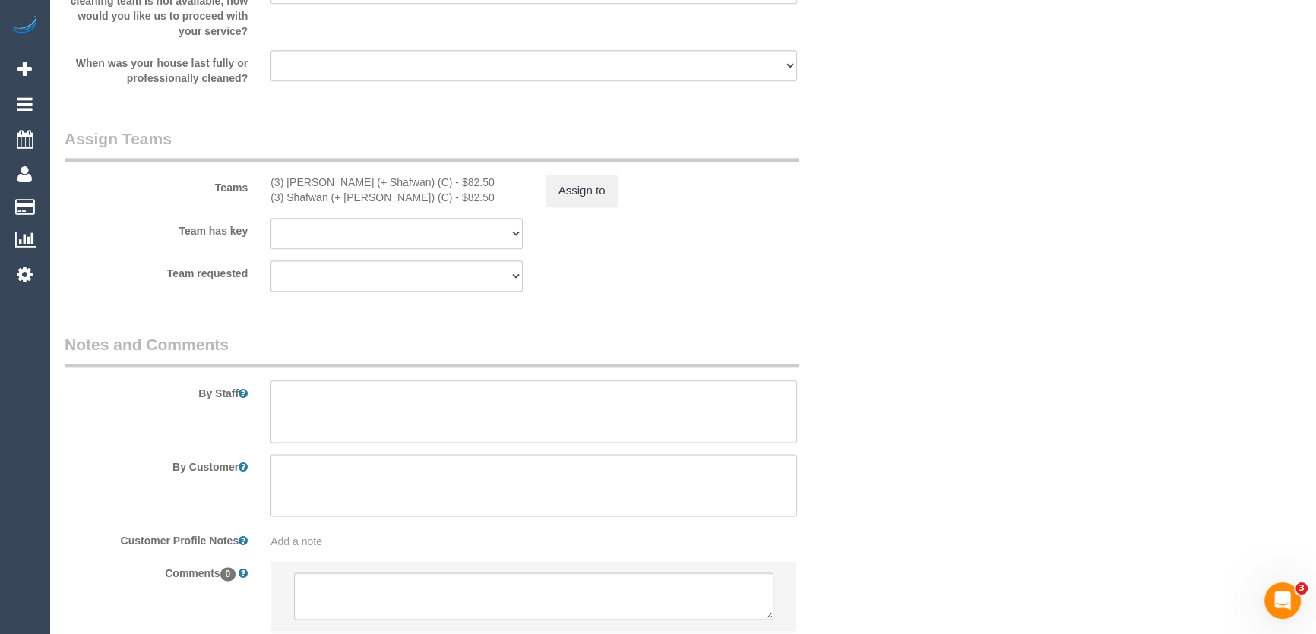
click at [426, 419] on textarea at bounding box center [533, 412] width 526 height 62
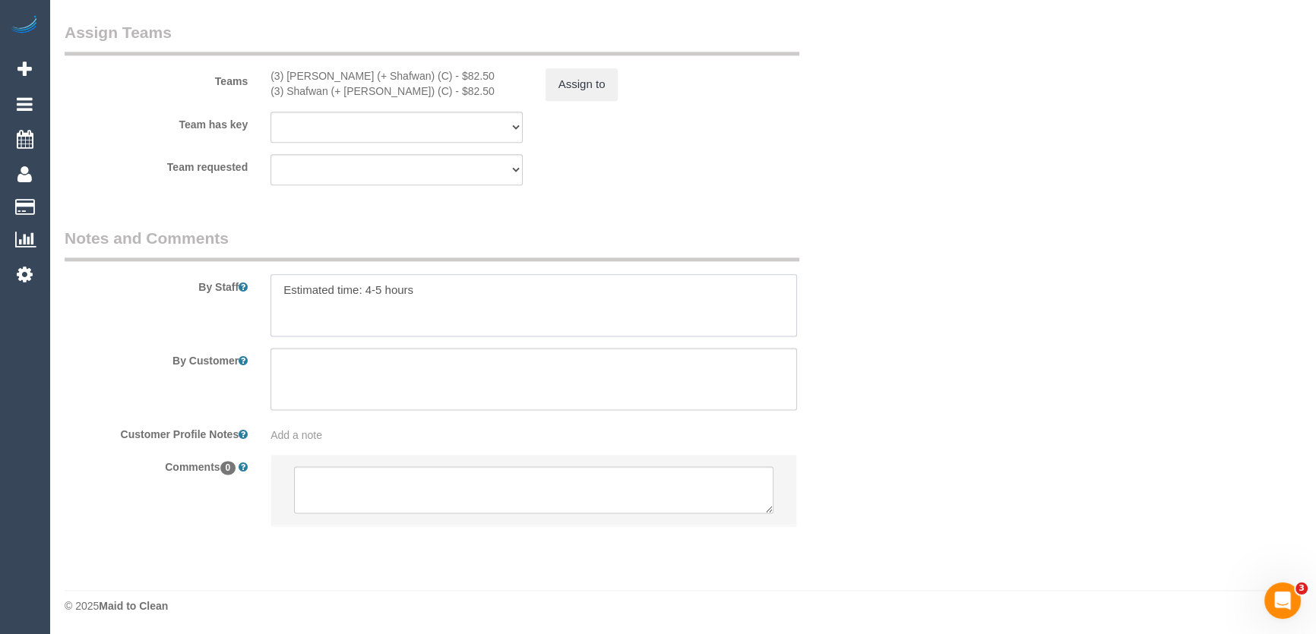
scroll to position [2387, 0]
type textarea "Estimated time: 4-5 hours"
click at [434, 488] on textarea at bounding box center [533, 488] width 479 height 47
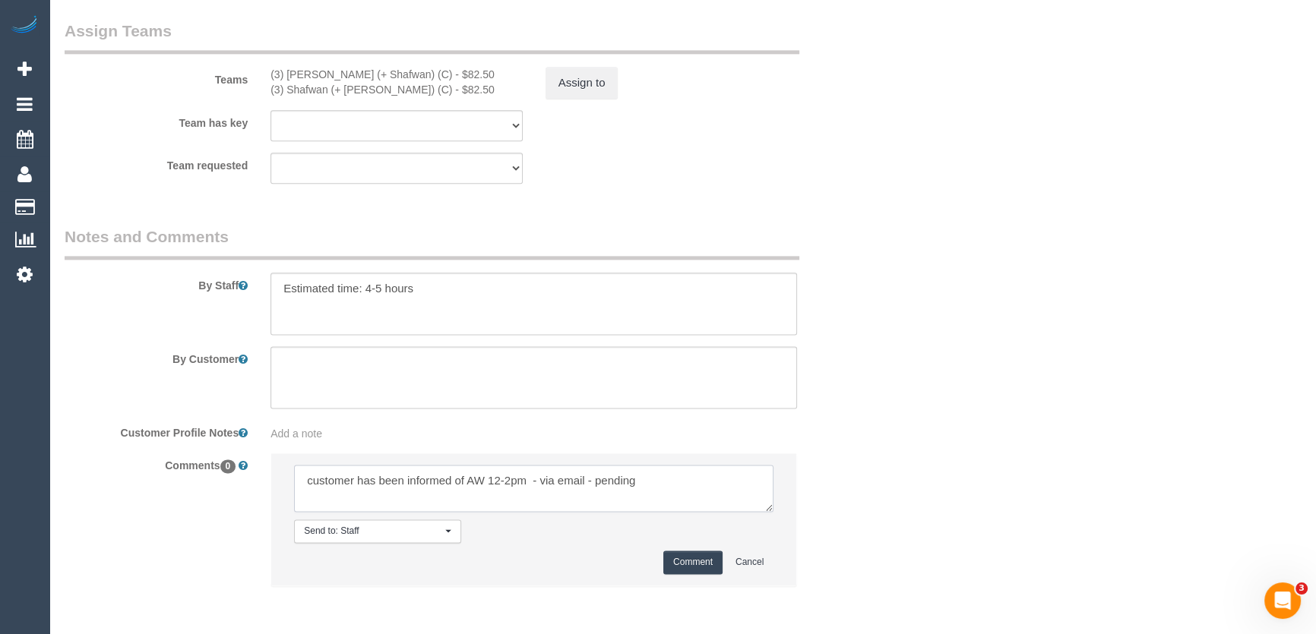
type textarea "customer has been informed of AW 12-2pm - via email - pending"
click at [696, 561] on button "Comment" at bounding box center [692, 563] width 59 height 24
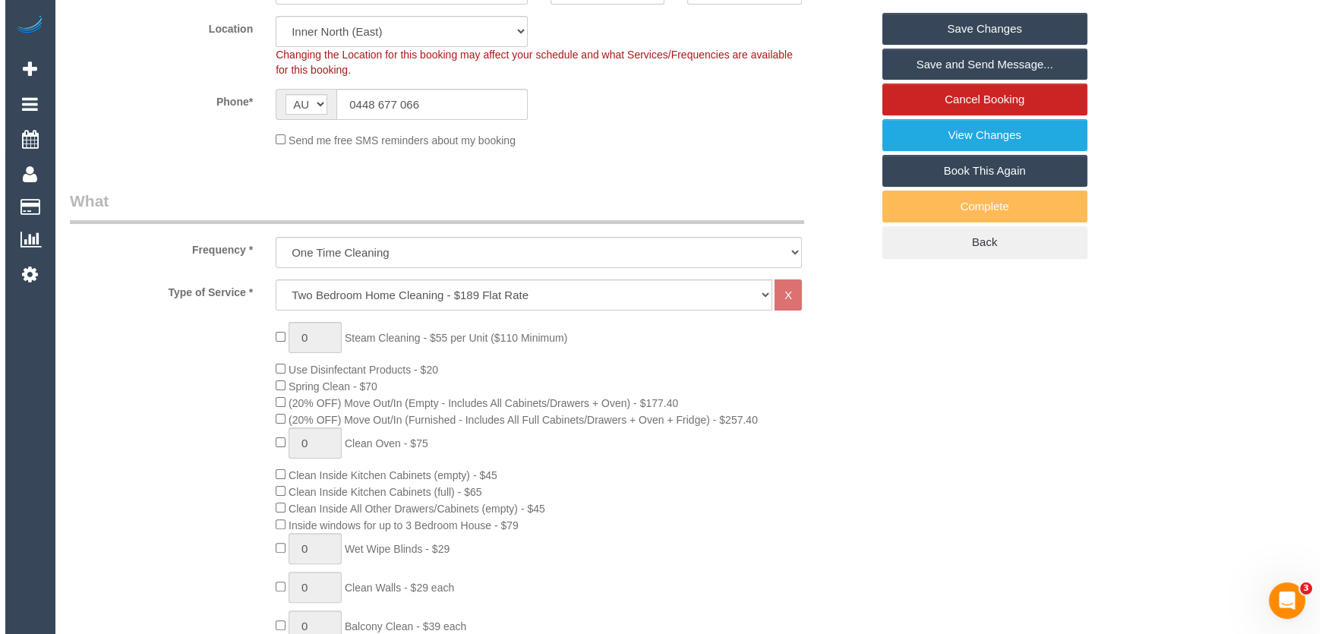
scroll to position [0, 0]
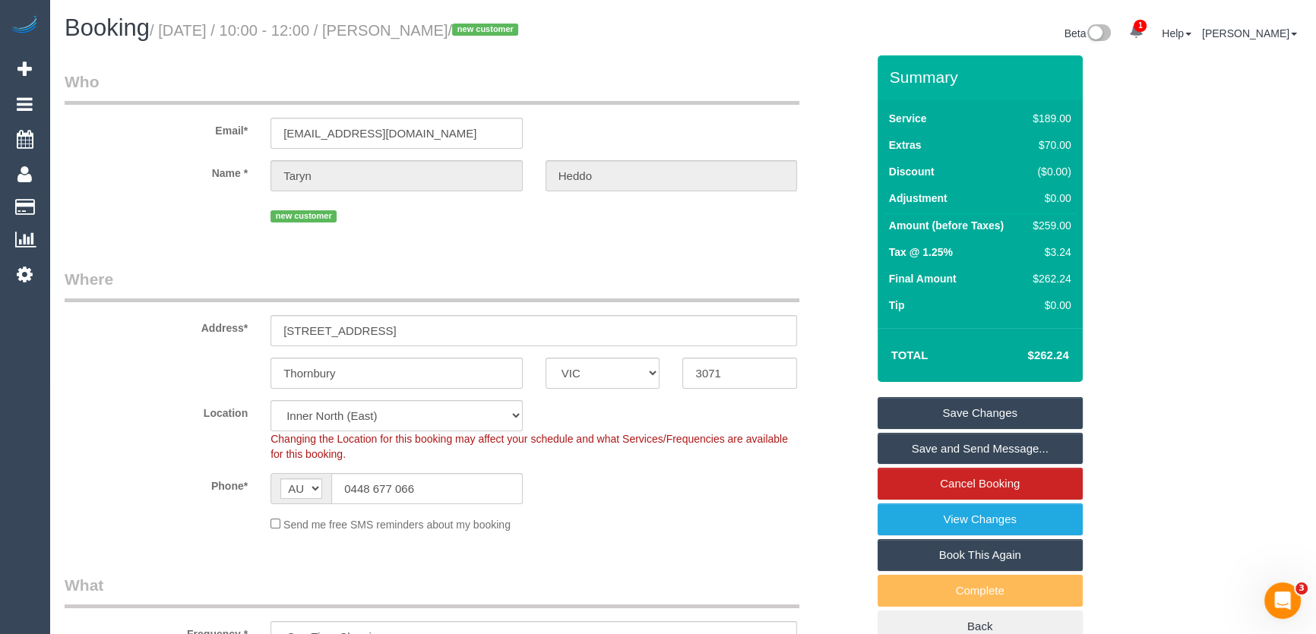
click at [429, 24] on small "/ September 05, 2025 / 10:00 - 12:00 / Taryn Heddo / new customer" at bounding box center [336, 30] width 373 height 17
copy small "Taryn Heddo"
click at [430, 490] on input "0448 677 066" at bounding box center [426, 488] width 191 height 31
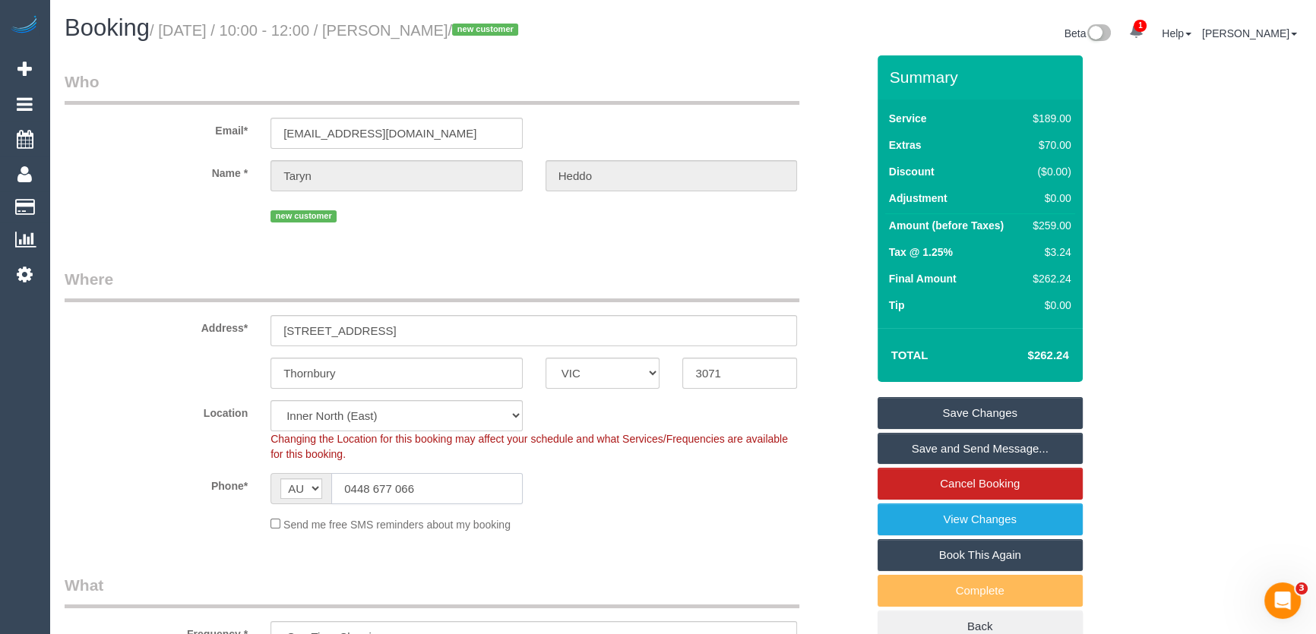
click at [430, 490] on input "0448 677 066" at bounding box center [426, 488] width 191 height 31
click at [412, 135] on input "theddo@outlook.com" at bounding box center [396, 133] width 252 height 31
click at [956, 409] on link "Save Changes" at bounding box center [979, 413] width 205 height 32
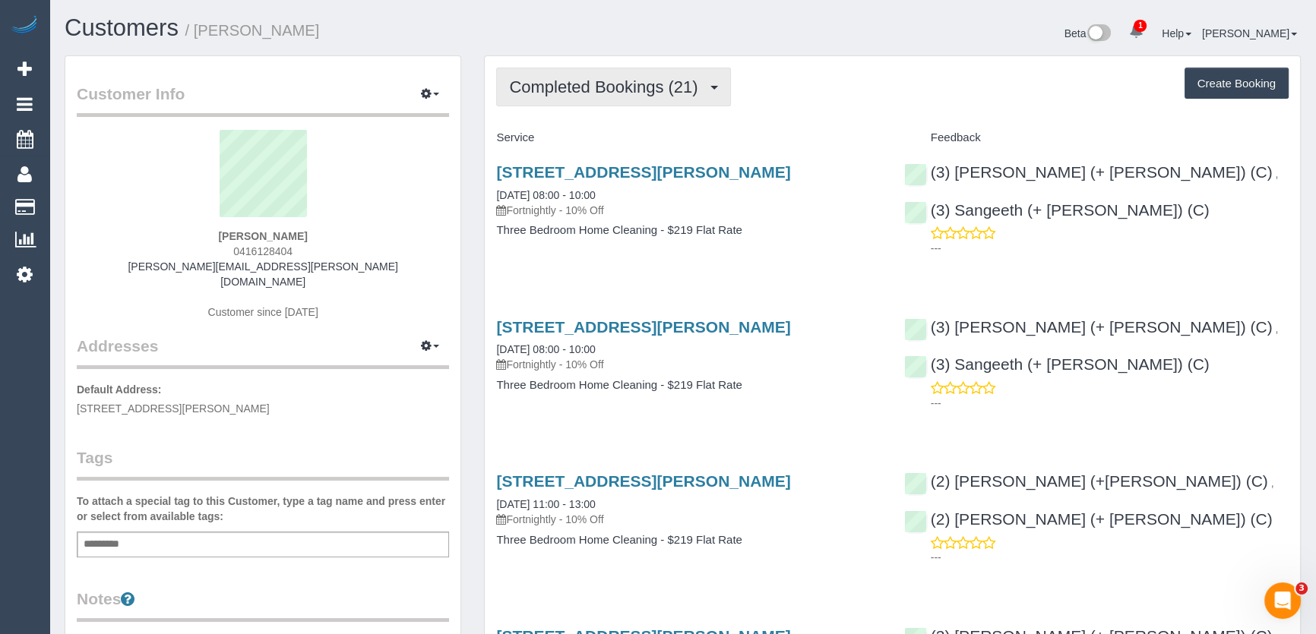
click at [707, 96] on button "Completed Bookings (21)" at bounding box center [613, 87] width 234 height 39
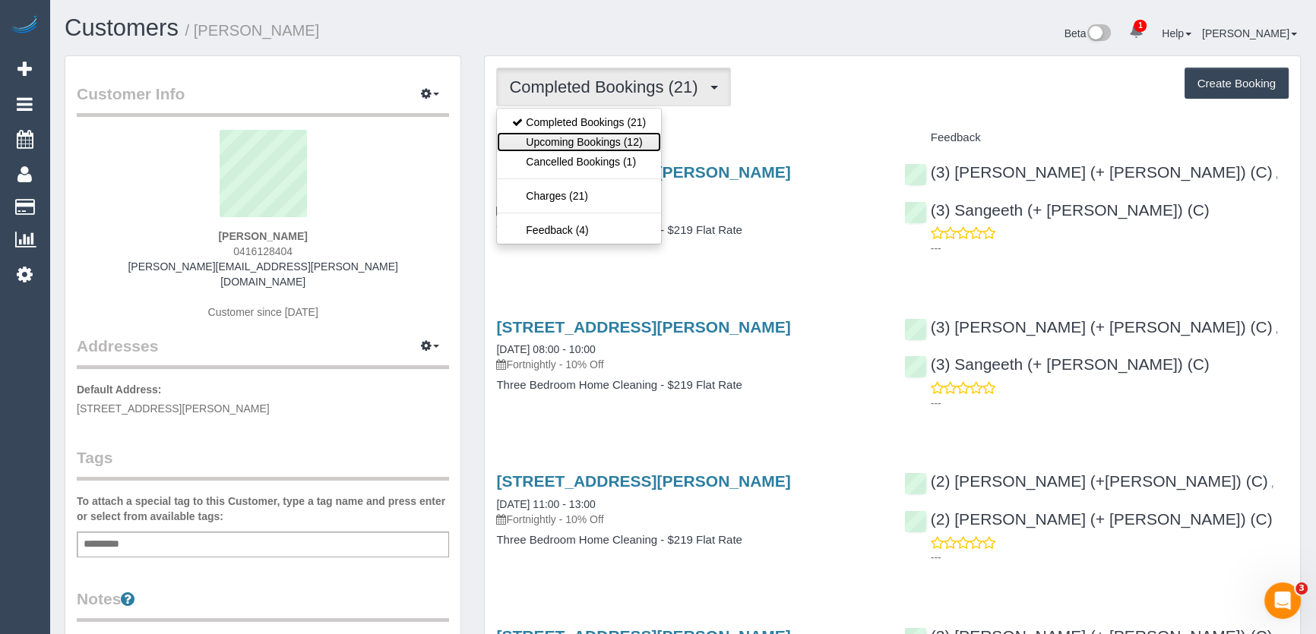
click at [636, 141] on link "Upcoming Bookings (12)" at bounding box center [579, 142] width 164 height 20
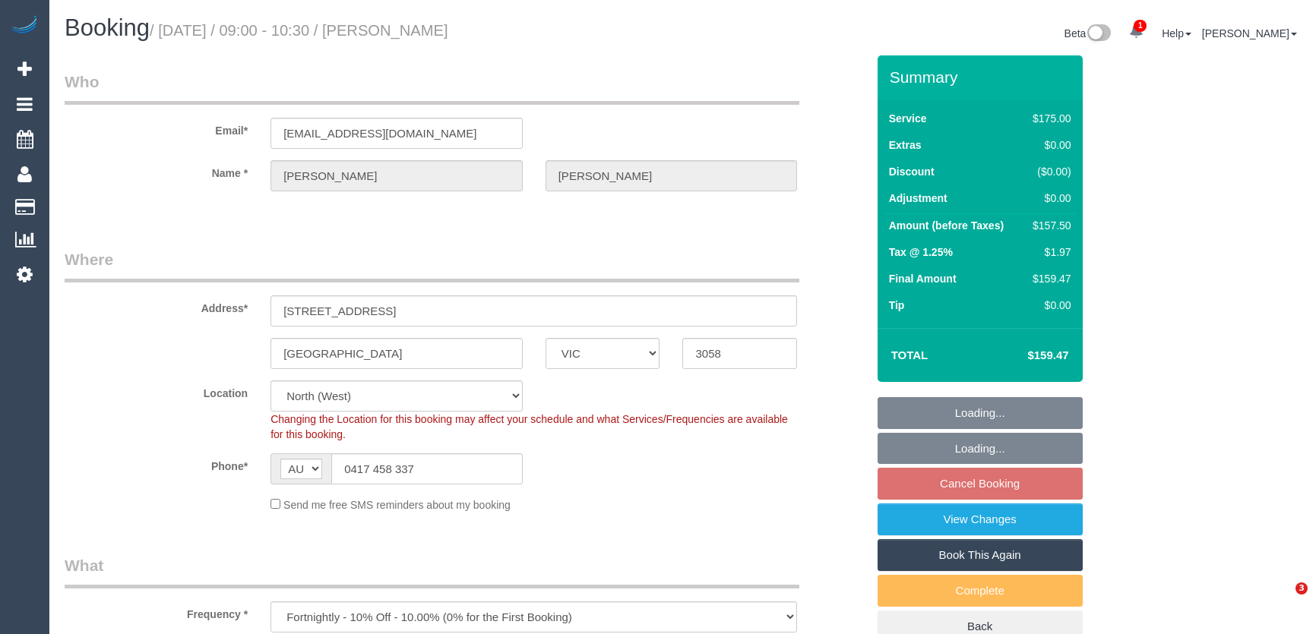
select select "VIC"
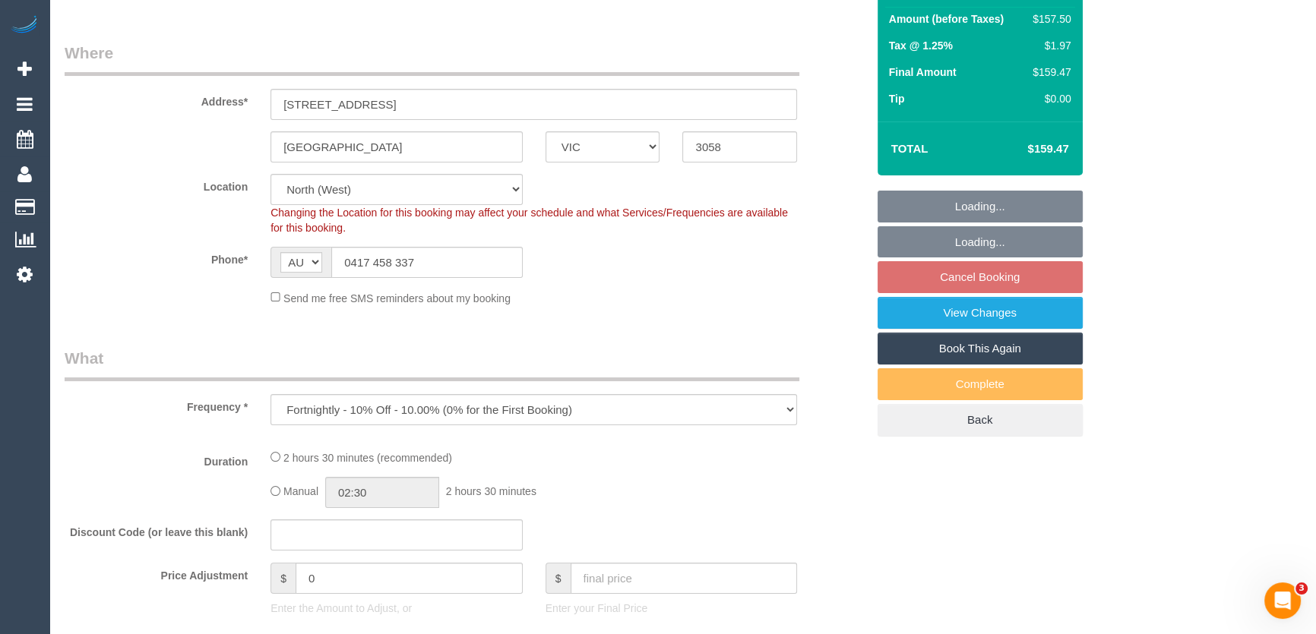
select select "number:27"
select select "number:14"
select select "number:19"
select select "number:22"
select select "number:34"
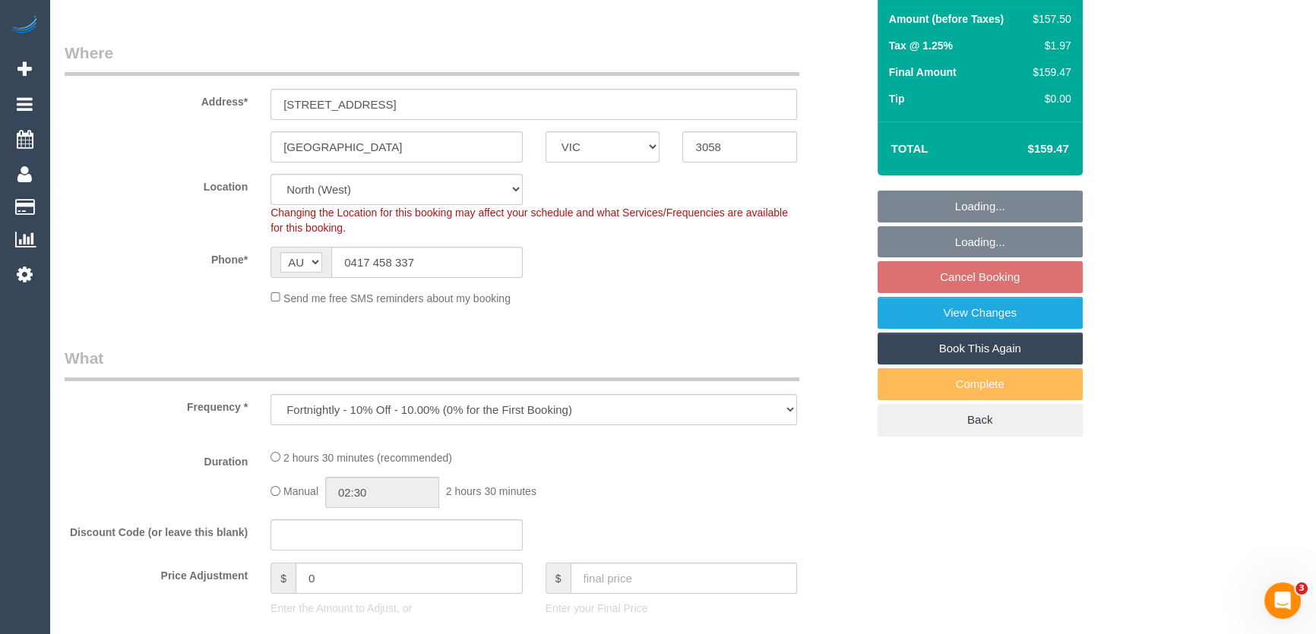
select select "number:13"
select select "150"
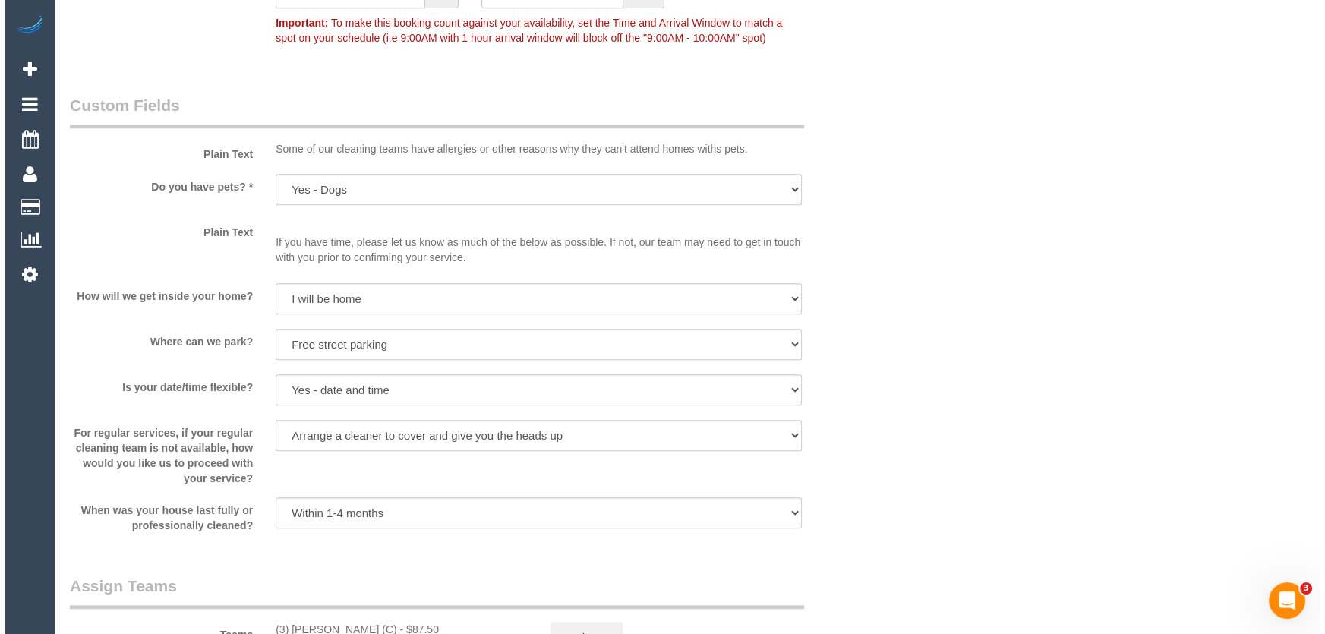
scroll to position [1933, 0]
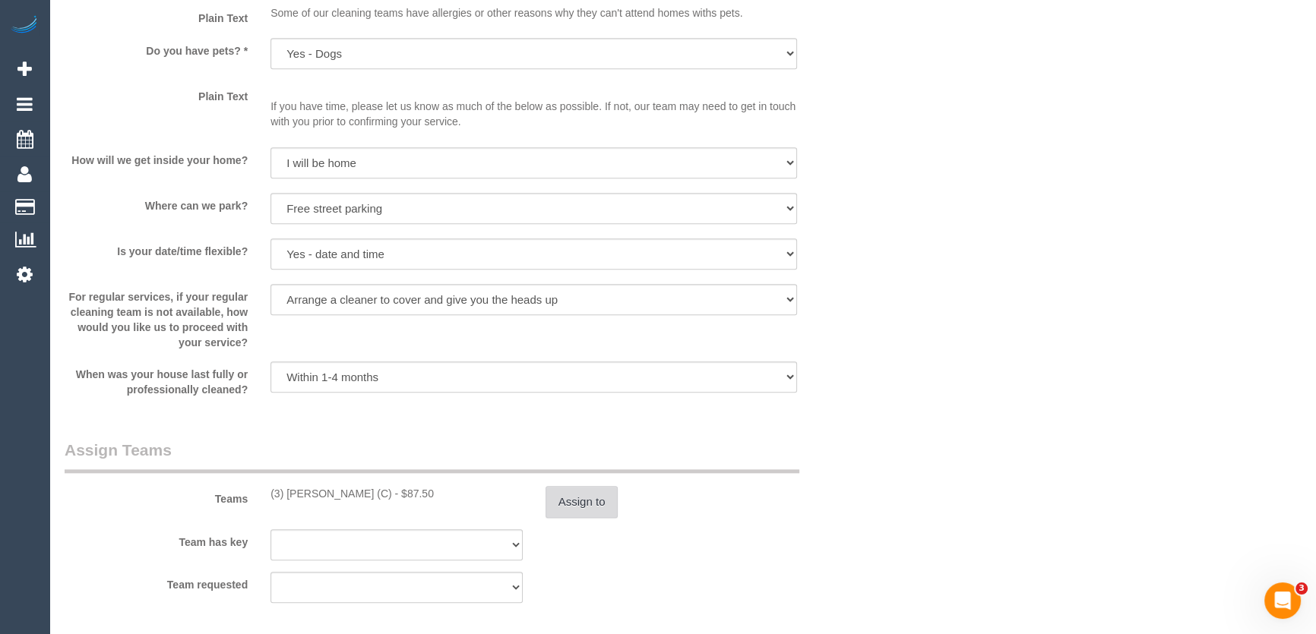
click at [576, 504] on button "Assign to" at bounding box center [581, 502] width 73 height 32
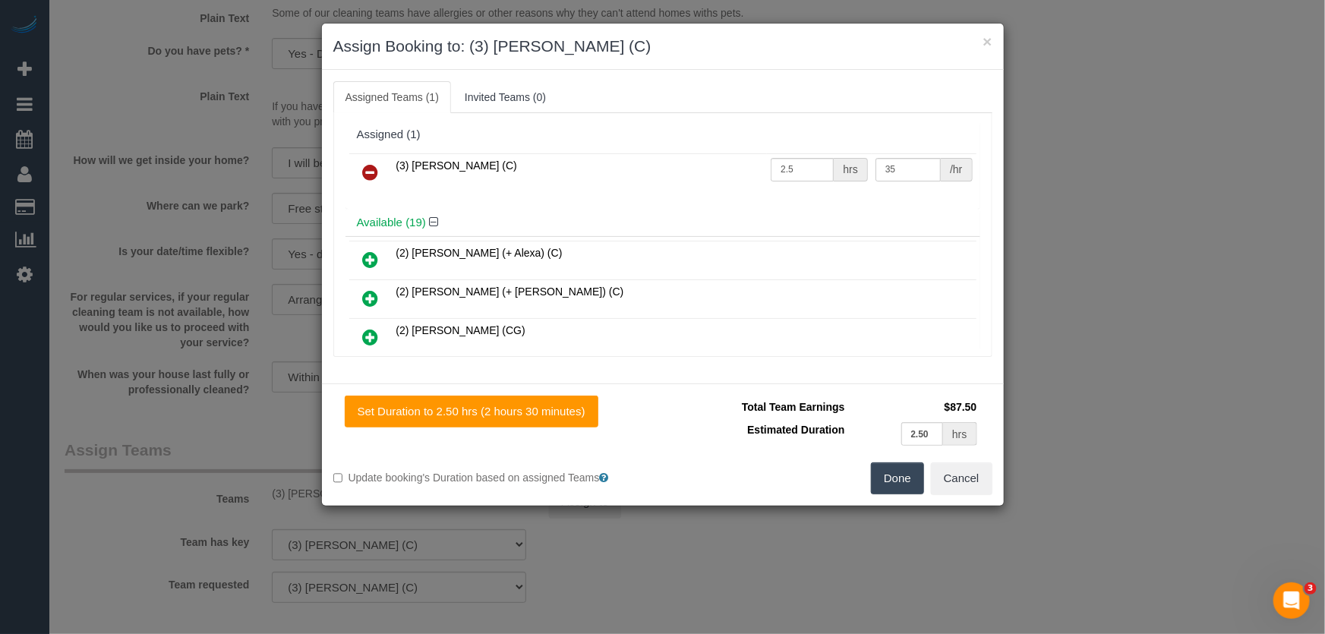
click at [370, 176] on icon at bounding box center [371, 172] width 16 height 18
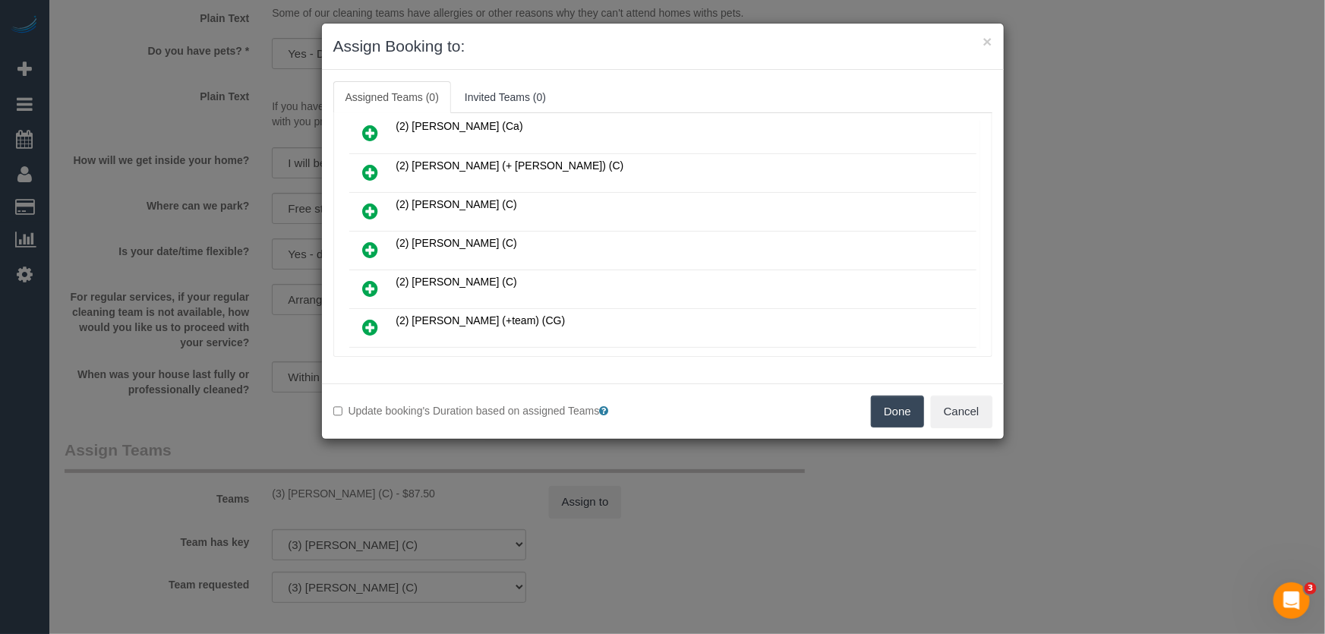
click at [371, 205] on icon at bounding box center [371, 211] width 16 height 18
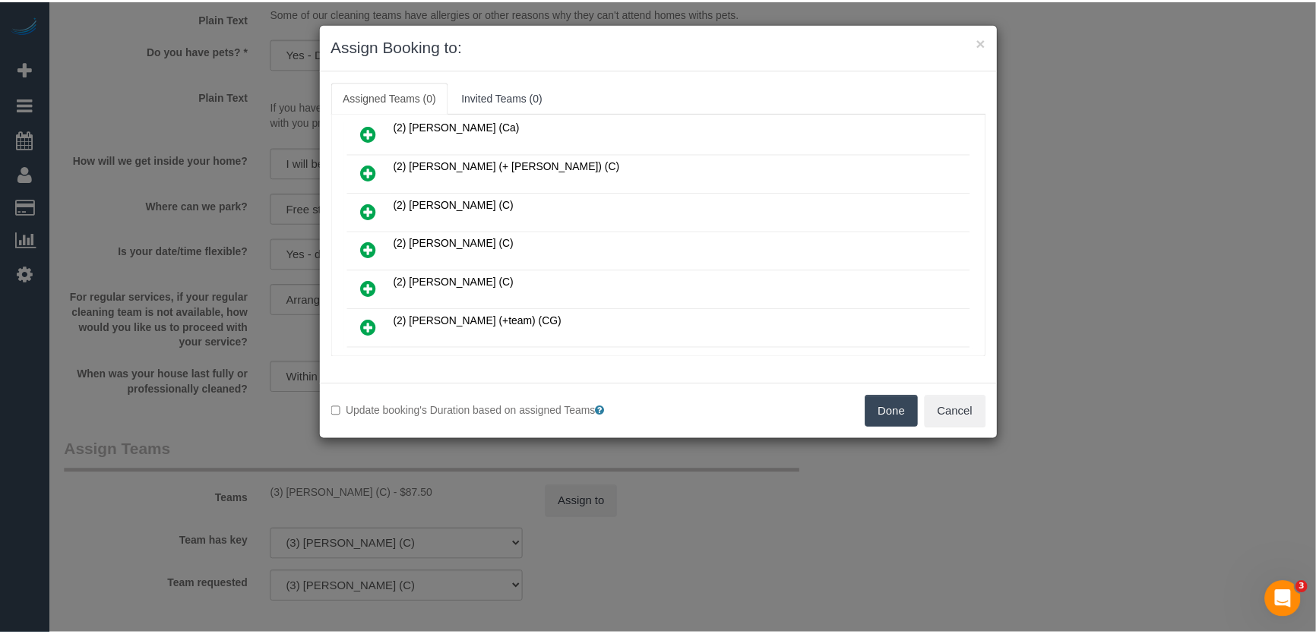
scroll to position [243, 0]
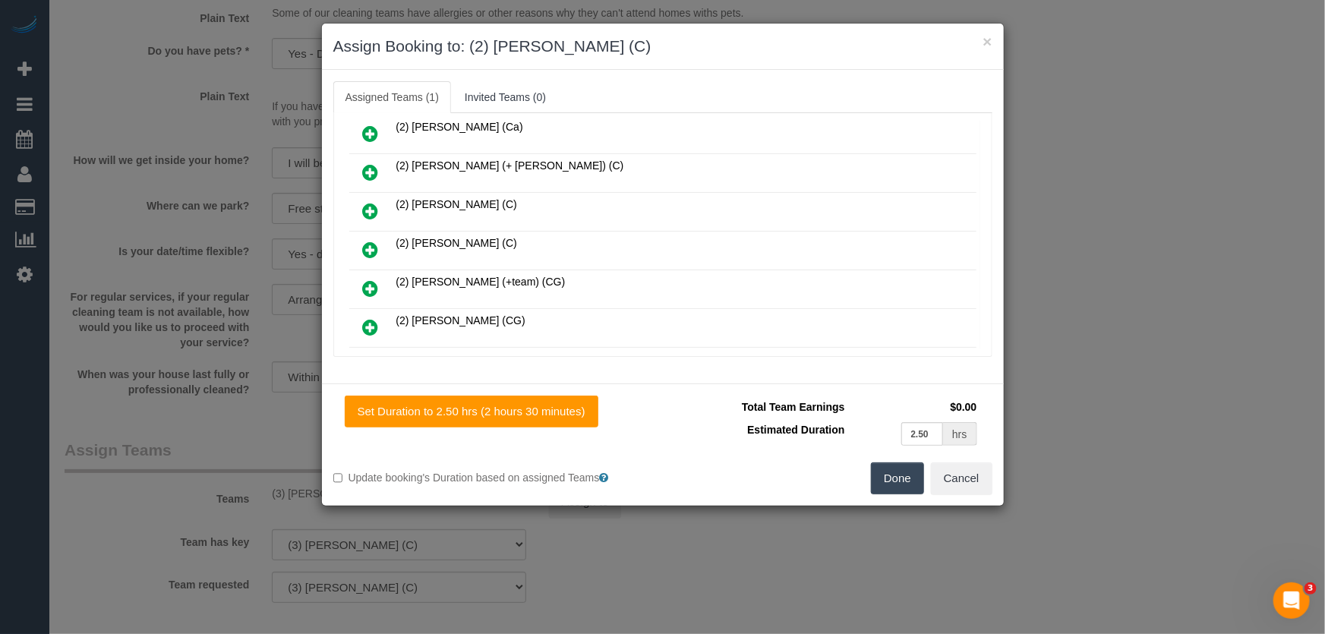
click at [904, 479] on button "Done" at bounding box center [897, 479] width 53 height 32
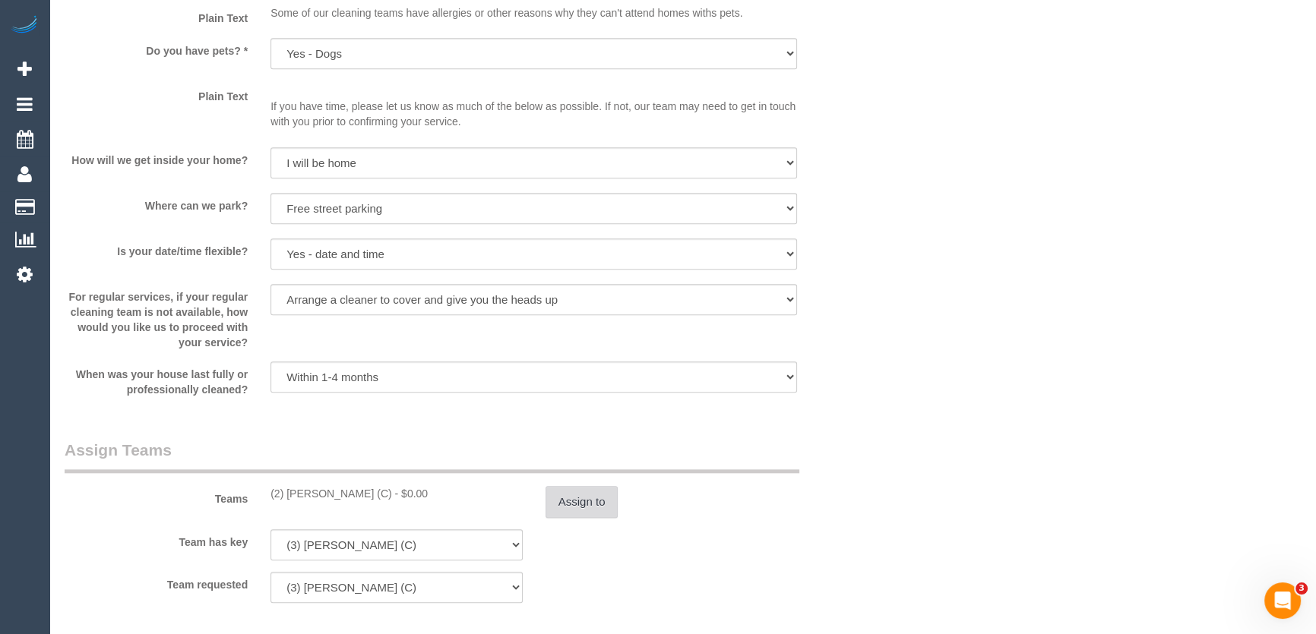
click at [586, 499] on button "Assign to" at bounding box center [581, 502] width 73 height 32
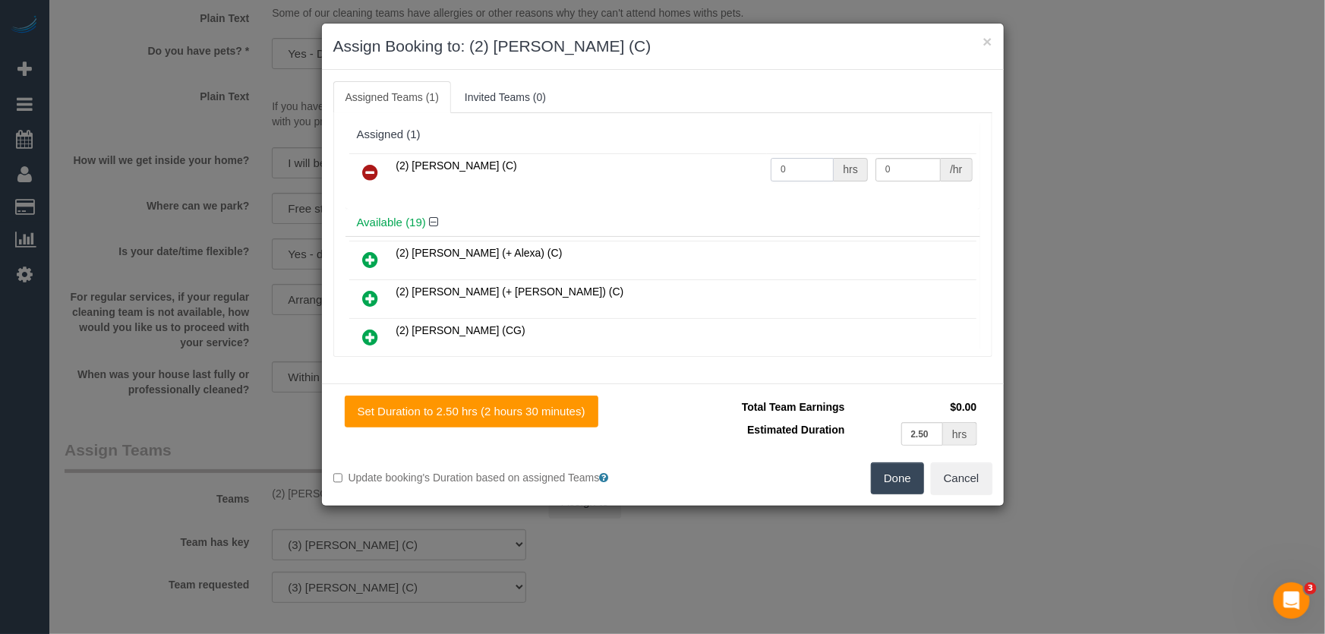
click at [795, 169] on input "0" at bounding box center [802, 170] width 63 height 24
type input "2.5"
click at [898, 478] on button "Done" at bounding box center [897, 479] width 53 height 32
type input "37.5"
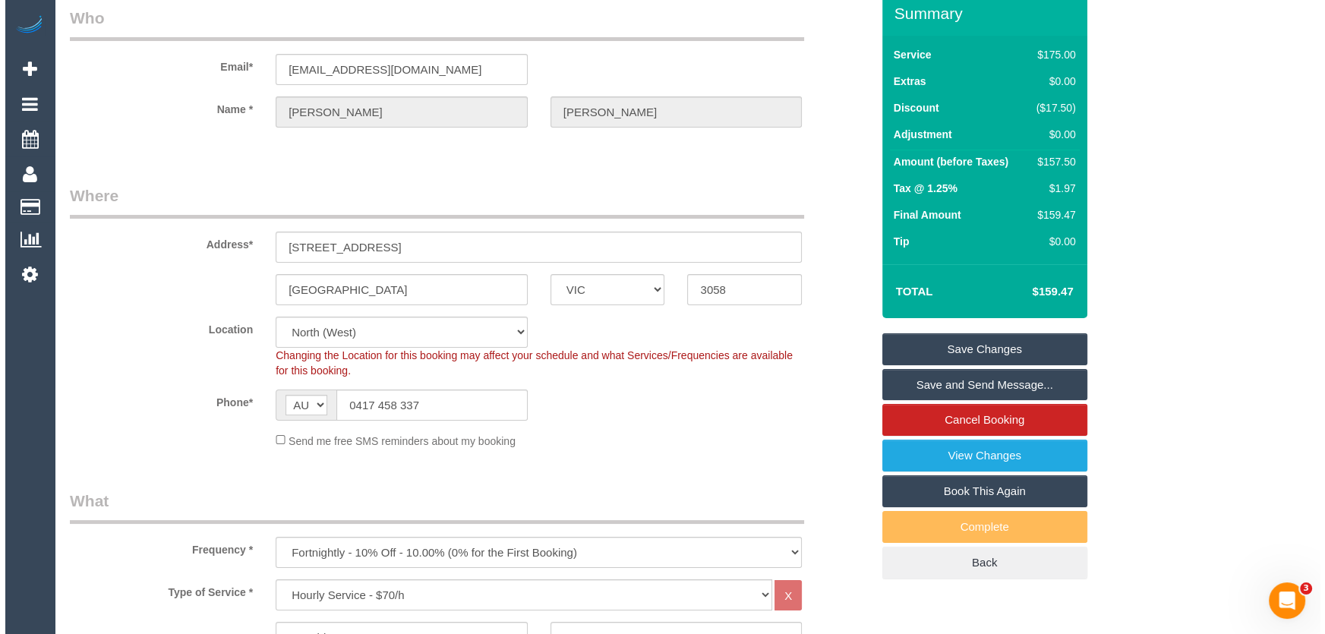
scroll to position [0, 0]
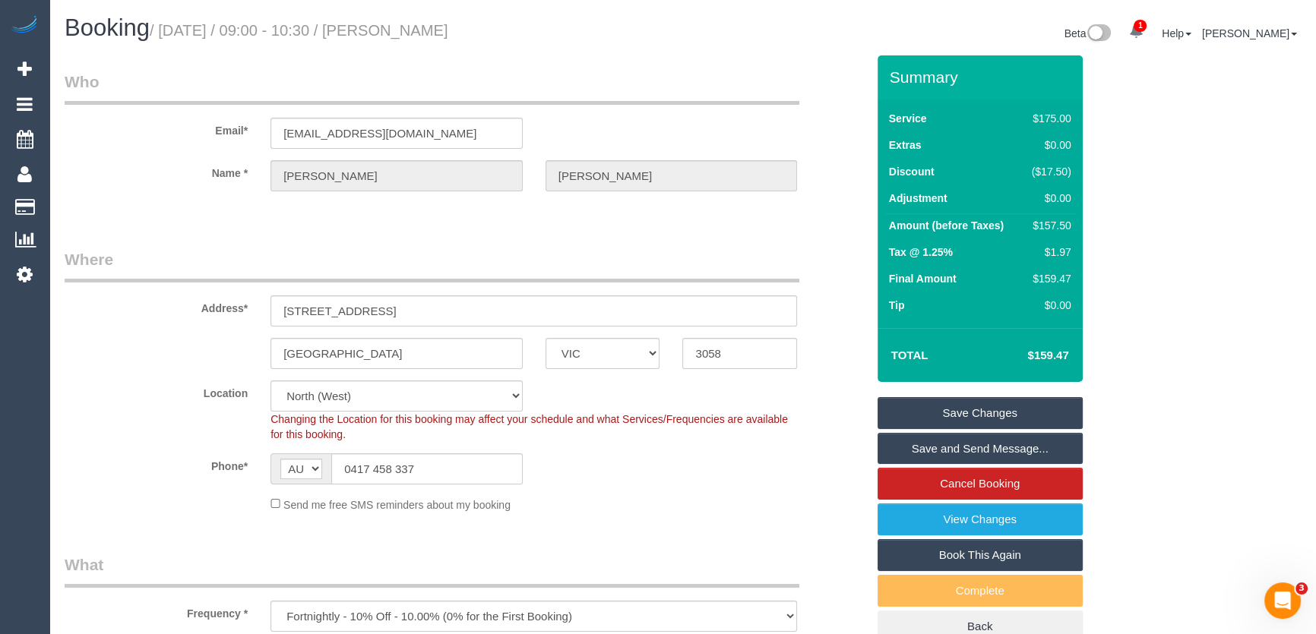
click at [441, 30] on small "/ September 05, 2025 / 09:00 - 10:30 / Nicola Hayes" at bounding box center [299, 30] width 299 height 17
copy small "Nicola Hayes"
click at [936, 415] on link "Save Changes" at bounding box center [979, 413] width 205 height 32
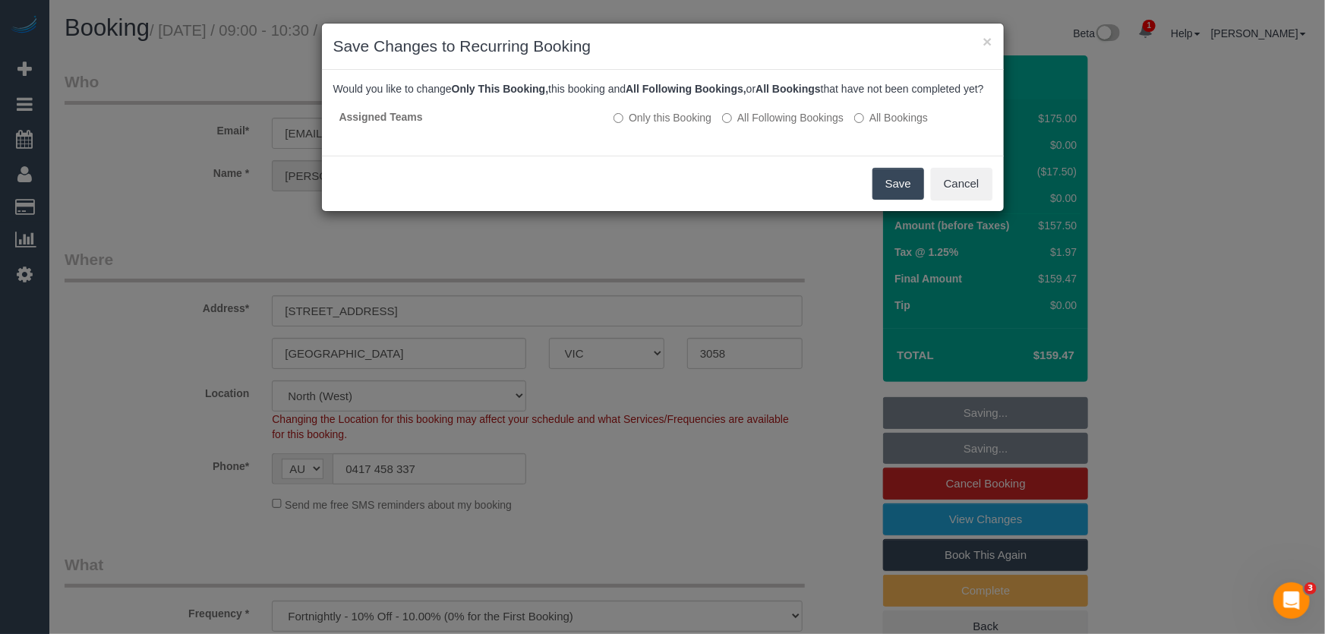
click at [888, 197] on button "Save" at bounding box center [899, 184] width 52 height 32
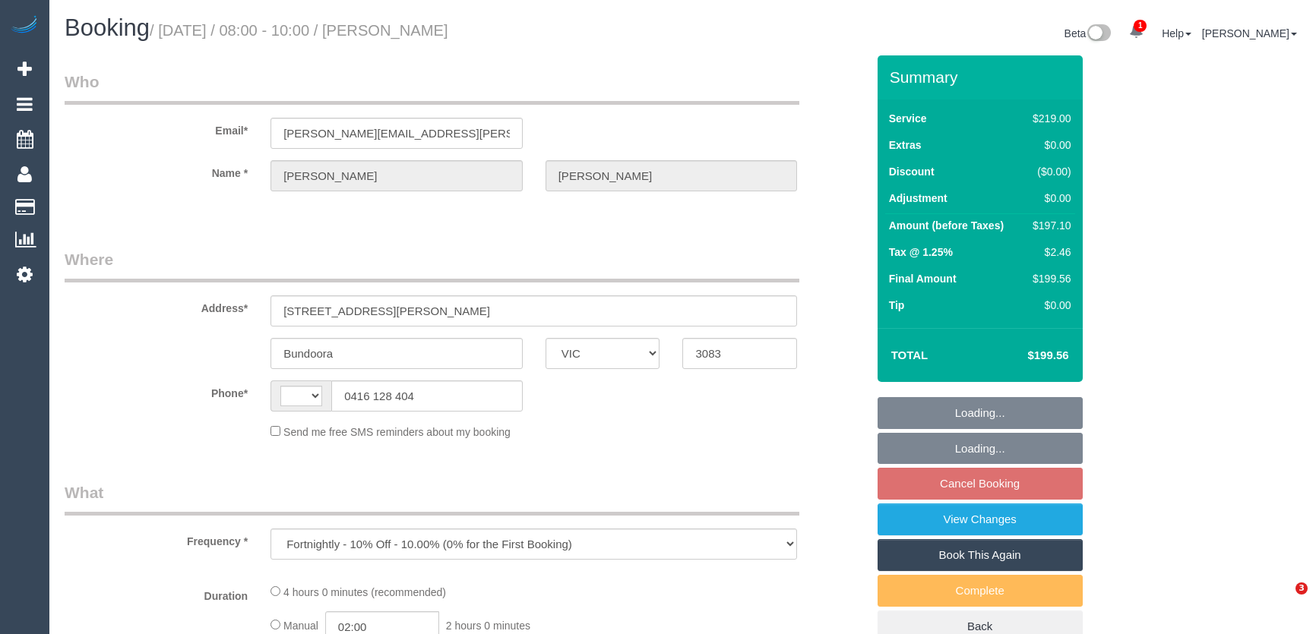
select select "VIC"
select select "string:AU"
select select "string:stripe-pm_1KRV4A2GScqysDRVTUy8EGoh"
select select "number:30"
select select "number:14"
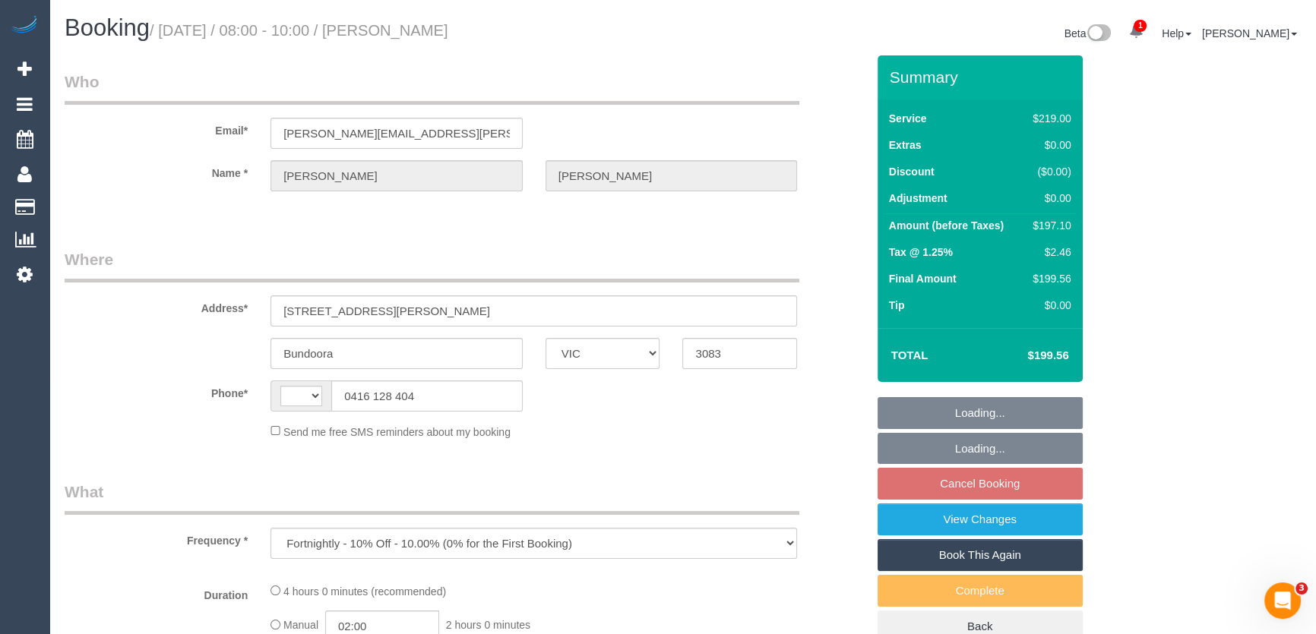
select select "number:19"
select select "number:22"
select select "number:34"
select select "number:12"
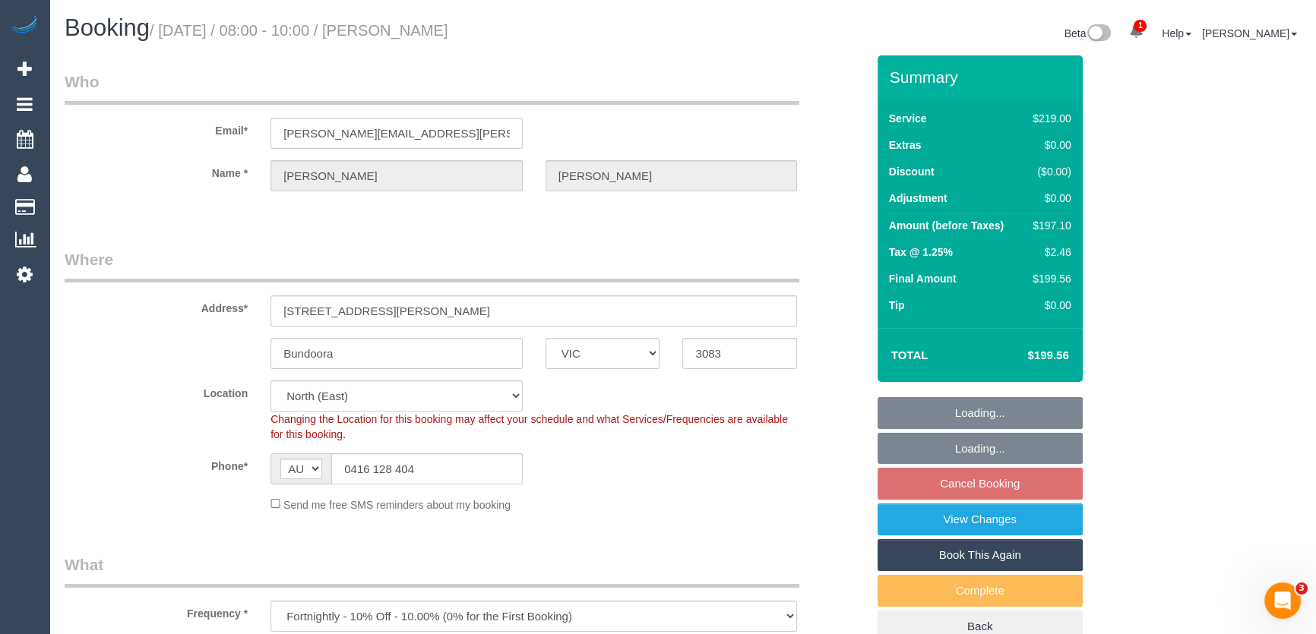
select select "object:801"
select select "spot1"
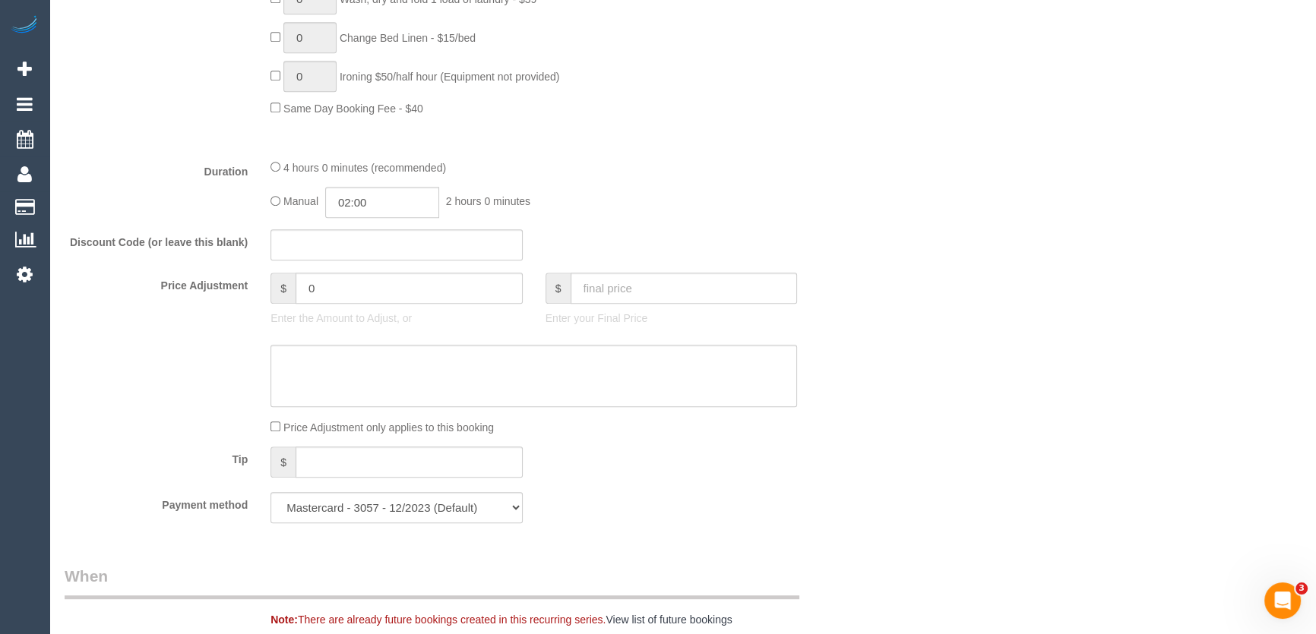
scroll to position [1104, 0]
type input "04:00"
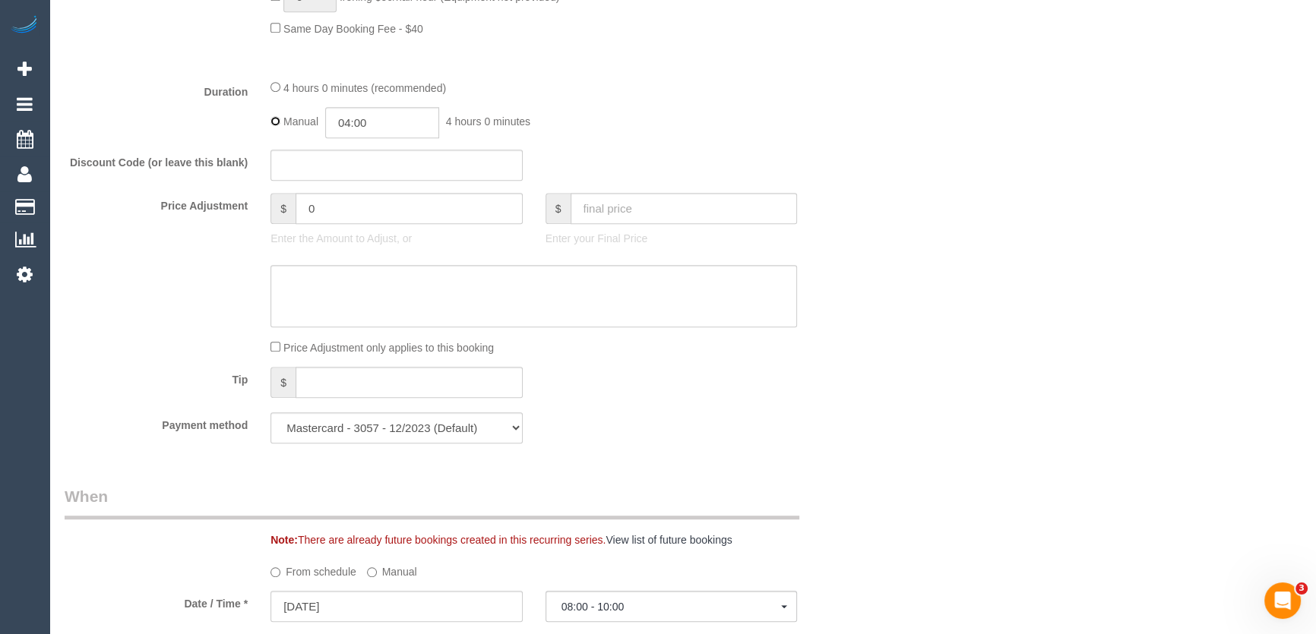
select select "spot15"
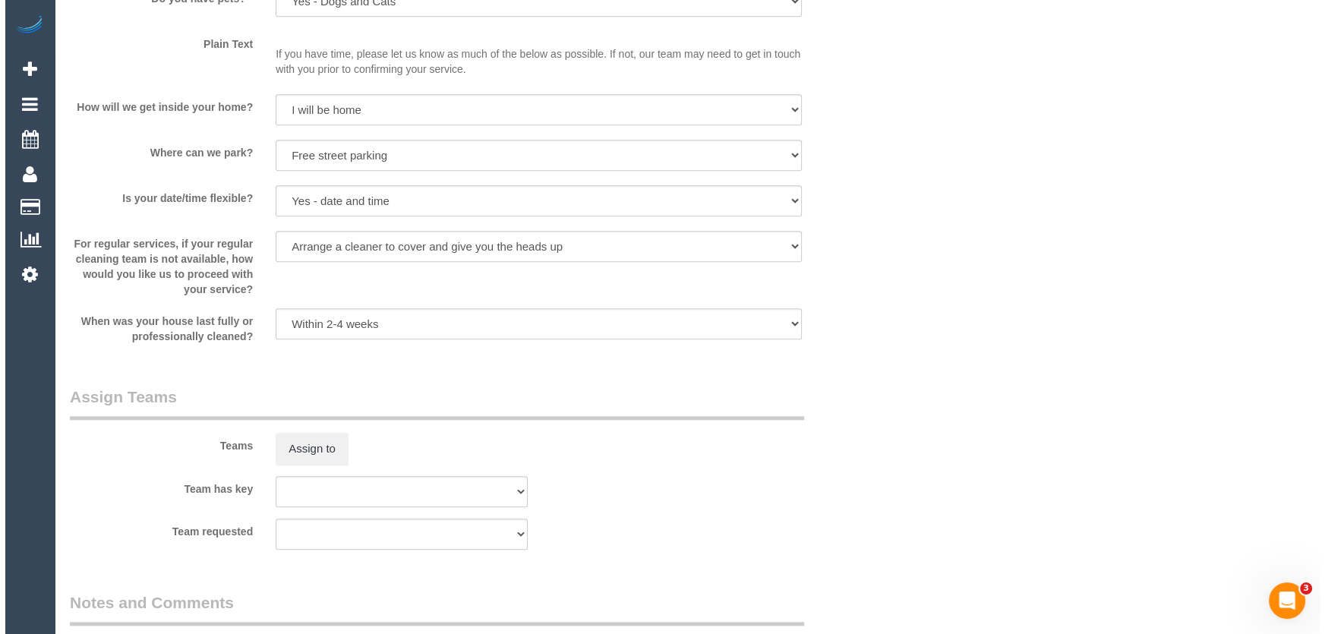
scroll to position [2071, 0]
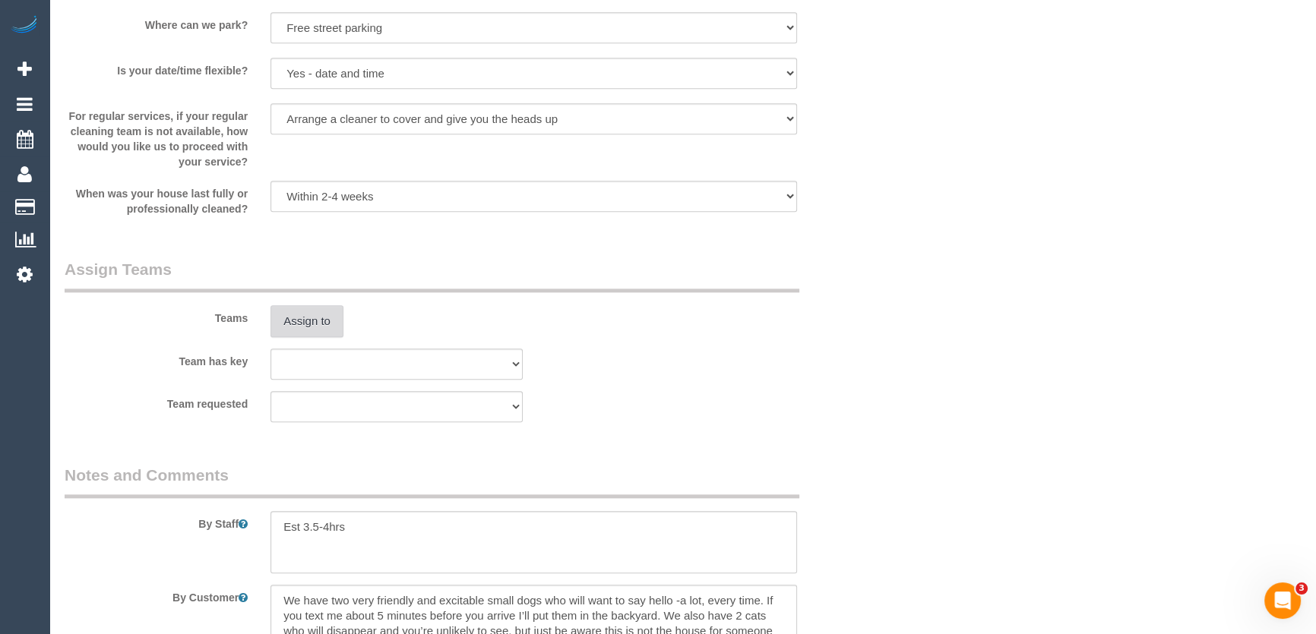
click at [315, 326] on button "Assign to" at bounding box center [306, 321] width 73 height 32
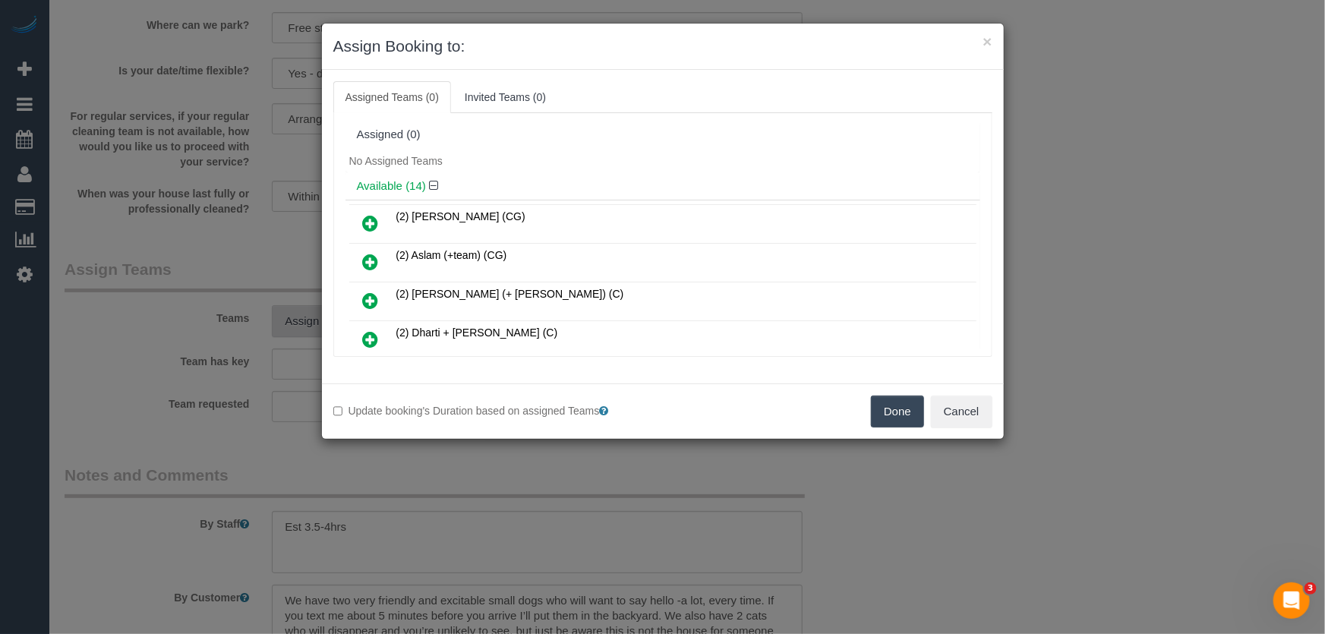
scroll to position [438, 0]
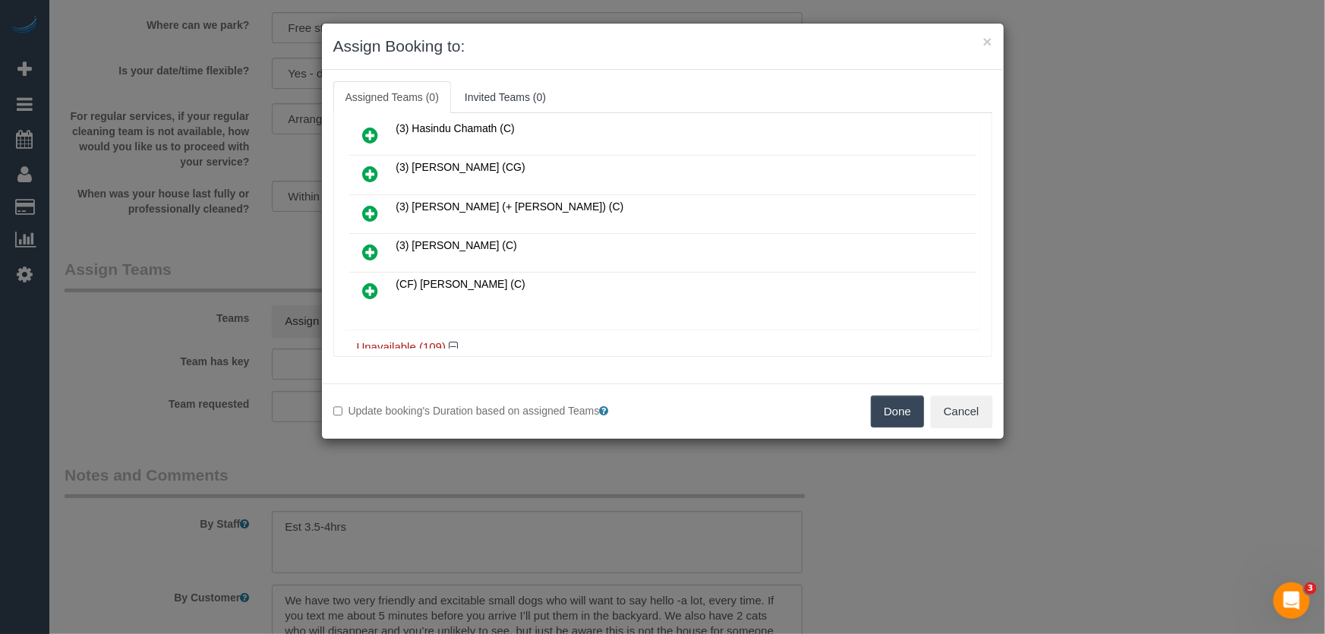
click at [369, 243] on icon at bounding box center [371, 252] width 16 height 18
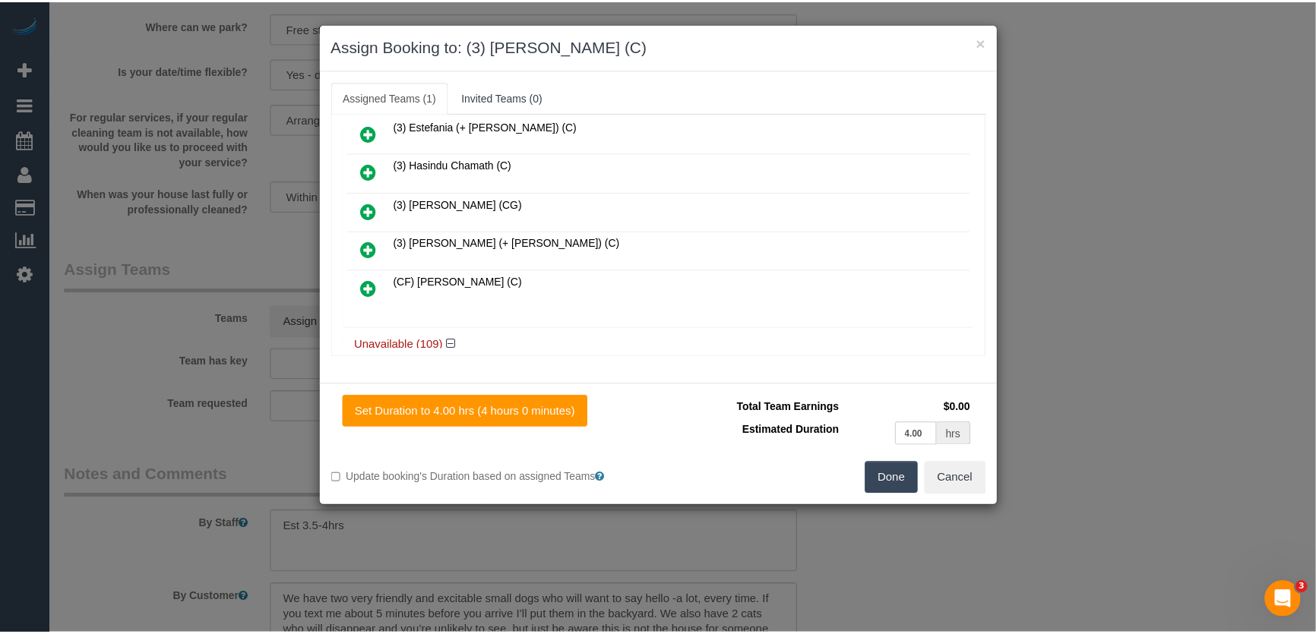
scroll to position [473, 0]
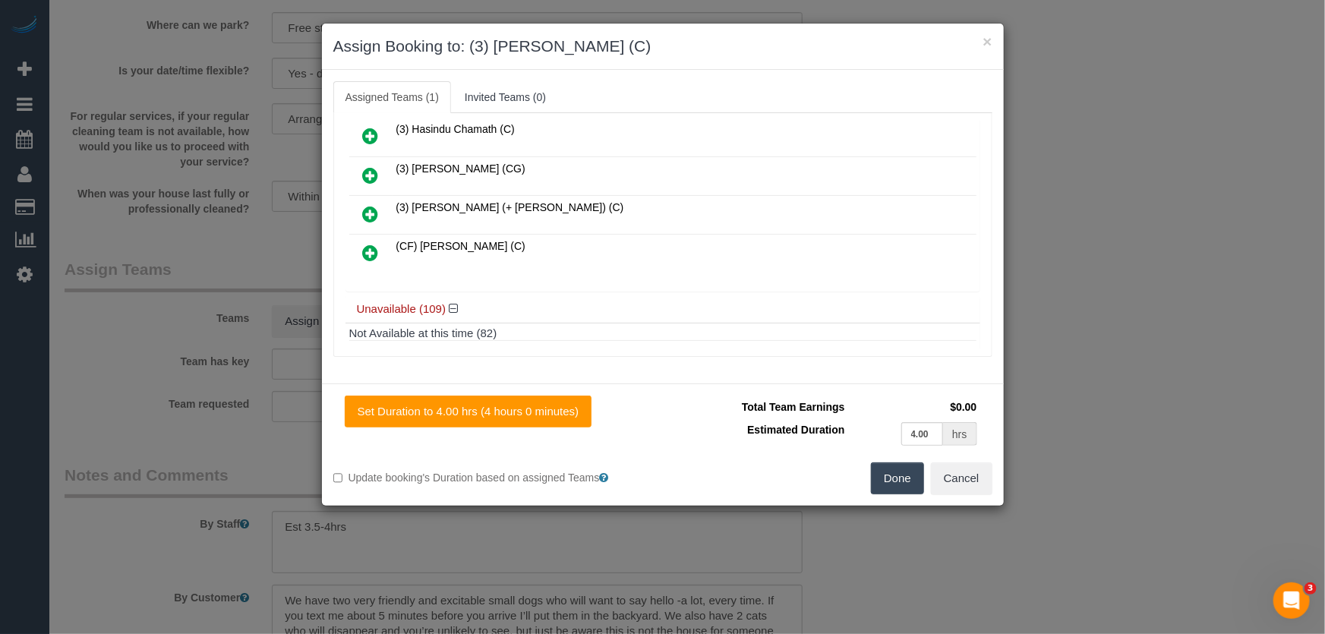
click at [903, 479] on button "Done" at bounding box center [897, 479] width 53 height 32
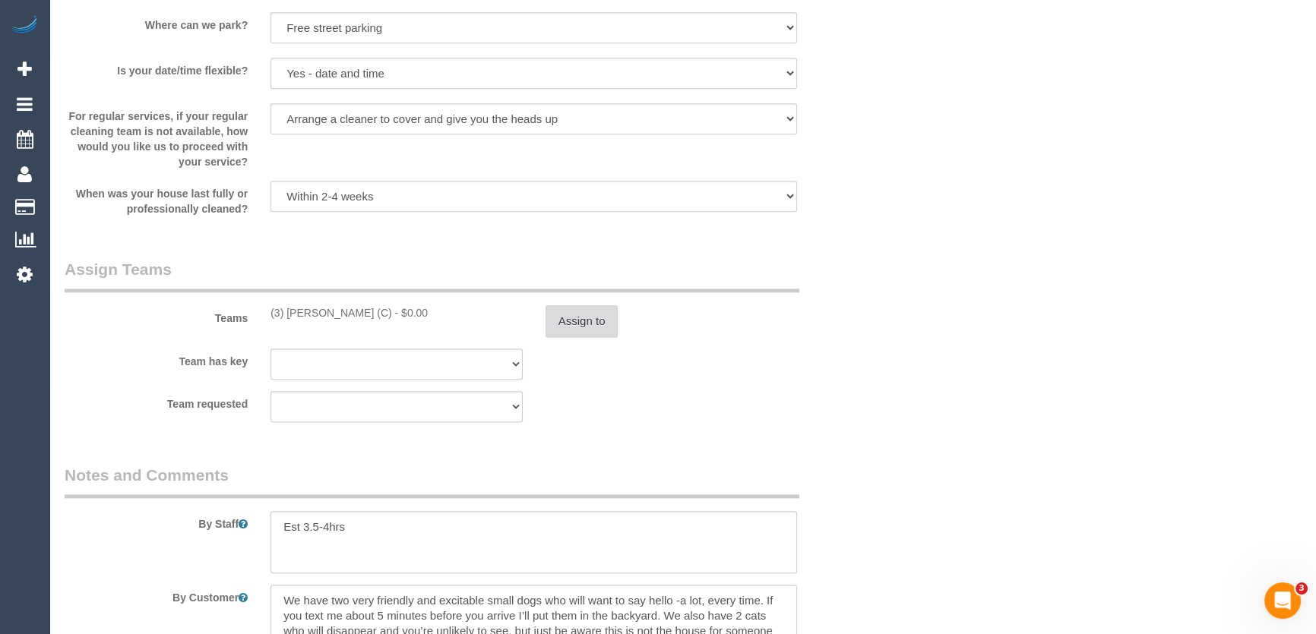
click at [575, 321] on button "Assign to" at bounding box center [581, 321] width 73 height 32
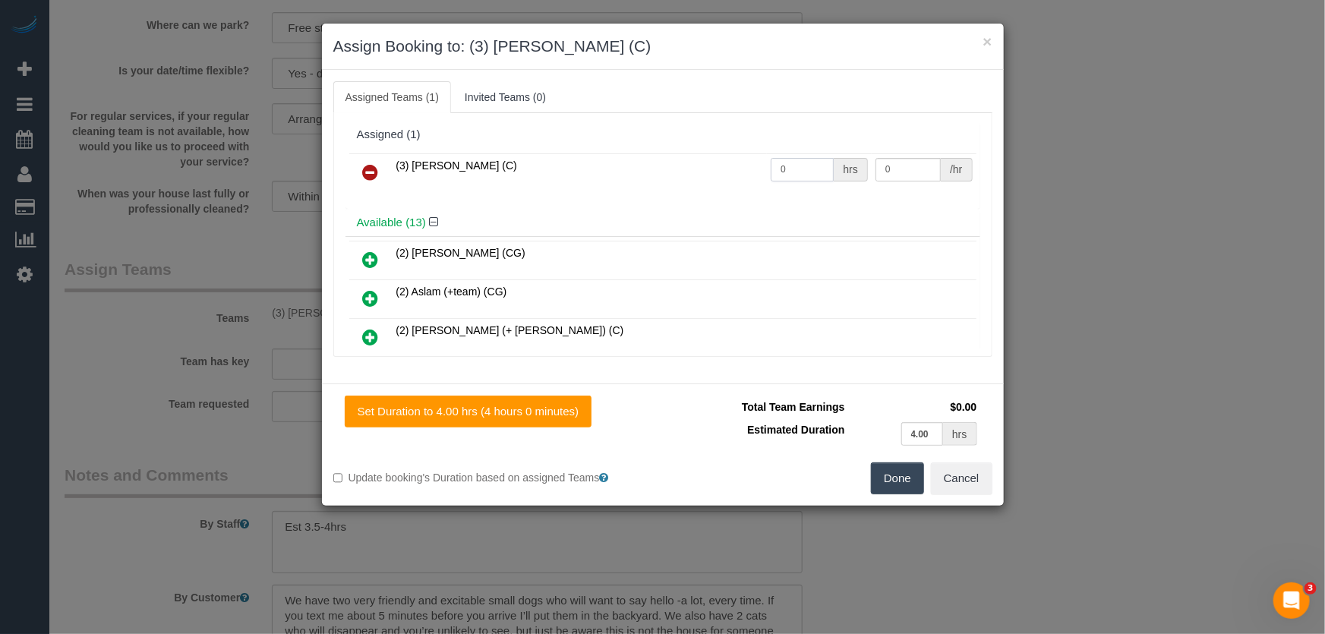
click at [798, 167] on input "0" at bounding box center [802, 170] width 63 height 24
type input "1"
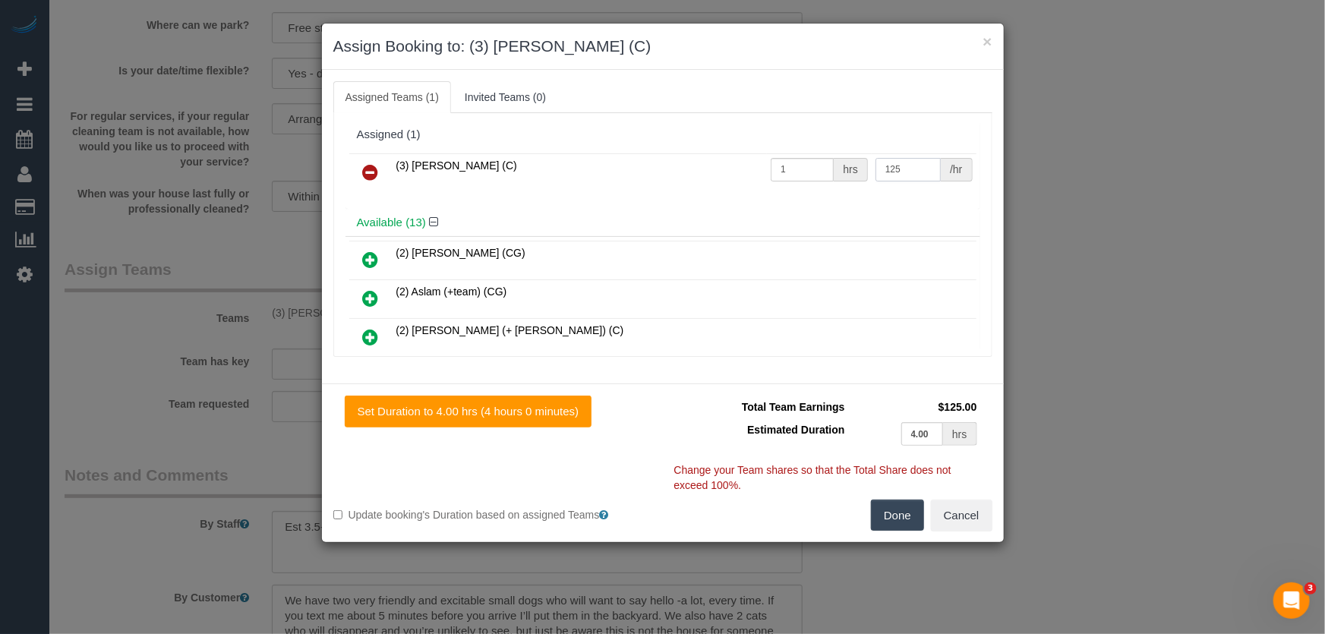
type input "125"
click at [890, 515] on button "Done" at bounding box center [897, 516] width 53 height 32
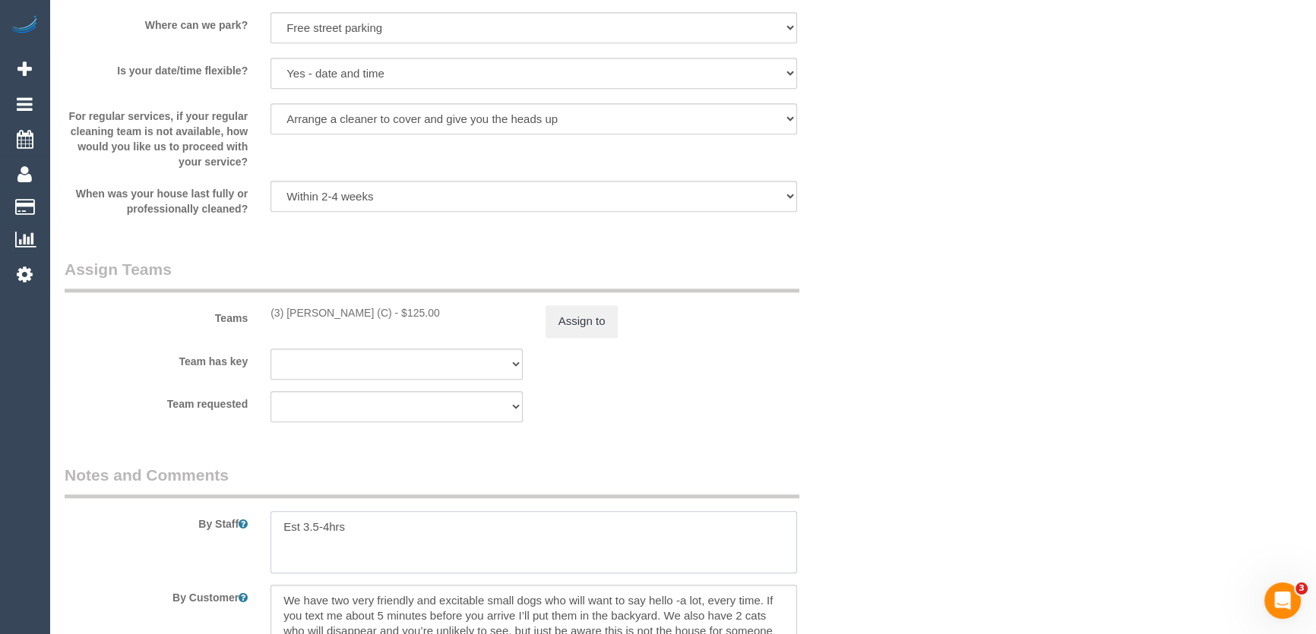
click at [279, 523] on textarea at bounding box center [533, 542] width 526 height 62
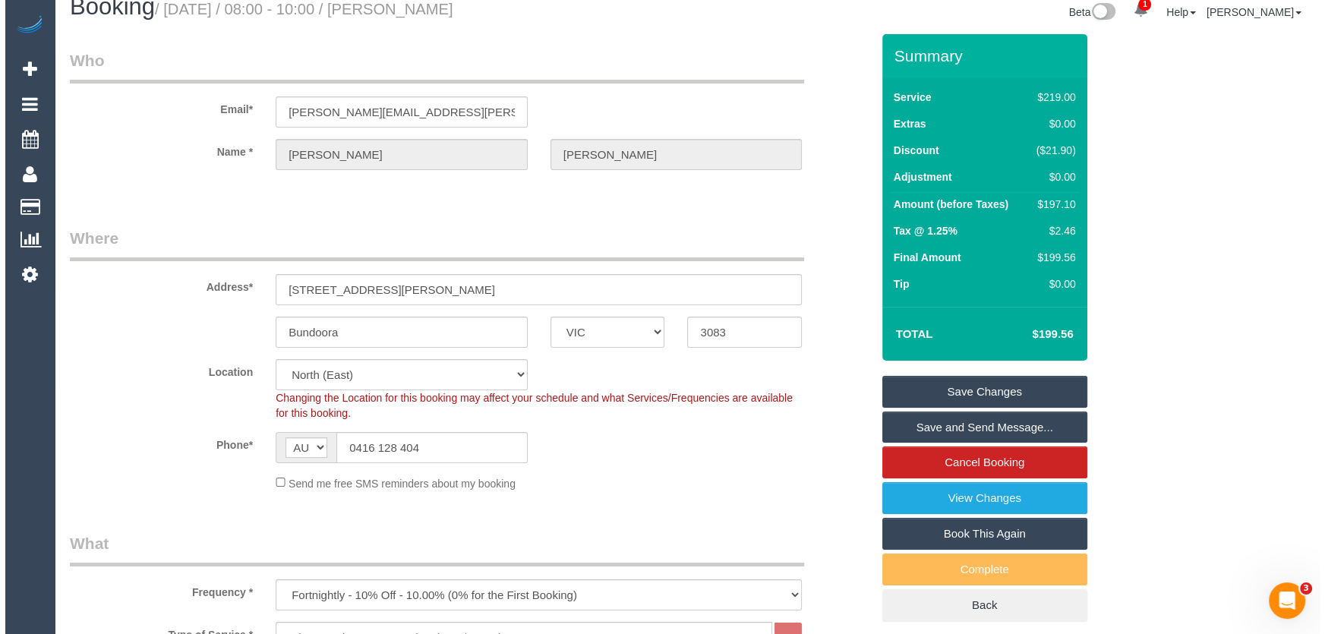
scroll to position [0, 0]
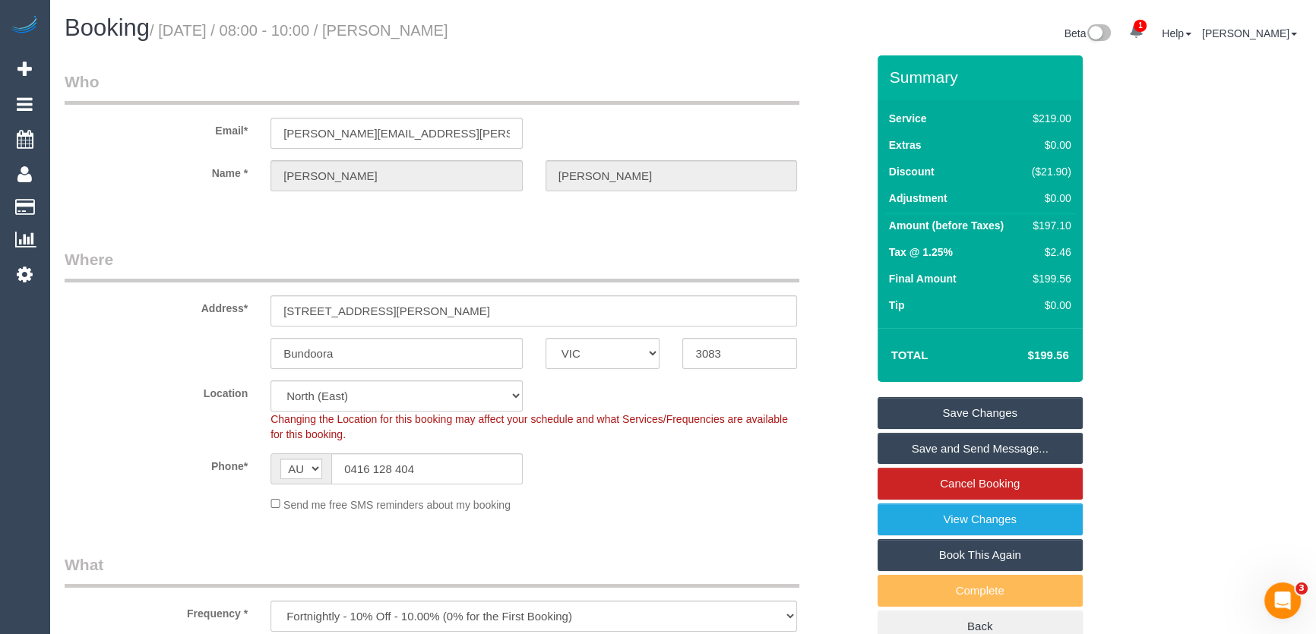
type textarea "*cover* Est 3.5-4hrs"
click at [438, 31] on small "/ September 05, 2025 / 08:00 - 10:00 / Julia Michaux" at bounding box center [299, 30] width 299 height 17
copy small "Julia Michaux"
click at [984, 448] on link "Save and Send Message..." at bounding box center [979, 449] width 205 height 32
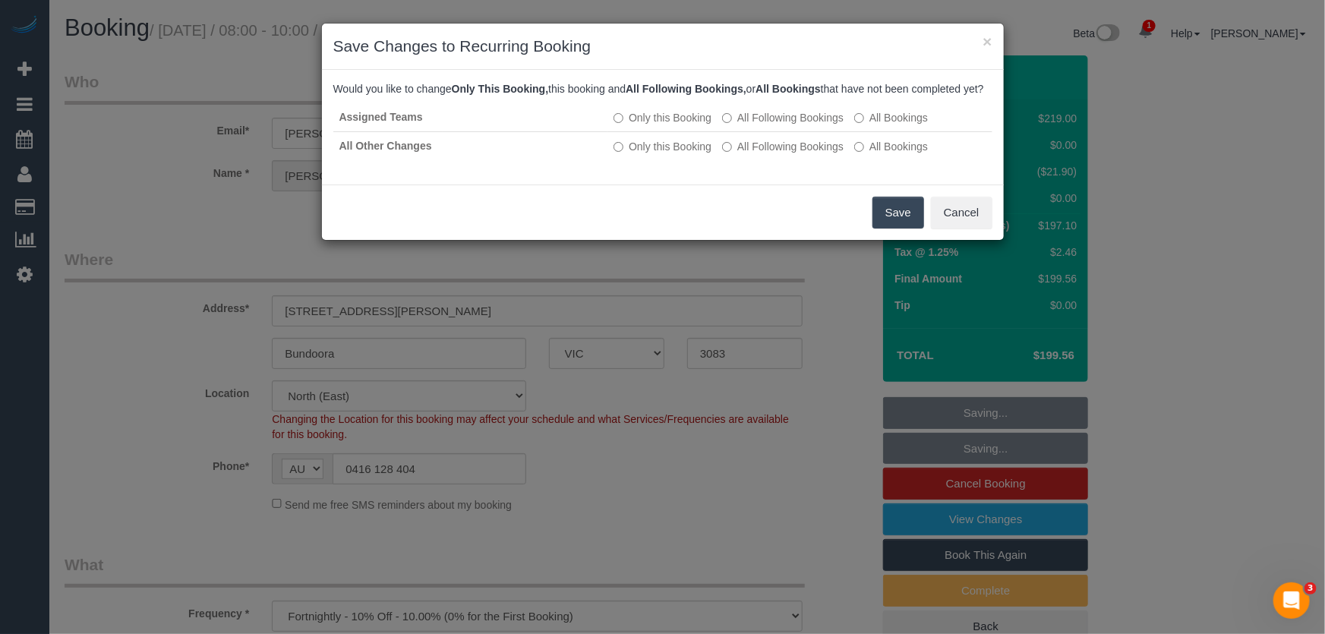
drag, startPoint x: 886, startPoint y: 228, endPoint x: 849, endPoint y: 229, distance: 36.5
click at [886, 228] on button "Save" at bounding box center [899, 213] width 52 height 32
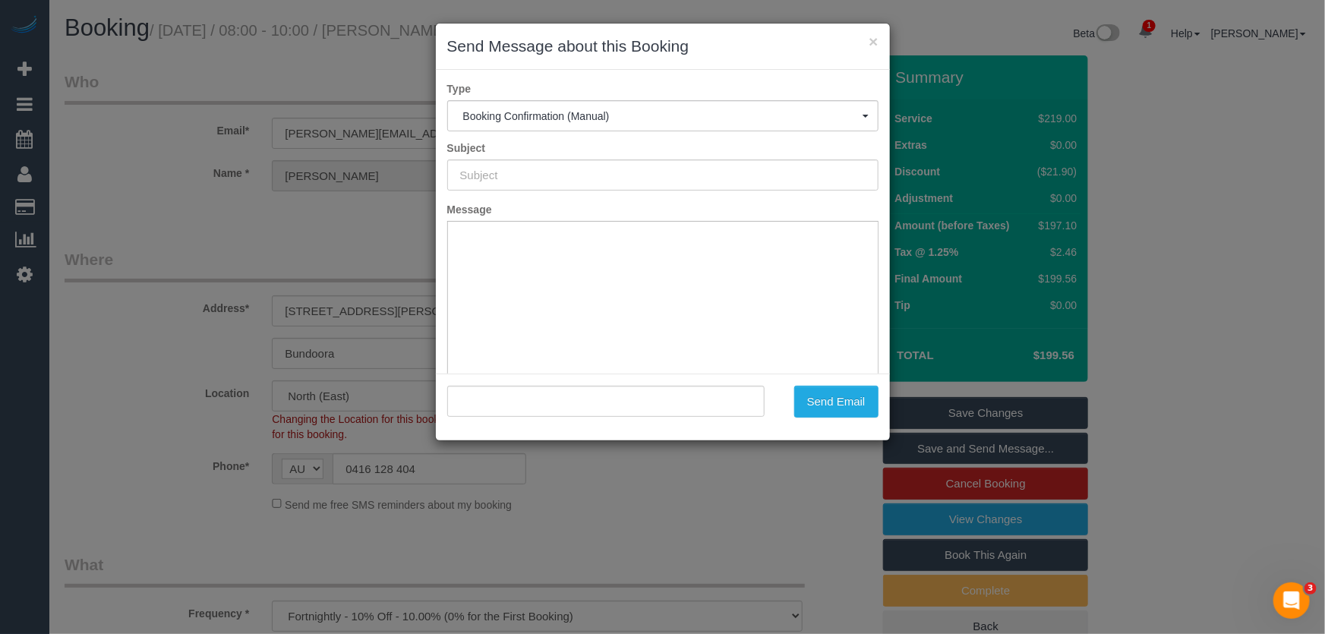
type input "Booking Confirmed"
type input ""Julia Michaux" <julia.m.michaux@gmail.com>"
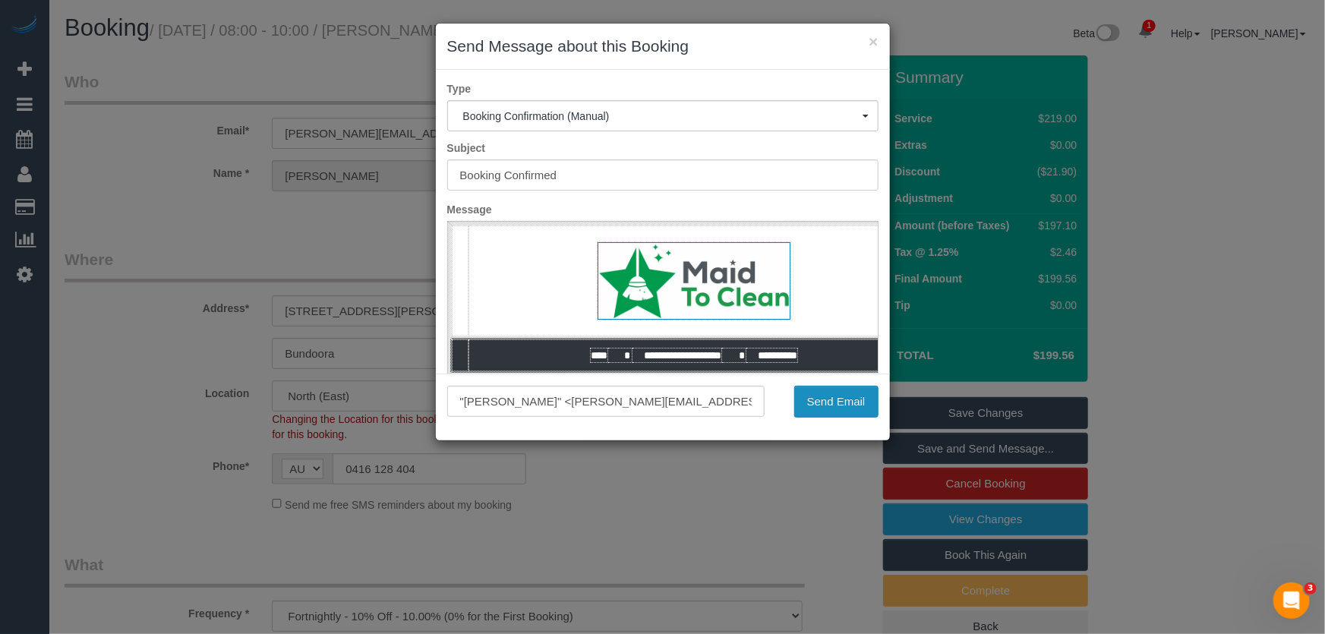
click at [840, 406] on button "Send Email" at bounding box center [836, 402] width 84 height 32
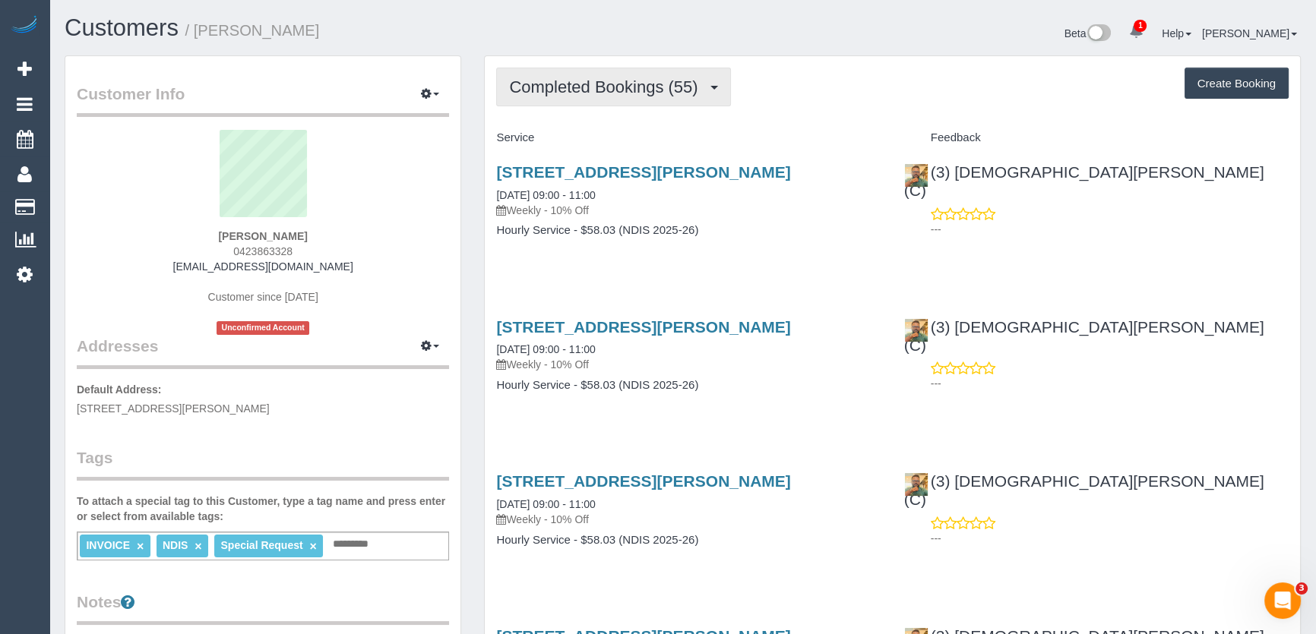
click at [701, 82] on span "Completed Bookings (55)" at bounding box center [607, 86] width 196 height 19
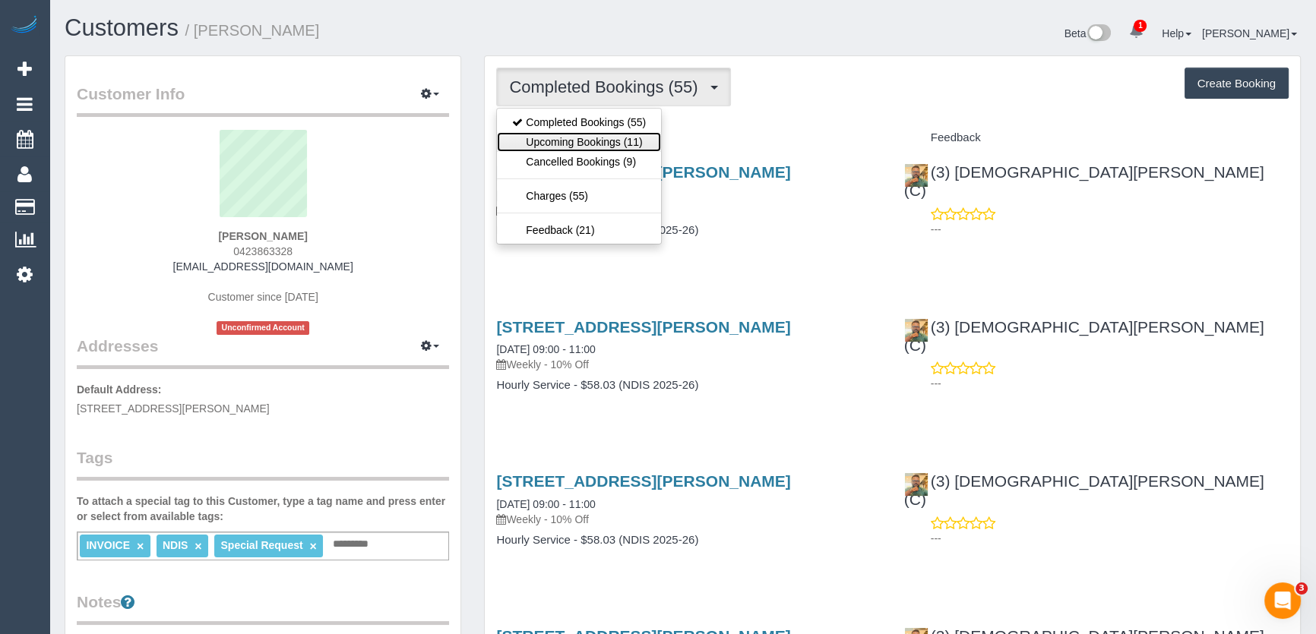
click at [643, 144] on link "Upcoming Bookings (11)" at bounding box center [579, 142] width 164 height 20
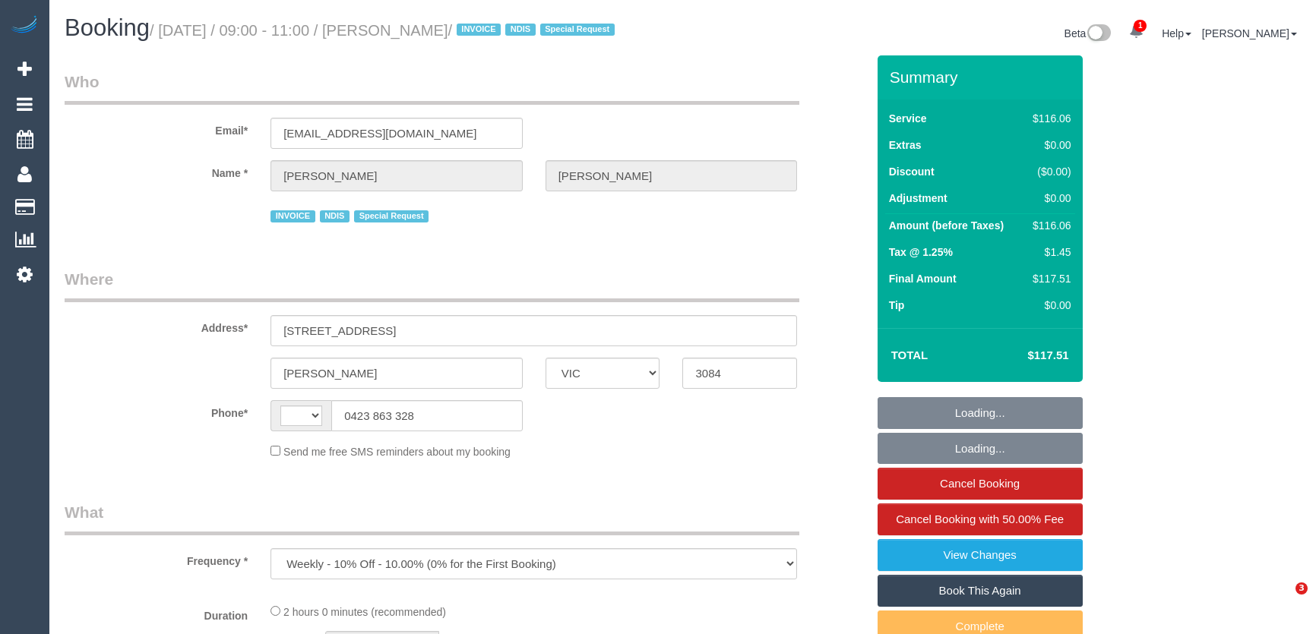
select select "VIC"
select select "string:AU"
select select "number:27"
select select "number:14"
select select "number:19"
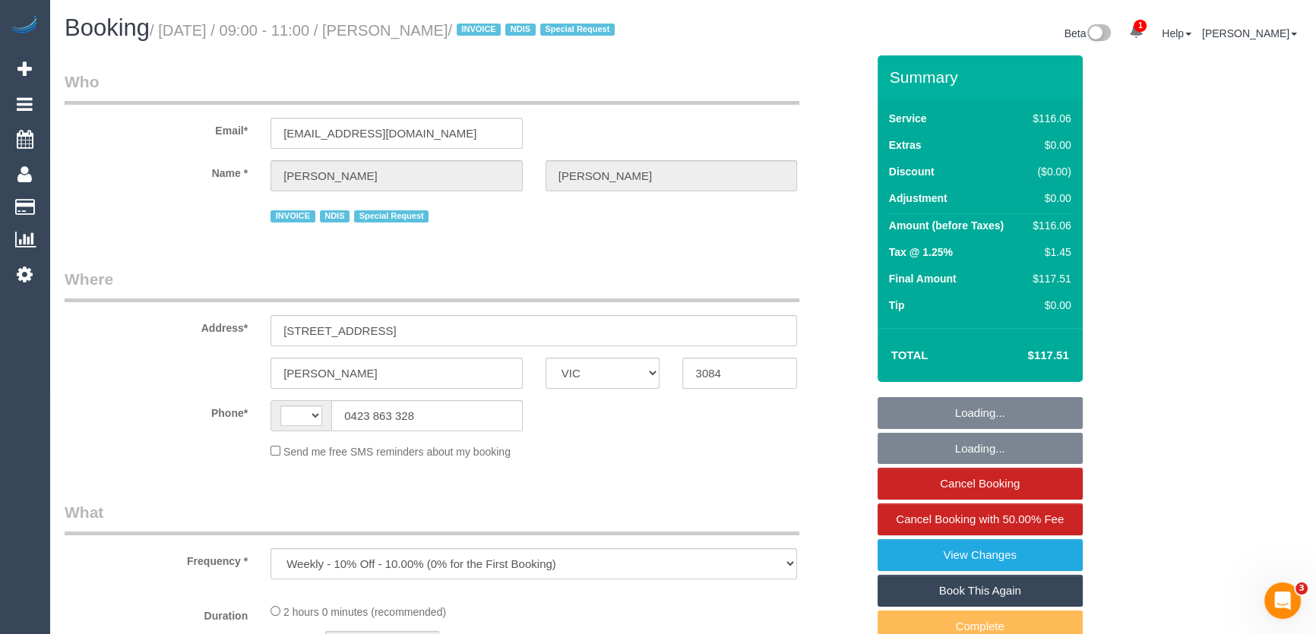
select select "number:24"
select select "number:34"
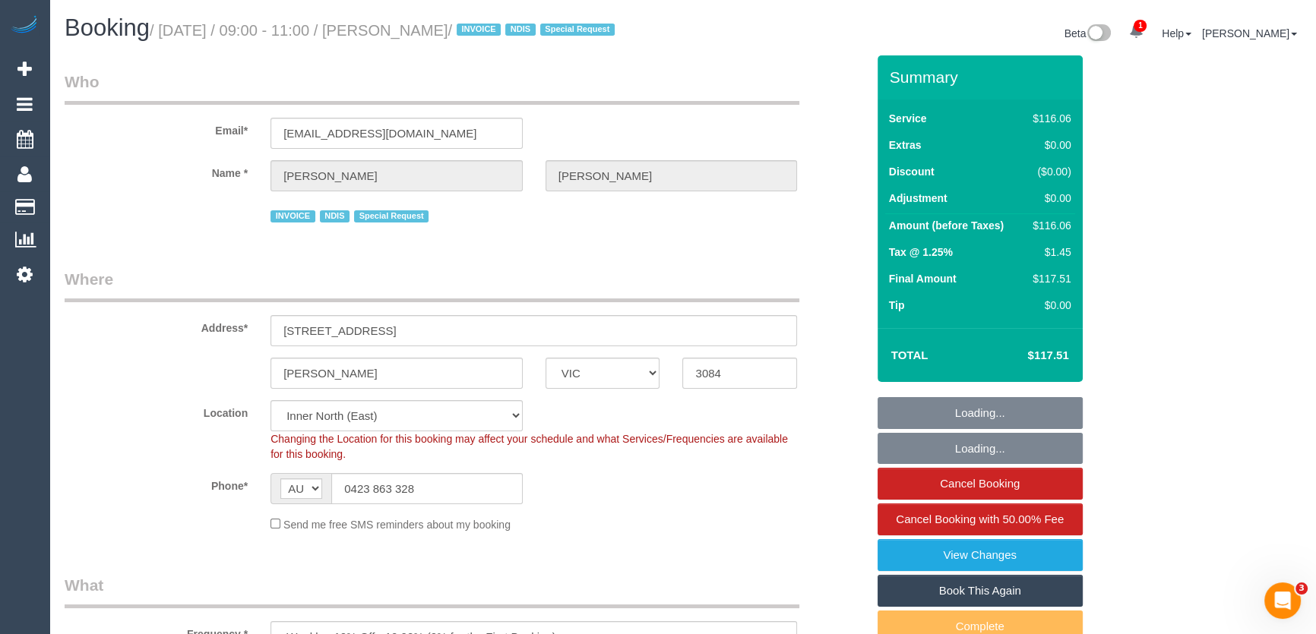
select select "object:768"
